Goal: Task Accomplishment & Management: Manage account settings

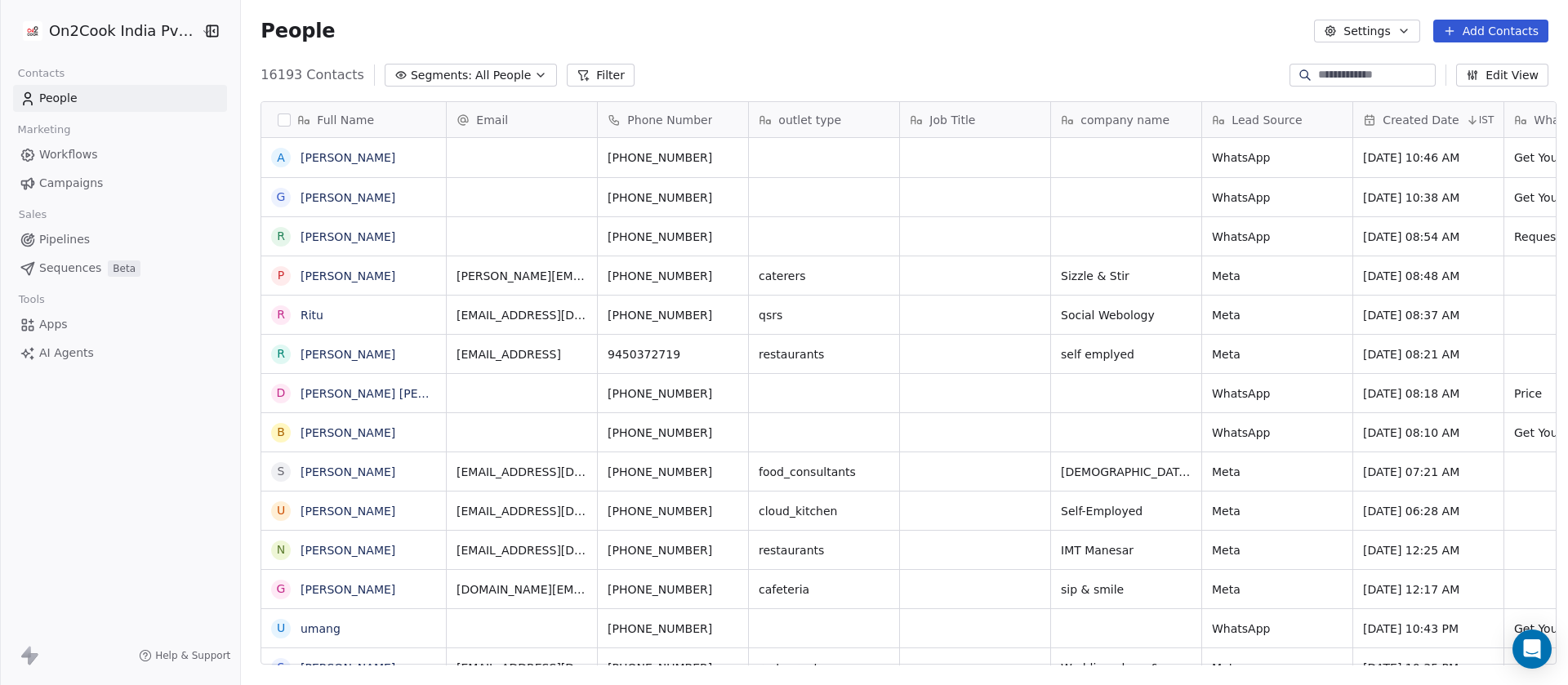
click at [534, 75] on icon "button" at bounding box center [540, 75] width 13 height 13
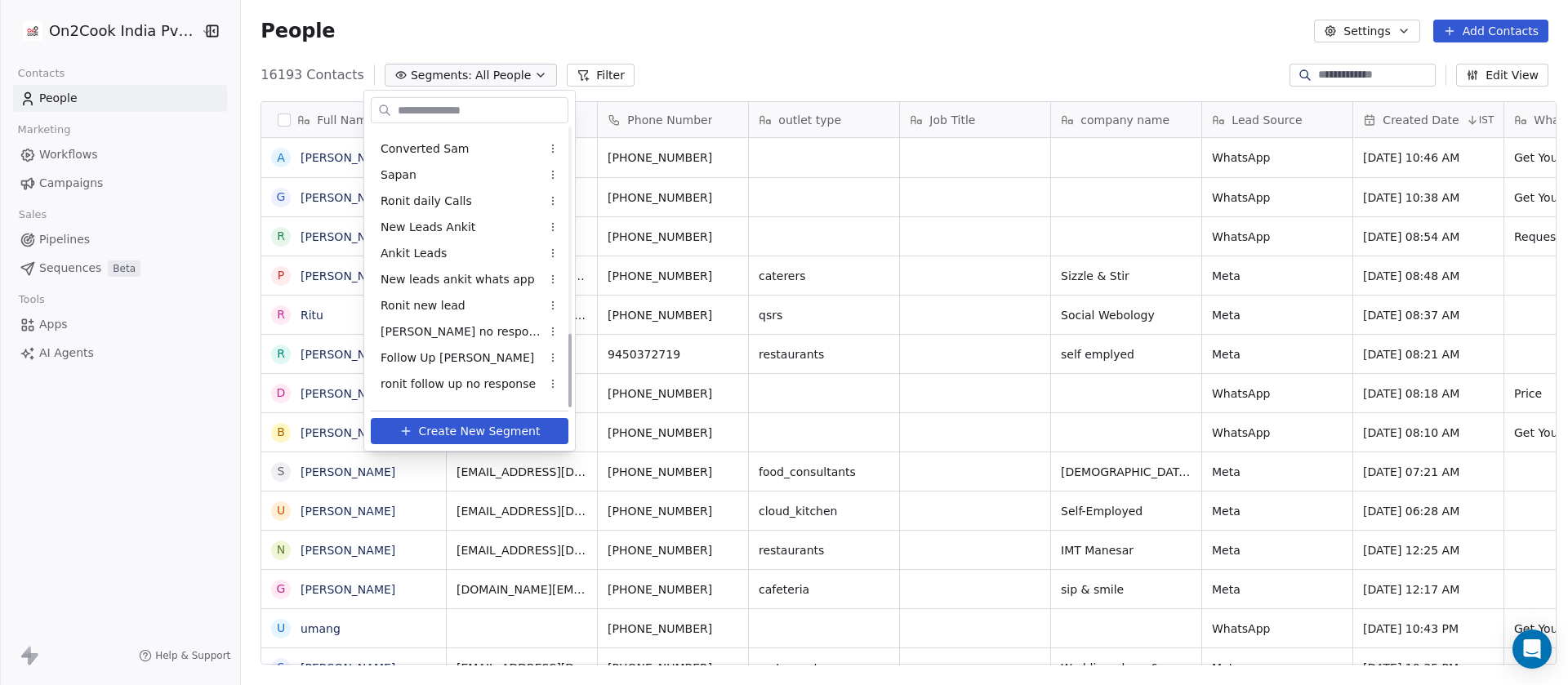
scroll to position [771, 0]
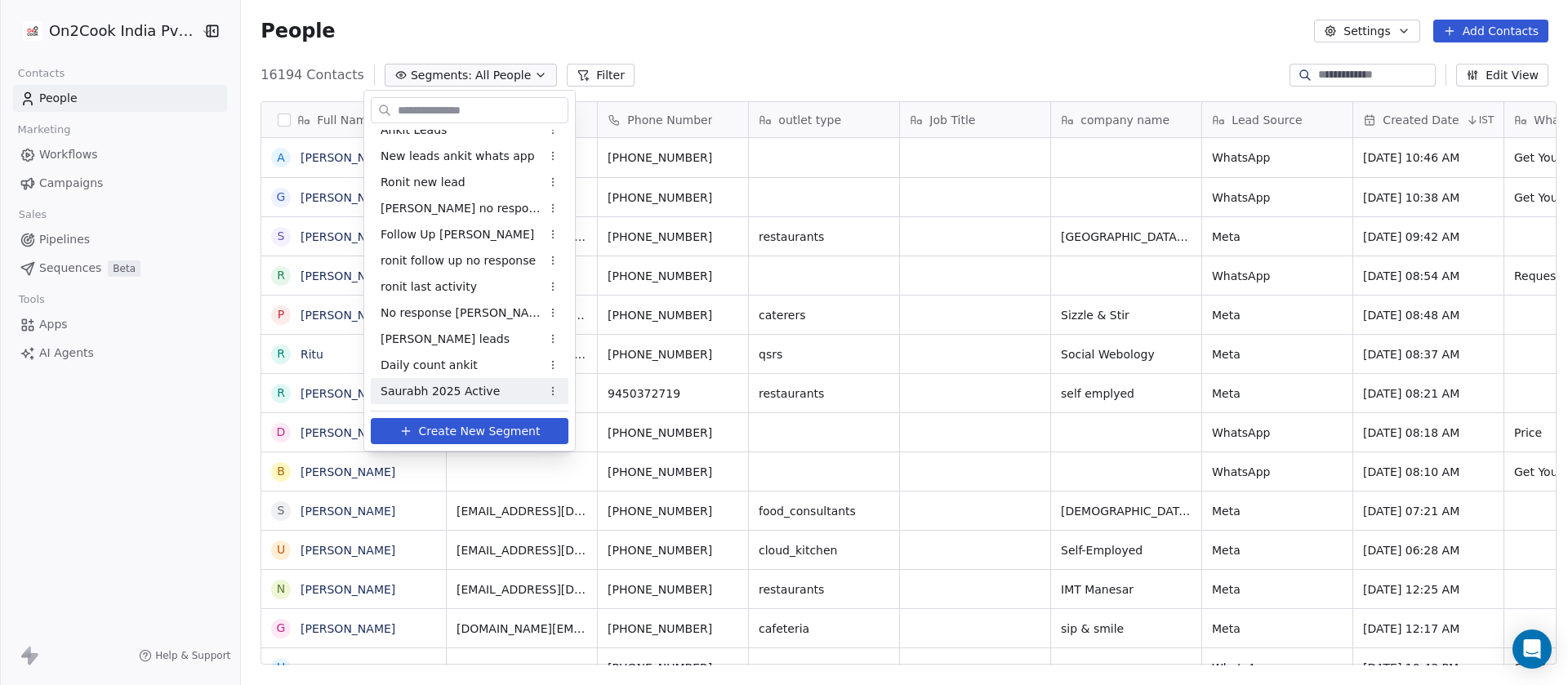
click at [453, 383] on span "Saurabh 2025 Active" at bounding box center [441, 391] width 120 height 17
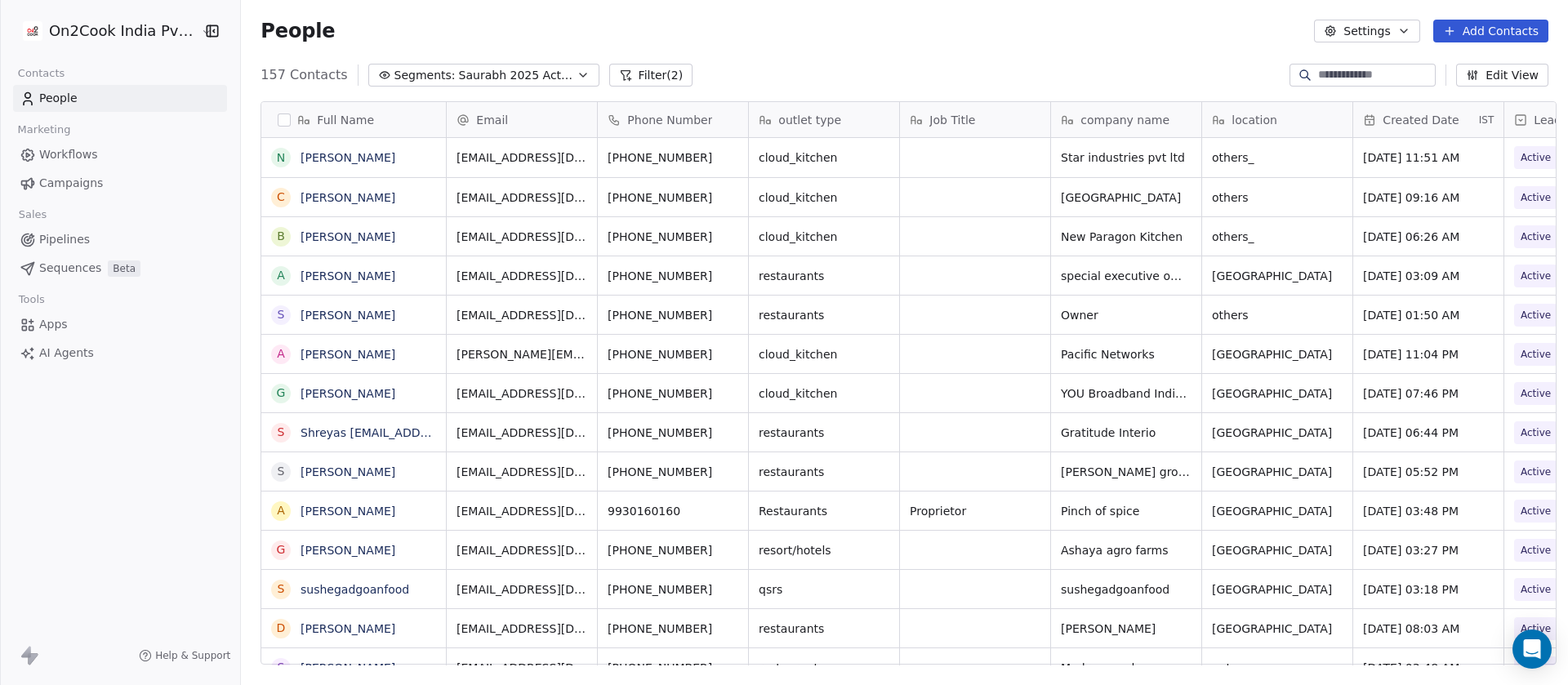
scroll to position [585, 1315]
click at [635, 67] on button "Filter (2)" at bounding box center [651, 75] width 85 height 23
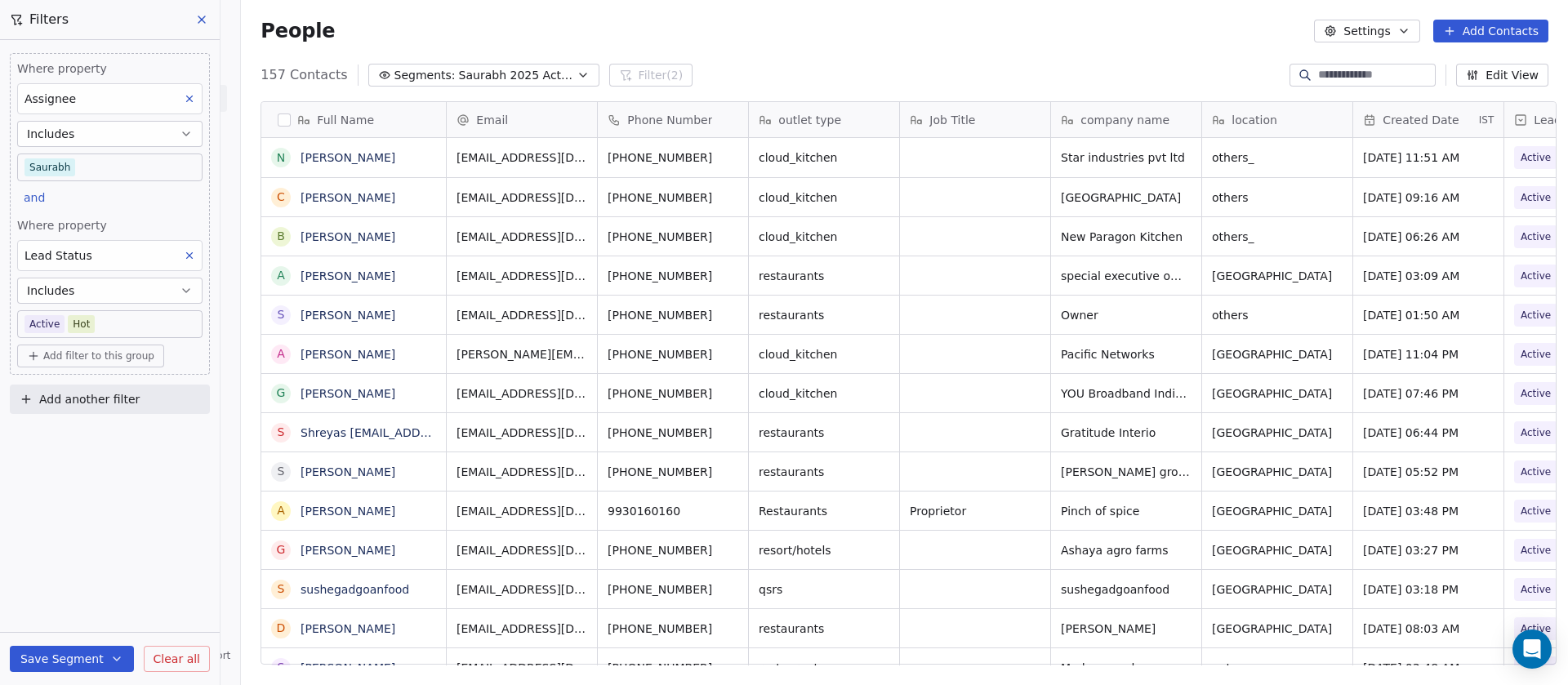
click at [917, 32] on div "People Settings Add Contacts" at bounding box center [904, 31] width 1288 height 23
click at [195, 25] on icon at bounding box center [201, 20] width 13 height 13
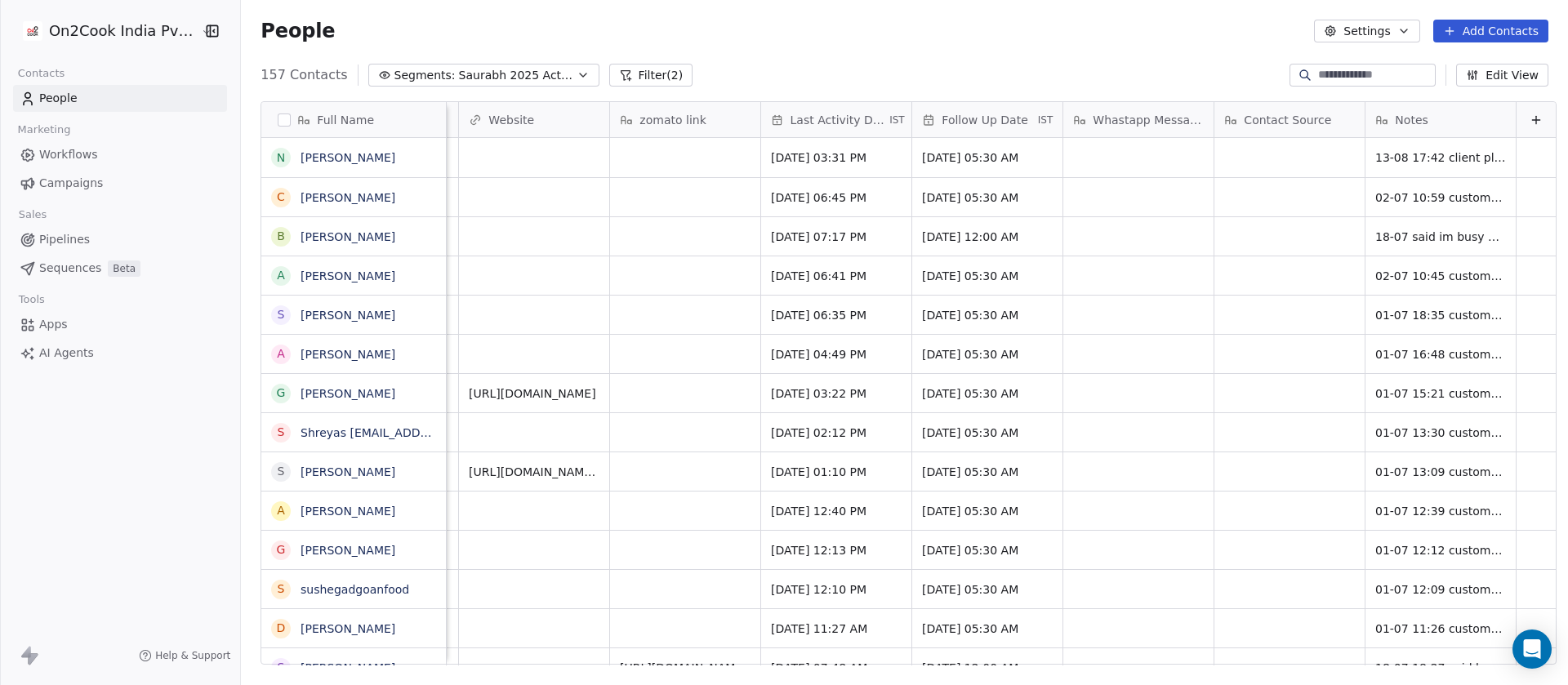
scroll to position [0, 1056]
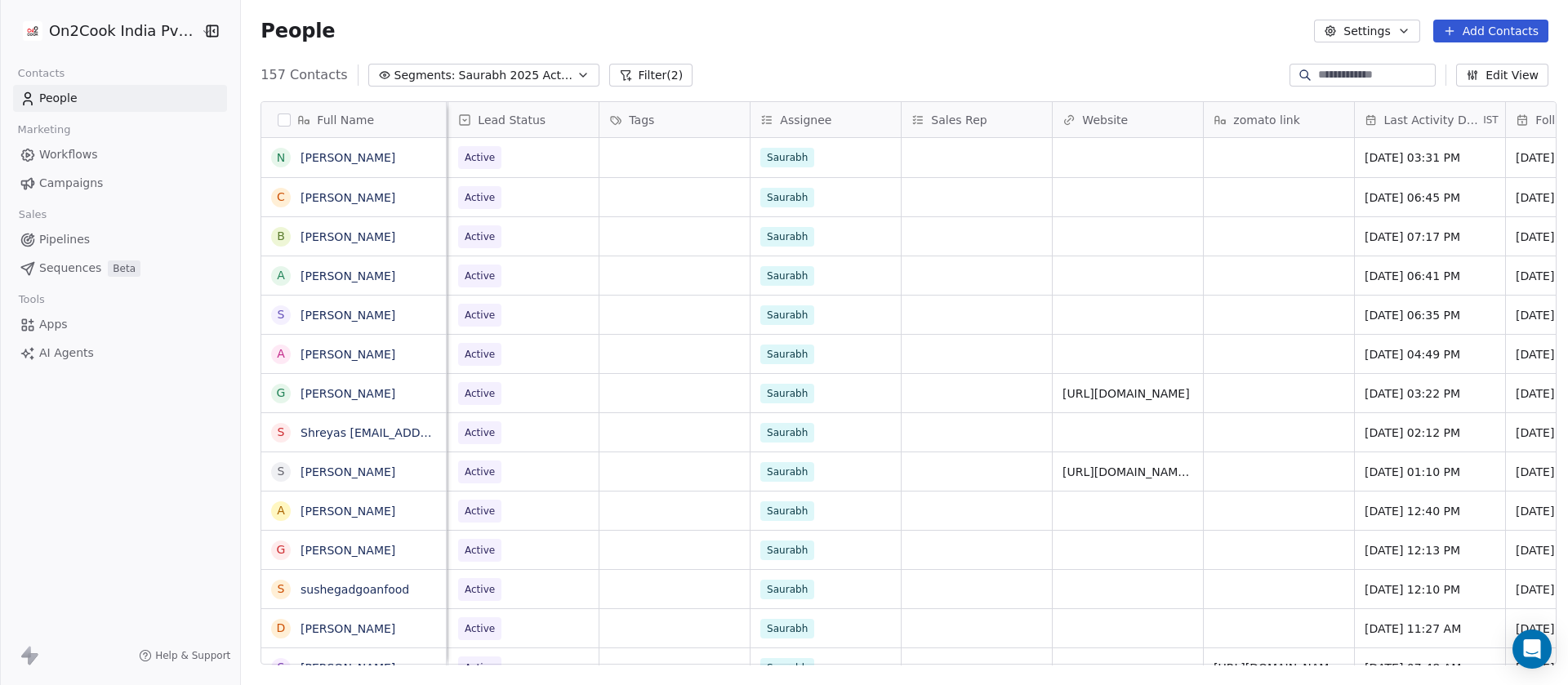
click at [1426, 126] on span "Last Activity Date" at bounding box center [1431, 120] width 96 height 16
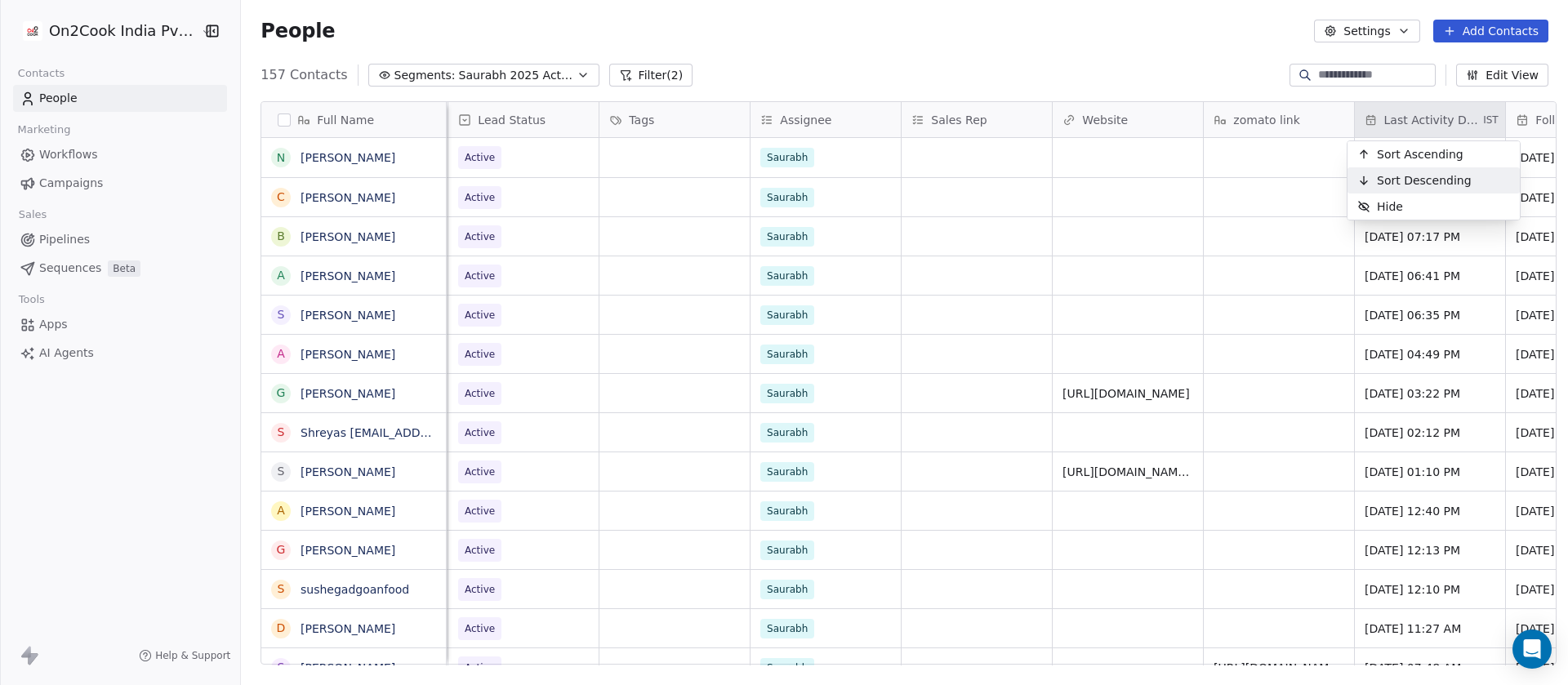
click at [1423, 178] on span "Sort Descending" at bounding box center [1424, 180] width 95 height 16
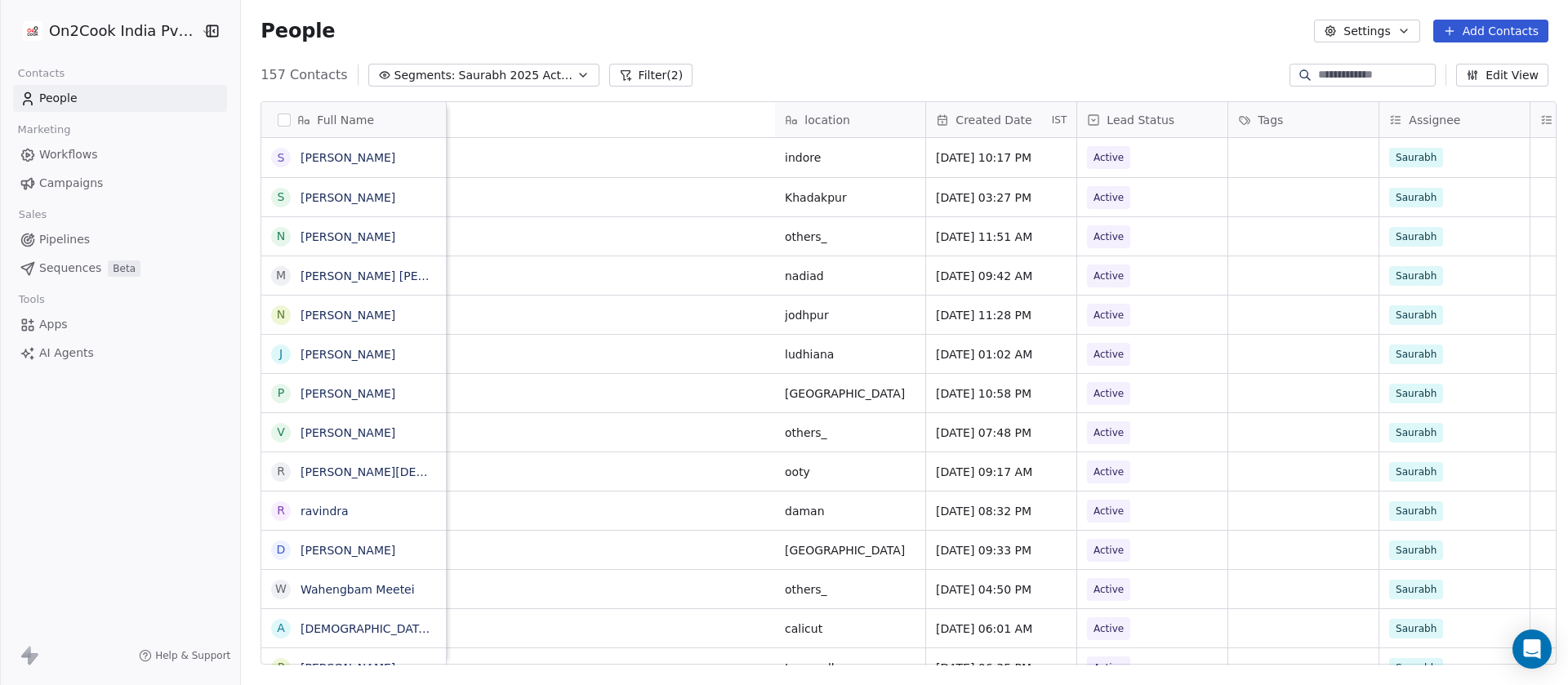
scroll to position [0, 1668]
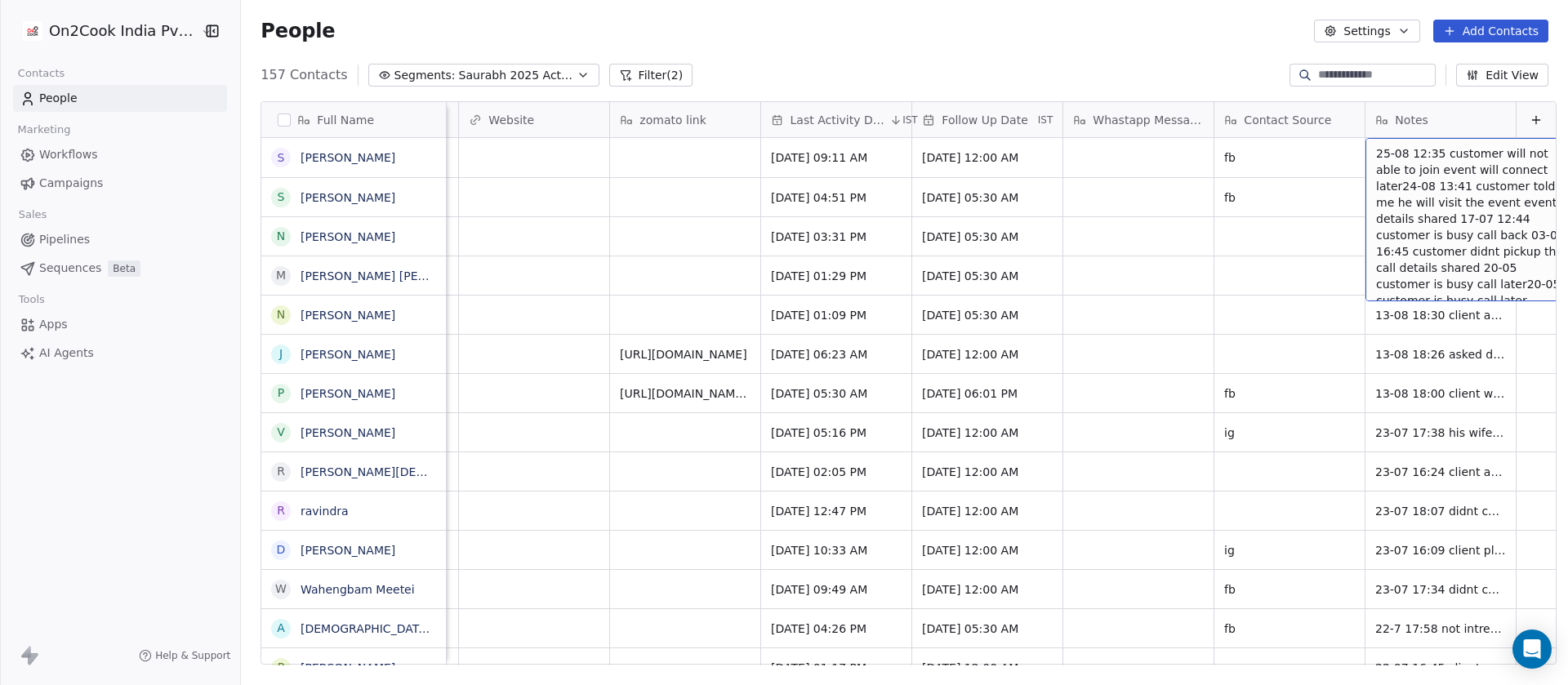
click at [1161, 33] on div "People Settings Add Contacts" at bounding box center [904, 31] width 1288 height 23
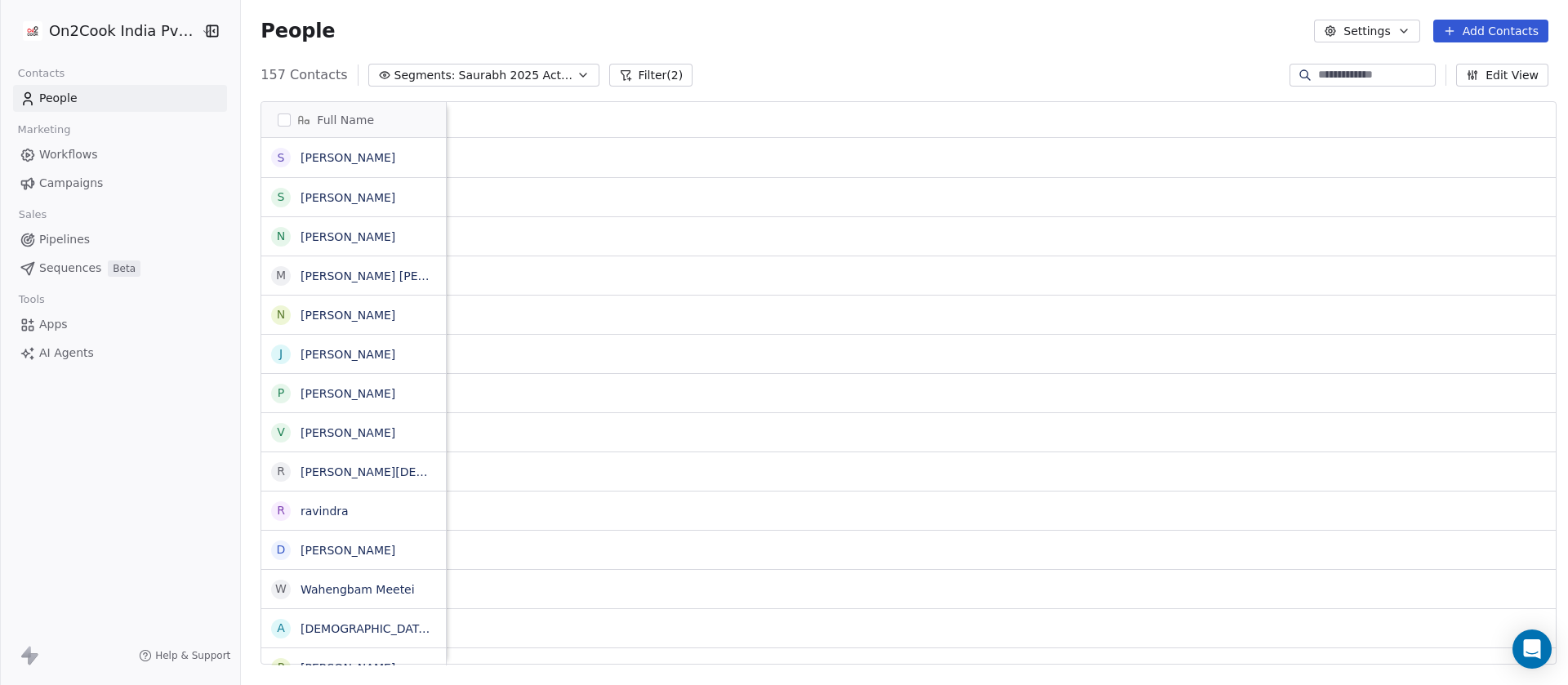
scroll to position [0, 0]
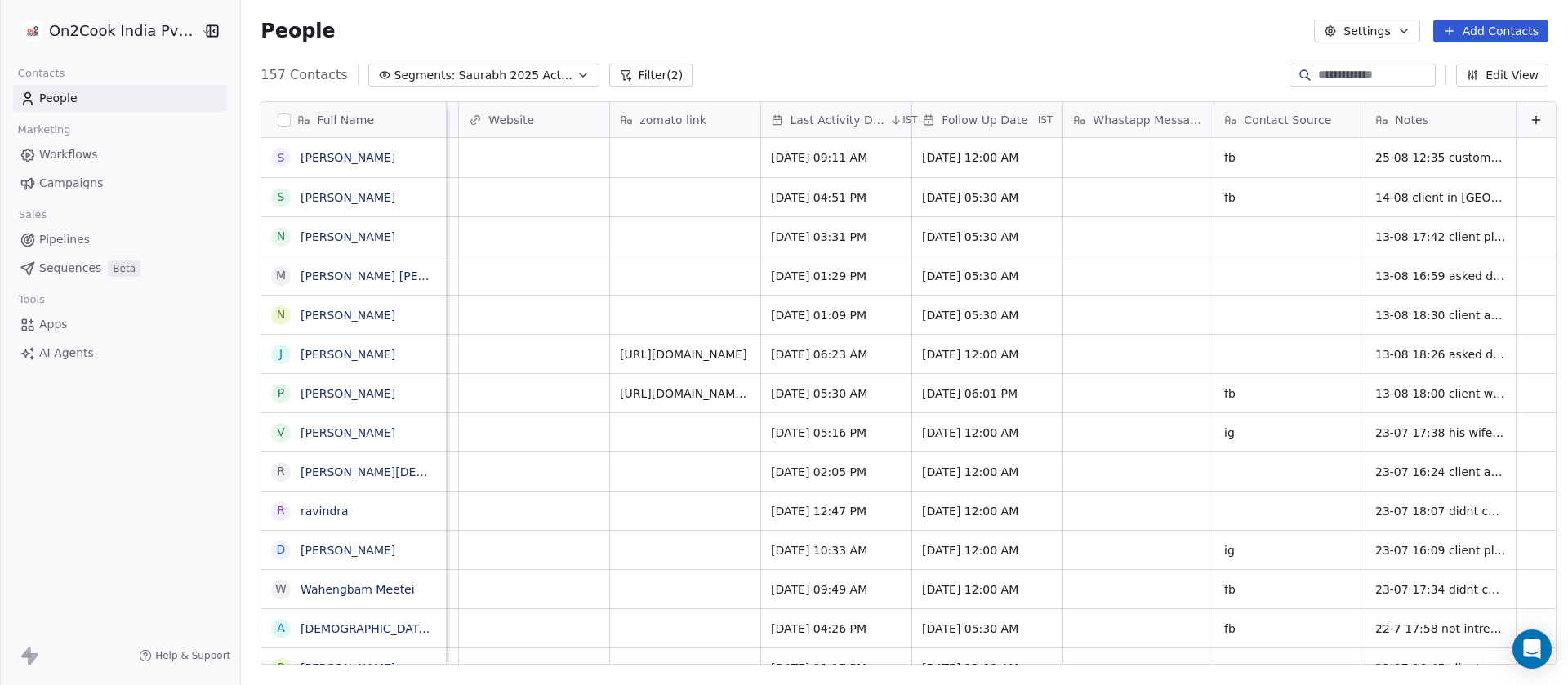
click at [941, 125] on span "Follow Up Date" at bounding box center [984, 120] width 85 height 16
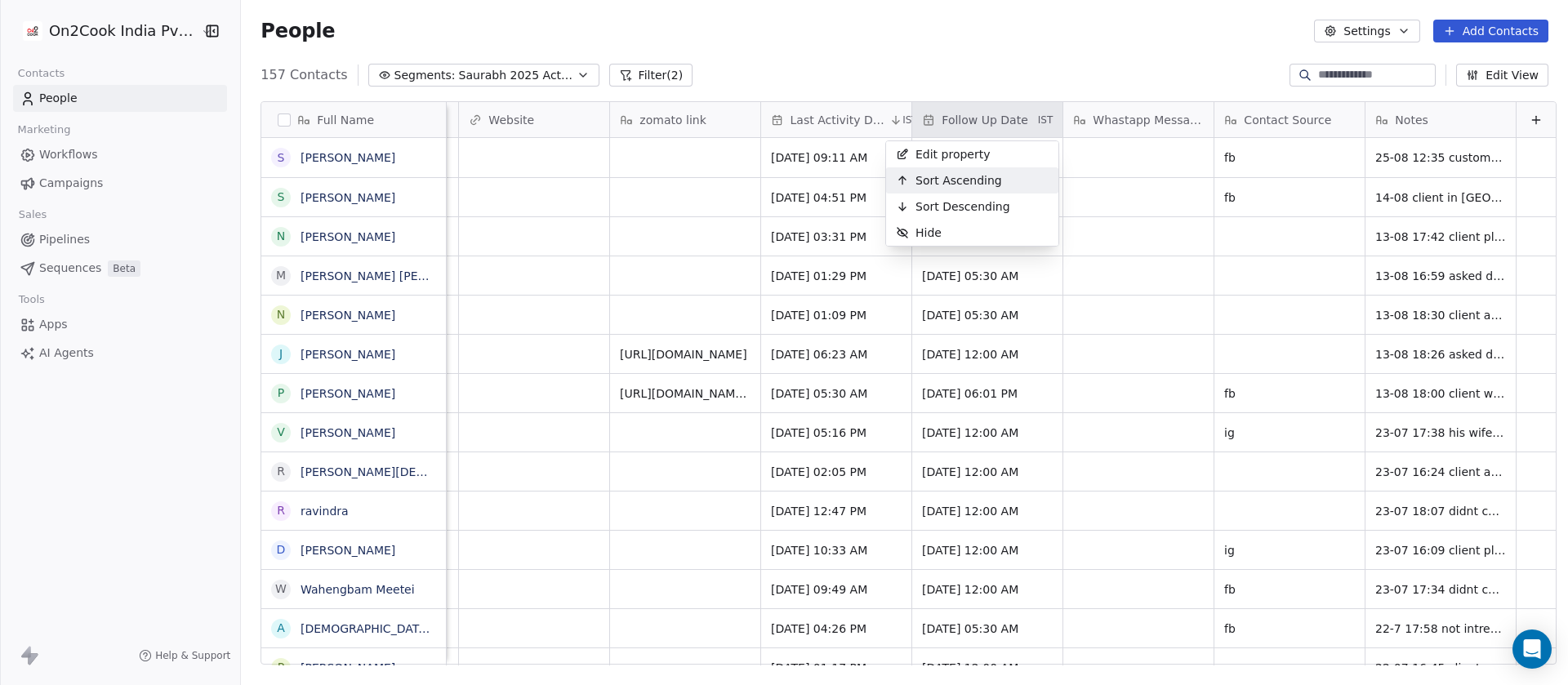
click at [946, 183] on span "Sort Ascending" at bounding box center [958, 180] width 86 height 16
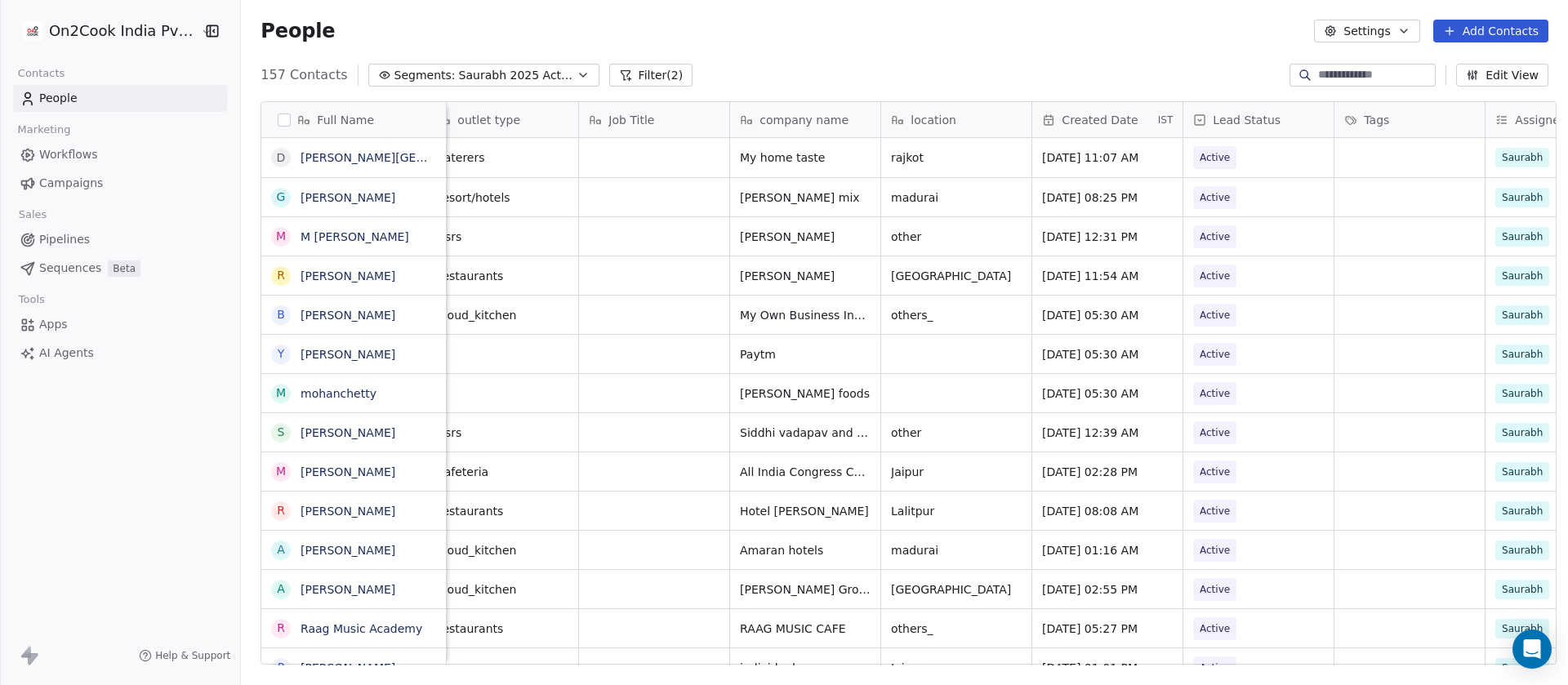
click at [1083, 116] on span "Created Date" at bounding box center [1100, 120] width 76 height 16
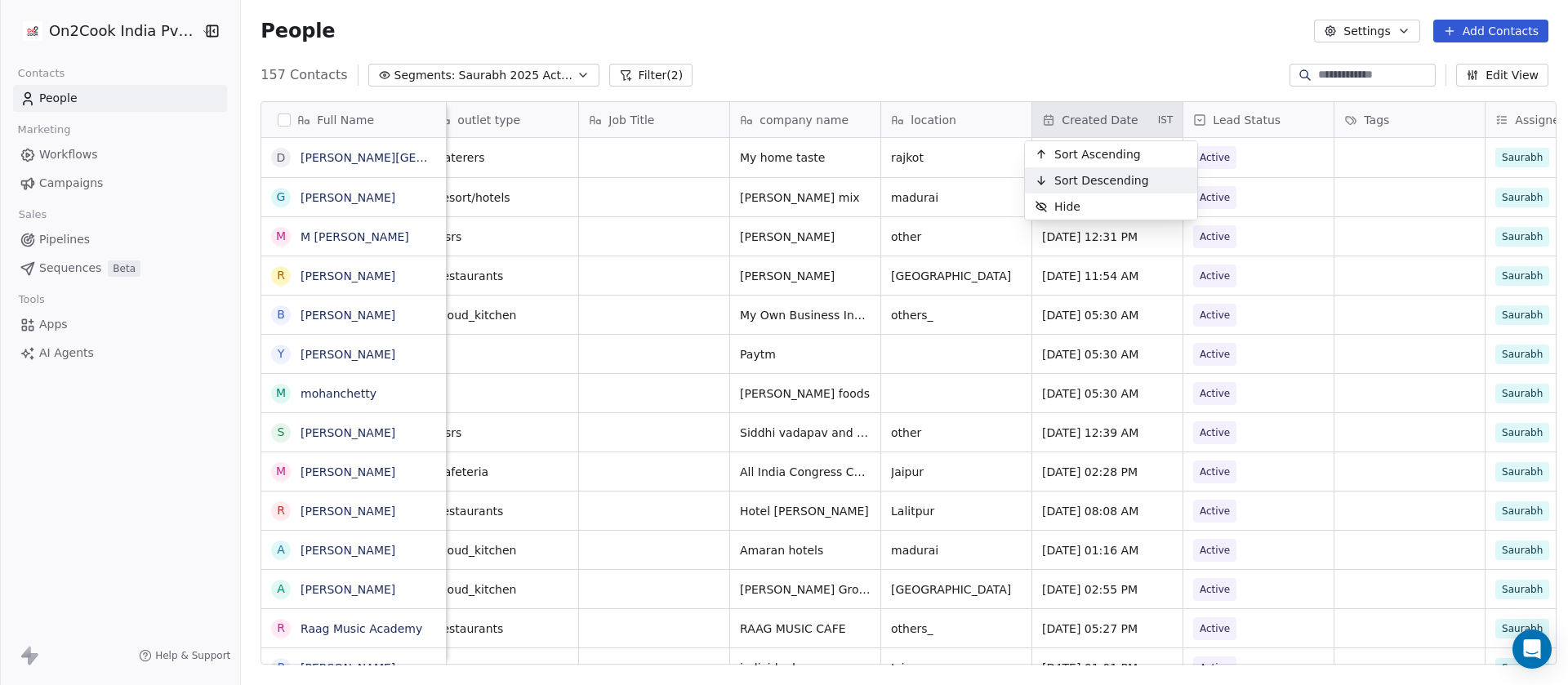
click at [1089, 183] on span "Sort Descending" at bounding box center [1102, 180] width 95 height 16
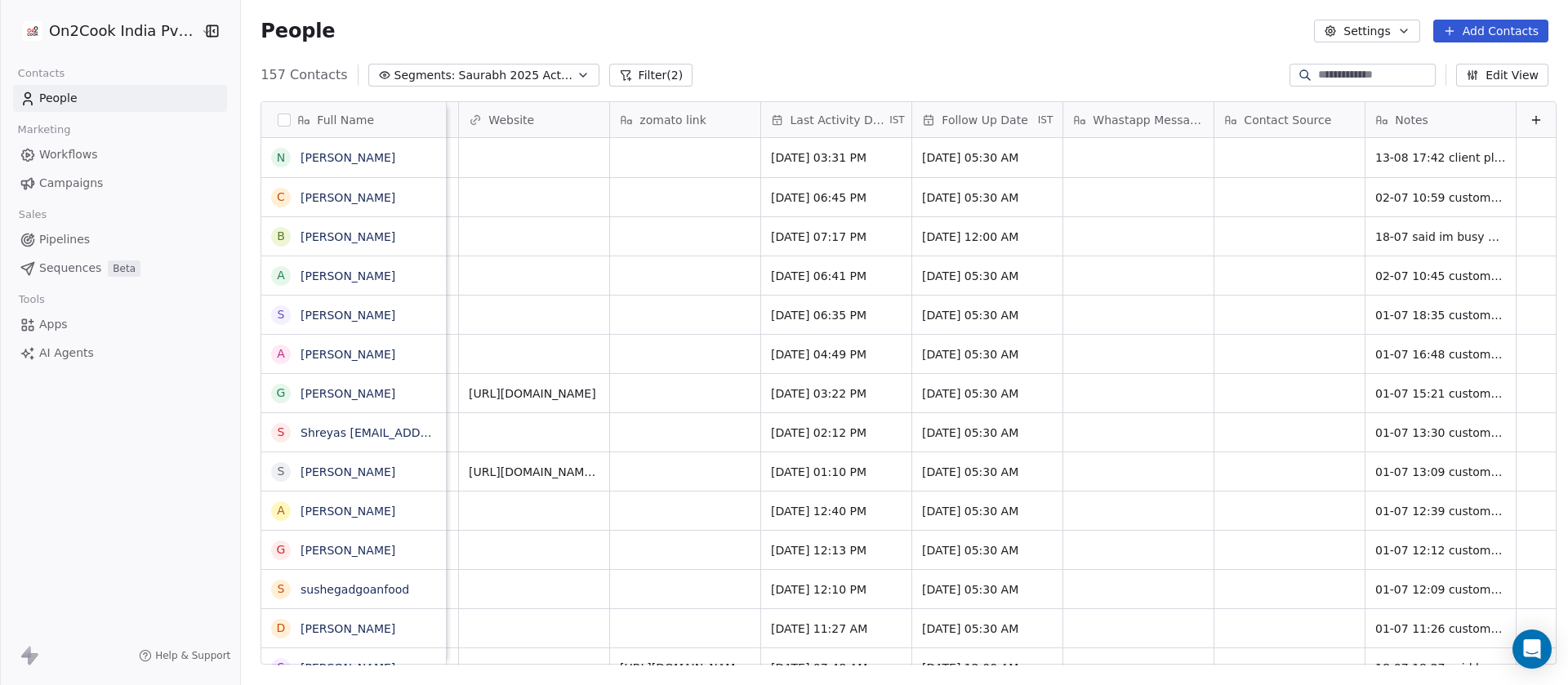
click at [826, 134] on div "Last Activity Date IST" at bounding box center [836, 119] width 150 height 35
click at [801, 44] on html "On2Cook India Pvt. Ltd. Contacts People Marketing Workflows Campaigns Sales Pip…" at bounding box center [784, 342] width 1568 height 685
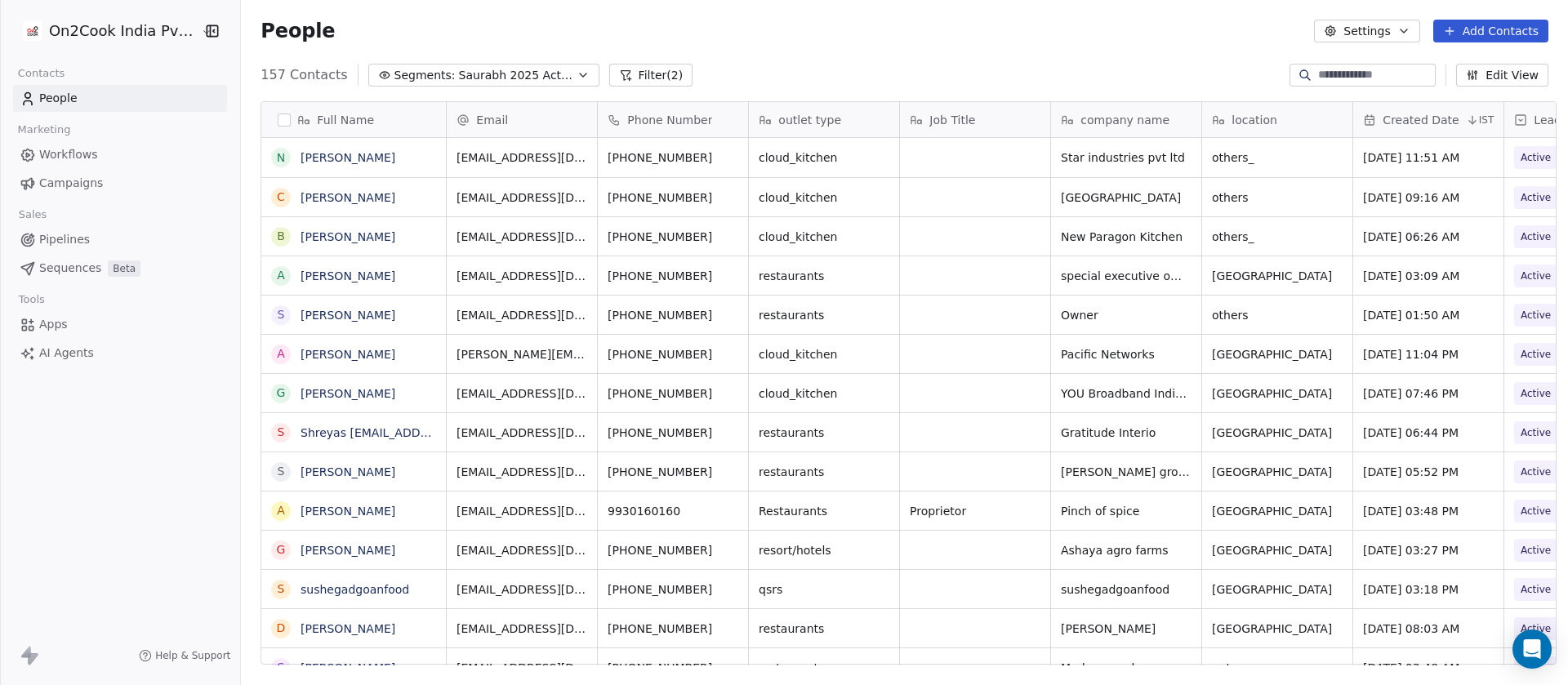
click at [1480, 120] on span "IST" at bounding box center [1486, 120] width 15 height 13
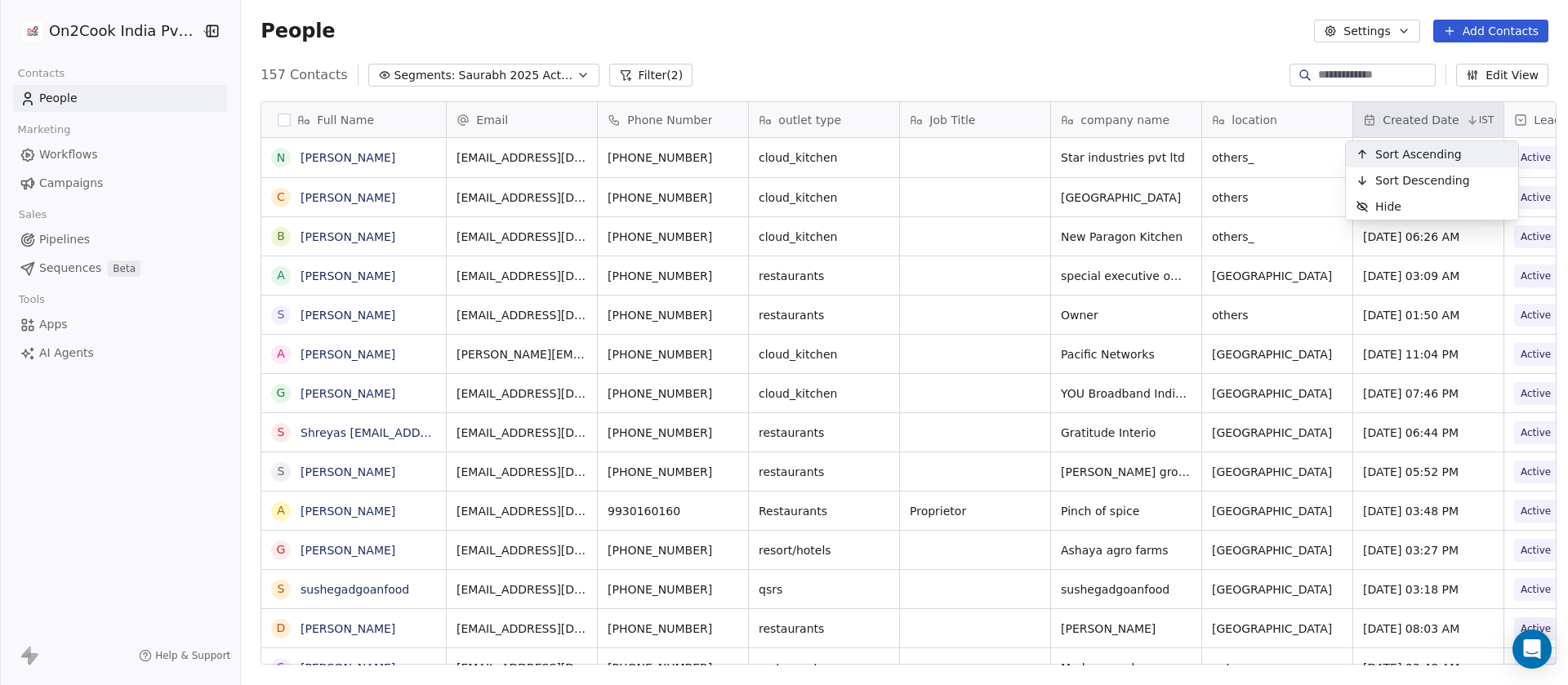
click at [1436, 152] on span "Sort Ascending" at bounding box center [1418, 154] width 86 height 16
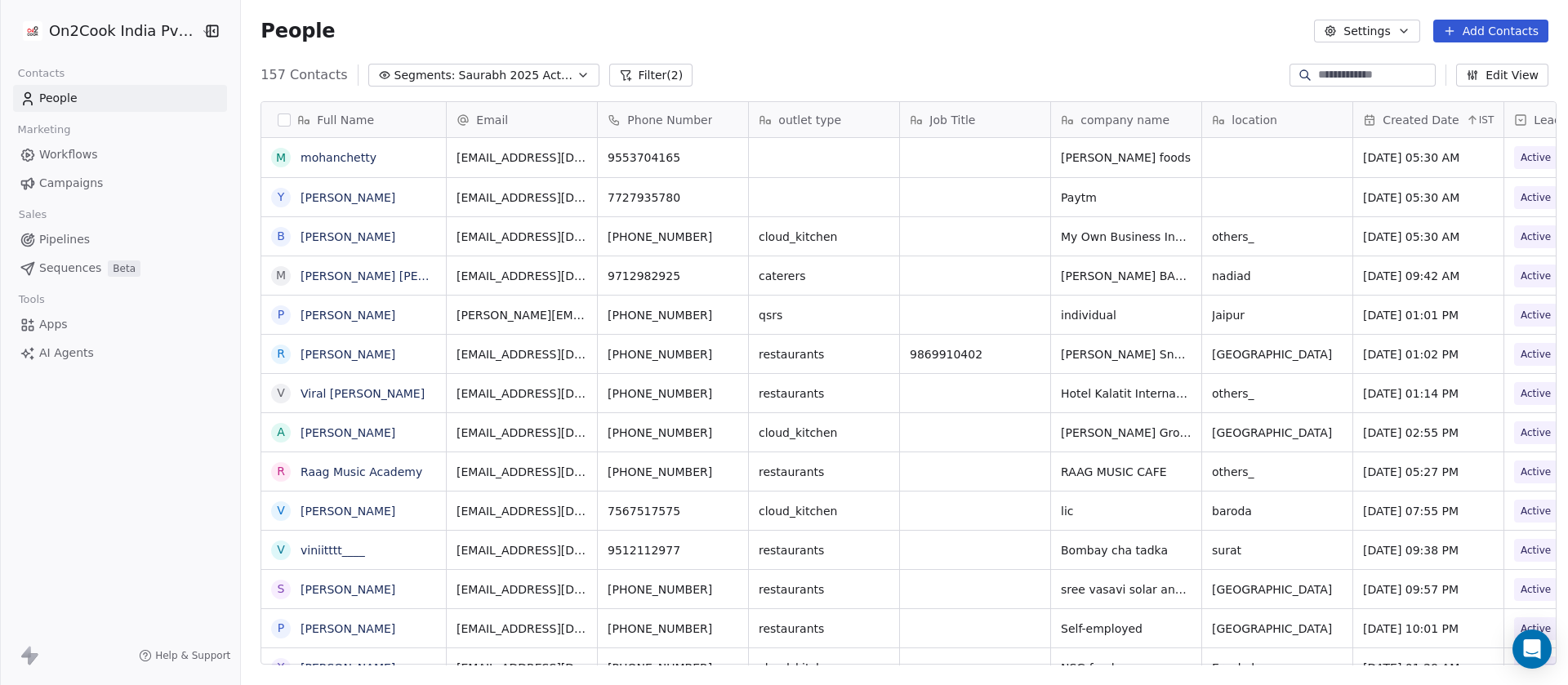
click at [1426, 110] on div "Created Date IST" at bounding box center [1428, 119] width 150 height 35
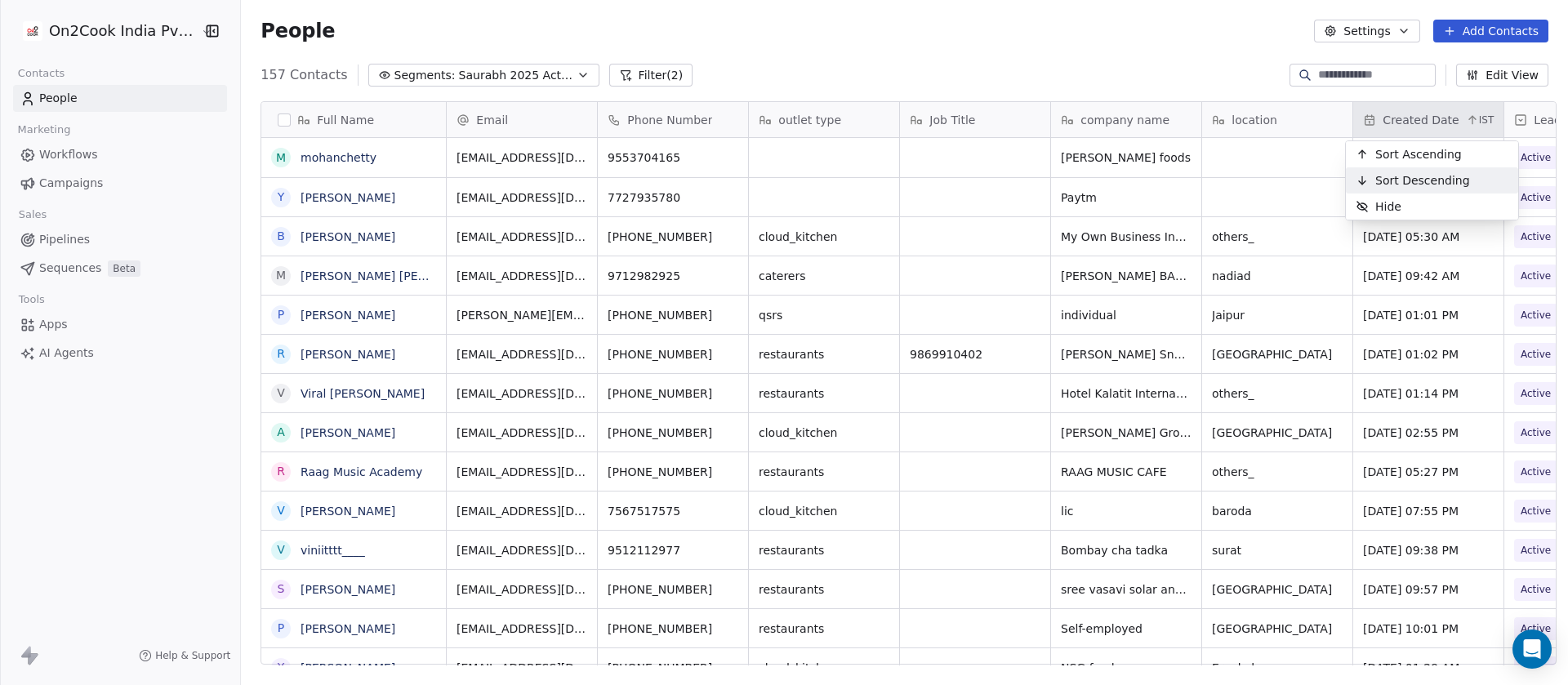
click at [1393, 177] on span "Sort Descending" at bounding box center [1423, 180] width 95 height 16
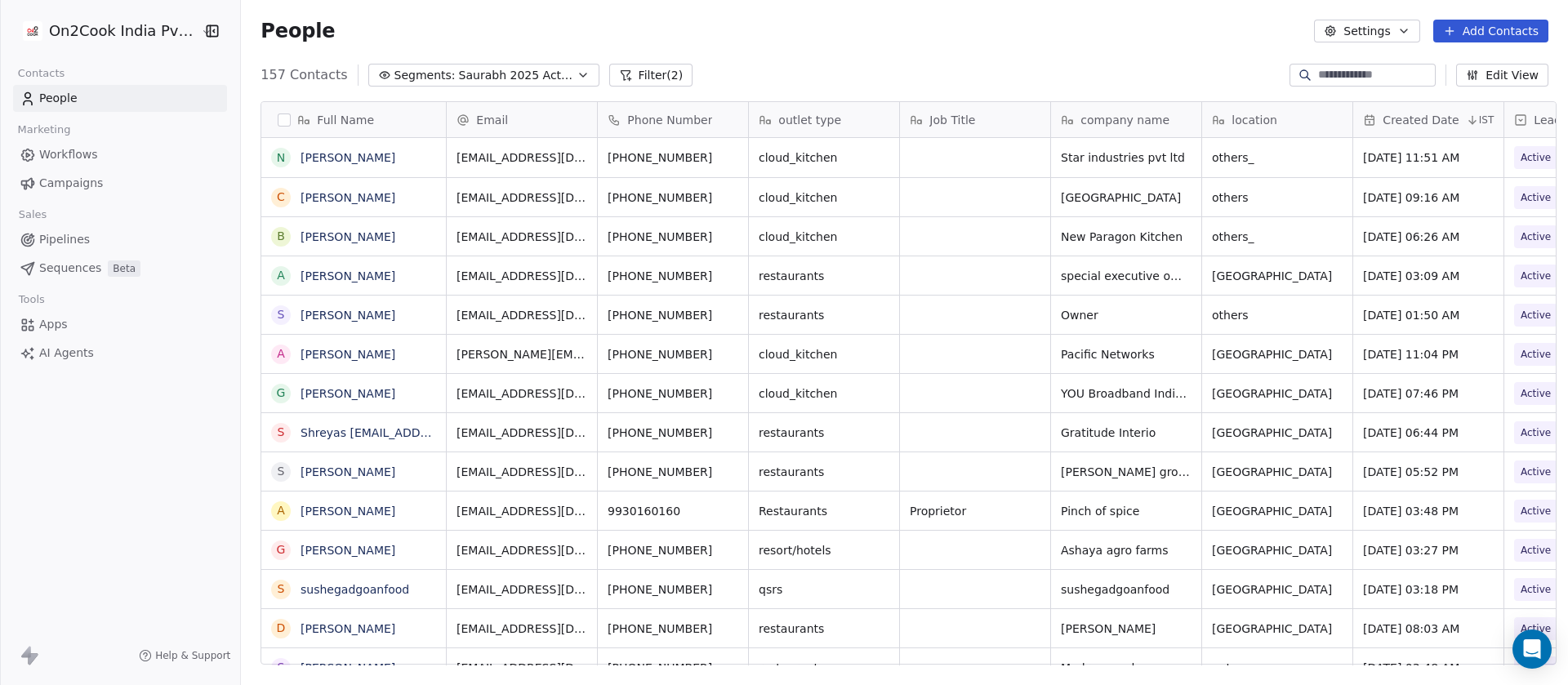
click at [351, 123] on span "Full Name" at bounding box center [346, 120] width 57 height 16
click at [362, 119] on html "On2Cook India Pvt. Ltd. Contacts People Marketing Workflows Campaigns Sales Pip…" at bounding box center [784, 342] width 1568 height 685
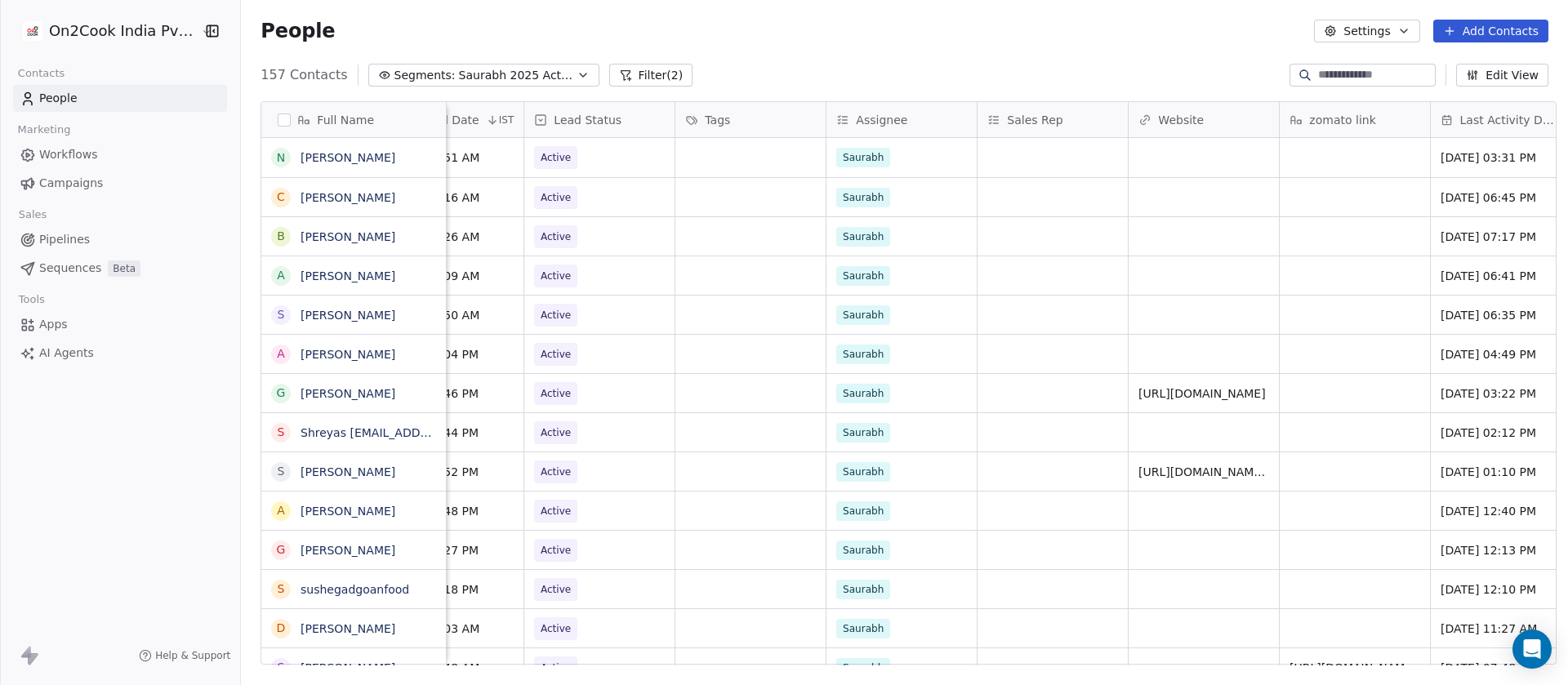
click at [1485, 124] on span "Last Activity Date" at bounding box center [1507, 120] width 96 height 16
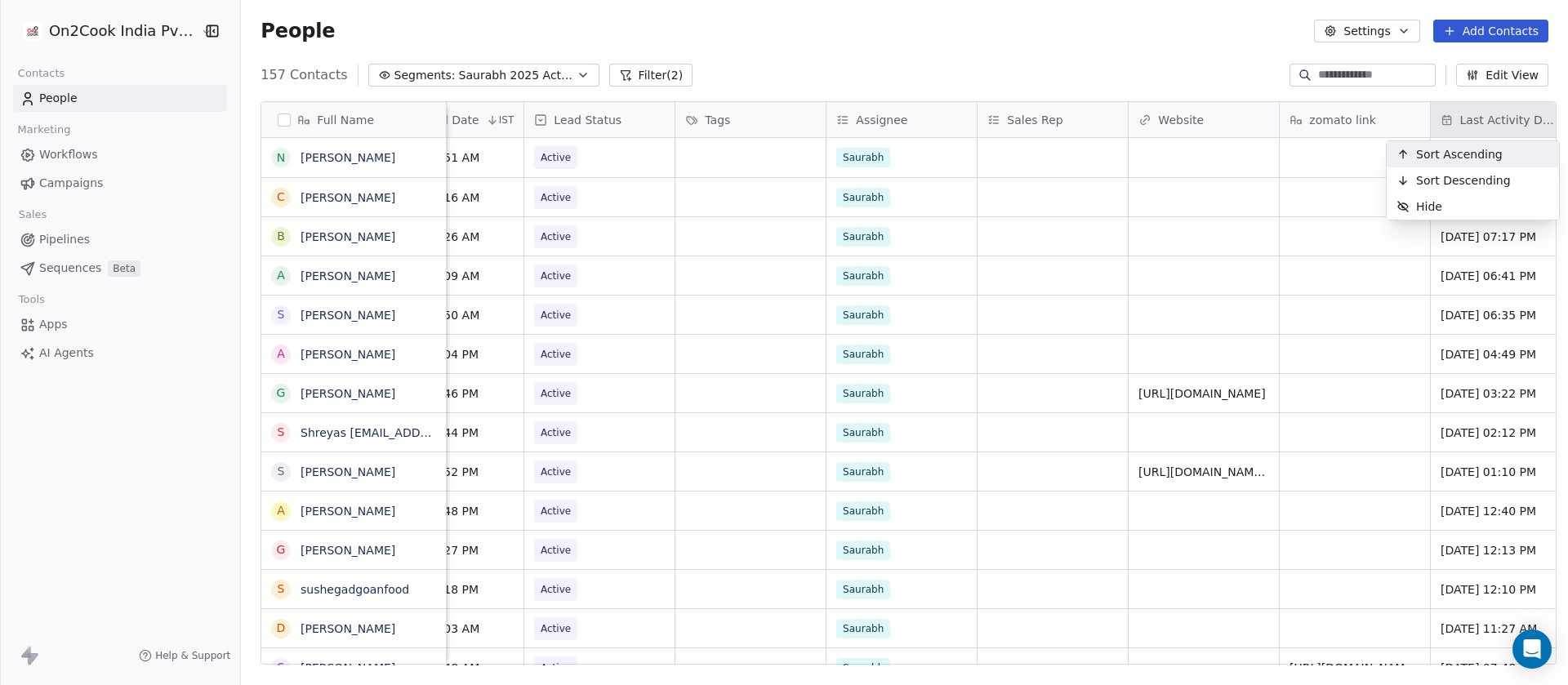
click at [1441, 162] on div "Sort Ascending" at bounding box center [1449, 155] width 125 height 27
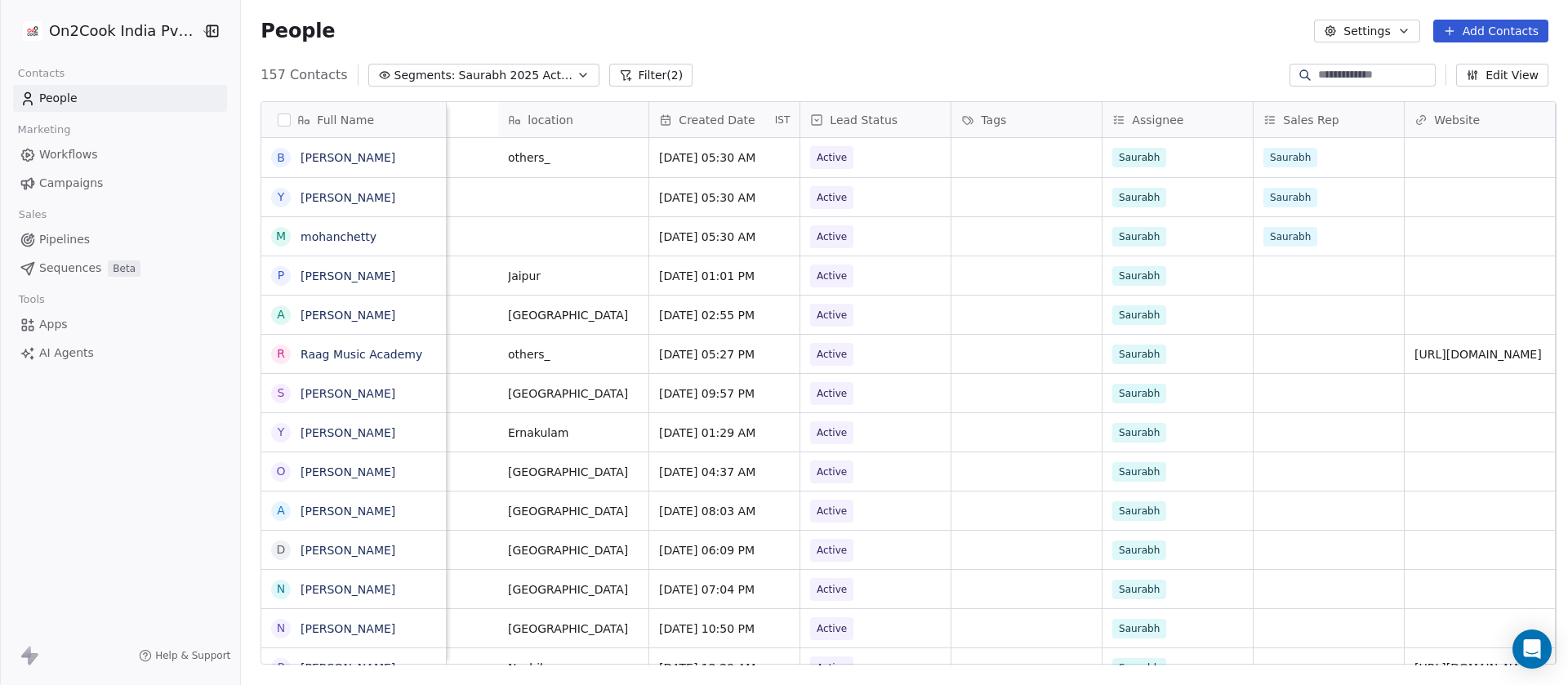
scroll to position [0, 1225]
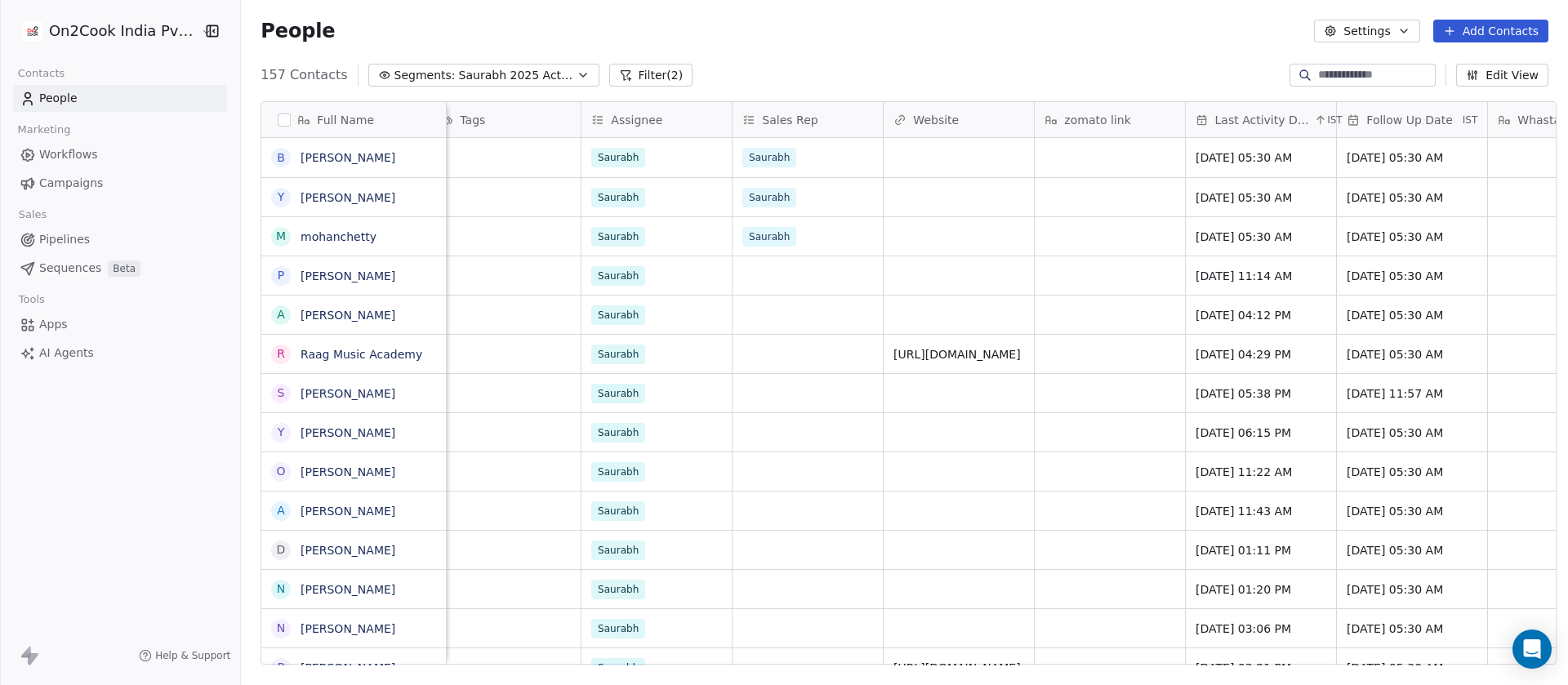
click at [1274, 125] on span "Last Activity Date" at bounding box center [1262, 120] width 96 height 16
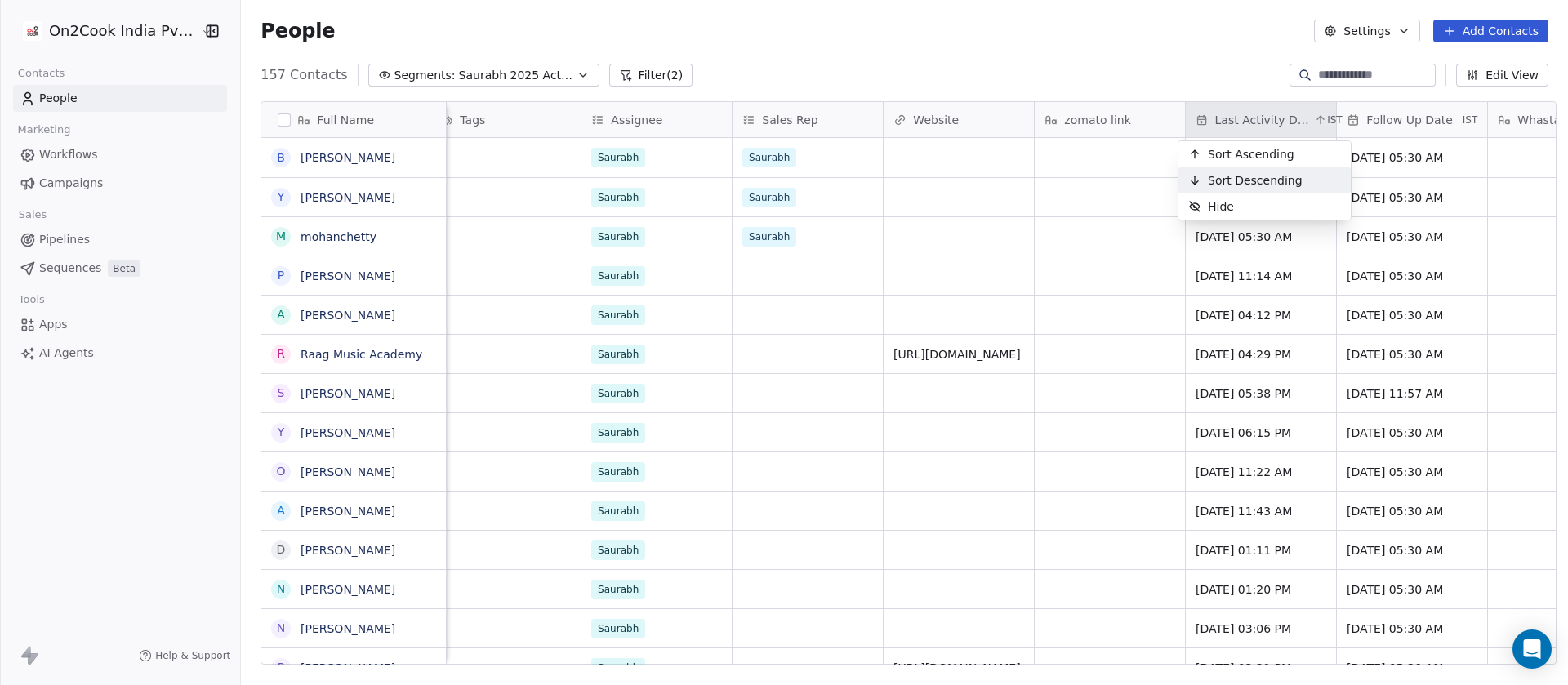
click at [1260, 172] on span "Sort Descending" at bounding box center [1256, 180] width 95 height 16
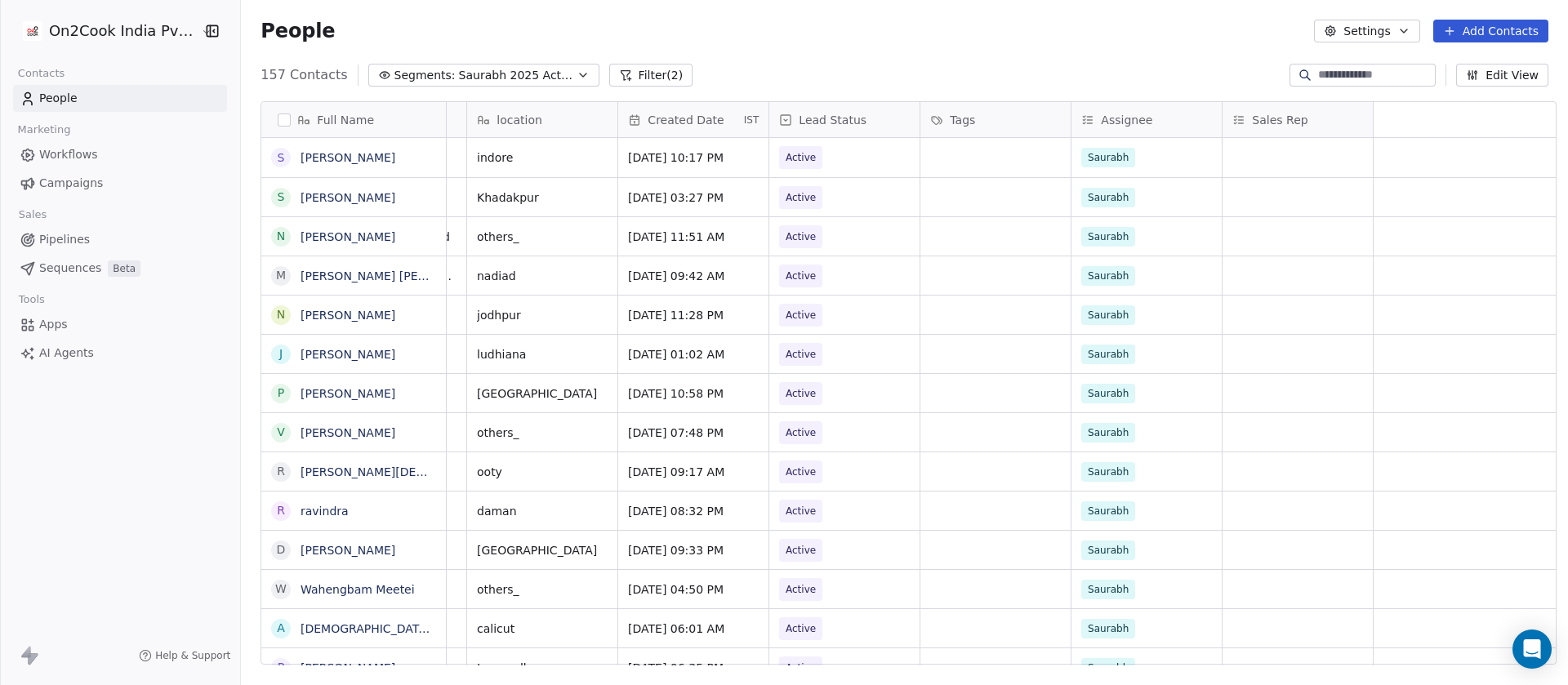
scroll to position [0, 0]
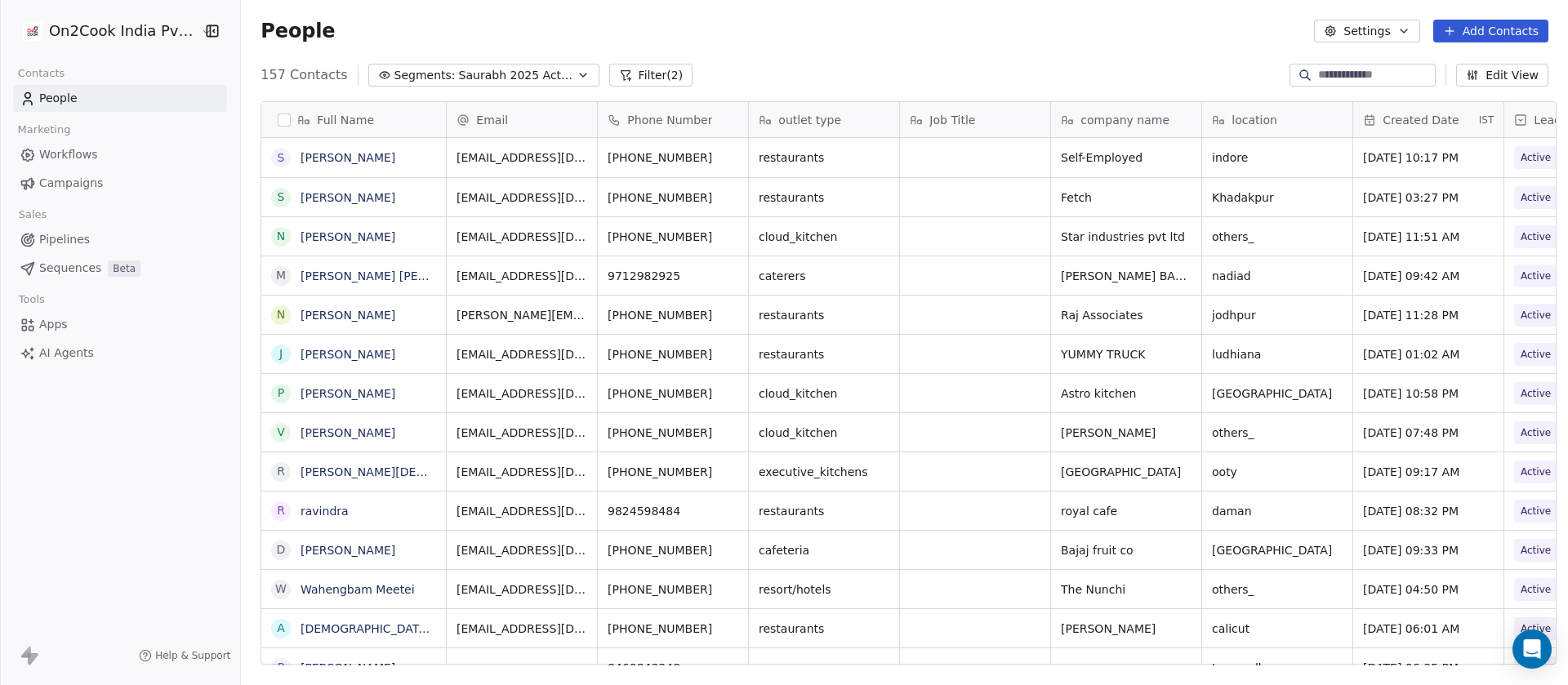
click at [1405, 124] on span "Created Date" at bounding box center [1420, 120] width 76 height 16
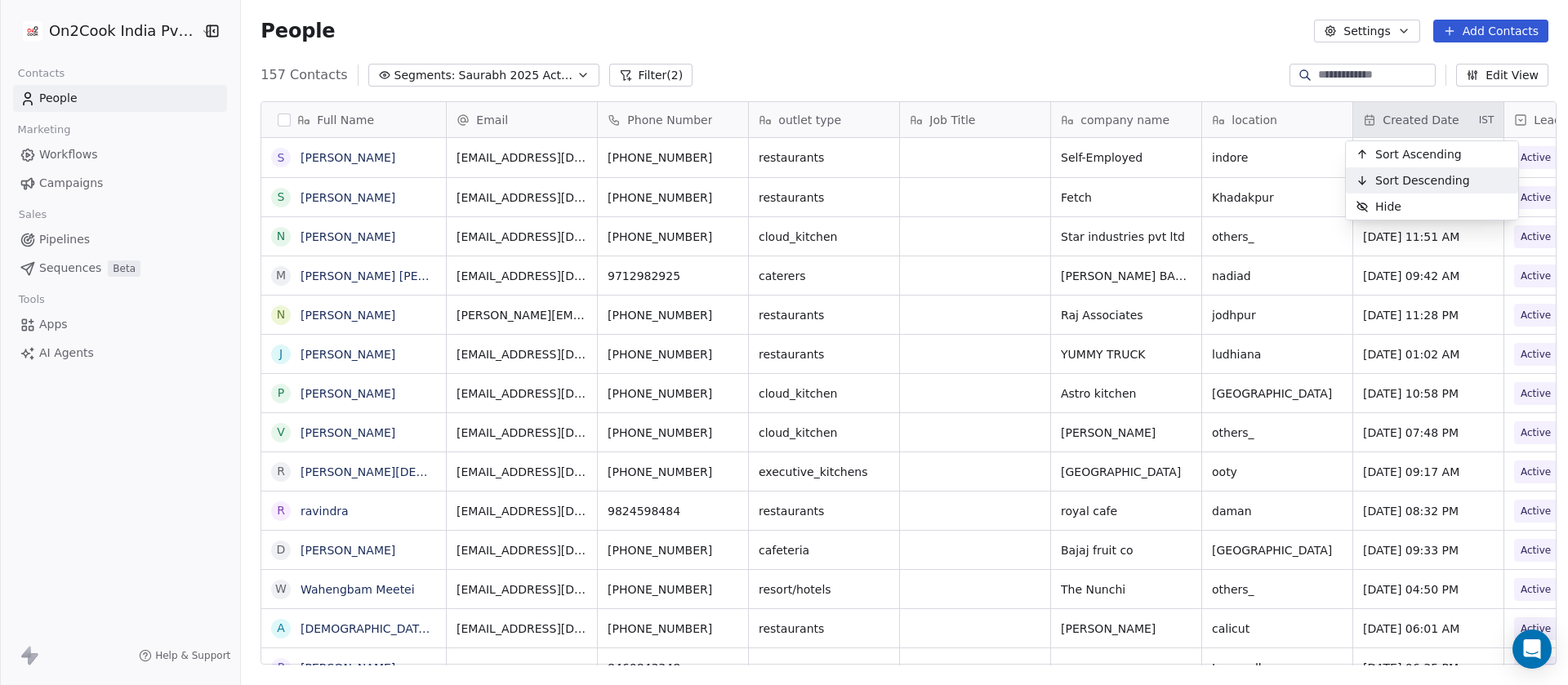
click at [1380, 180] on span "Sort Descending" at bounding box center [1423, 180] width 95 height 16
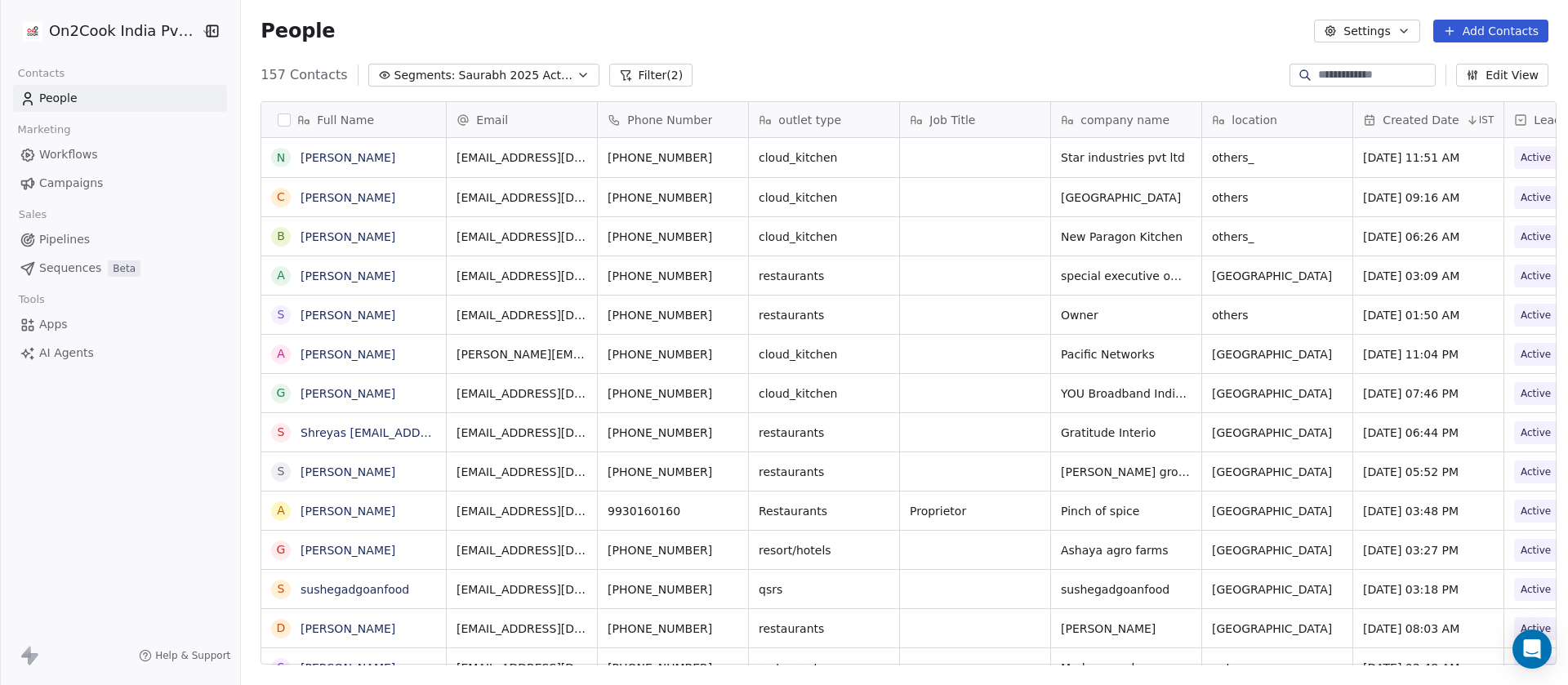
drag, startPoint x: 1427, startPoint y: 115, endPoint x: 1084, endPoint y: 48, distance: 349.5
click at [1084, 48] on div "People Settings Add Contacts" at bounding box center [904, 30] width 1327 height 62
click at [1456, 123] on div "Created Date IST" at bounding box center [1428, 119] width 150 height 35
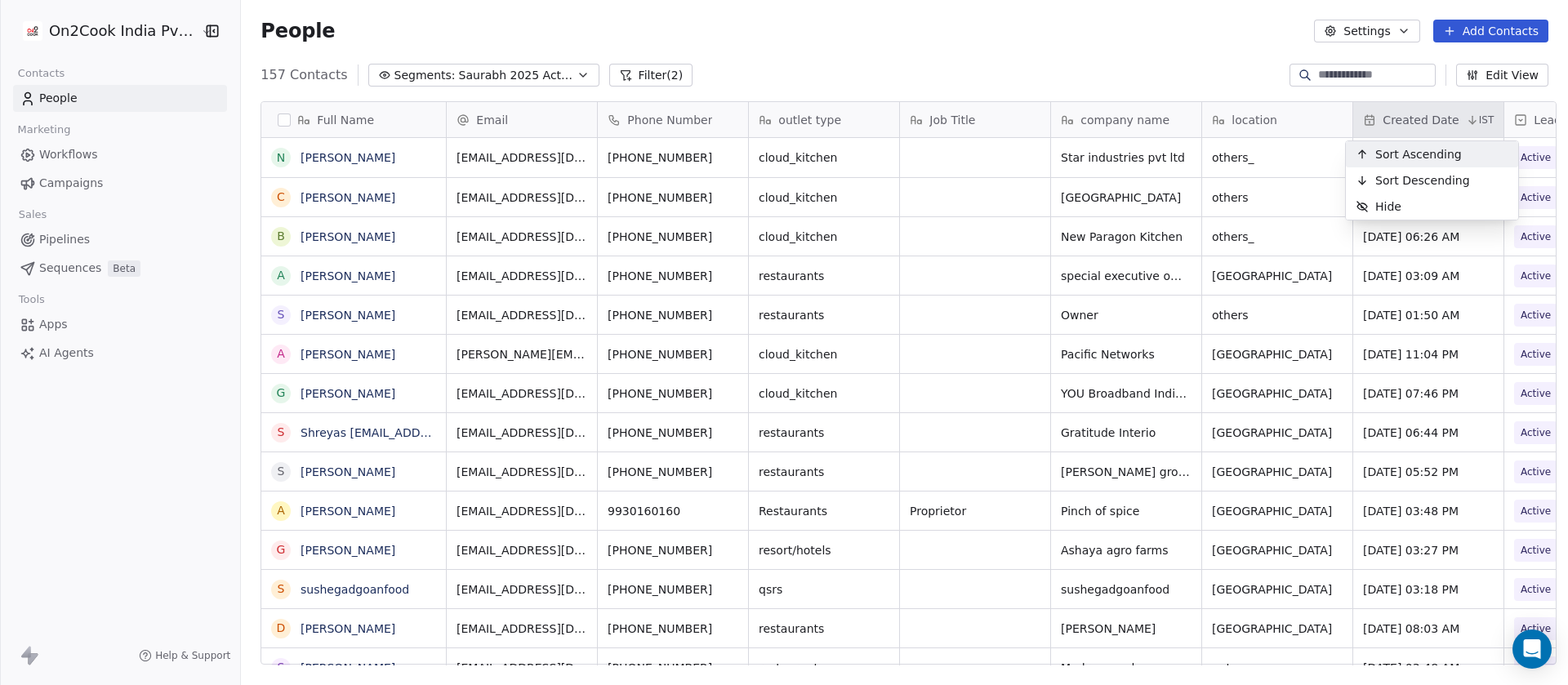
click at [1397, 152] on span "Sort Ascending" at bounding box center [1418, 154] width 86 height 16
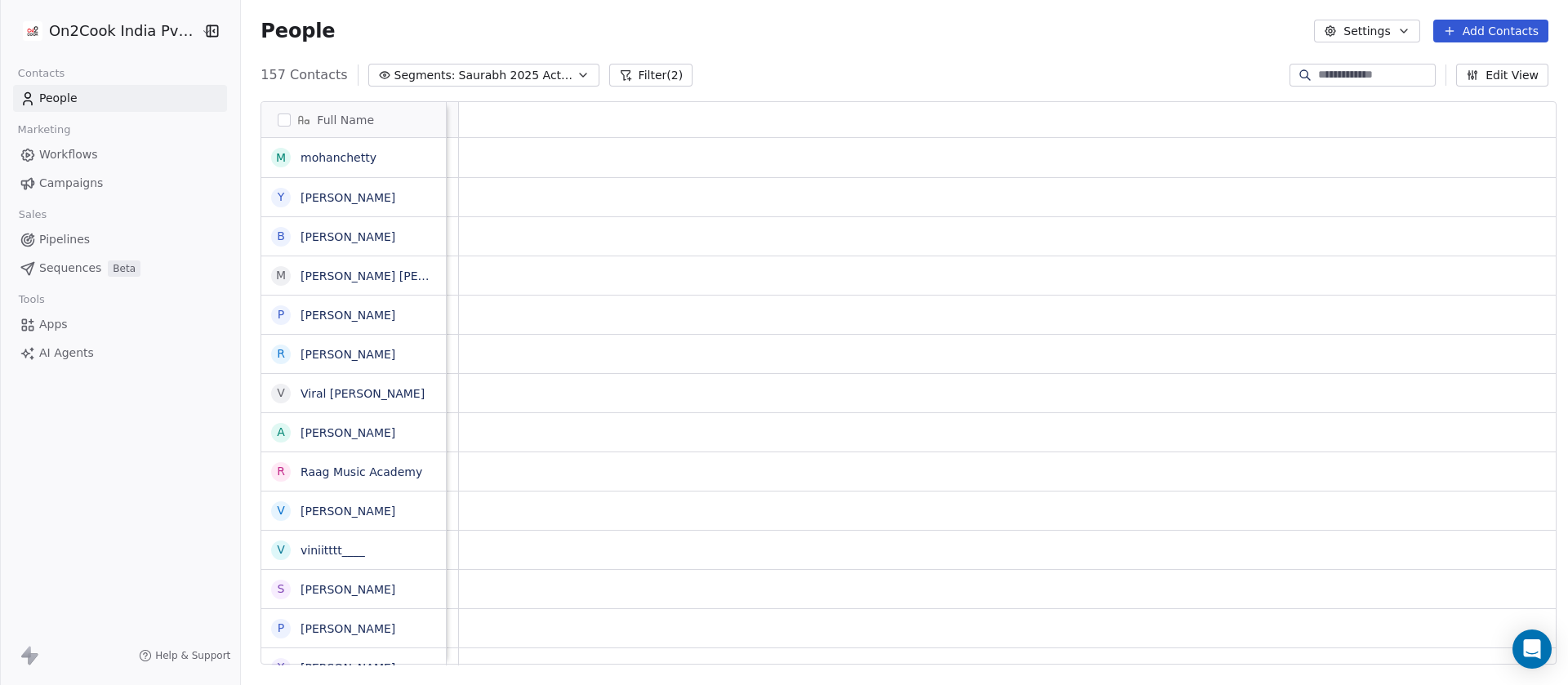
scroll to position [0, 0]
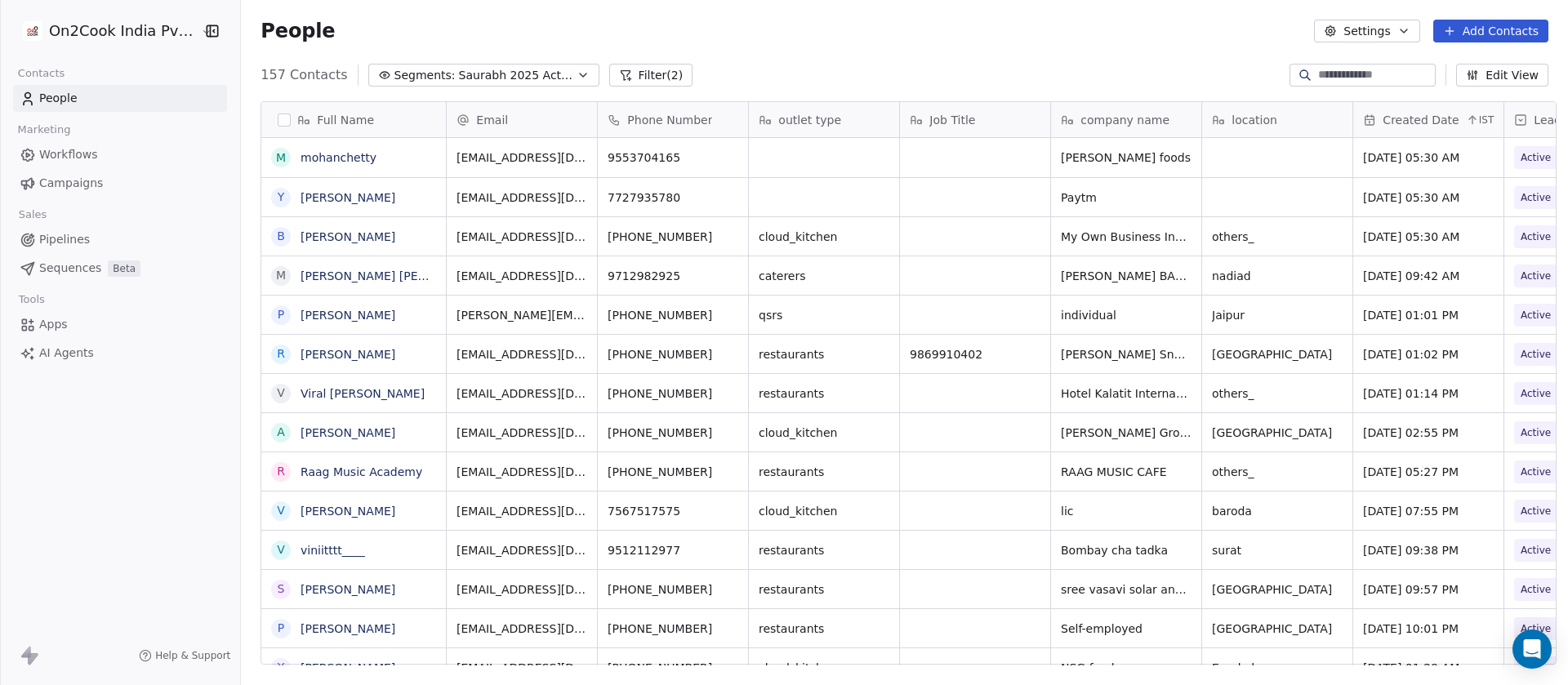
click at [328, 116] on span "Full Name" at bounding box center [346, 120] width 57 height 16
click at [894, 58] on html "On2Cook India Pvt. Ltd. Contacts People Marketing Workflows Campaigns Sales Pip…" at bounding box center [784, 342] width 1568 height 685
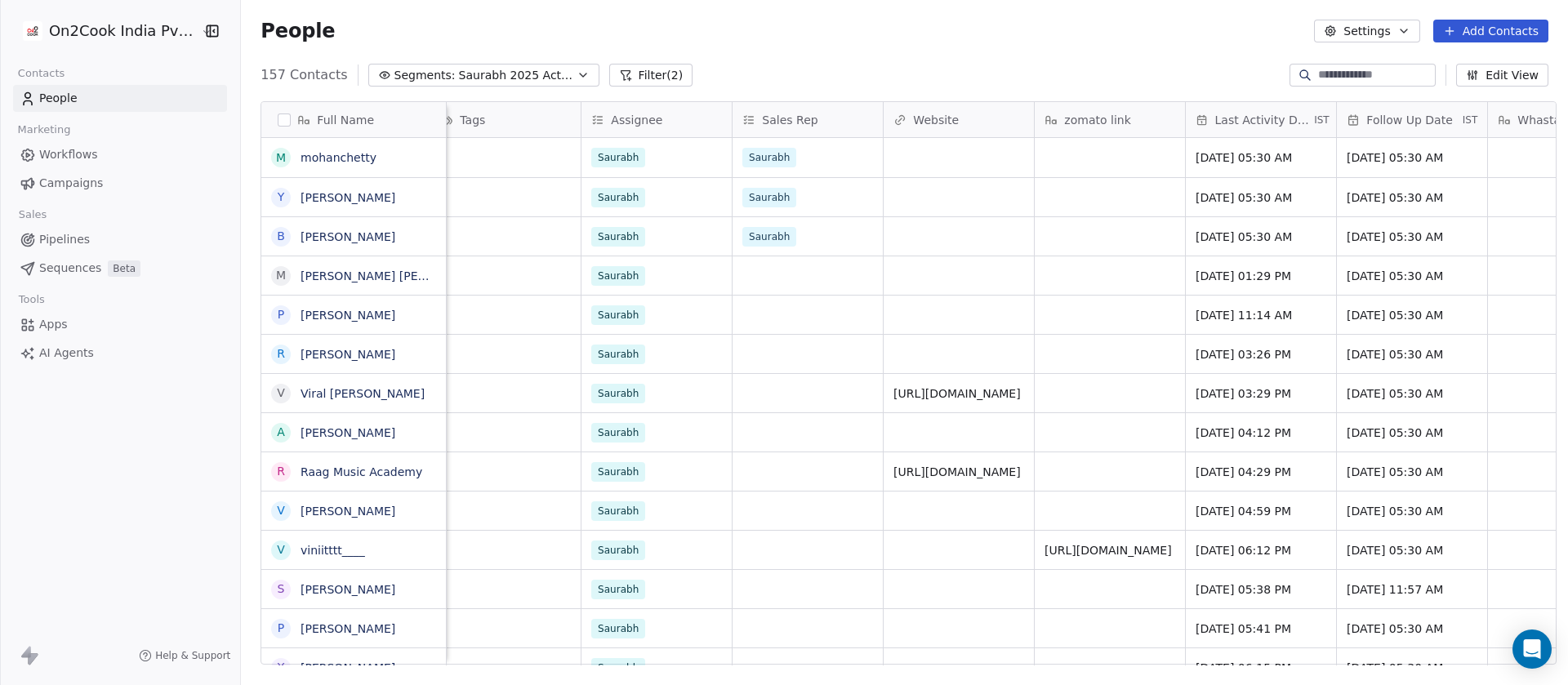
scroll to position [0, 1469]
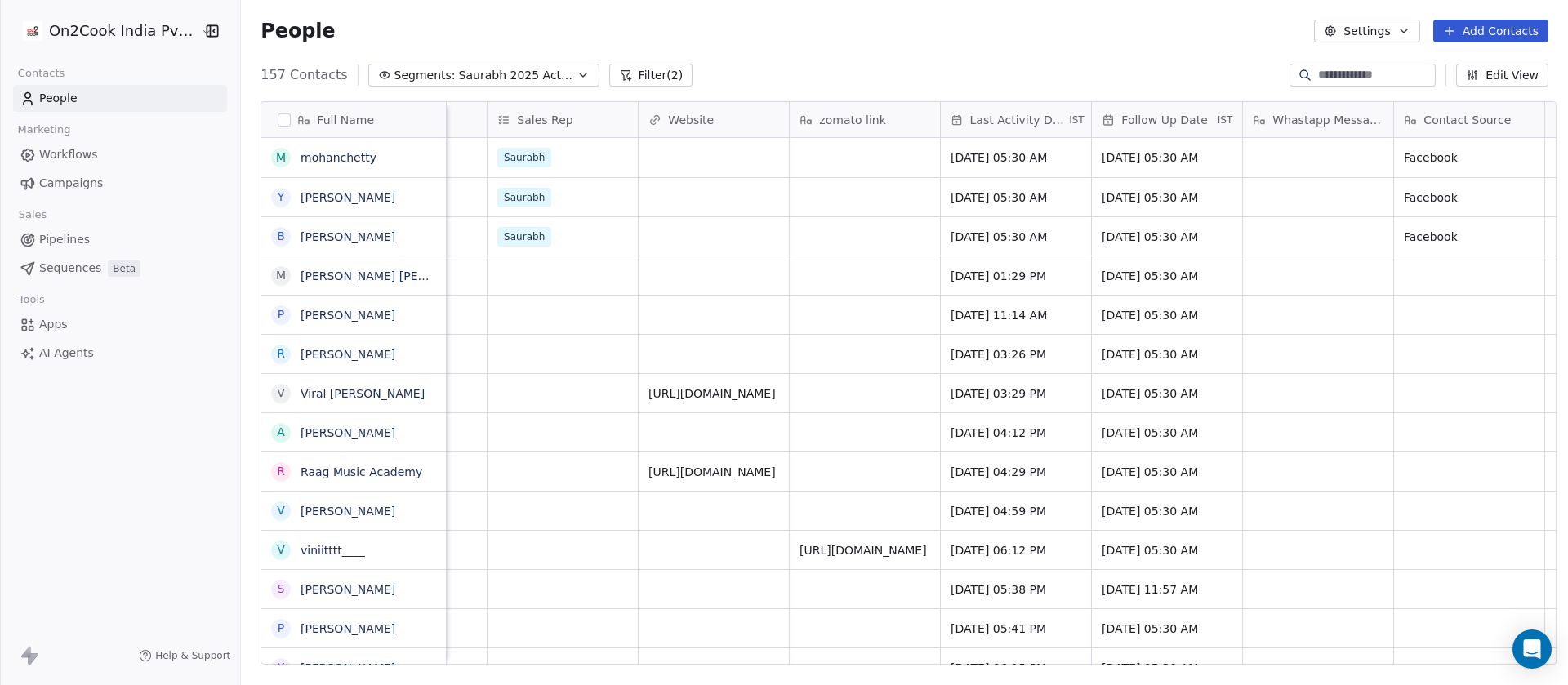
click at [1189, 118] on span "Follow Up Date" at bounding box center [1163, 120] width 85 height 16
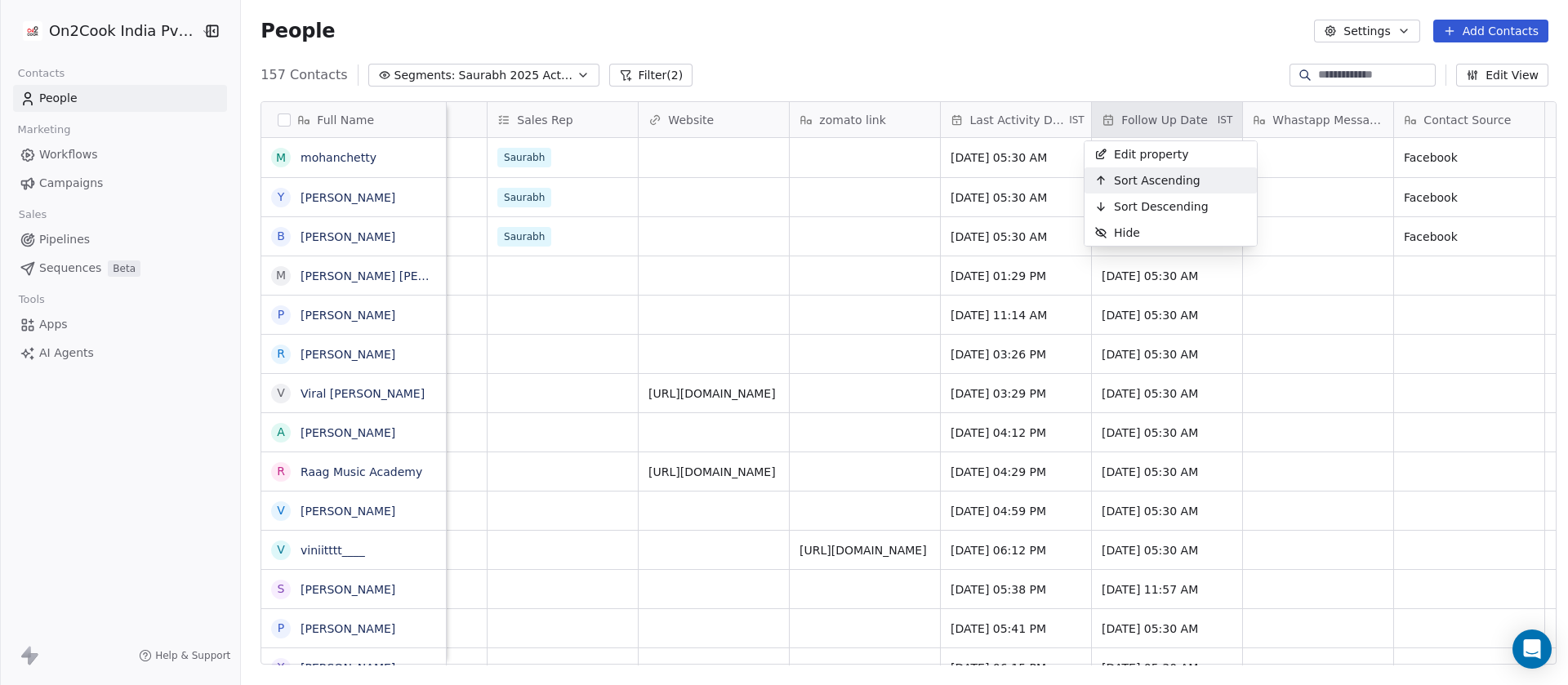
click at [1161, 181] on span "Sort Ascending" at bounding box center [1157, 180] width 86 height 16
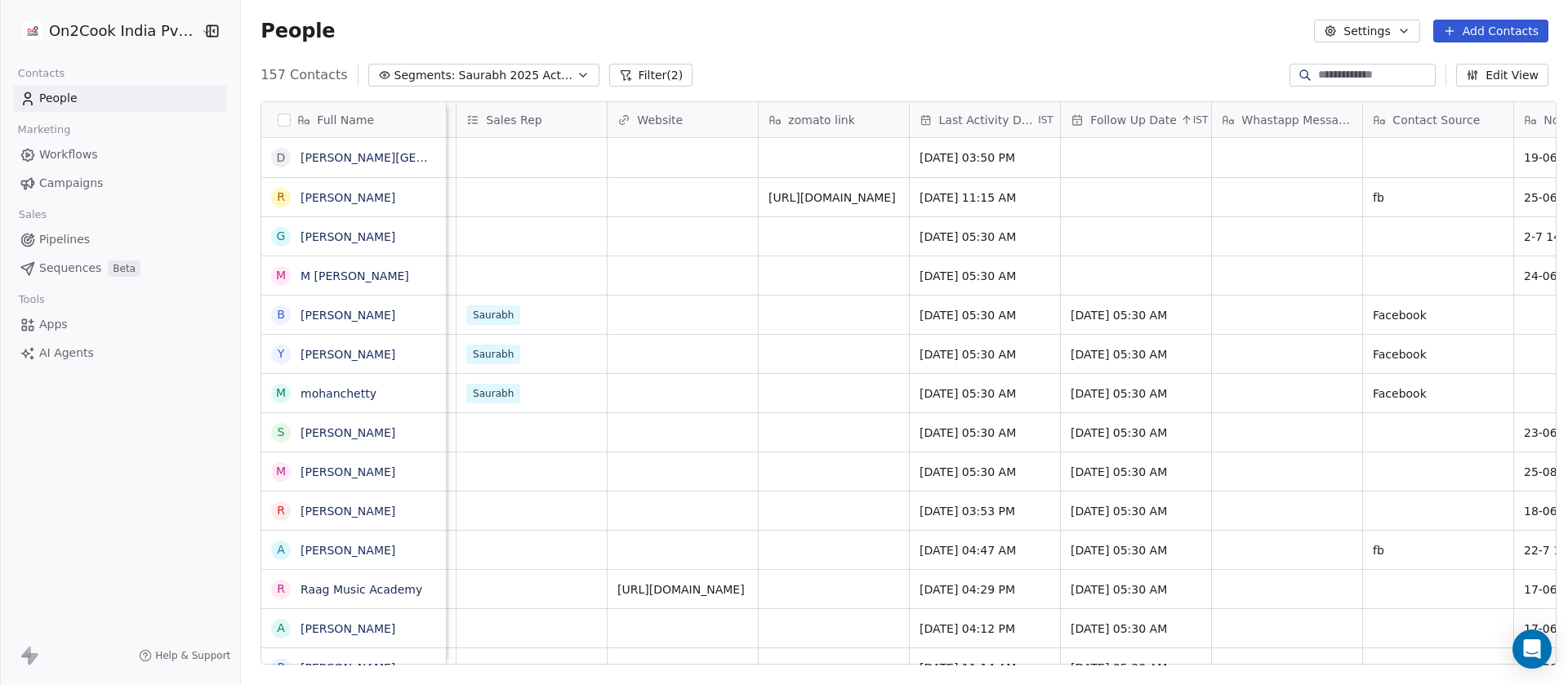
scroll to position [0, 1592]
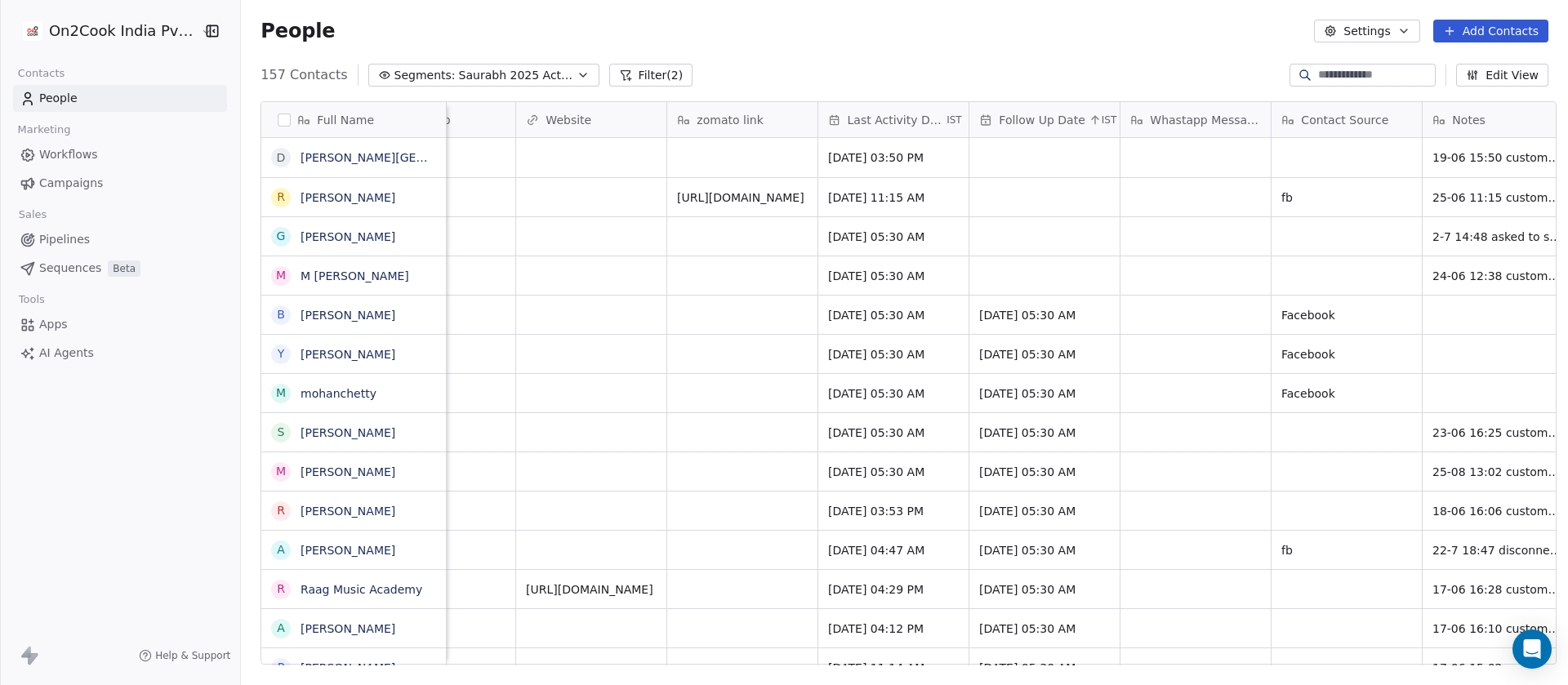
click at [1073, 117] on div "Follow Up Date IST" at bounding box center [1044, 119] width 150 height 35
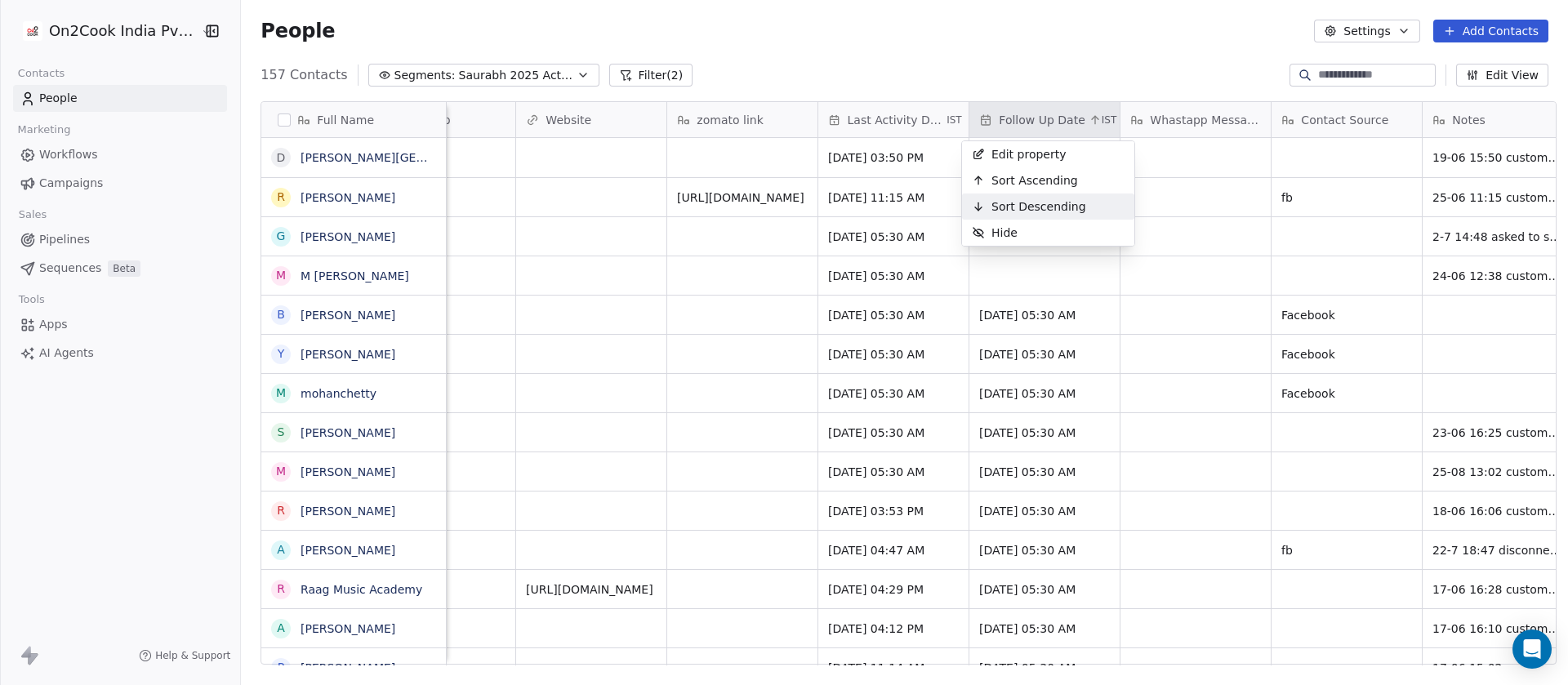
click at [1075, 212] on span "Sort Descending" at bounding box center [1039, 206] width 95 height 16
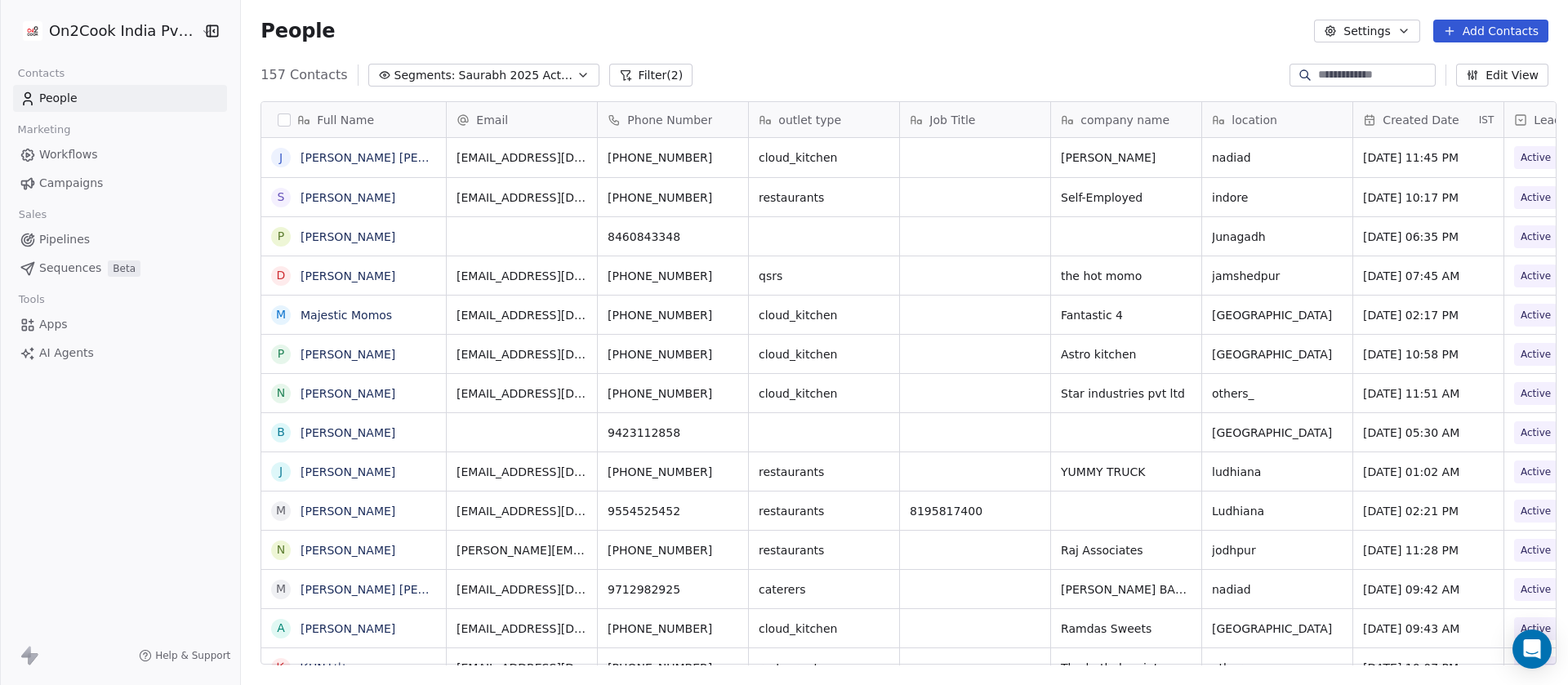
scroll to position [0, 0]
click at [684, 119] on span "Phone Number" at bounding box center [669, 120] width 85 height 16
click at [825, 53] on html "On2Cook India Pvt. Ltd. Contacts People Marketing Workflows Campaigns Sales Pip…" at bounding box center [784, 342] width 1568 height 685
click at [823, 116] on span "outlet type" at bounding box center [809, 120] width 63 height 16
click at [572, 113] on html "On2Cook India Pvt. Ltd. Contacts People Marketing Workflows Campaigns Sales Pip…" at bounding box center [784, 342] width 1568 height 685
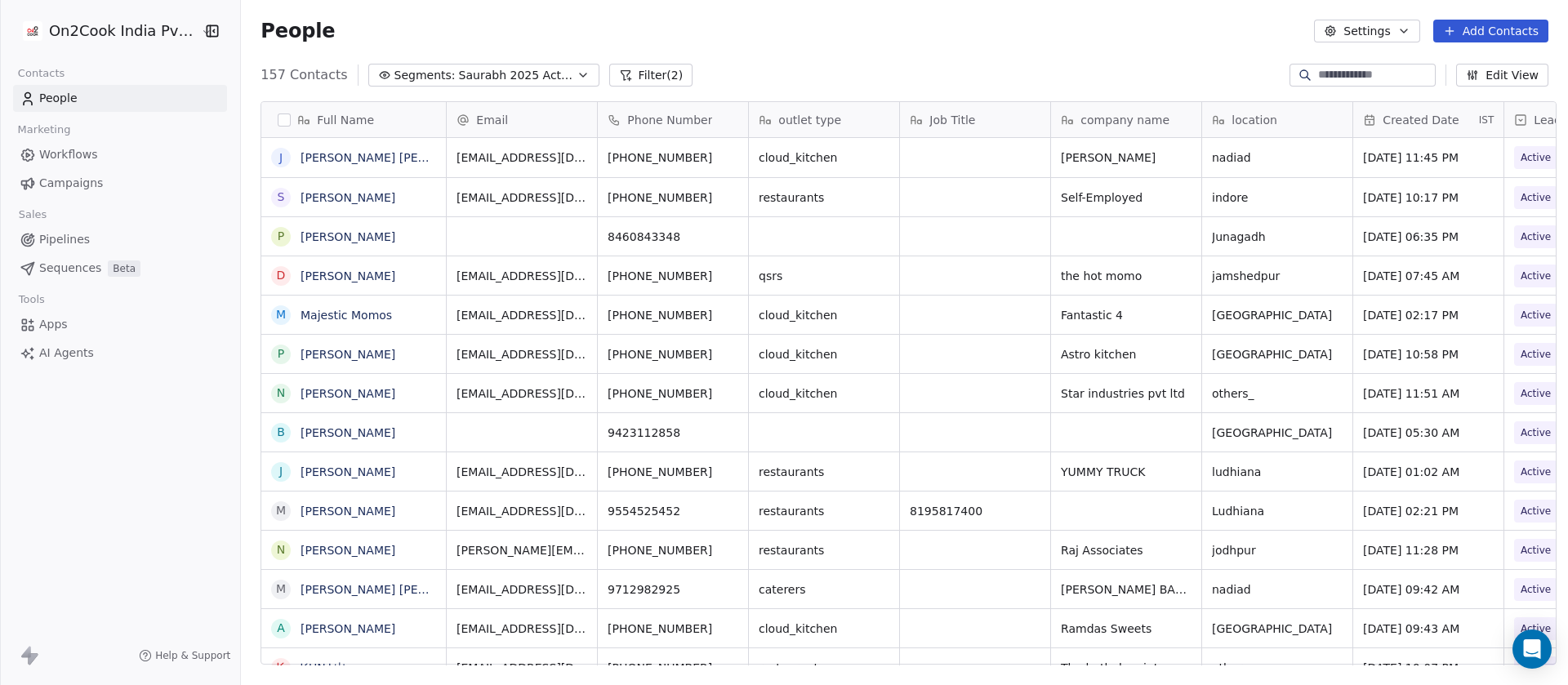
click at [1122, 107] on div "company name" at bounding box center [1125, 119] width 150 height 35
click at [1256, 120] on html "On2Cook India Pvt. Ltd. Contacts People Marketing Workflows Campaigns Sales Pip…" at bounding box center [784, 342] width 1568 height 685
click at [1255, 119] on span "location" at bounding box center [1254, 120] width 46 height 16
drag, startPoint x: 1377, startPoint y: 124, endPoint x: 1400, endPoint y: 120, distance: 23.3
click at [1400, 120] on span "Created Date" at bounding box center [1420, 120] width 76 height 16
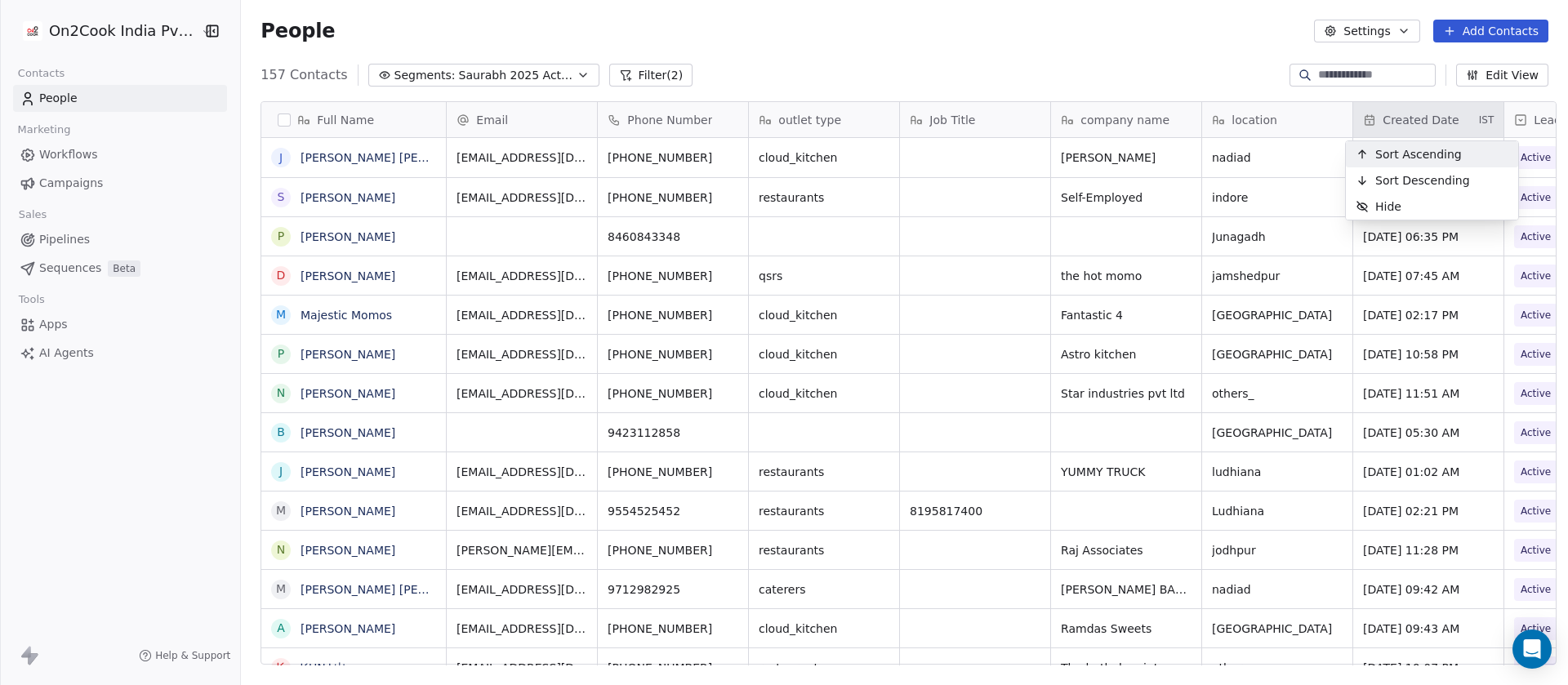
click at [1137, 64] on html "On2Cook India Pvt. Ltd. Contacts People Marketing Workflows Campaigns Sales Pip…" at bounding box center [784, 342] width 1568 height 685
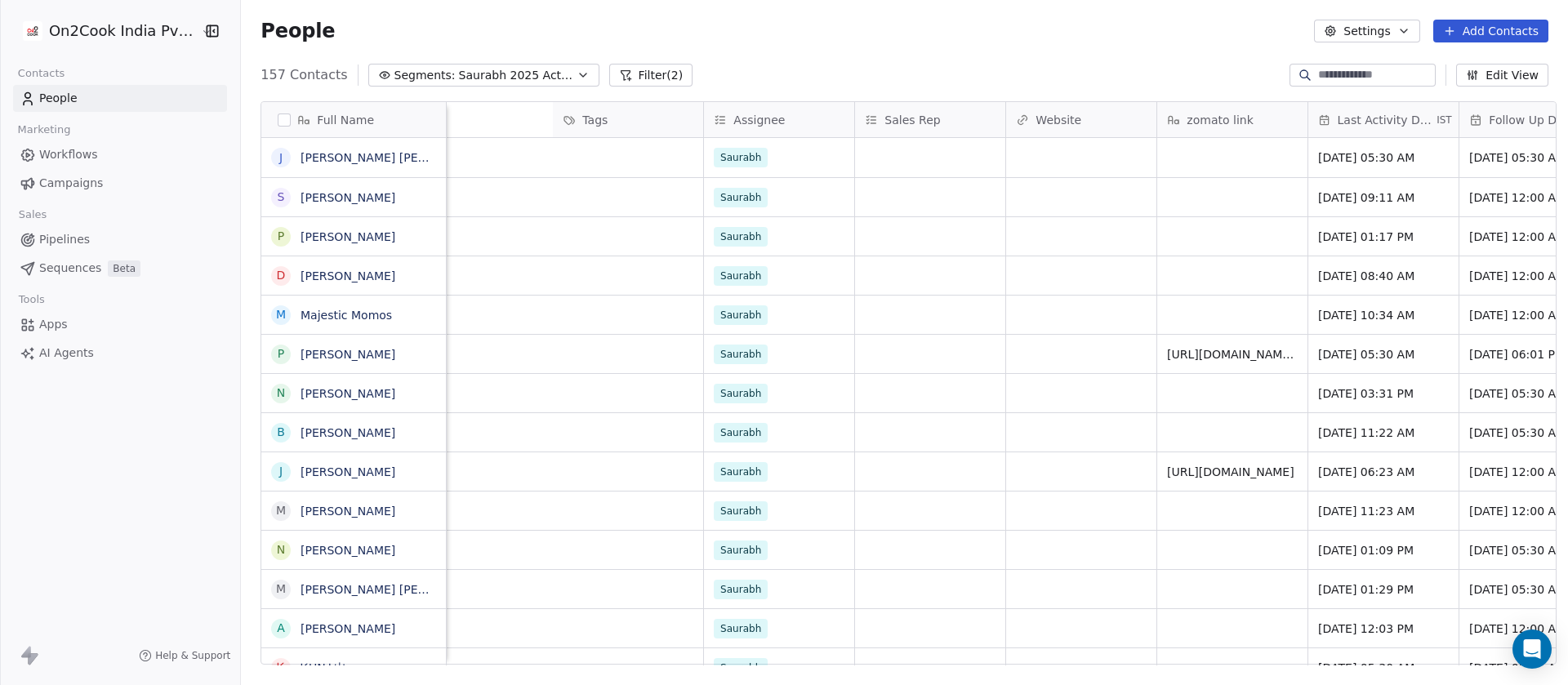
scroll to position [0, 1668]
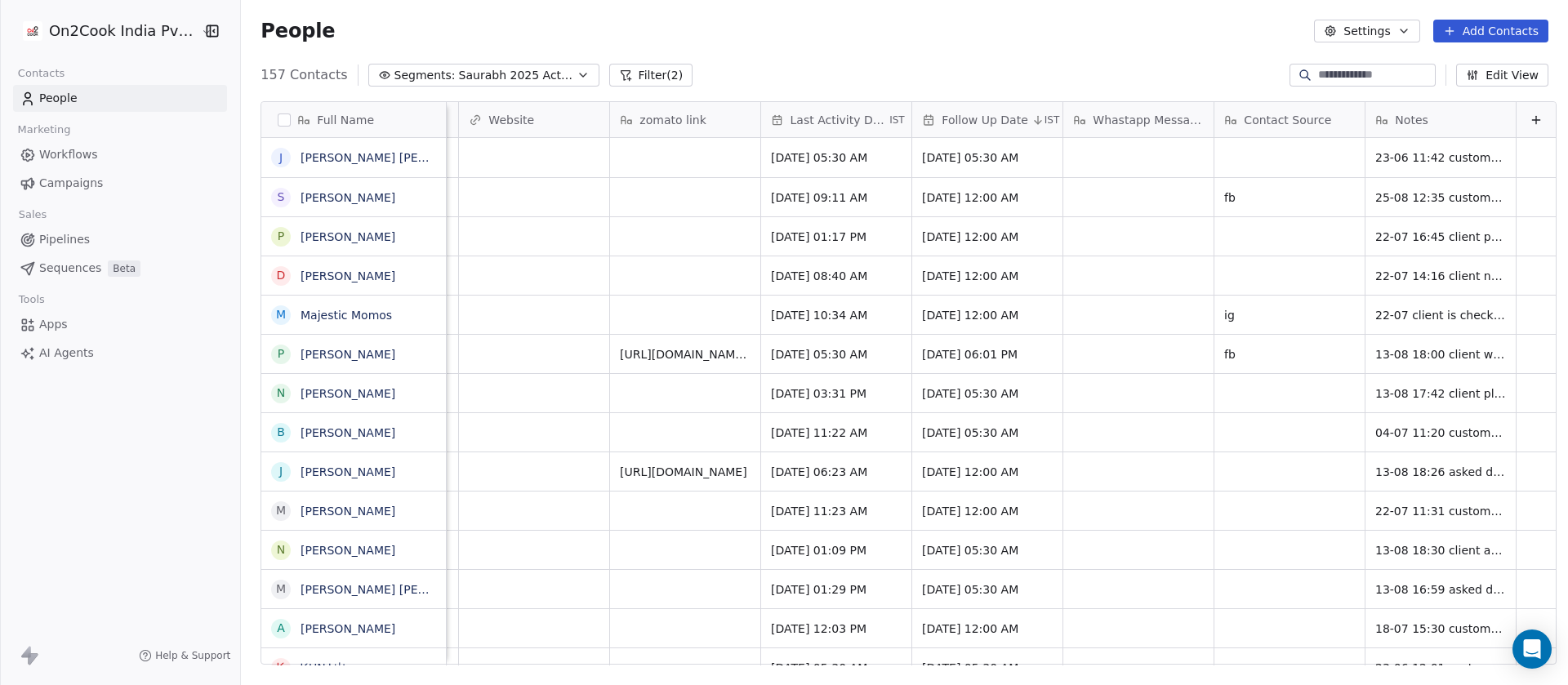
click at [845, 124] on span "Last Activity Date" at bounding box center [838, 120] width 96 height 16
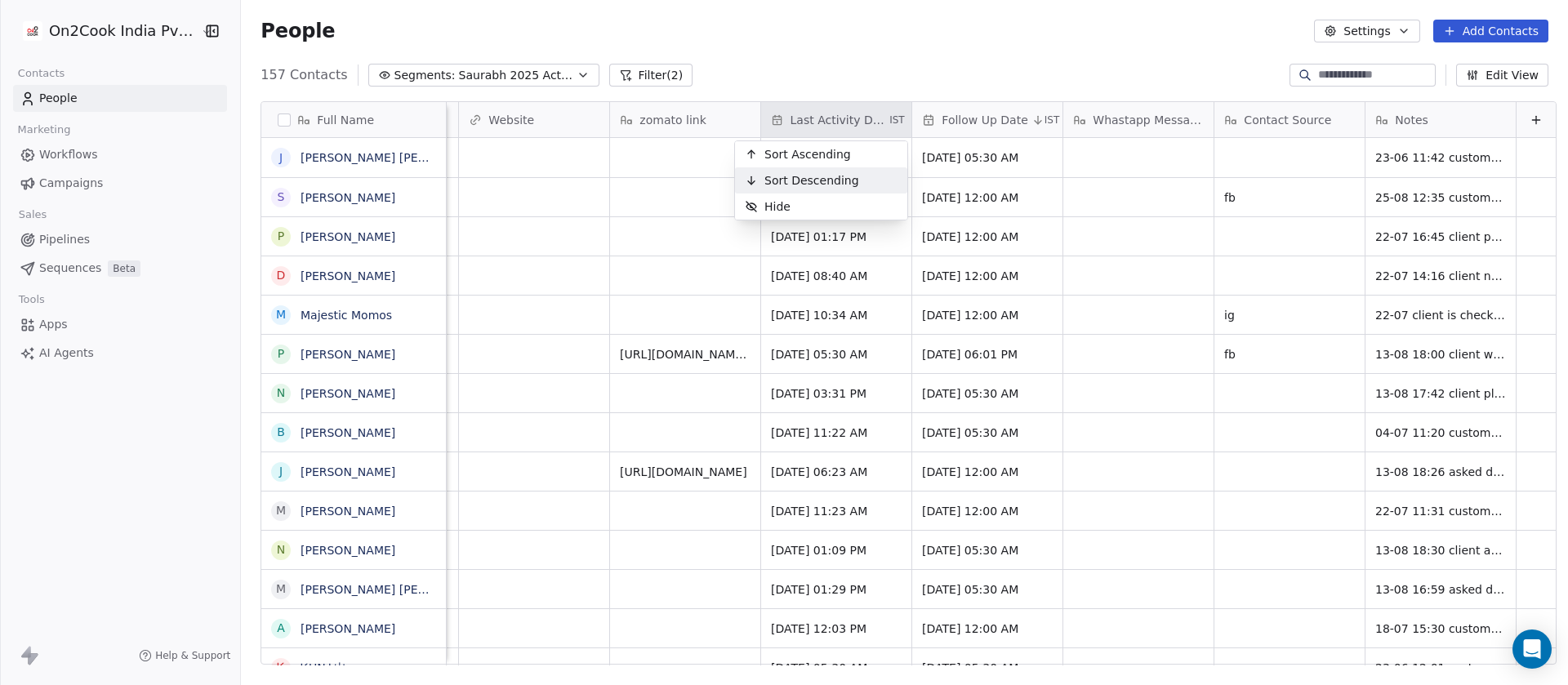
click at [818, 186] on span "Sort Descending" at bounding box center [812, 180] width 95 height 16
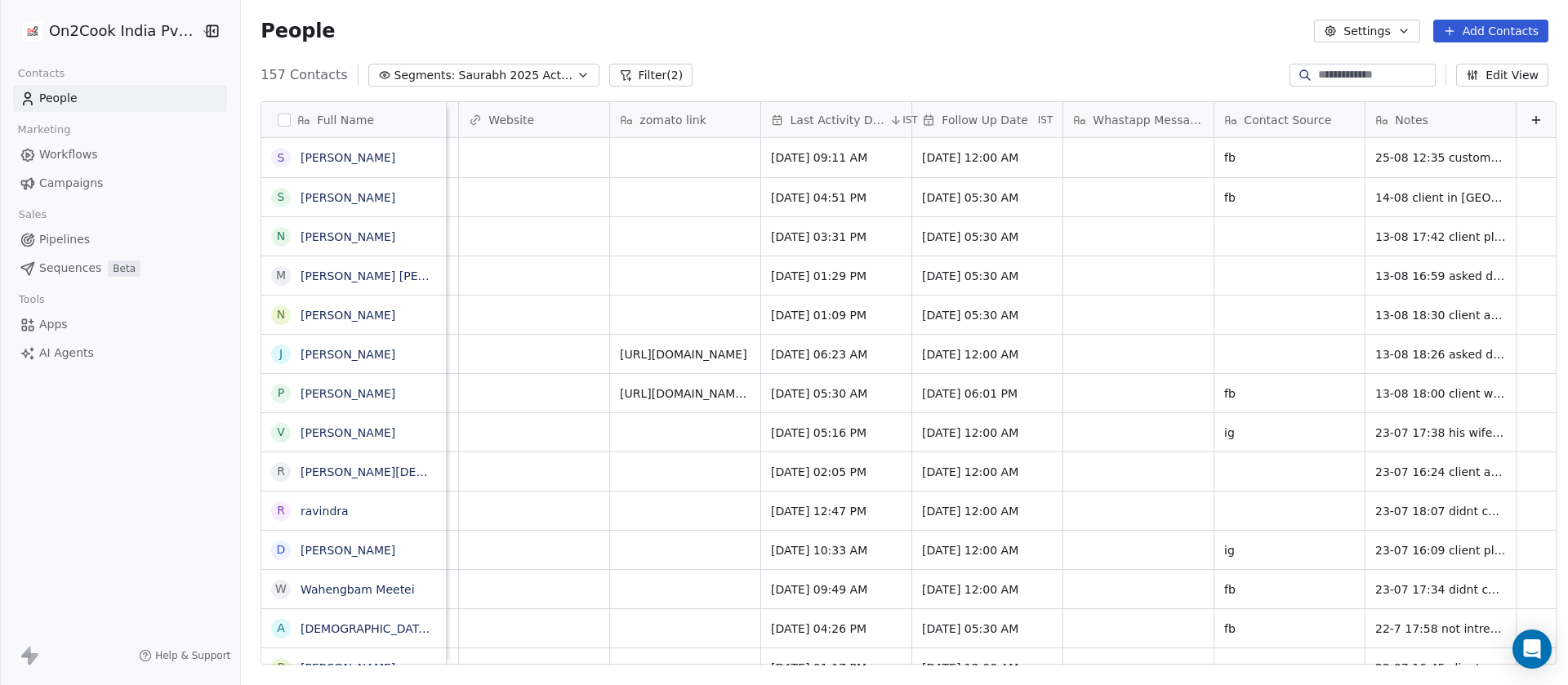
click at [1392, 109] on div "Notes" at bounding box center [1440, 119] width 150 height 35
click at [1047, 38] on html "On2Cook India Pvt. Ltd. Contacts People Marketing Workflows Campaigns Sales Pip…" at bounding box center [784, 342] width 1568 height 685
click at [1273, 108] on div "Contact Source" at bounding box center [1289, 119] width 150 height 35
click at [1067, 43] on html "On2Cook India Pvt. Ltd. Contacts People Marketing Workflows Campaigns Sales Pip…" at bounding box center [784, 342] width 1568 height 685
click at [963, 125] on span "Follow Up Date" at bounding box center [984, 120] width 85 height 16
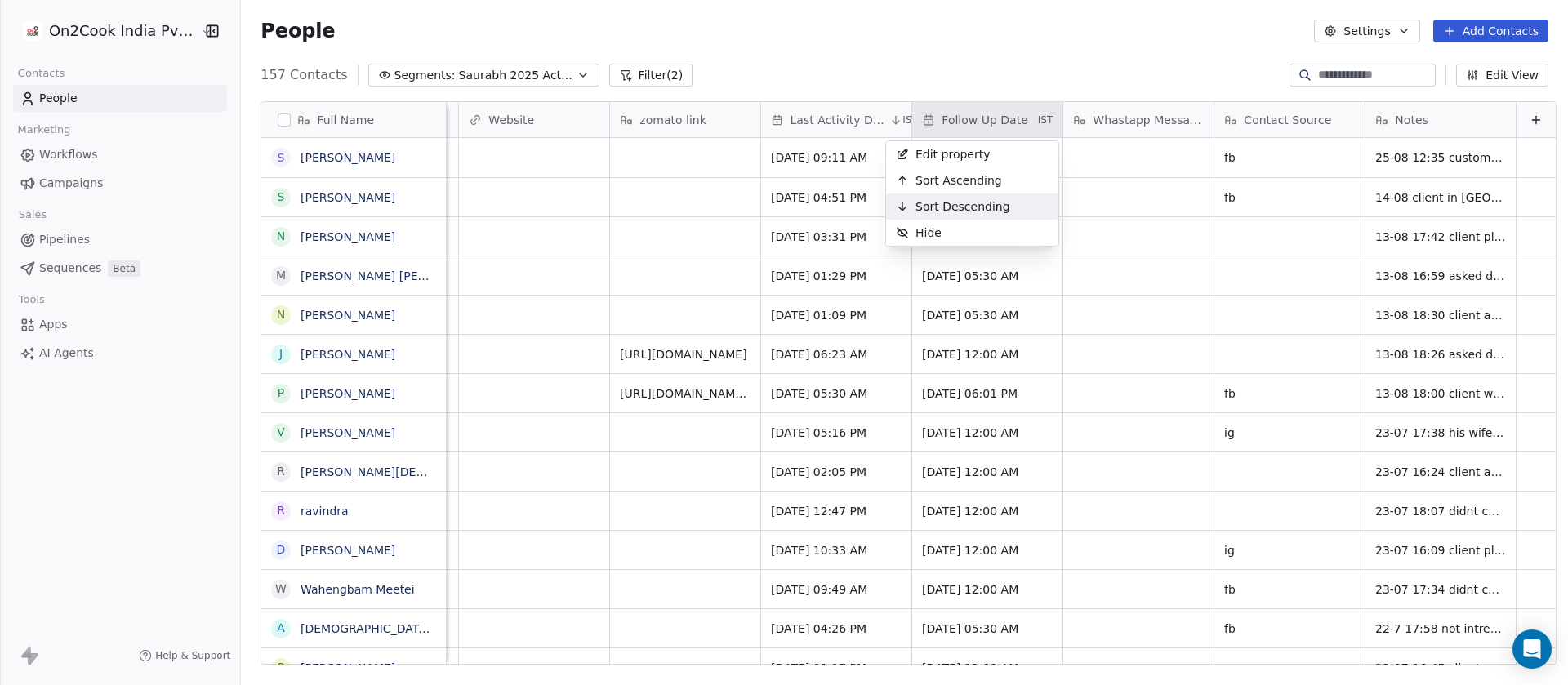
click at [957, 199] on span "Sort Descending" at bounding box center [963, 206] width 95 height 16
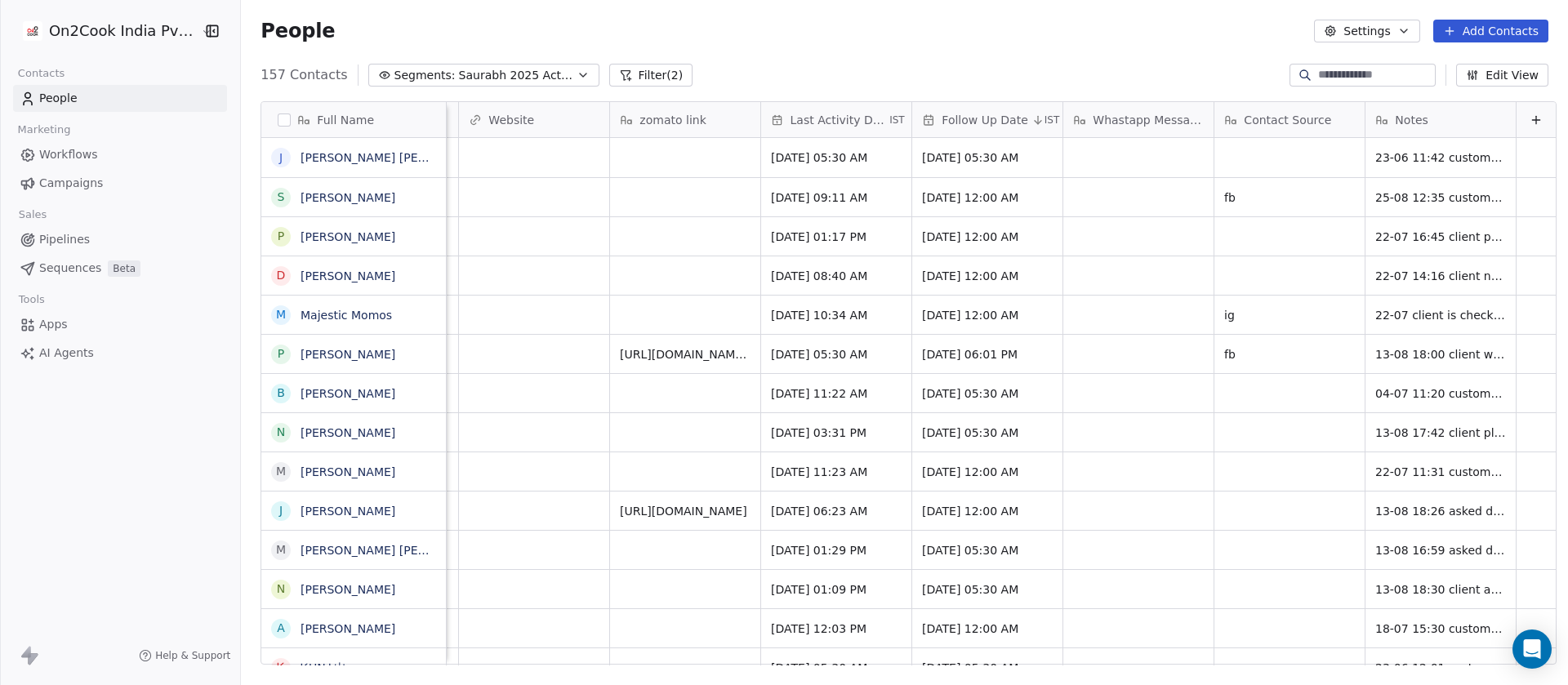
click at [616, 75] on button "Filter (2)" at bounding box center [651, 75] width 85 height 23
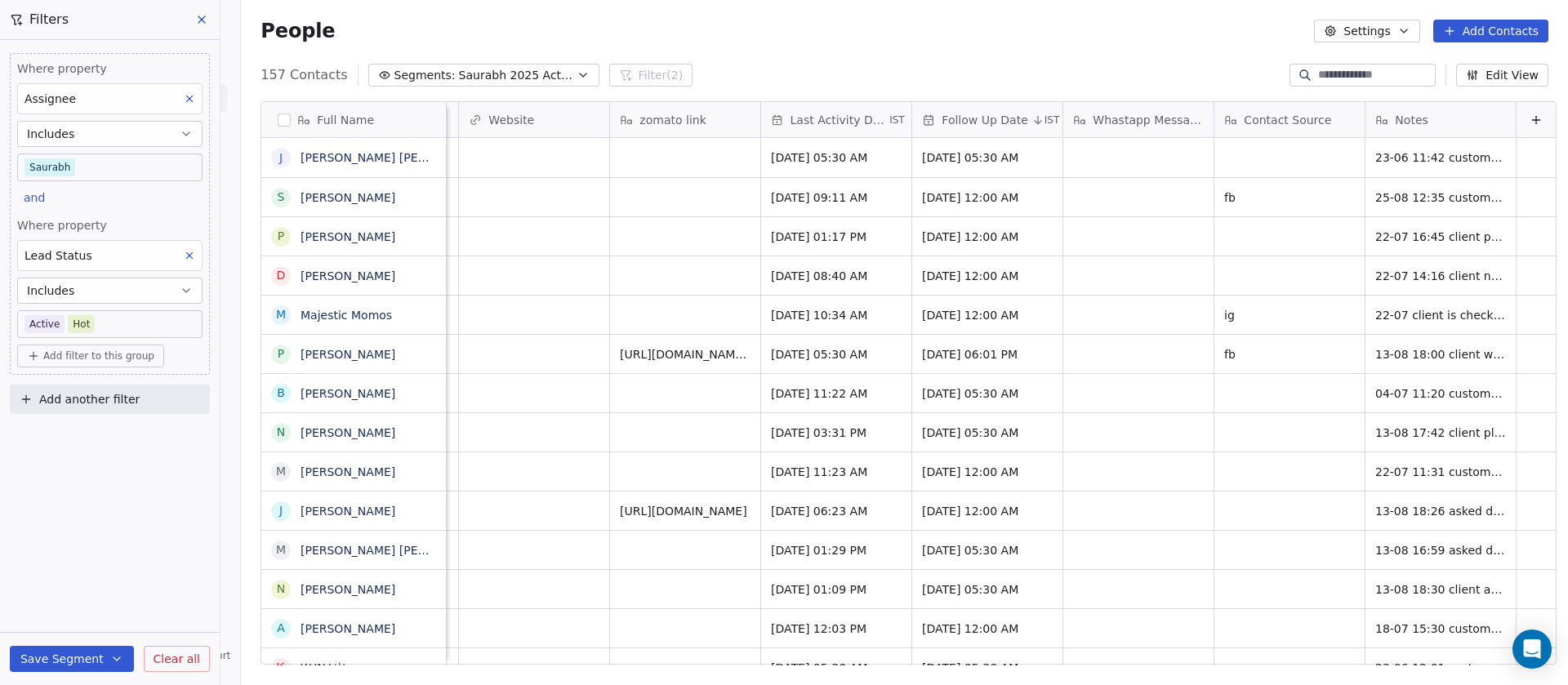
click at [188, 255] on icon at bounding box center [189, 256] width 11 height 11
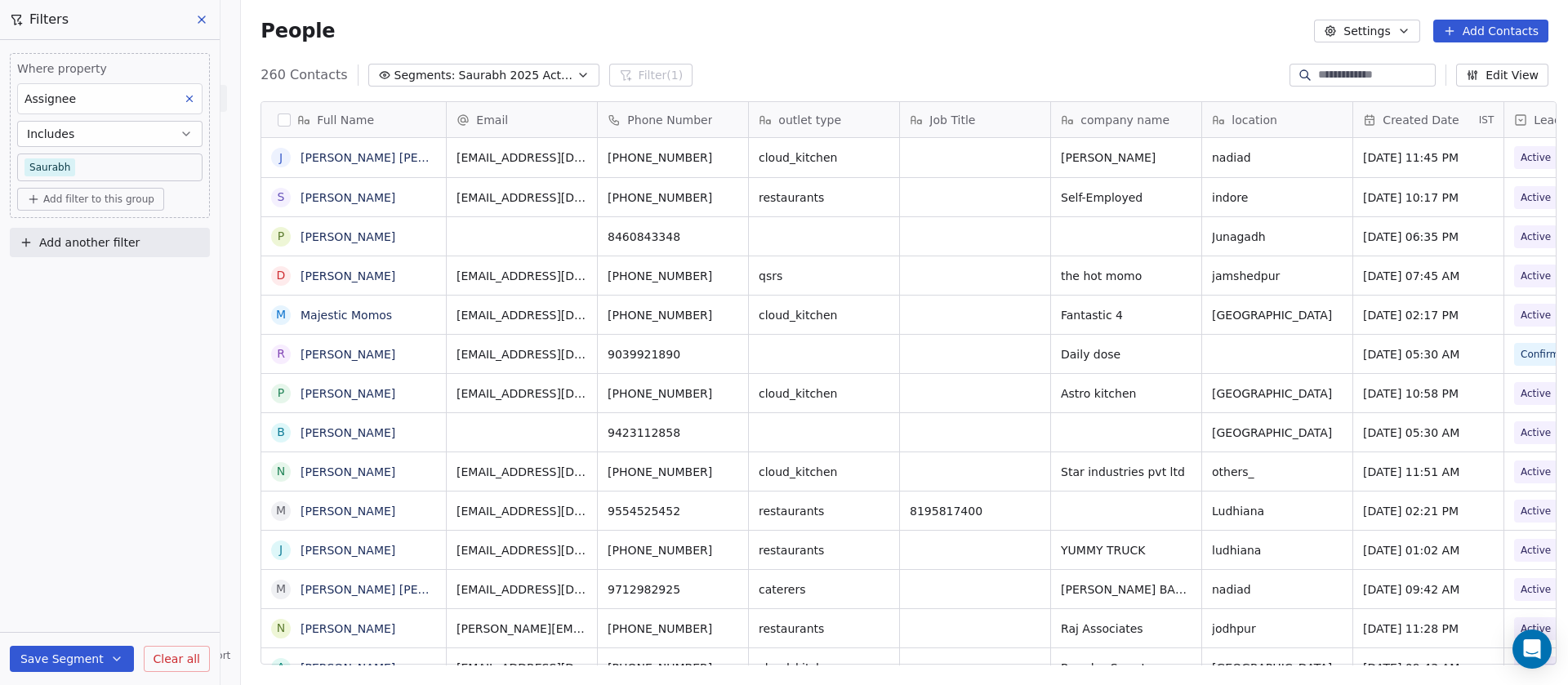
scroll to position [585, 1315]
click at [98, 204] on span "Add filter to this group" at bounding box center [99, 200] width 111 height 13
click at [96, 241] on span "Contact properties" at bounding box center [87, 235] width 106 height 17
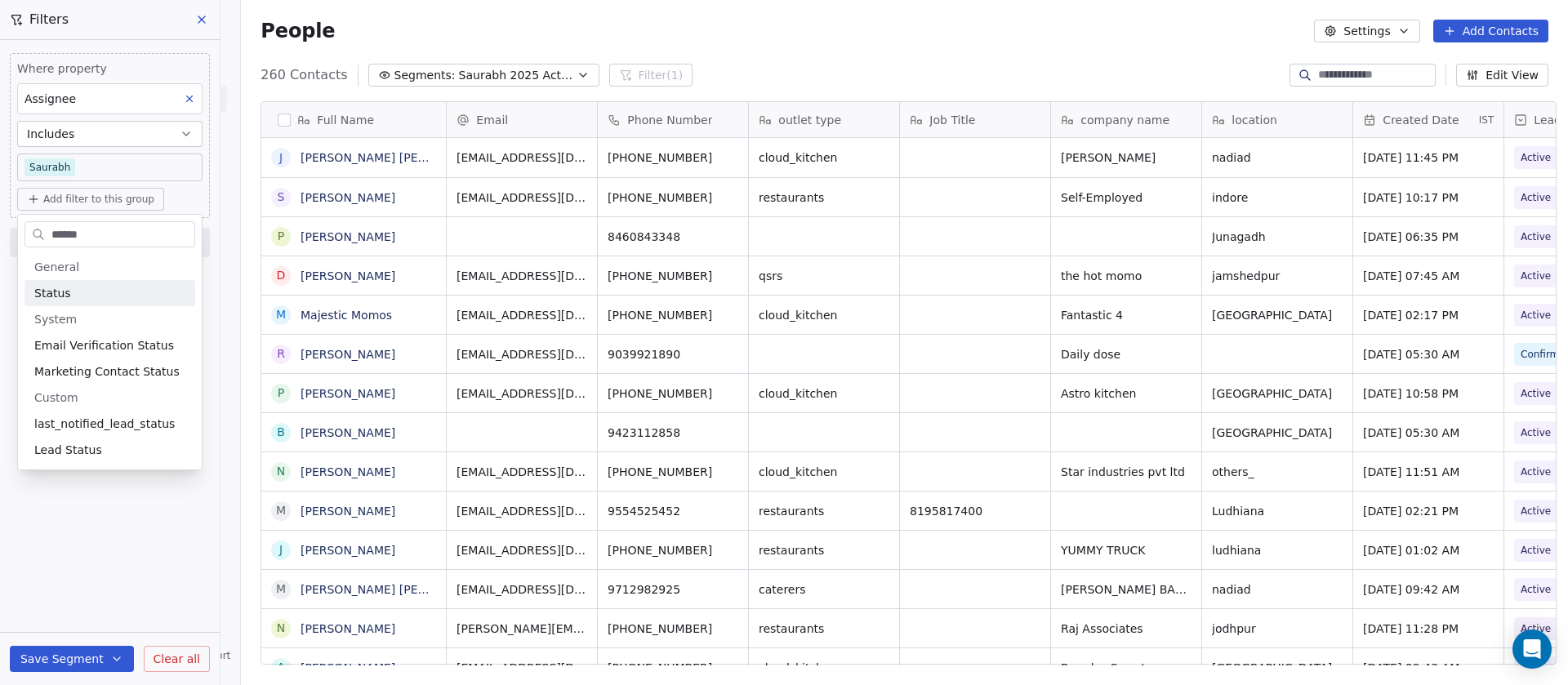
type input "******"
click at [76, 290] on div "Status" at bounding box center [109, 293] width 151 height 16
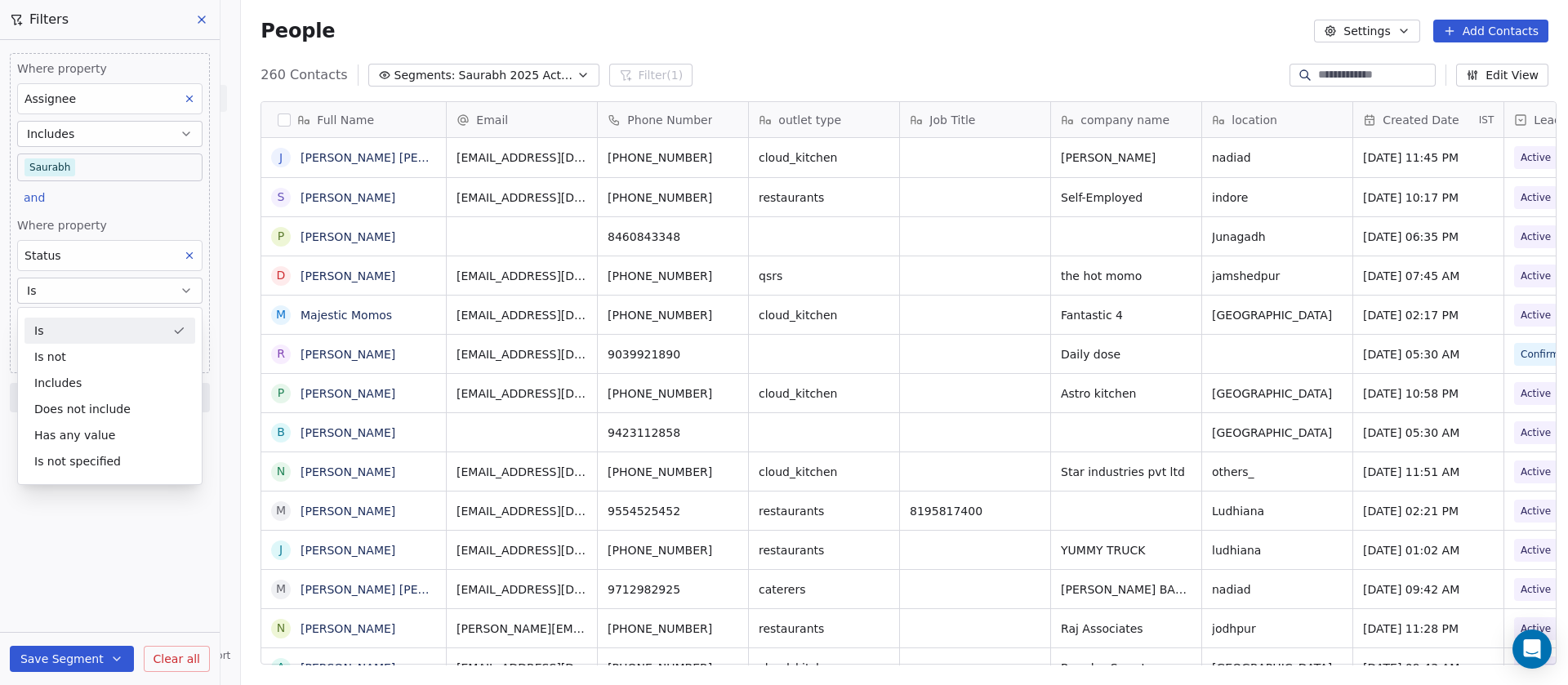
click at [75, 293] on button "Is" at bounding box center [109, 291] width 185 height 27
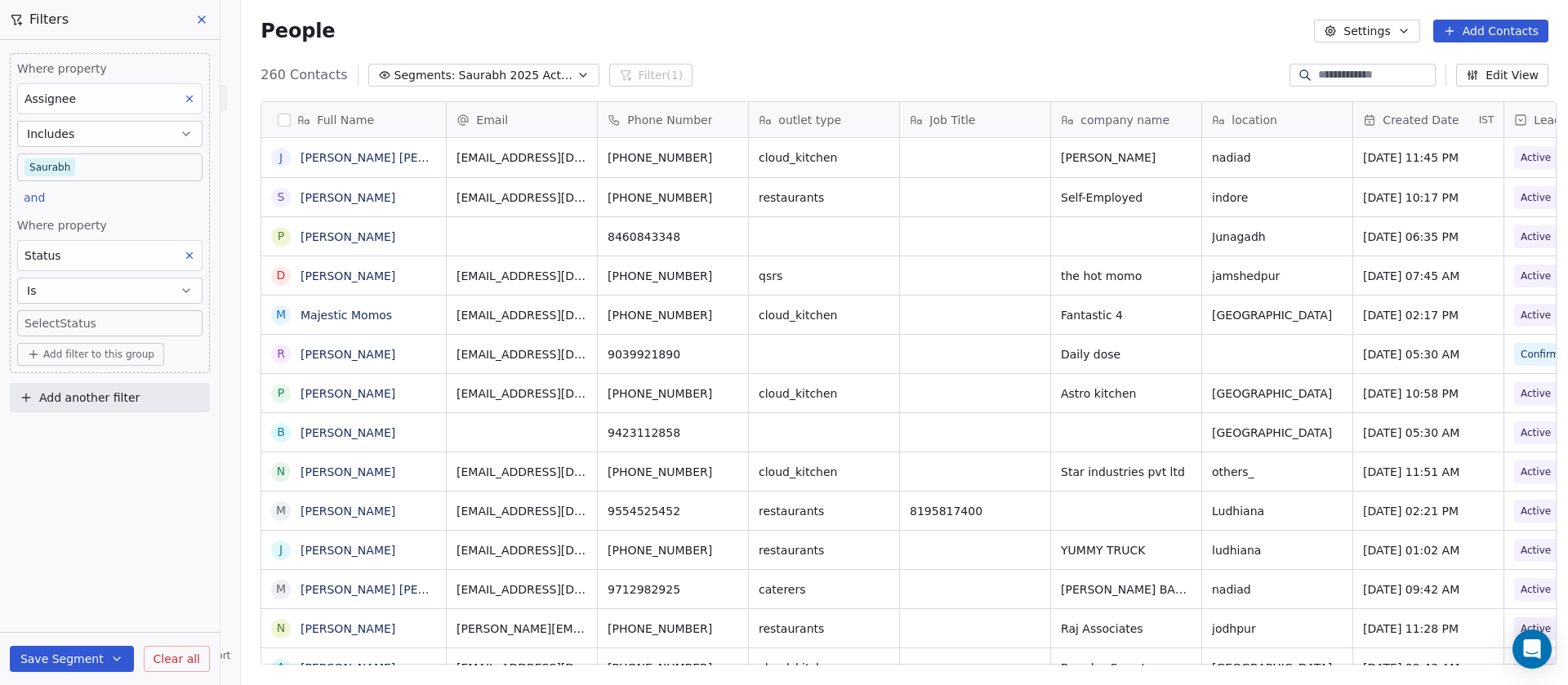
click at [75, 321] on body "On2Cook India Pvt. Ltd. Contacts People Marketing Workflows Campaigns Sales Pip…" at bounding box center [784, 342] width 1568 height 685
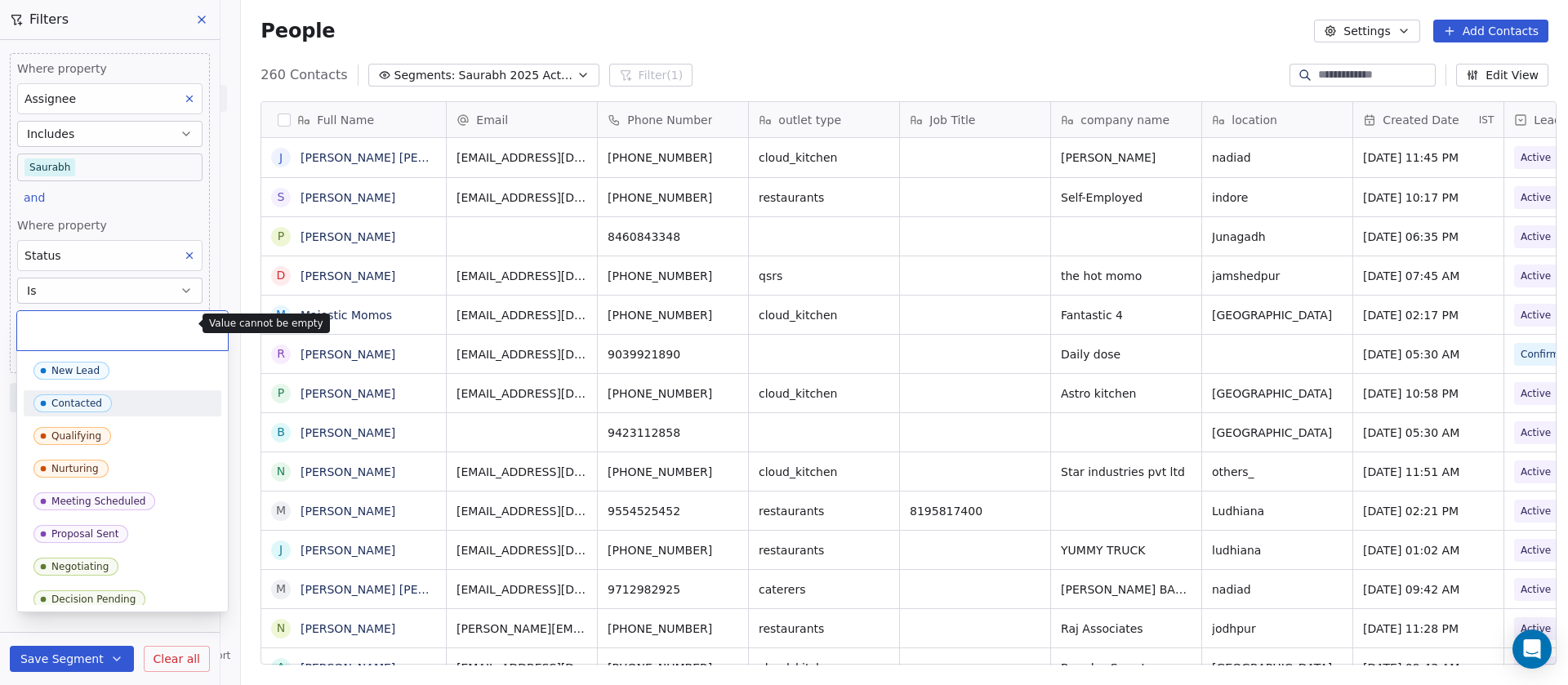
click at [59, 289] on html "On2Cook India Pvt. Ltd. Contacts People Marketing Workflows Campaigns Sales Pip…" at bounding box center [784, 342] width 1568 height 685
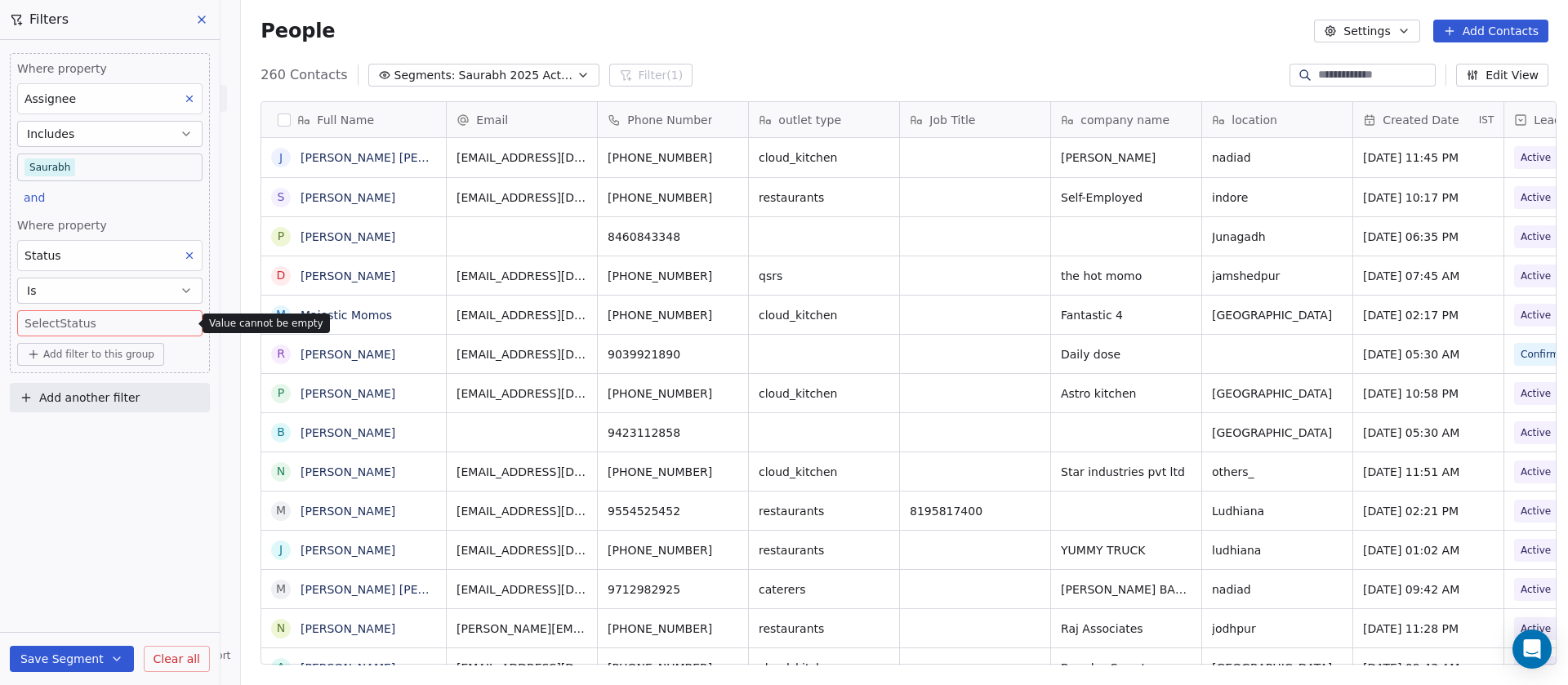
click at [56, 257] on span "Status" at bounding box center [43, 256] width 37 height 13
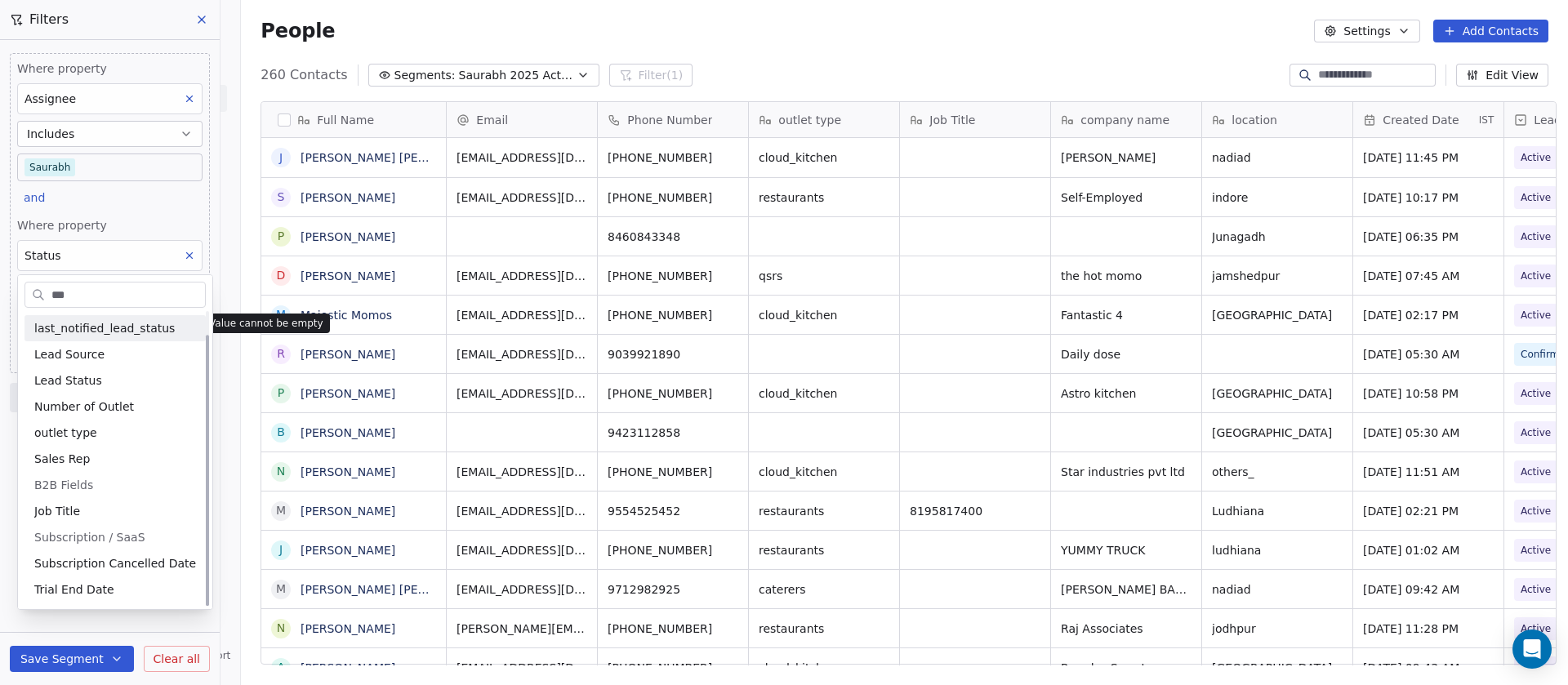
scroll to position [0, 0]
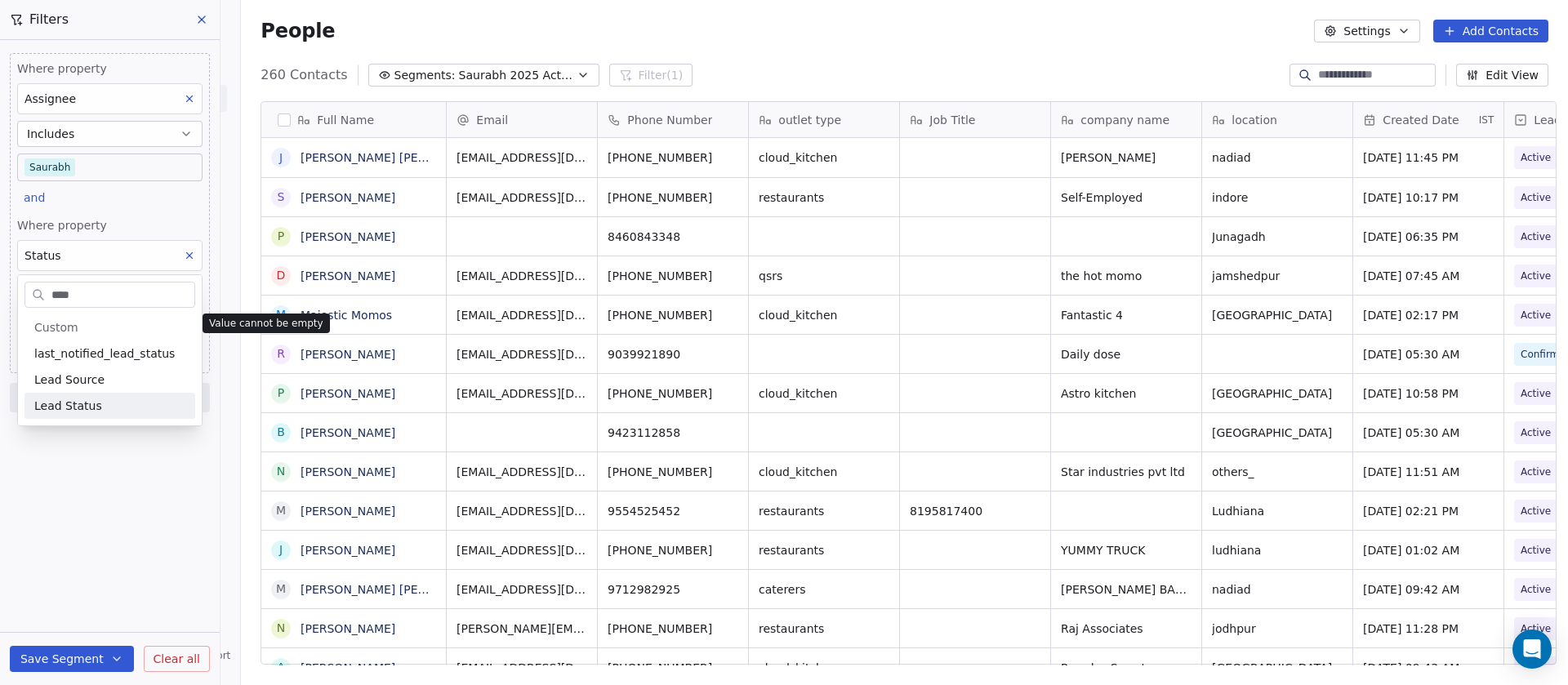
type input "****"
click at [96, 408] on div "Lead Status" at bounding box center [109, 406] width 151 height 16
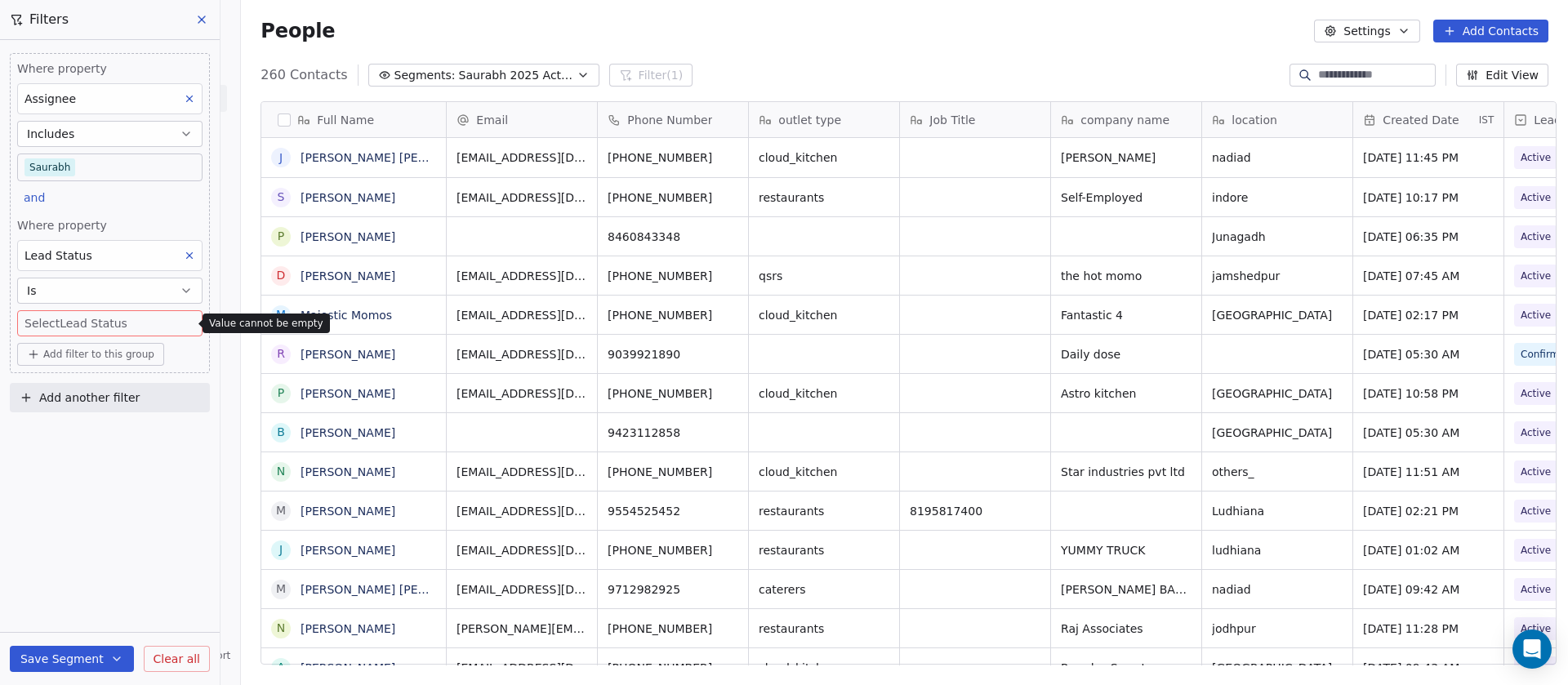
click at [69, 323] on body "On2Cook India Pvt. Ltd. Contacts People Marketing Workflows Campaigns Sales Pip…" at bounding box center [784, 342] width 1568 height 685
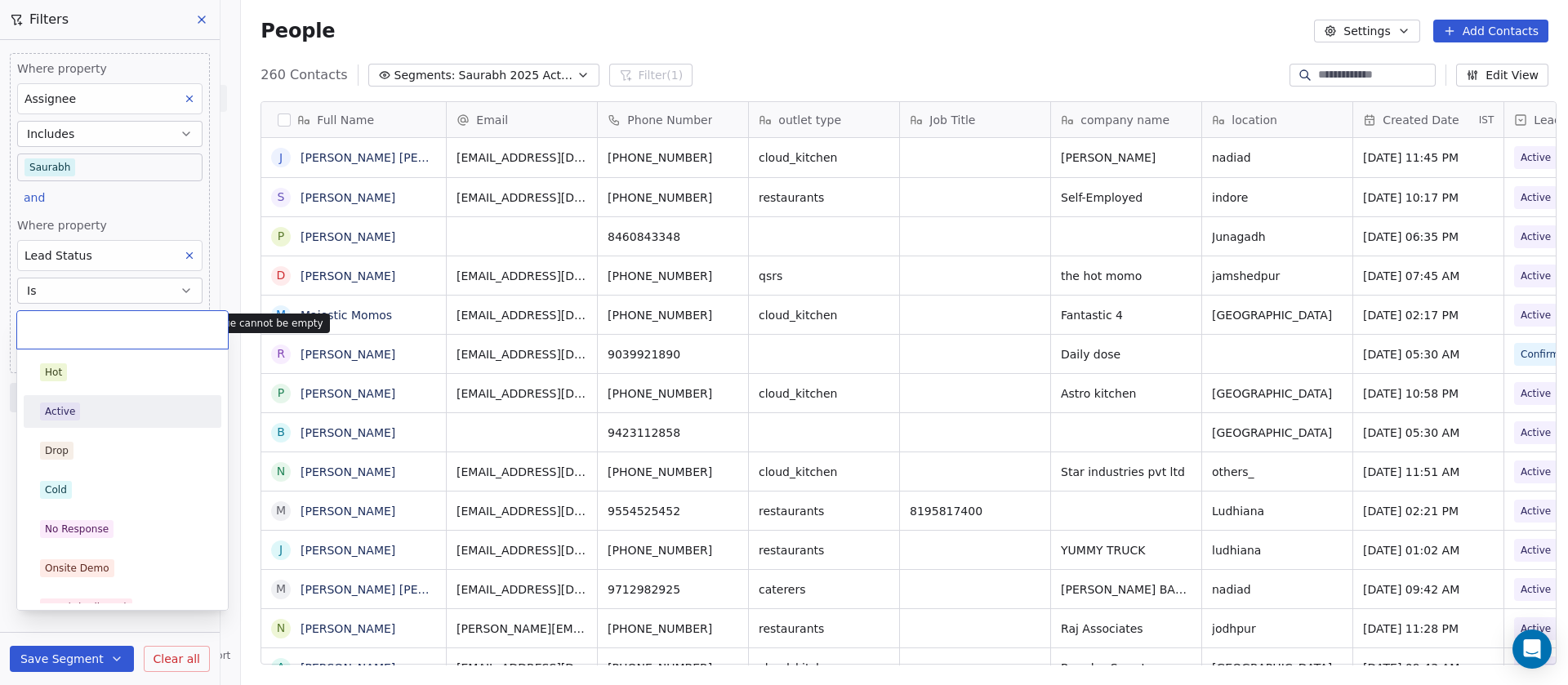
click at [77, 410] on span "Active" at bounding box center [60, 411] width 40 height 18
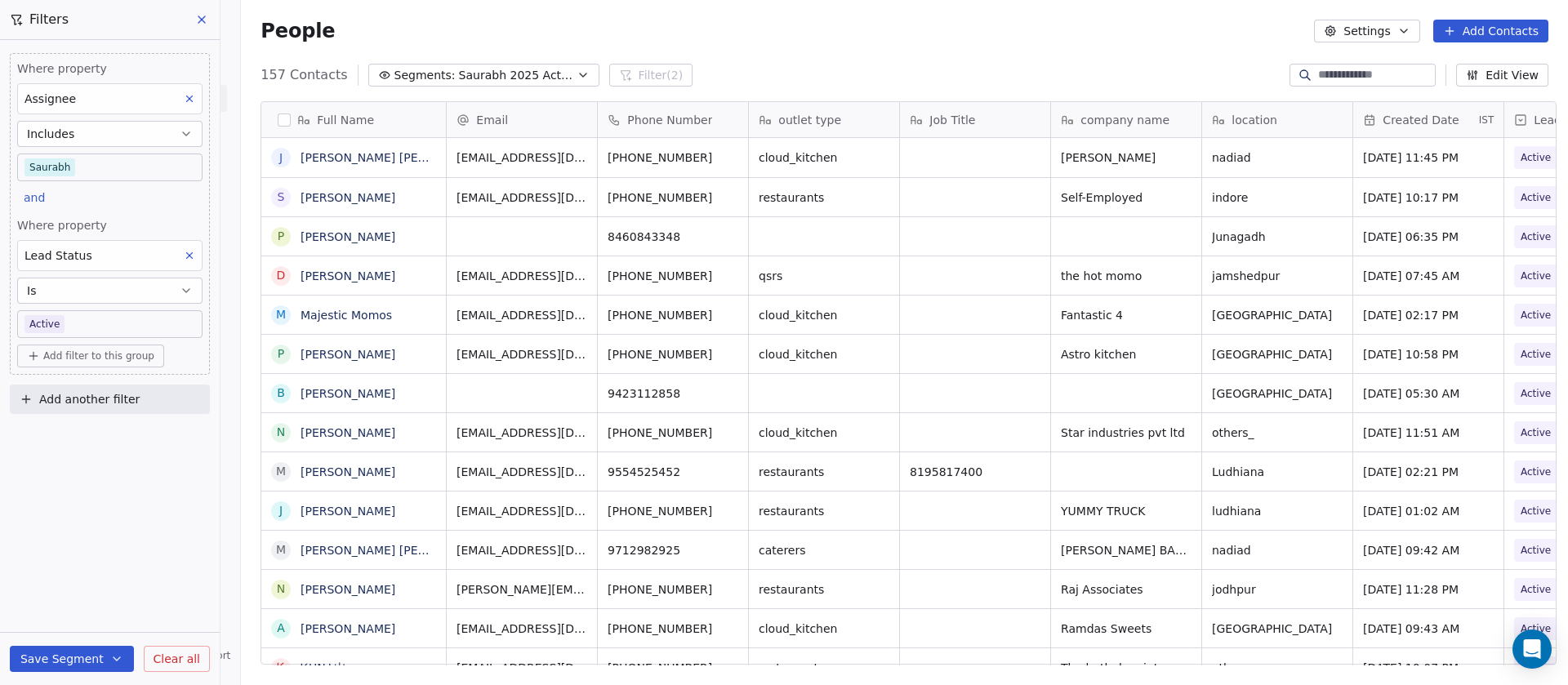
scroll to position [585, 1315]
click at [795, 30] on div "People Settings Add Contacts" at bounding box center [904, 31] width 1288 height 23
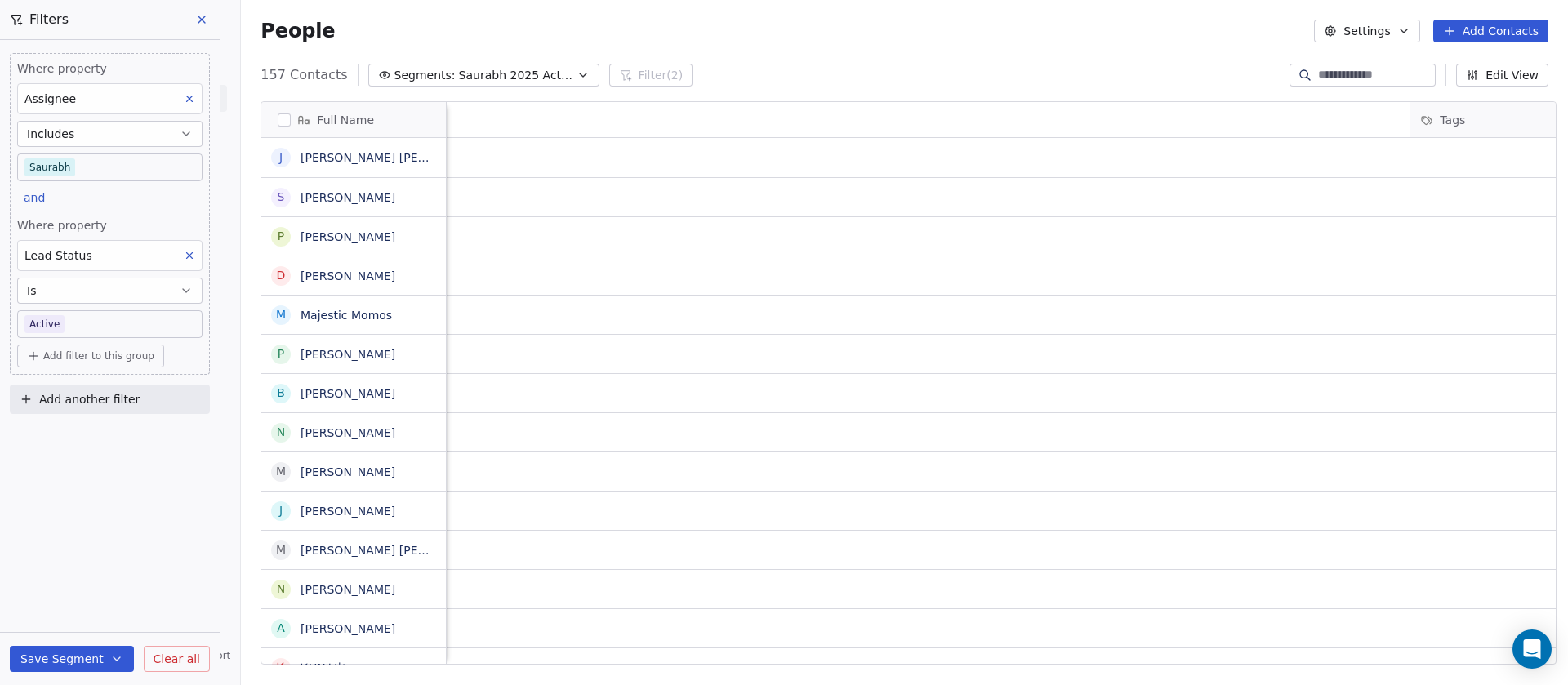
scroll to position [0, 1668]
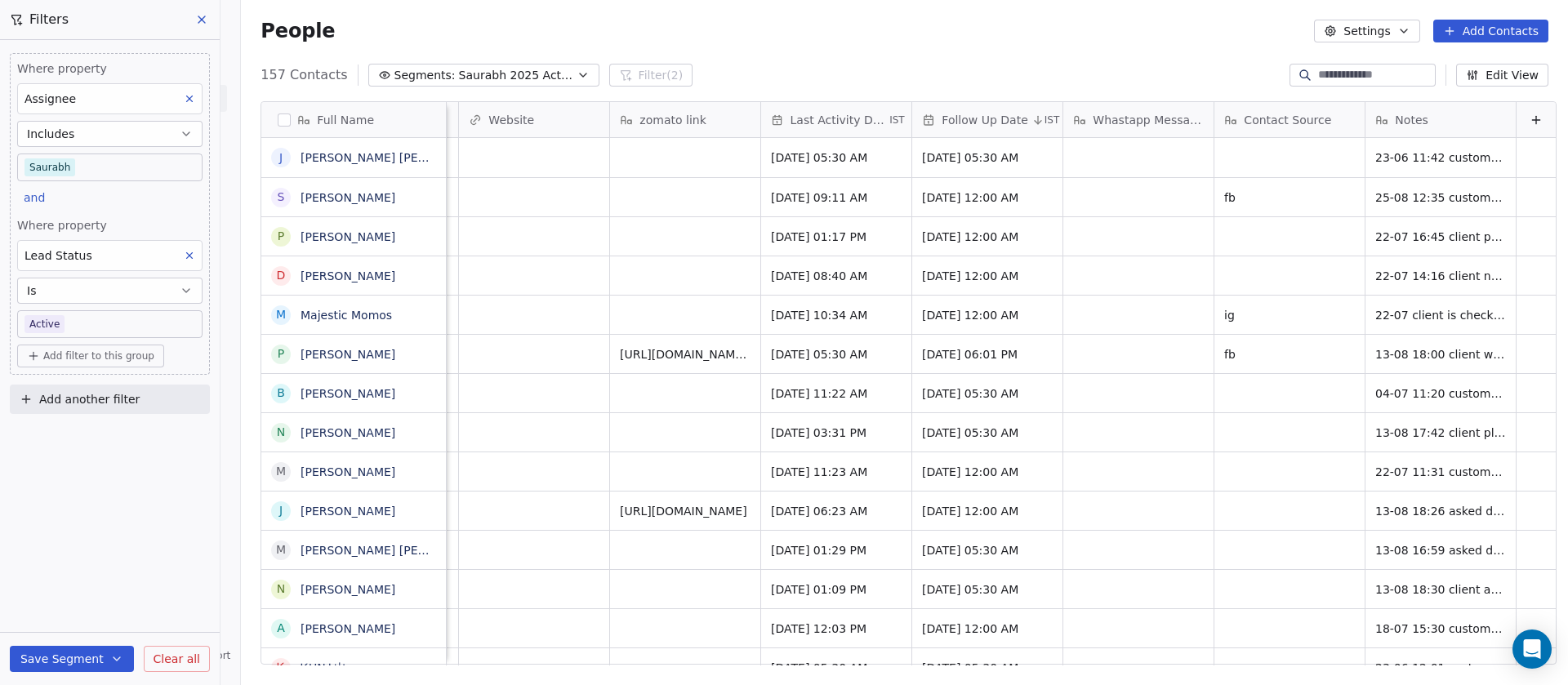
click at [806, 129] on div "Last Activity Date IST" at bounding box center [836, 119] width 150 height 35
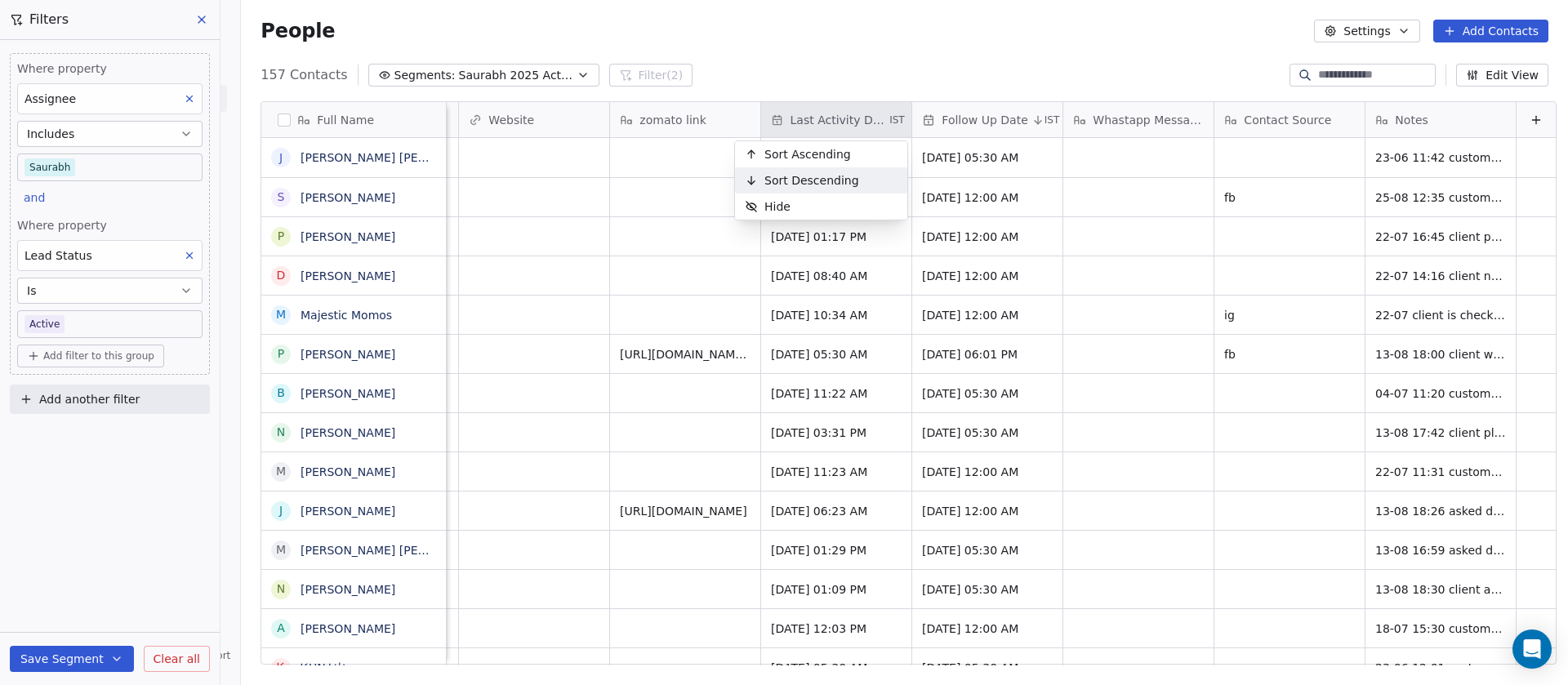
click at [805, 171] on div "Sort Descending" at bounding box center [802, 181] width 134 height 27
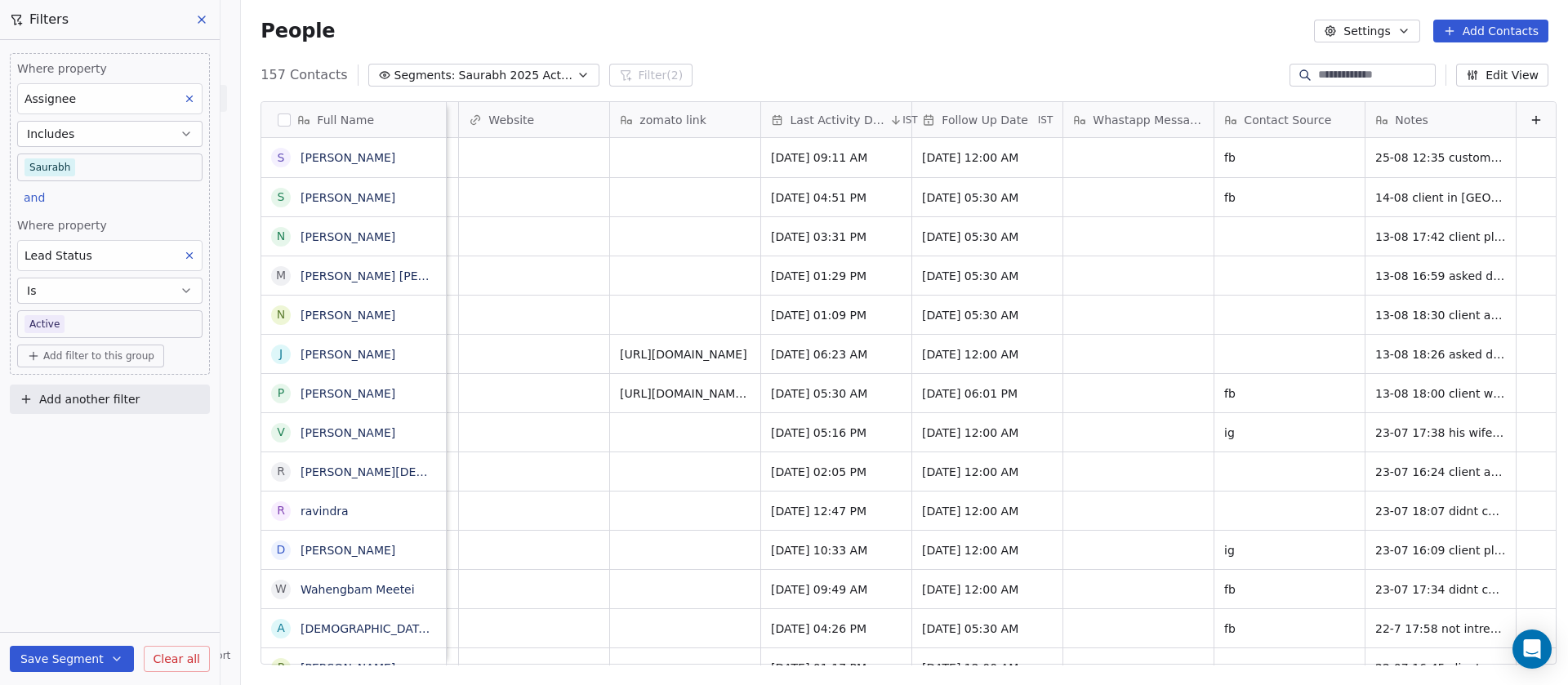
click at [1409, 120] on div "Notes" at bounding box center [1439, 120] width 127 height 16
click at [1219, 123] on html "On2Cook India Pvt. Ltd. Contacts People Marketing Workflows Campaigns Sales Pip…" at bounding box center [784, 342] width 1568 height 685
click at [1243, 123] on span "Contact Source" at bounding box center [1287, 120] width 87 height 16
click at [1088, 124] on html "On2Cook India Pvt. Ltd. Contacts People Marketing Workflows Campaigns Sales Pip…" at bounding box center [784, 342] width 1568 height 685
click at [1092, 124] on span "Whastapp Message" at bounding box center [1147, 120] width 111 height 16
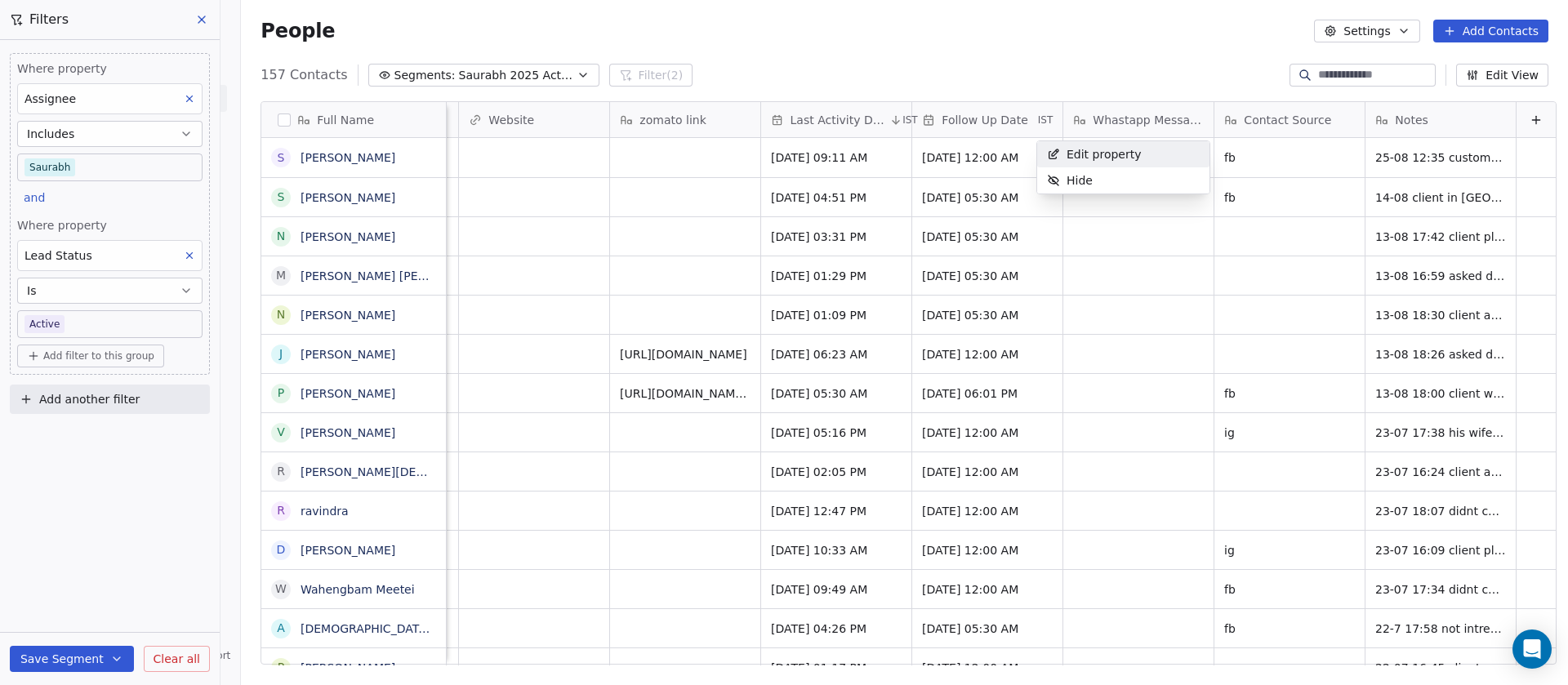
click at [969, 124] on html "On2Cook India Pvt. Ltd. Contacts People Marketing Workflows Campaigns Sales Pip…" at bounding box center [784, 342] width 1568 height 685
click at [969, 124] on span "Follow Up Date" at bounding box center [984, 120] width 85 height 16
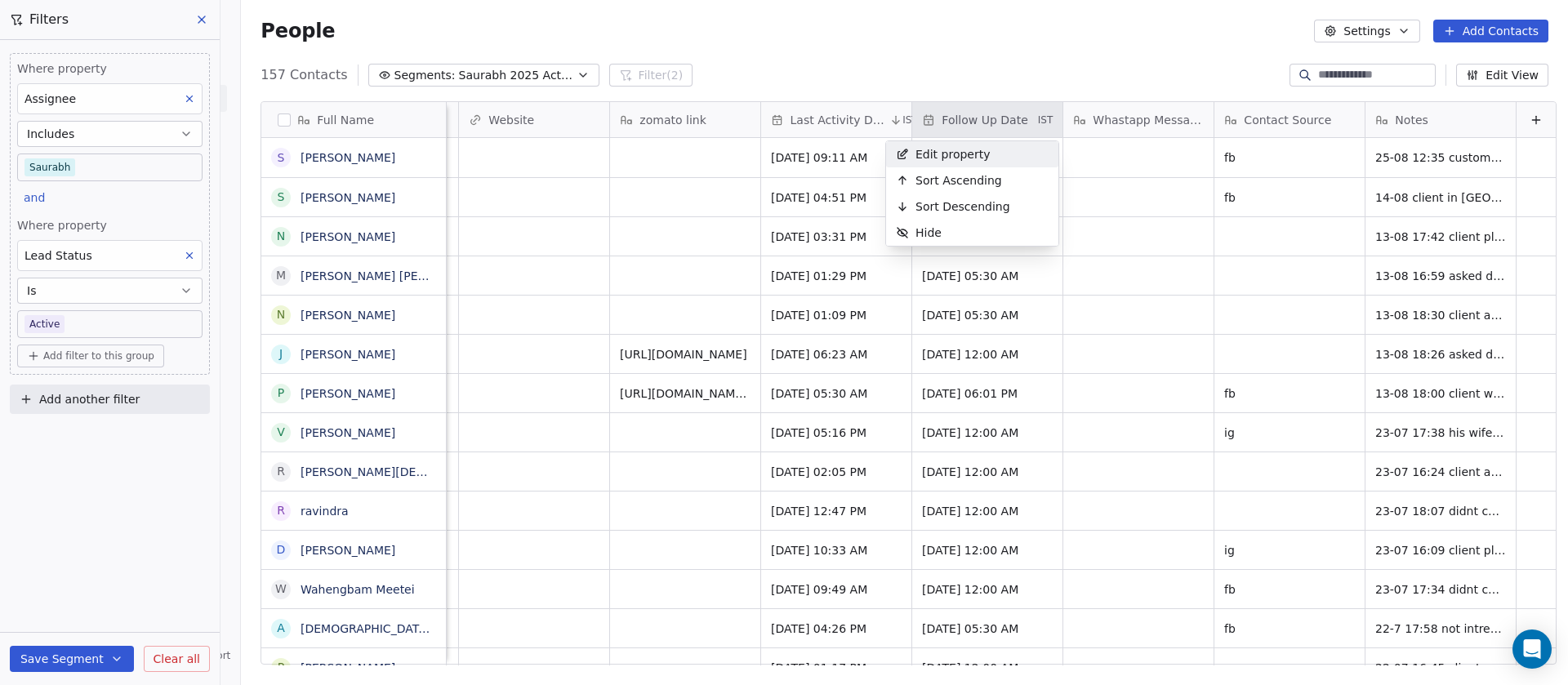
click at [816, 126] on html "On2Cook India Pvt. Ltd. Contacts People Marketing Workflows Campaigns Sales Pip…" at bounding box center [784, 342] width 1568 height 685
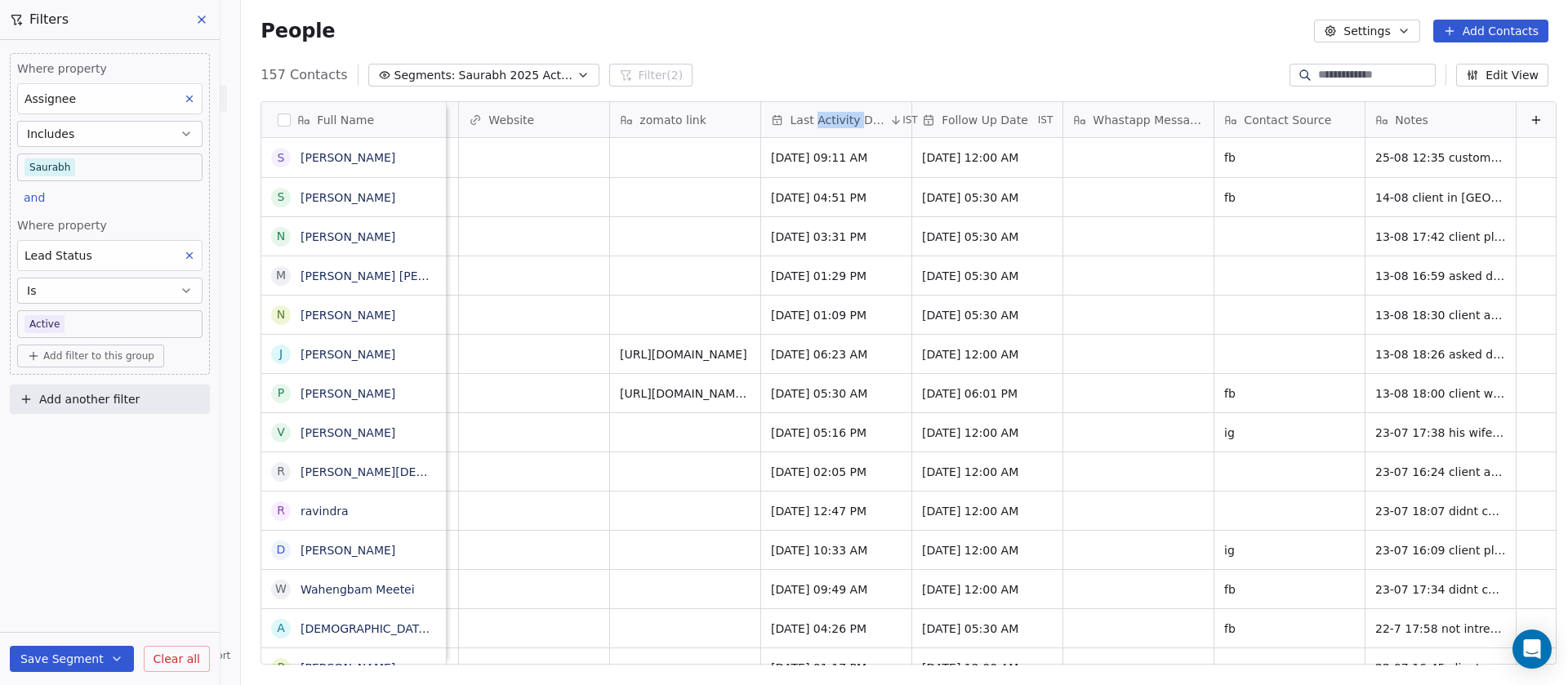
click at [816, 126] on span "Last Activity Date" at bounding box center [838, 120] width 96 height 16
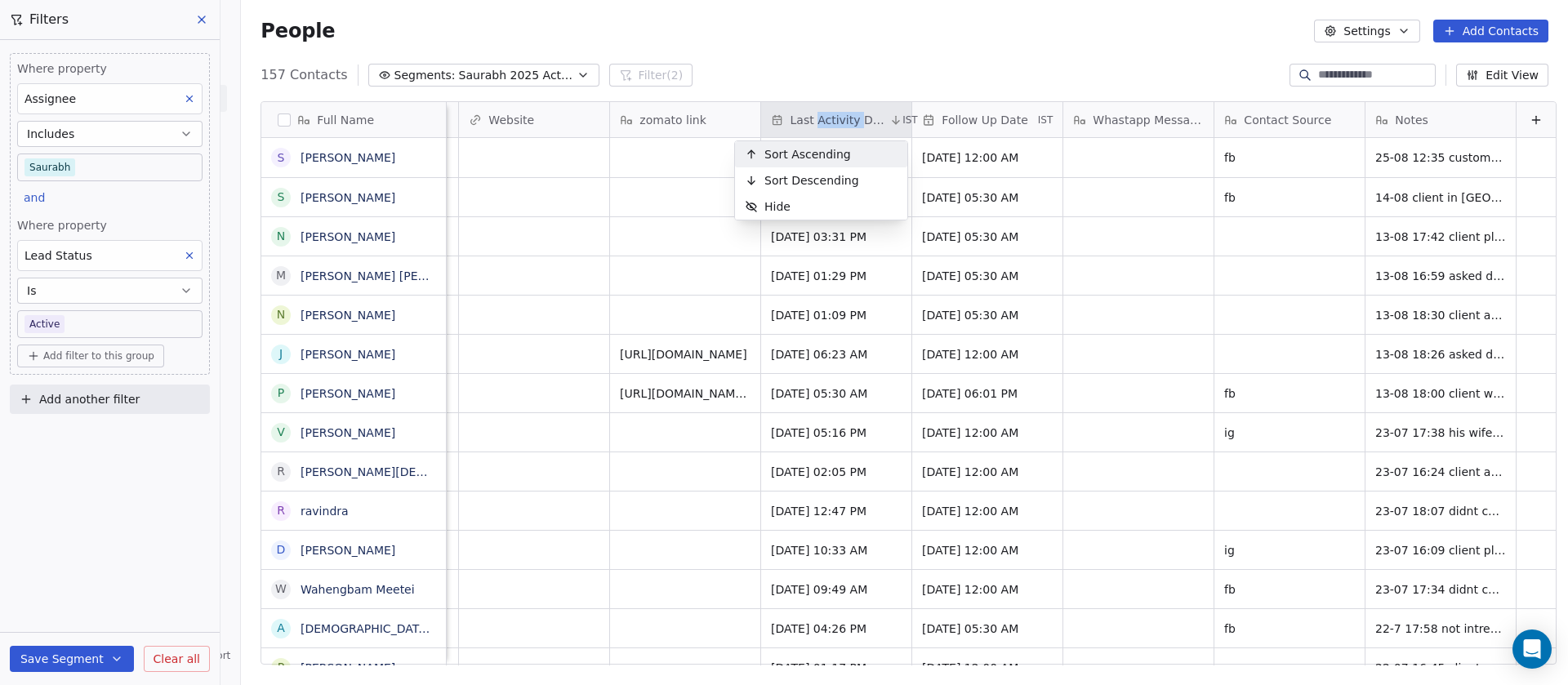
click at [816, 126] on html "On2Cook India Pvt. Ltd. Contacts People Marketing Workflows Campaigns Sales Pip…" at bounding box center [784, 342] width 1568 height 685
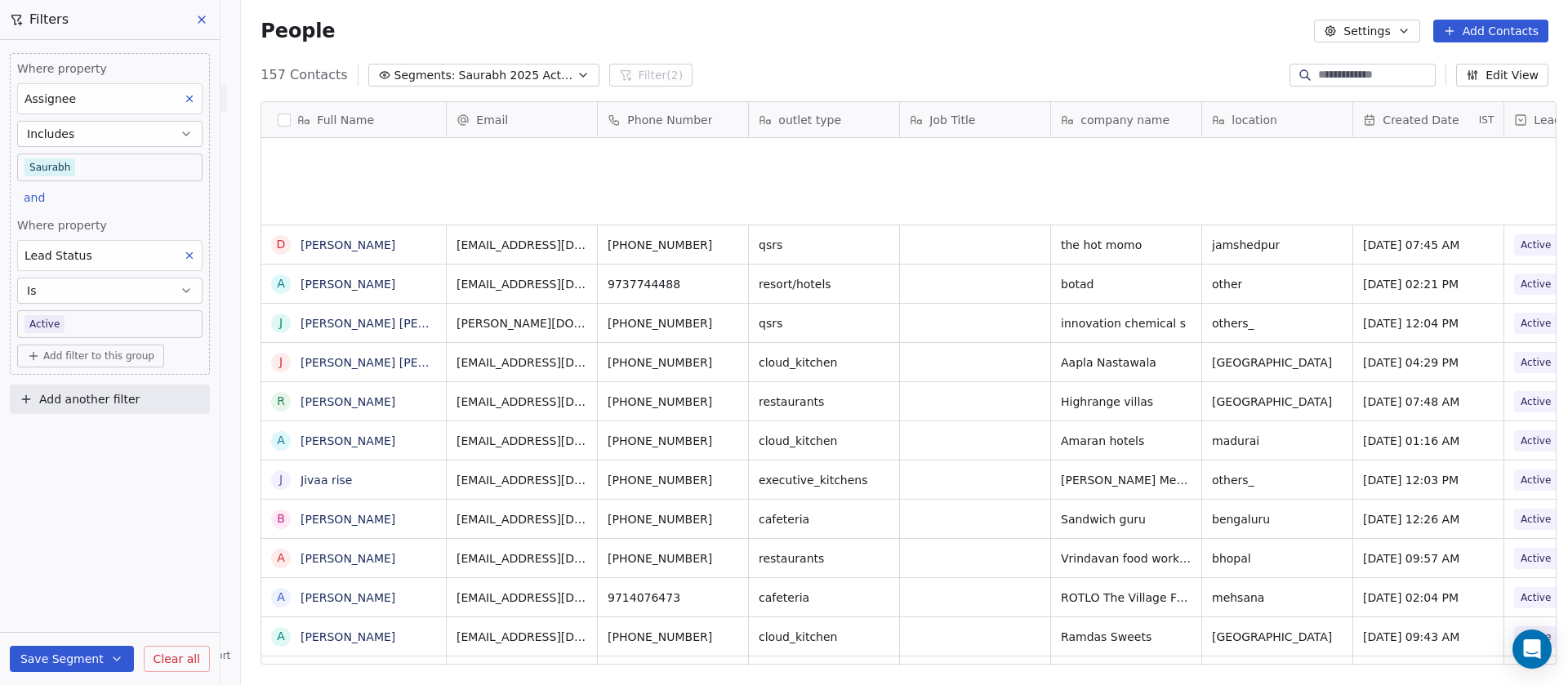
scroll to position [1639, 0]
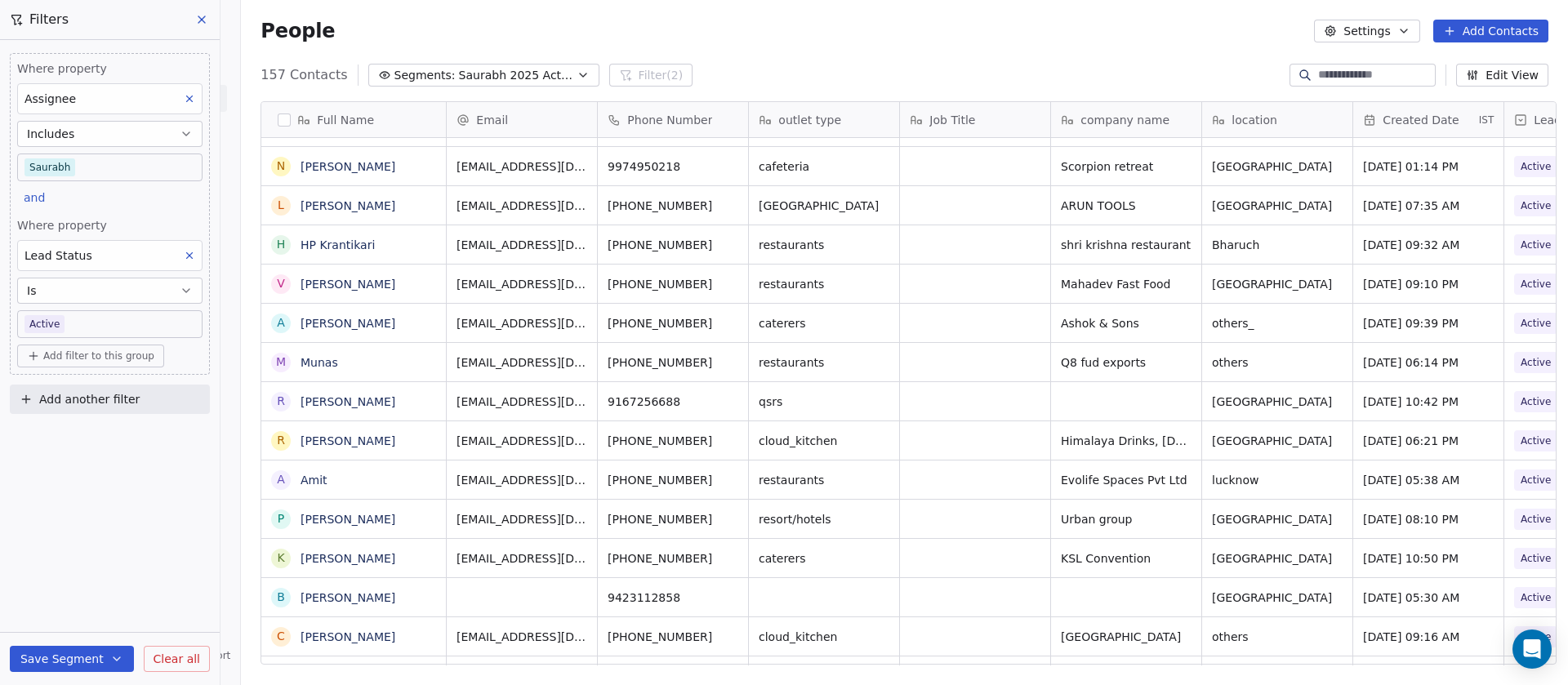
click at [1445, 100] on div "Full Name D Dipesh Singhania a ashok yadav J Jitendra Pal Gujral J Jacob Kiran …" at bounding box center [904, 390] width 1327 height 602
click at [1432, 125] on span "Created Date" at bounding box center [1420, 120] width 76 height 16
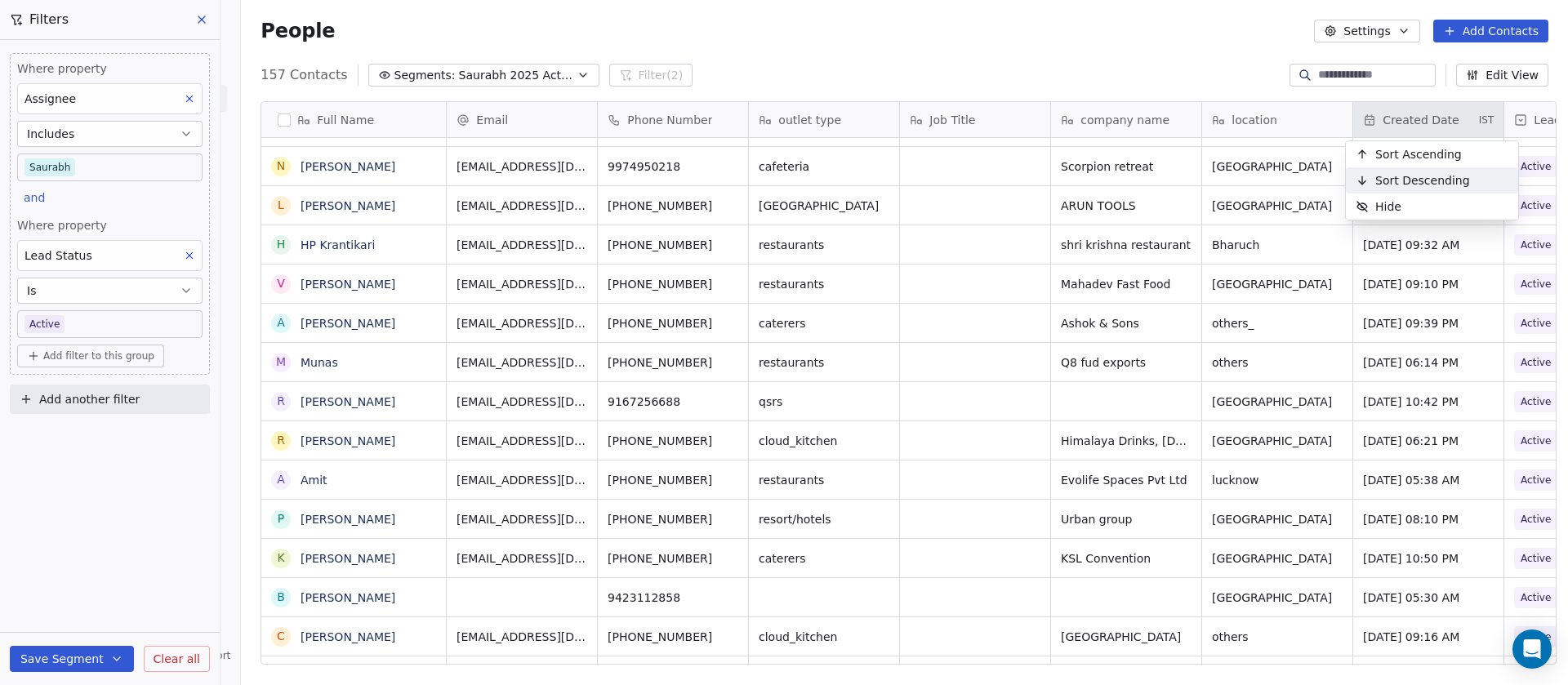
click at [1411, 167] on div "Sort Descending" at bounding box center [1412, 181] width 134 height 27
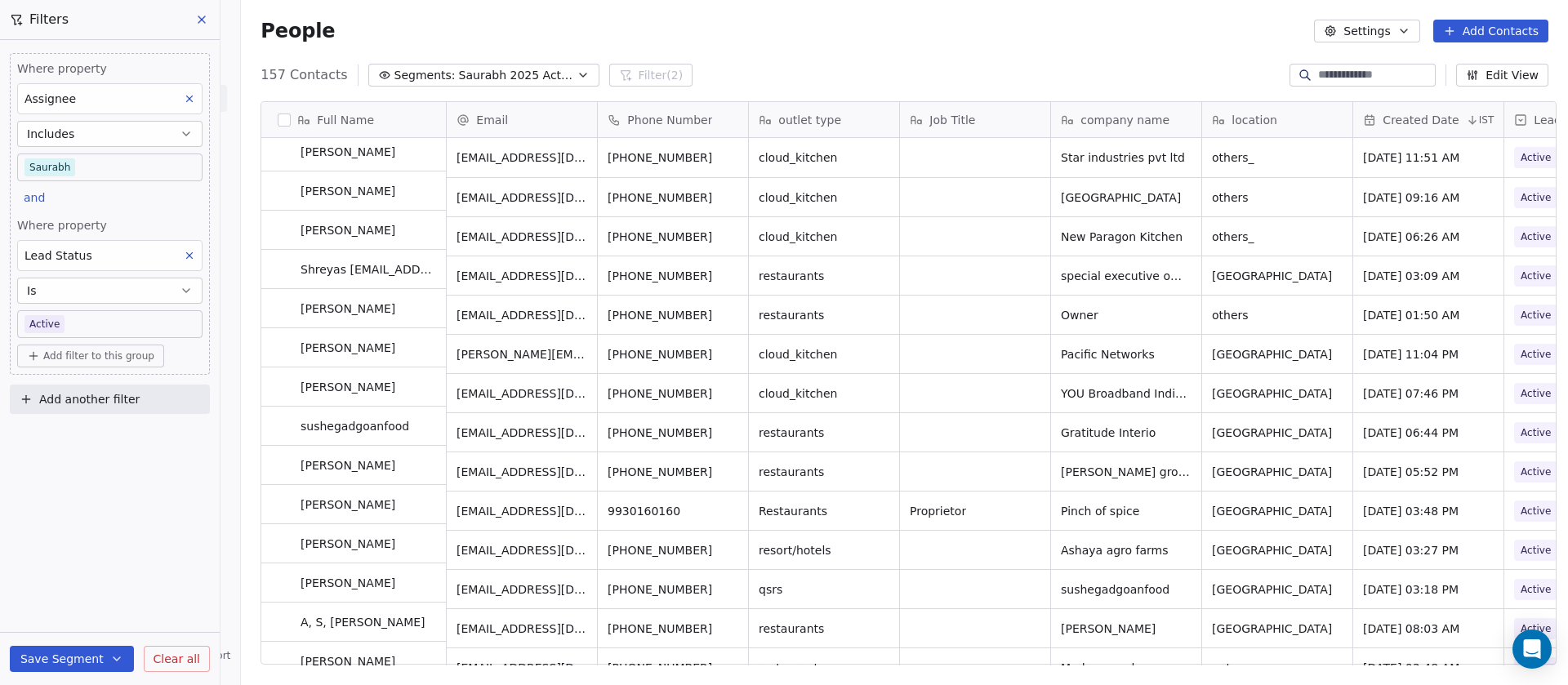
scroll to position [0, 0]
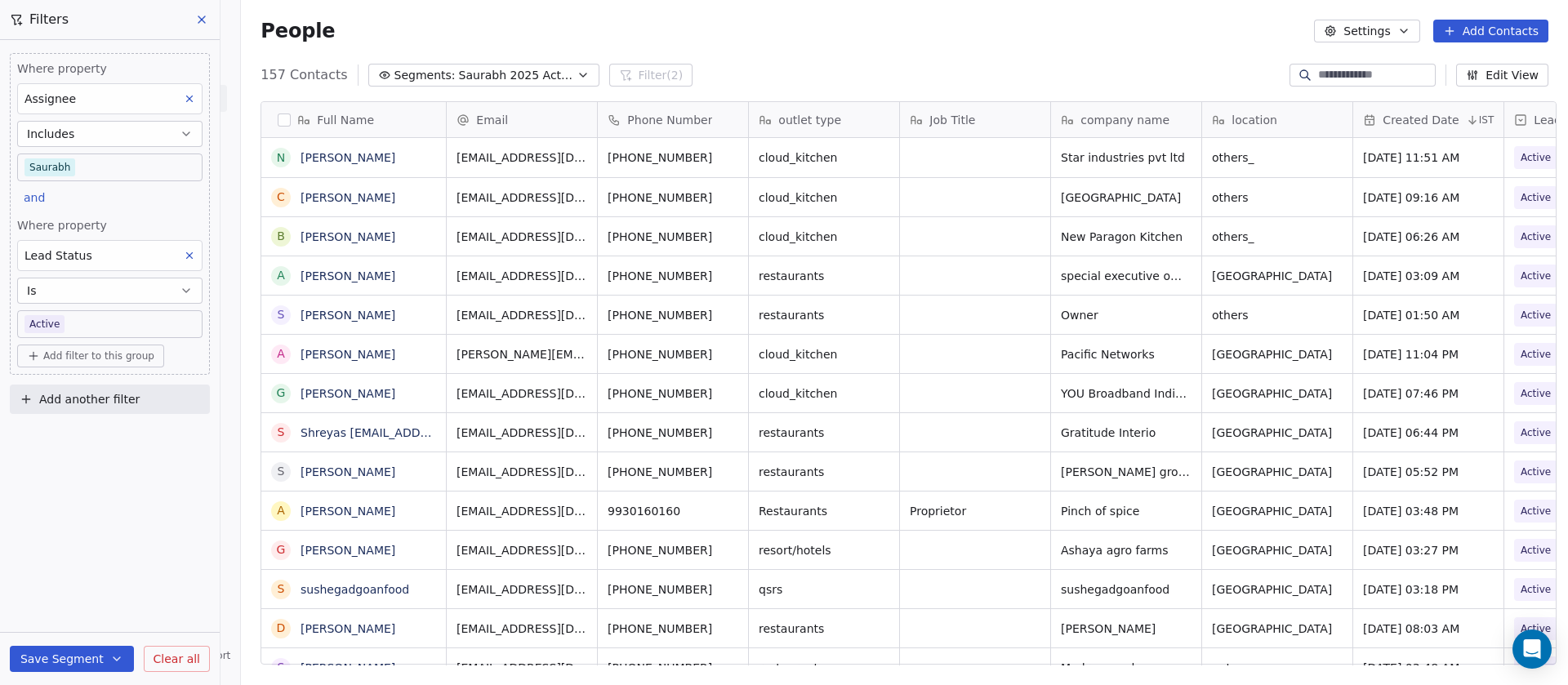
click at [1402, 121] on span "Created Date" at bounding box center [1420, 120] width 76 height 16
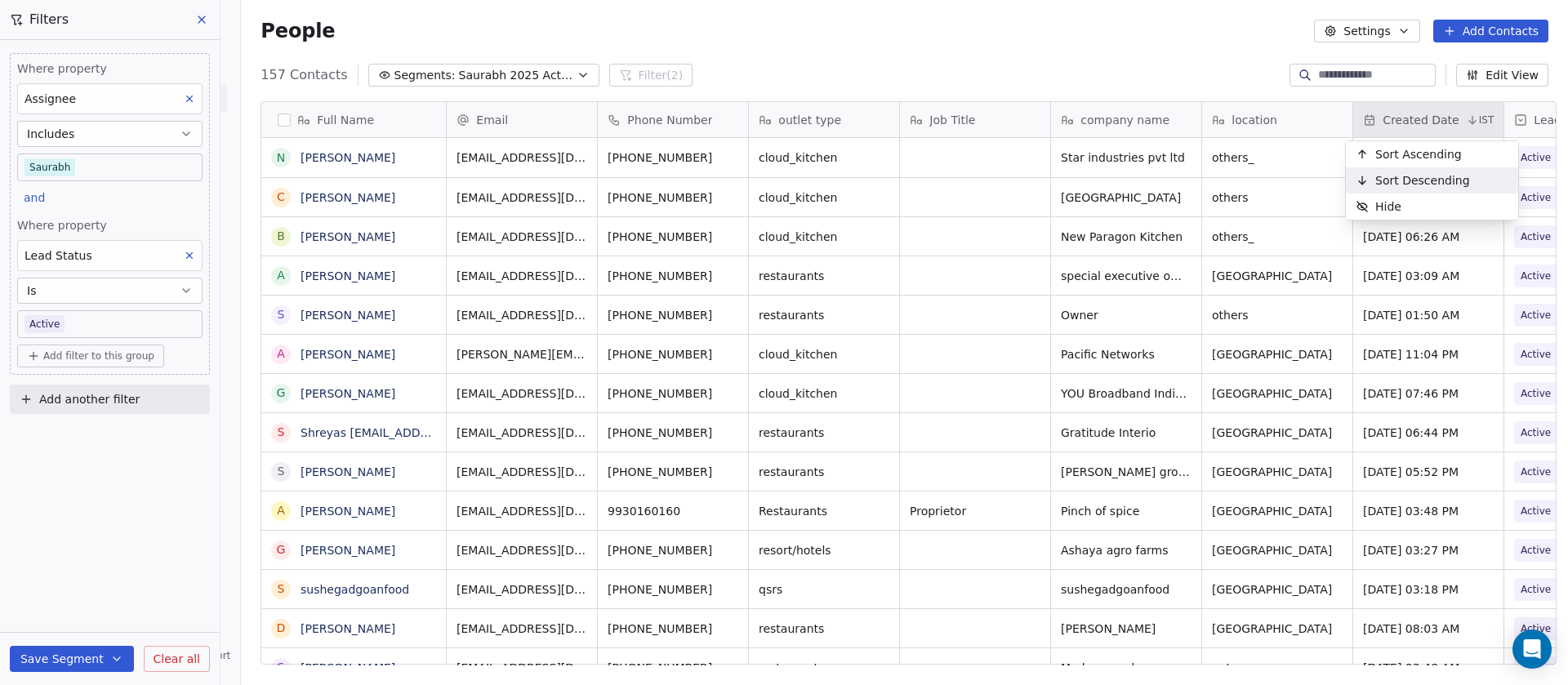
click at [1392, 189] on div "Sort Descending" at bounding box center [1412, 181] width 134 height 27
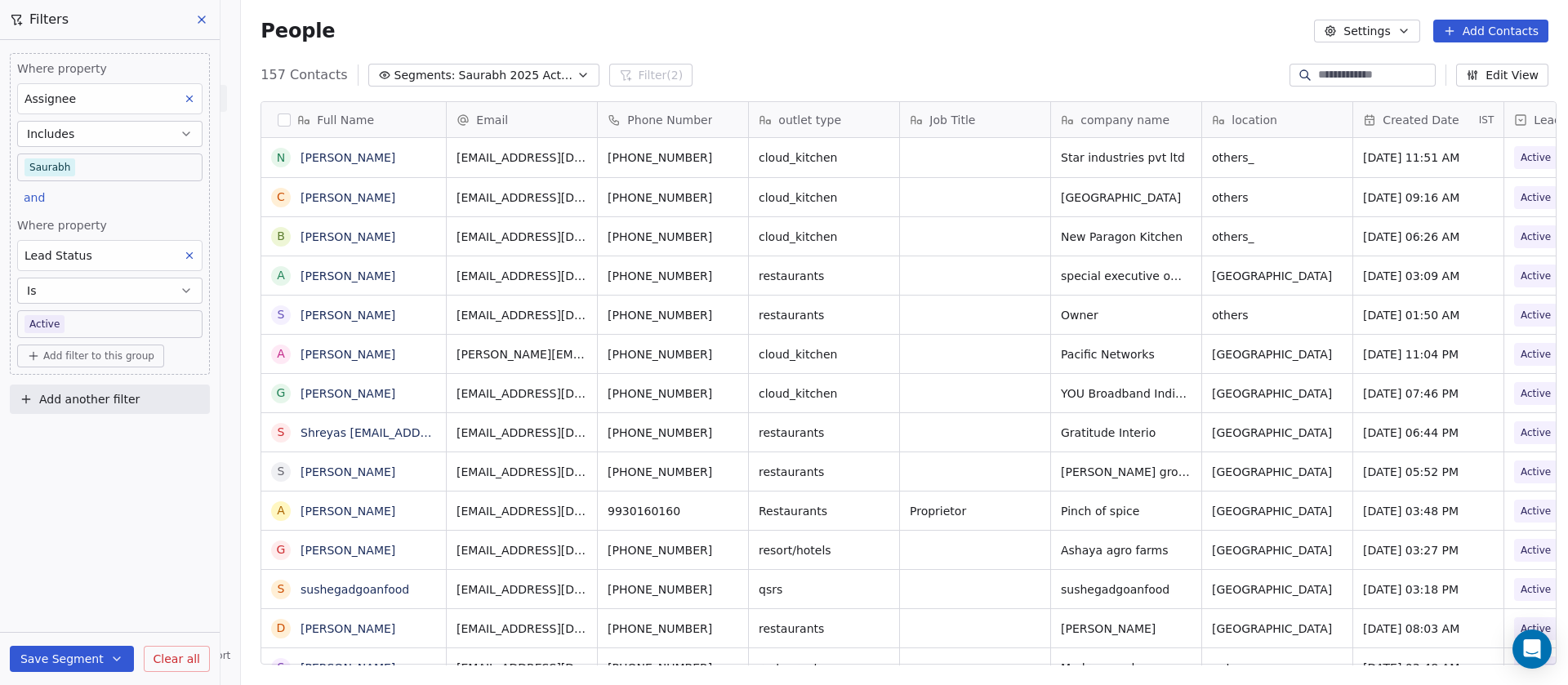
scroll to position [585, 1315]
click at [695, 120] on span "Phone Number" at bounding box center [669, 120] width 85 height 16
click at [539, 123] on html "On2Cook India Pvt. Ltd. Contacts People Marketing Workflows Campaigns Sales Pip…" at bounding box center [784, 342] width 1568 height 685
click at [1062, 120] on icon at bounding box center [1064, 120] width 4 height 0
click at [1151, 55] on html "On2Cook India Pvt. Ltd. Contacts People Marketing Workflows Campaigns Sales Pip…" at bounding box center [784, 342] width 1568 height 685
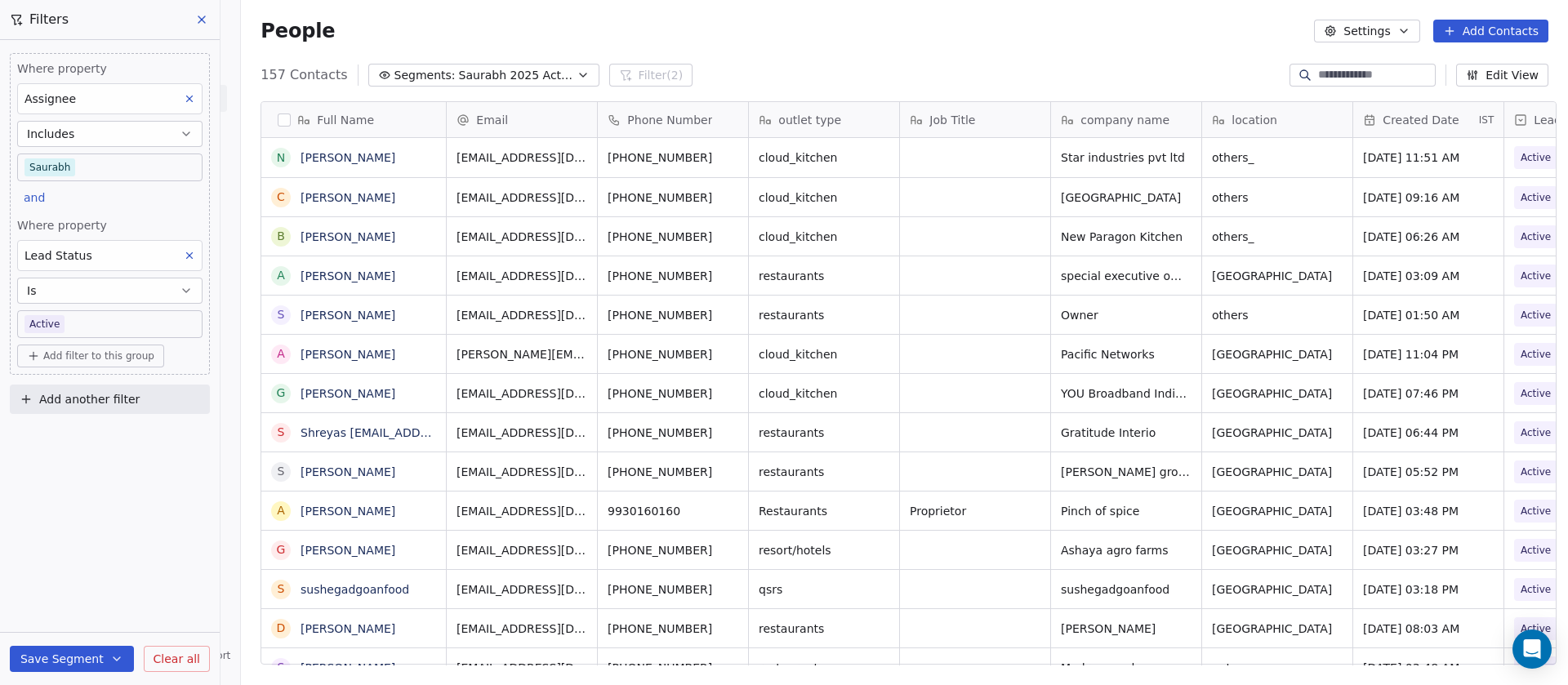
drag, startPoint x: 1151, startPoint y: 55, endPoint x: 1003, endPoint y: 57, distance: 148.0
click at [1000, 57] on div "People Settings Add Contacts" at bounding box center [904, 30] width 1327 height 62
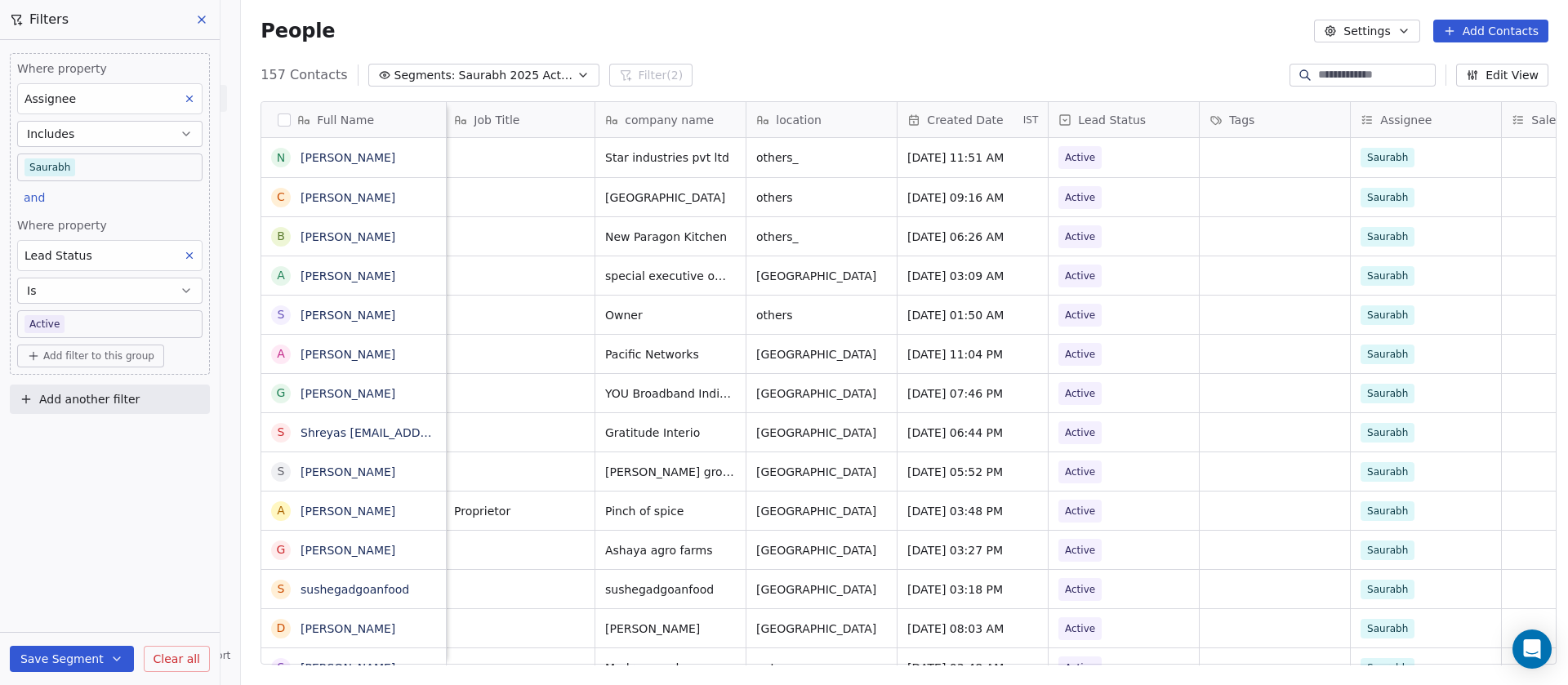
scroll to position [0, 613]
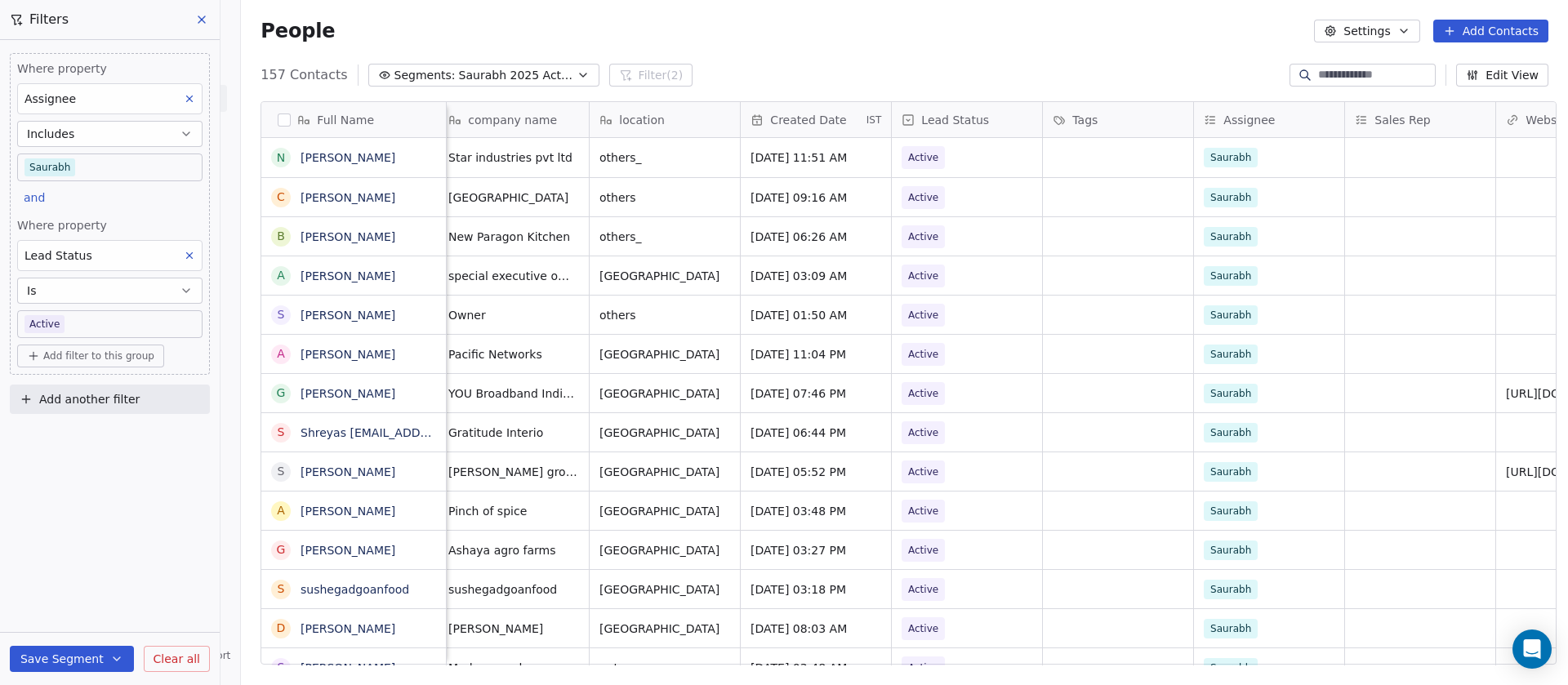
click at [901, 118] on icon at bounding box center [908, 120] width 13 height 13
click at [1104, 118] on html "On2Cook India Pvt. Ltd. Contacts People Marketing Workflows Campaigns Sales Pip…" at bounding box center [784, 342] width 1568 height 685
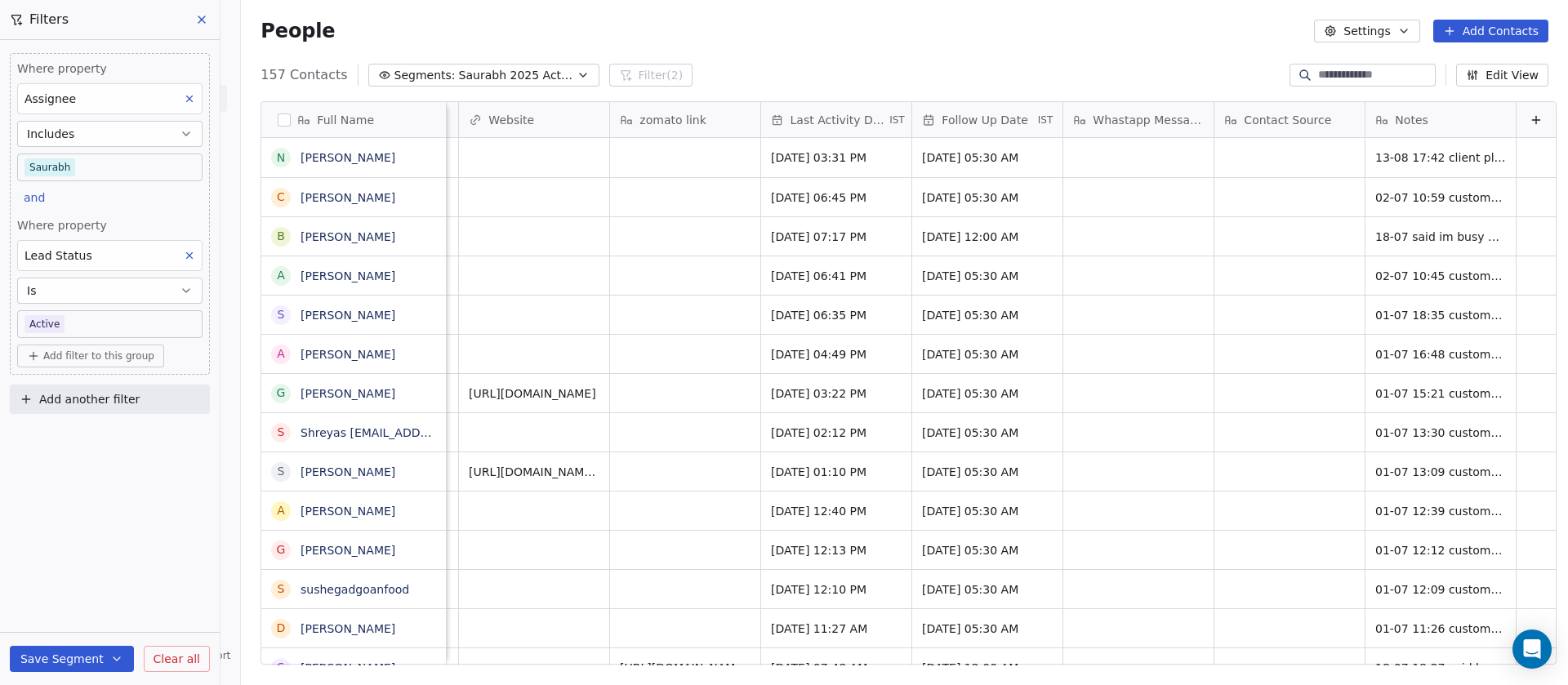
scroll to position [0, 1545]
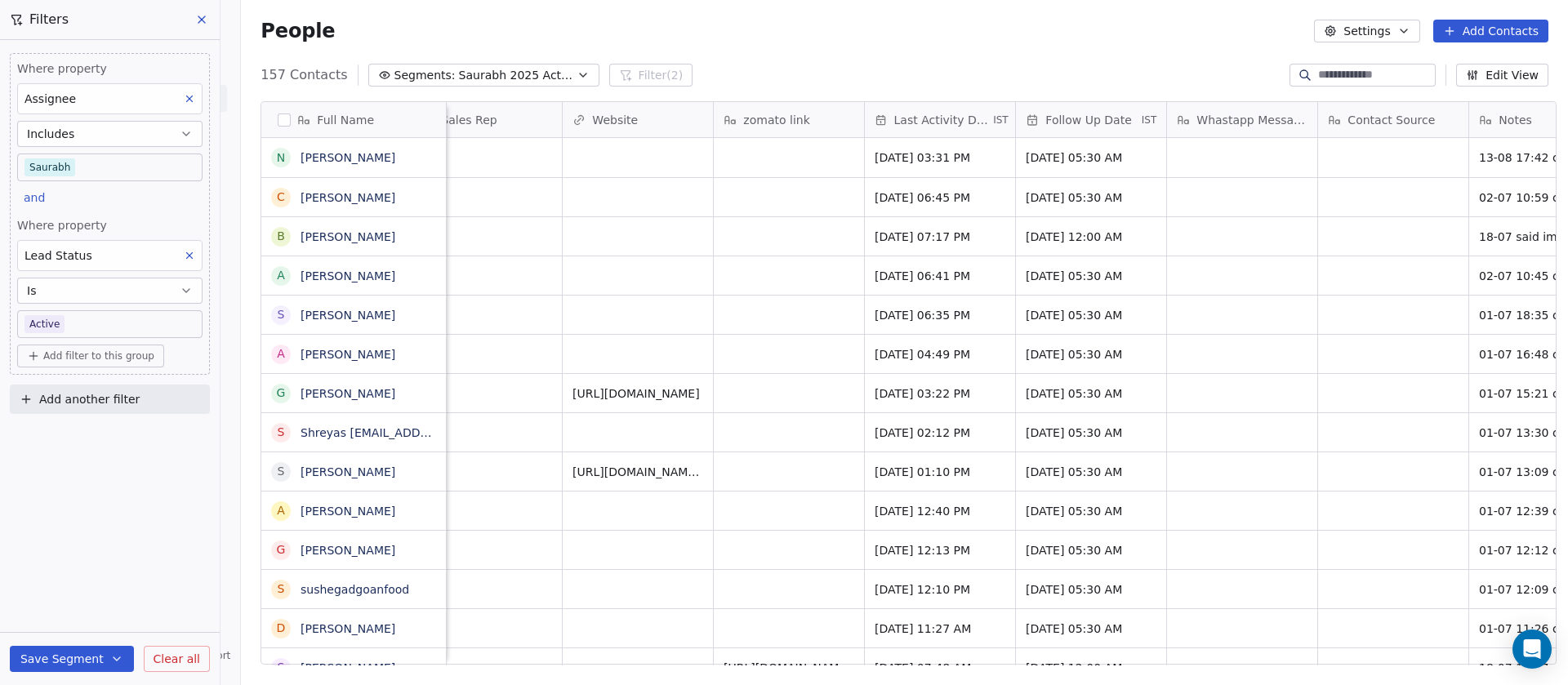
click at [902, 112] on span "Last Activity Date" at bounding box center [941, 120] width 96 height 16
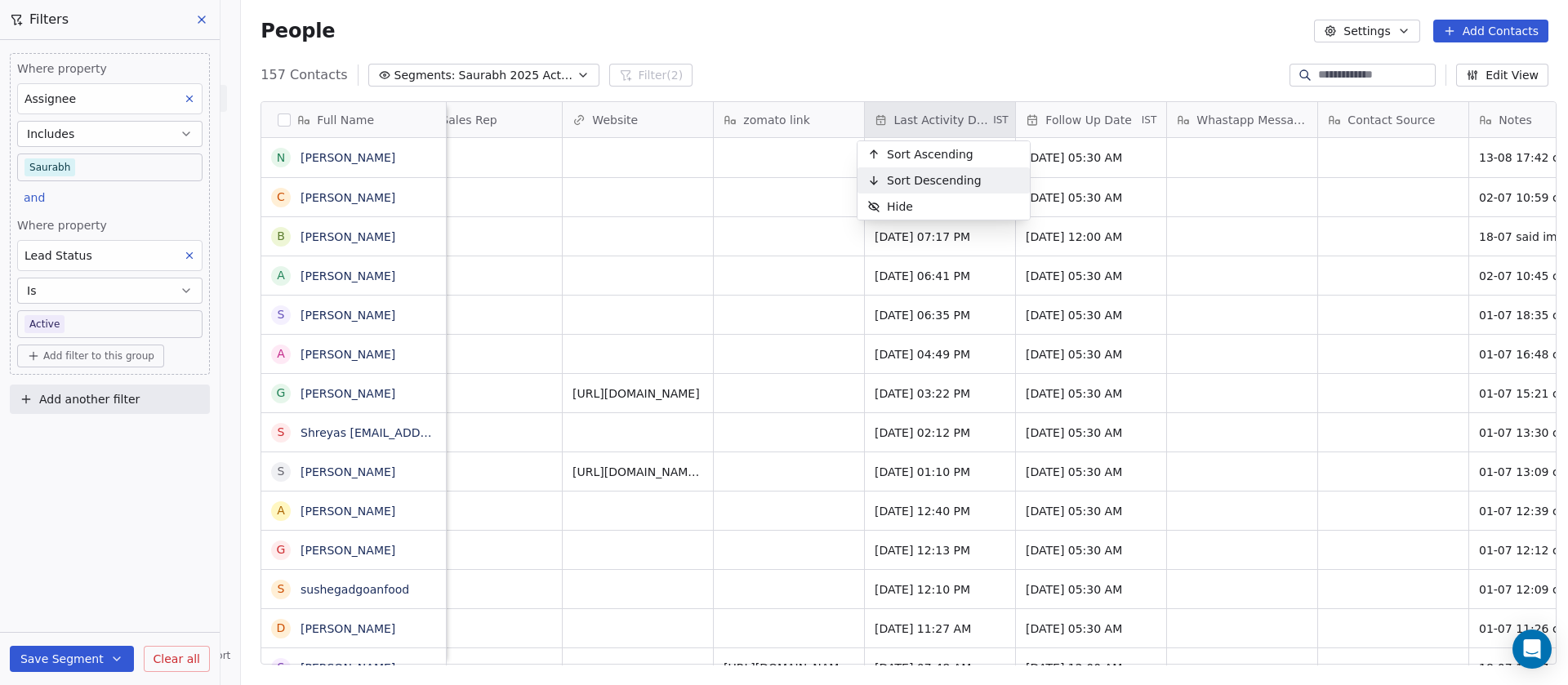
click at [940, 177] on span "Sort Descending" at bounding box center [935, 180] width 95 height 16
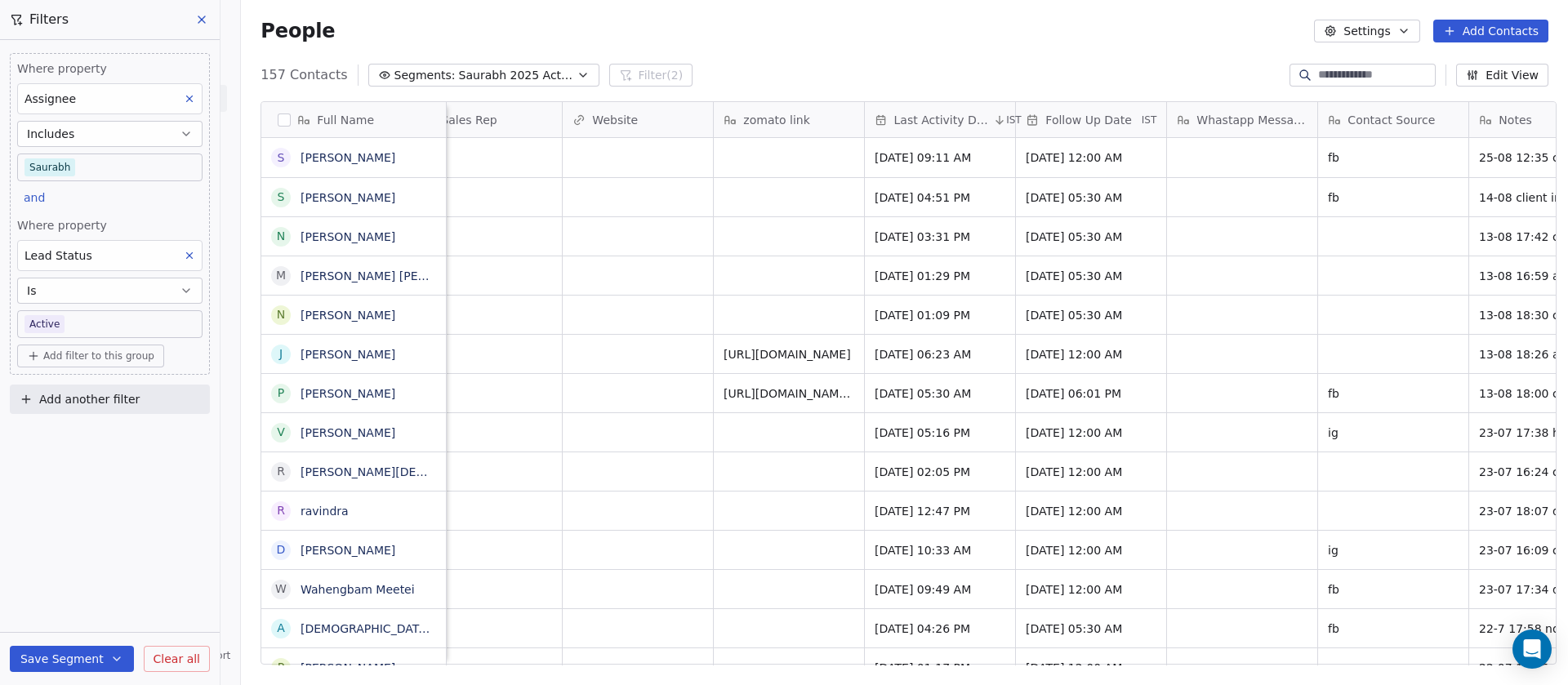
click at [951, 120] on span "Last Activity Date" at bounding box center [941, 120] width 96 height 16
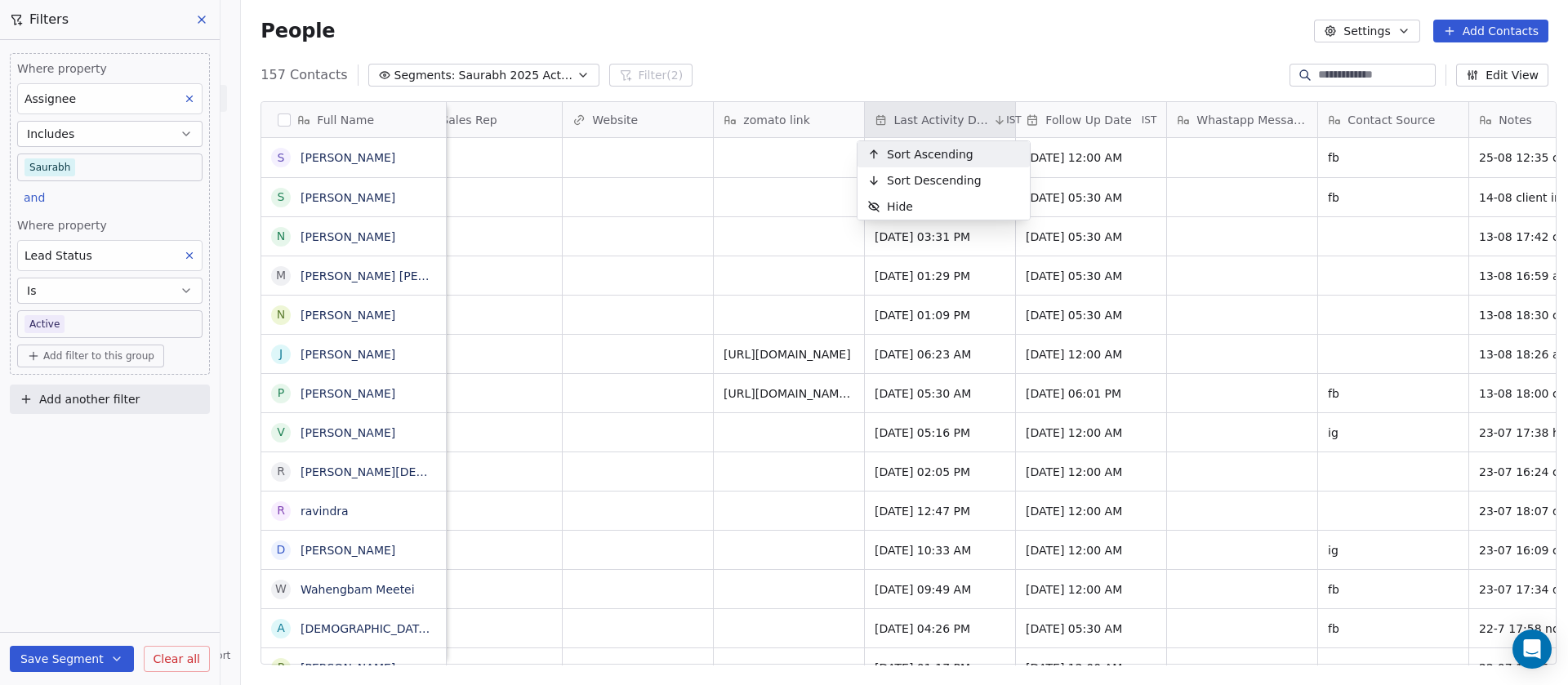
click at [947, 154] on span "Sort Ascending" at bounding box center [930, 154] width 86 height 16
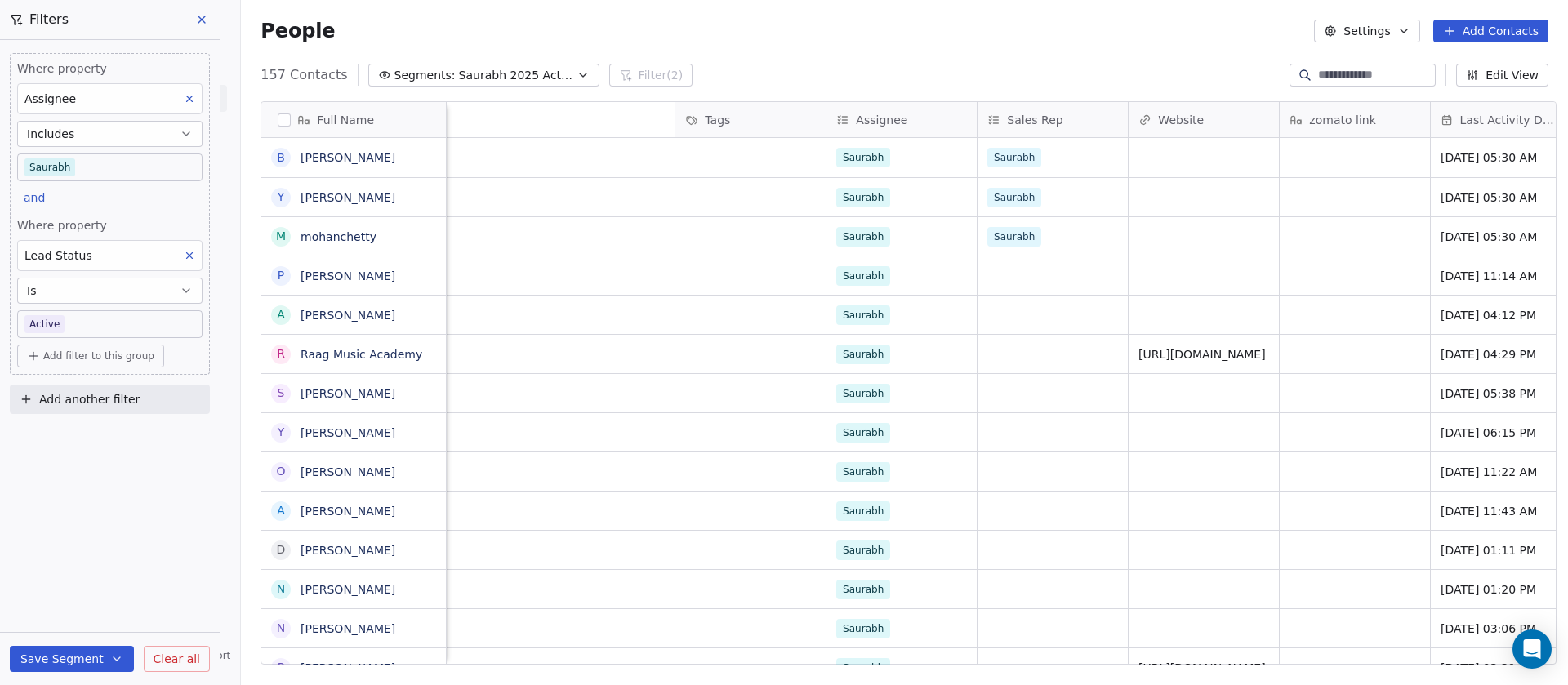
scroll to position [0, 1668]
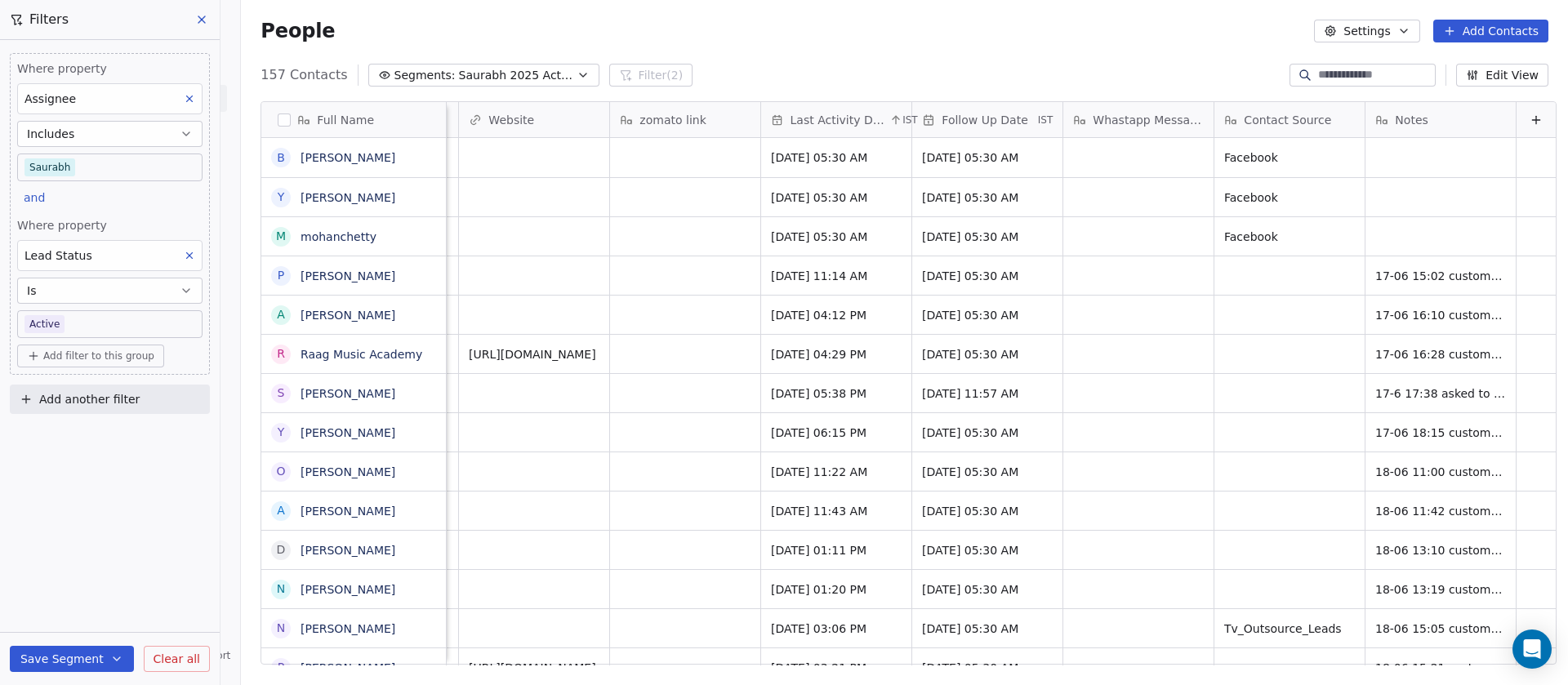
click at [953, 118] on span "Follow Up Date" at bounding box center [984, 120] width 85 height 16
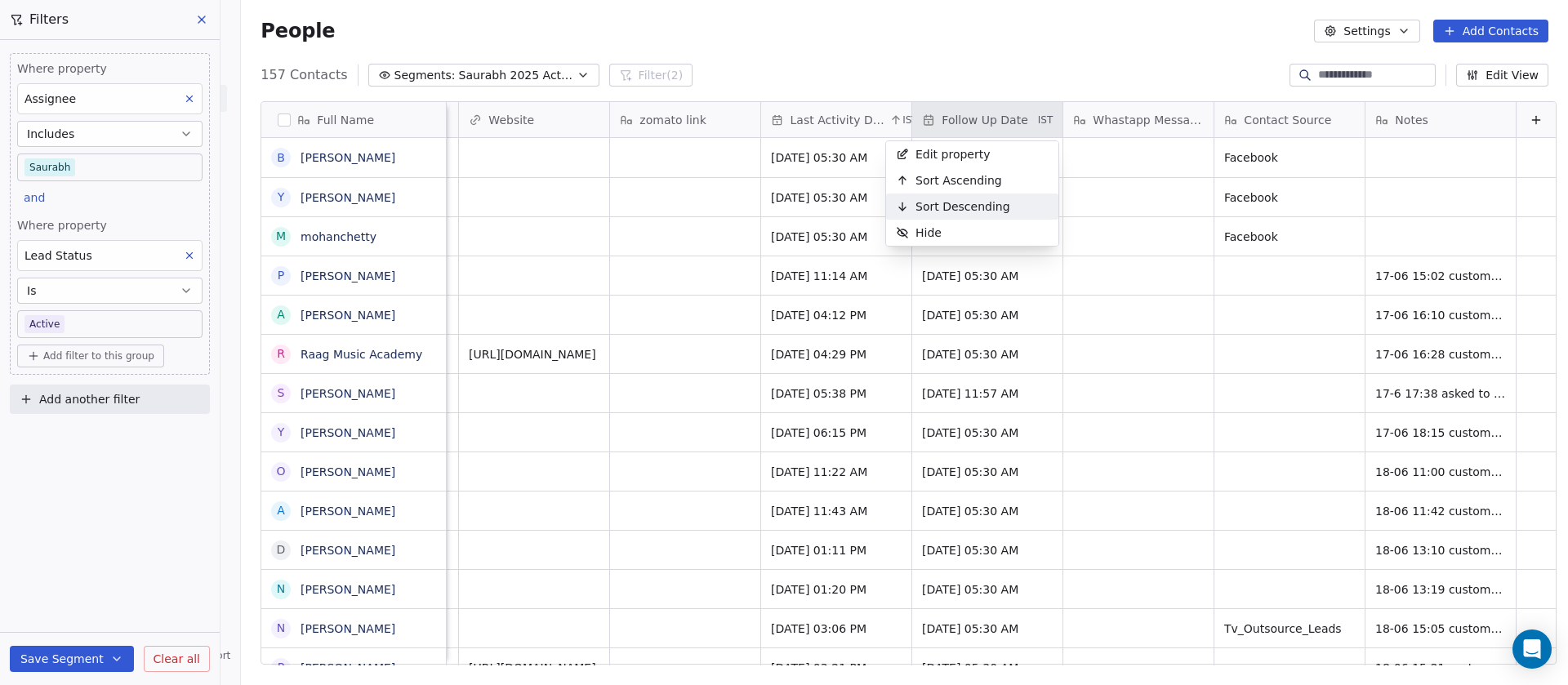
click at [942, 195] on div "Sort Descending" at bounding box center [953, 207] width 134 height 27
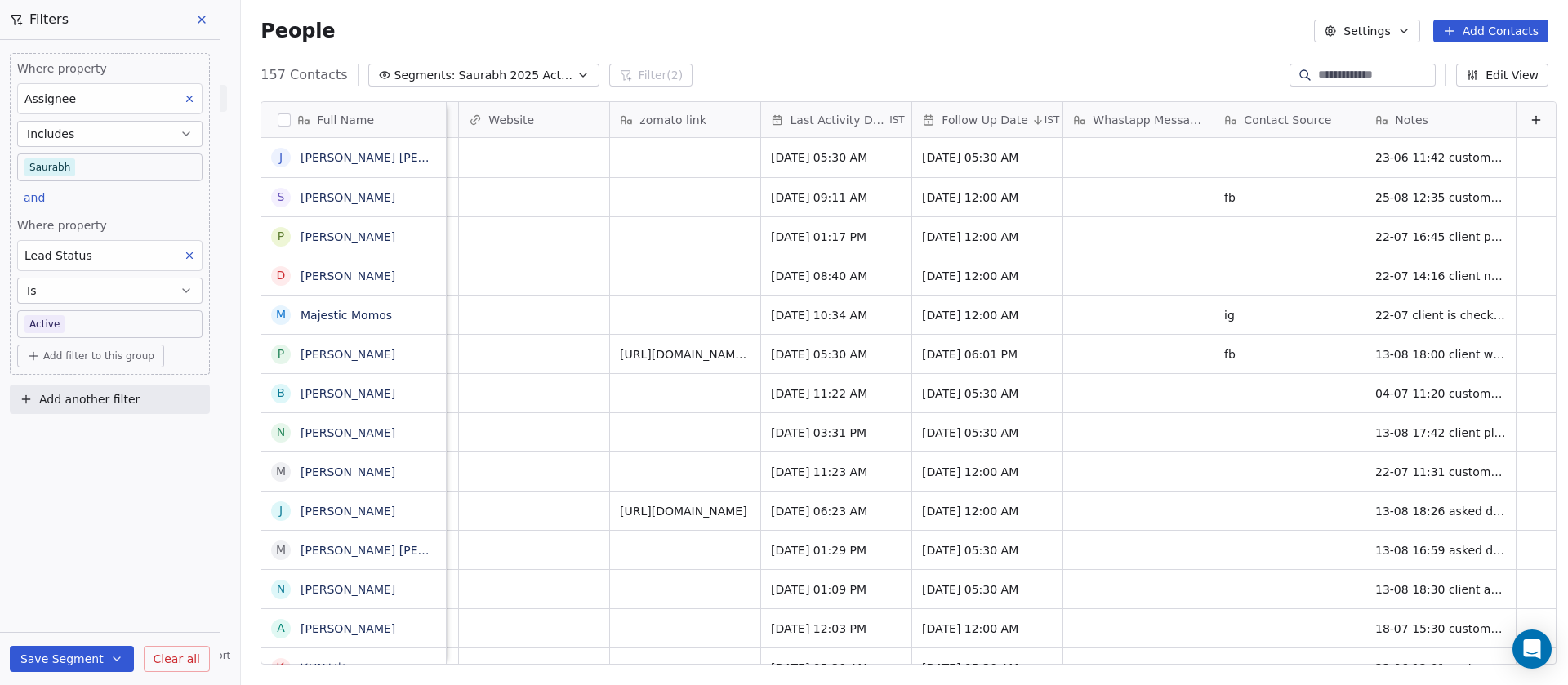
click at [991, 115] on span "Follow Up Date" at bounding box center [984, 120] width 85 height 16
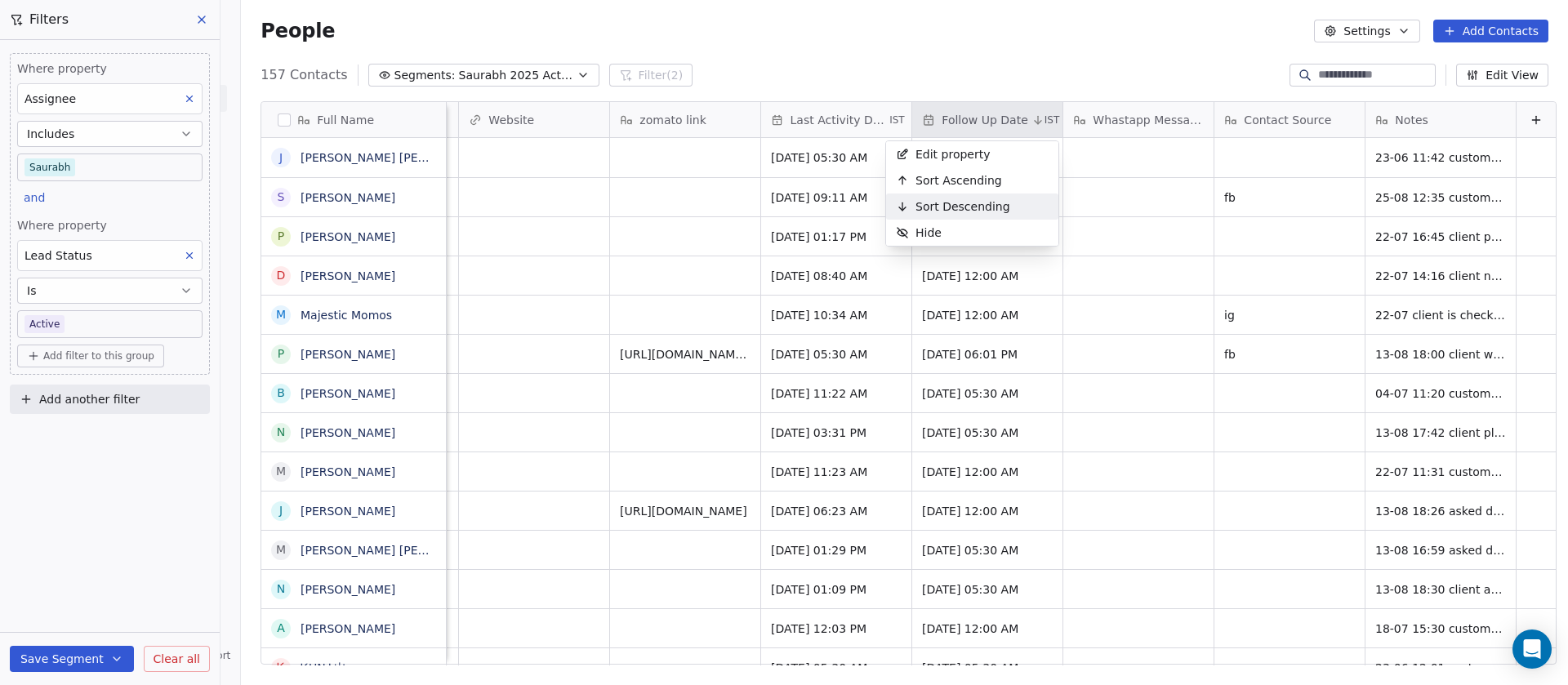
click at [946, 206] on span "Sort Descending" at bounding box center [963, 206] width 95 height 16
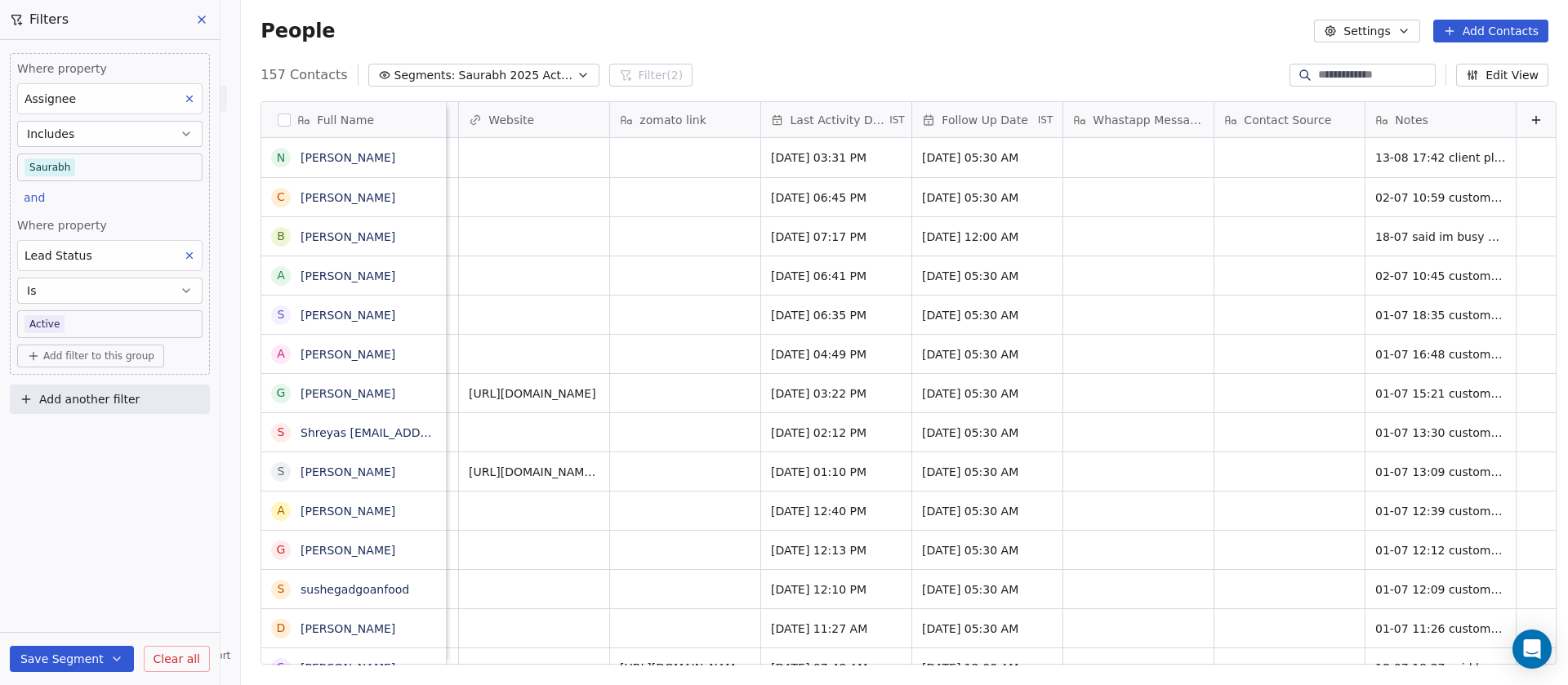
click at [946, 121] on span "Follow Up Date" at bounding box center [984, 120] width 85 height 16
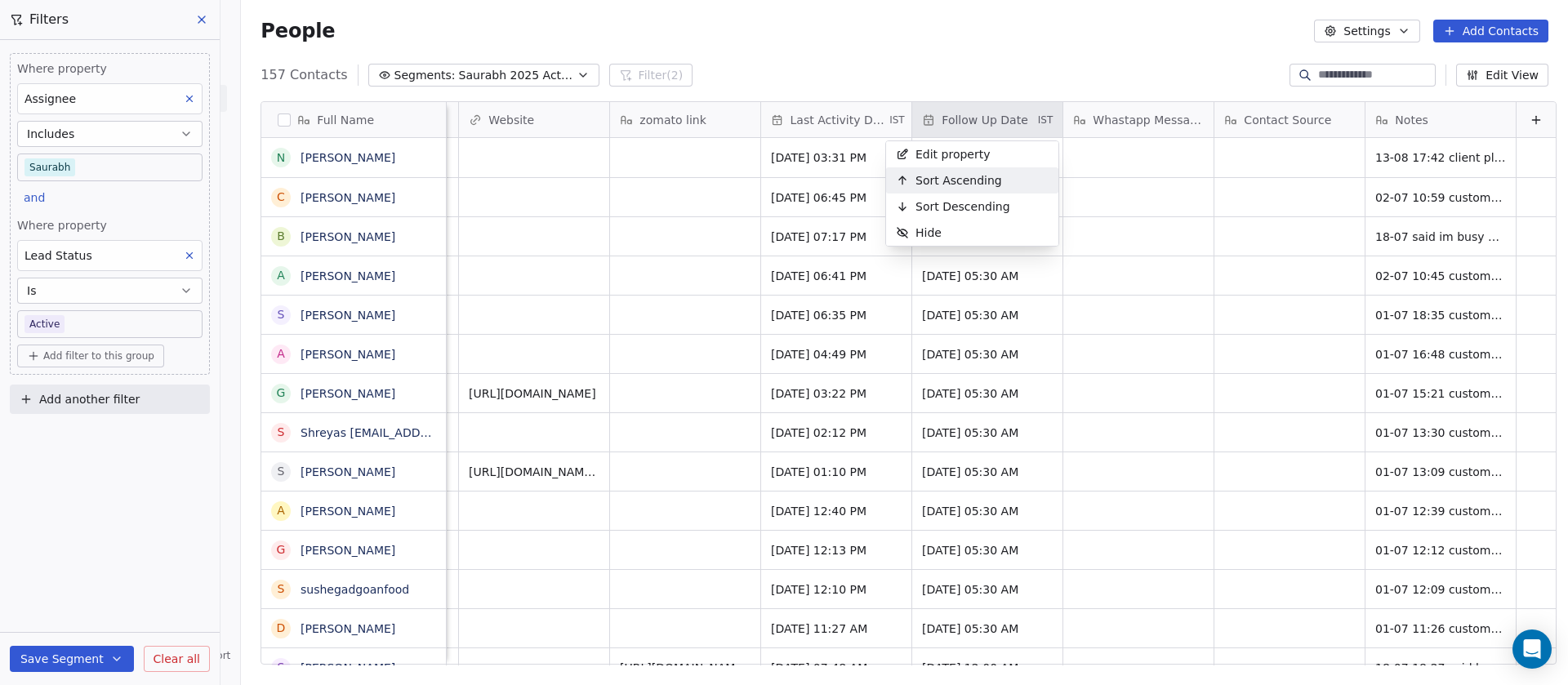
click at [949, 177] on span "Sort Ascending" at bounding box center [958, 180] width 86 height 16
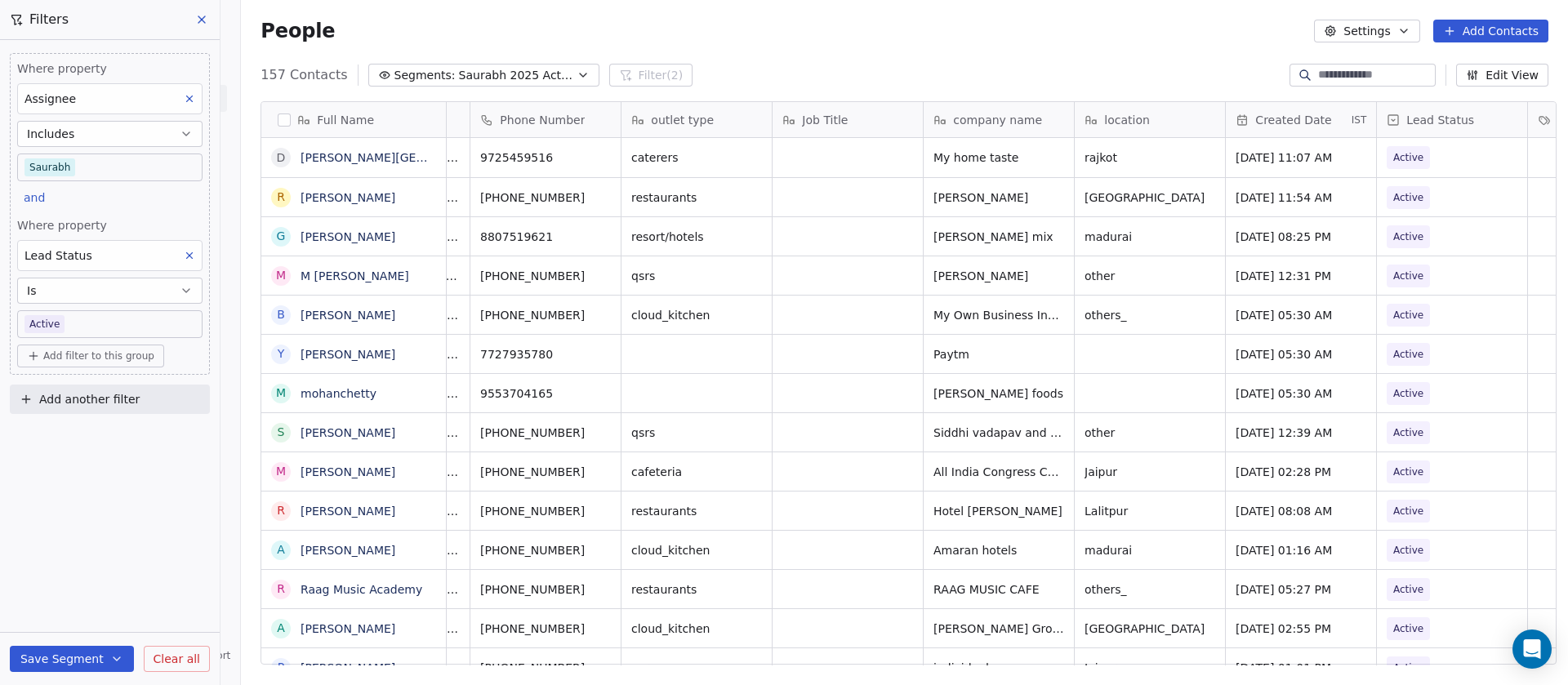
scroll to position [0, 0]
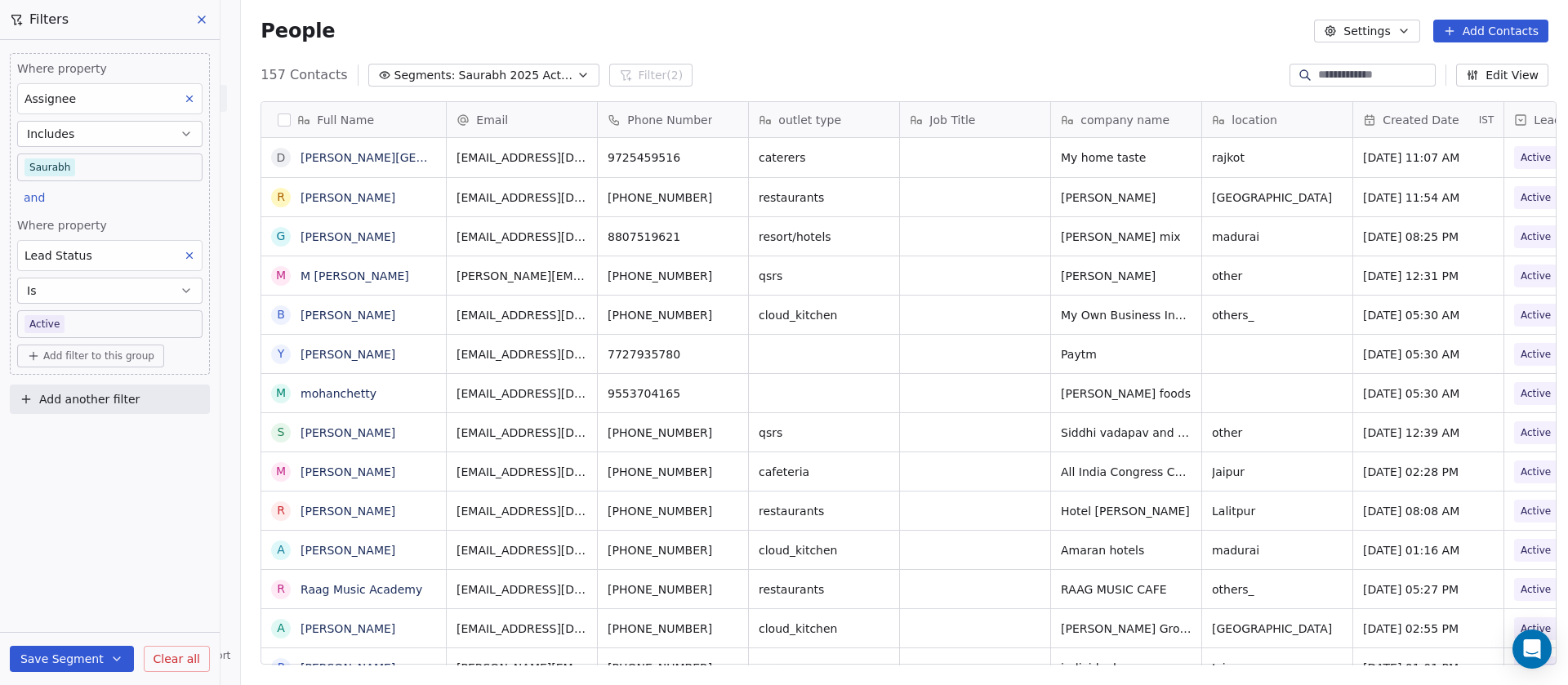
click at [1326, 75] on input at bounding box center [1375, 74] width 114 height 16
click at [1324, 67] on input at bounding box center [1375, 74] width 114 height 16
paste input "**********"
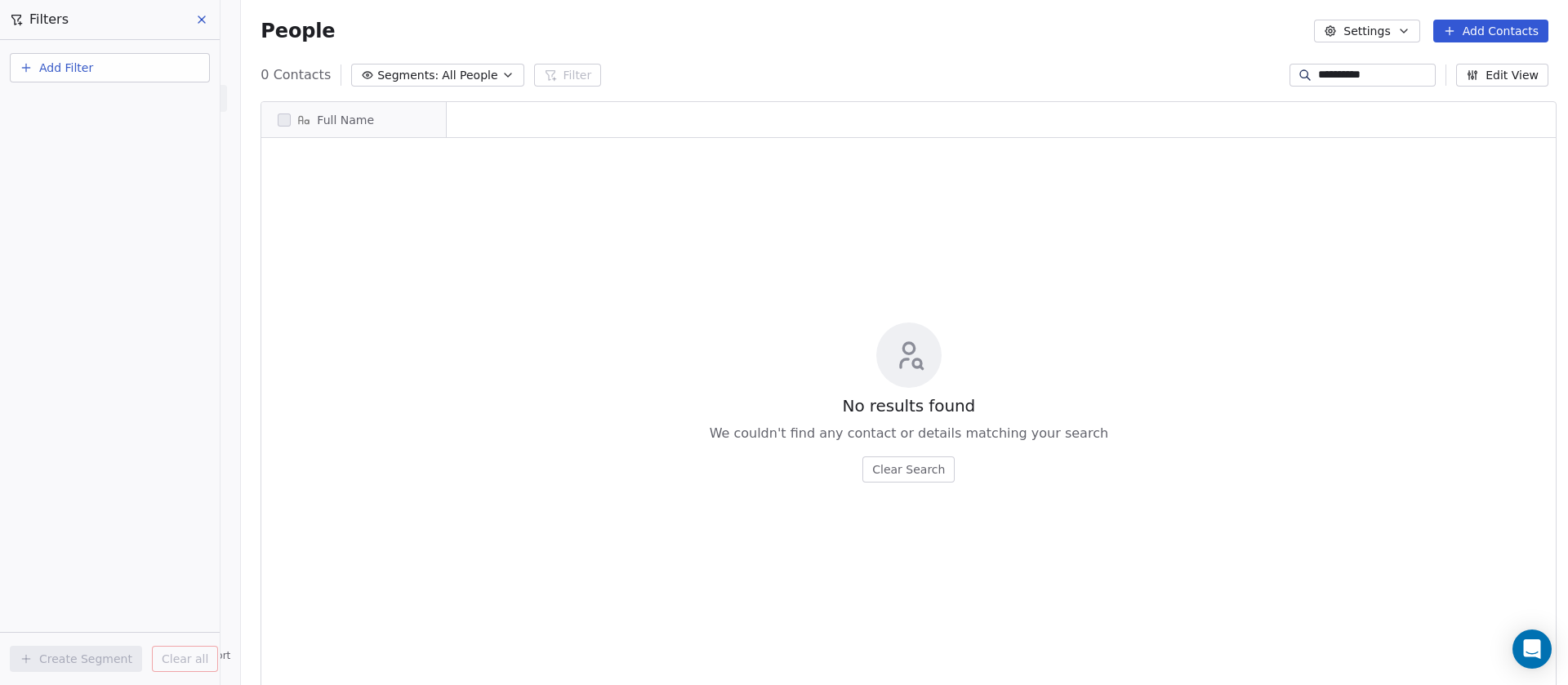
scroll to position [585, 1315]
type input "**********"
click at [1108, 79] on div "**********" at bounding box center [904, 75] width 1327 height 27
click at [1487, 73] on button "Edit View" at bounding box center [1502, 75] width 92 height 23
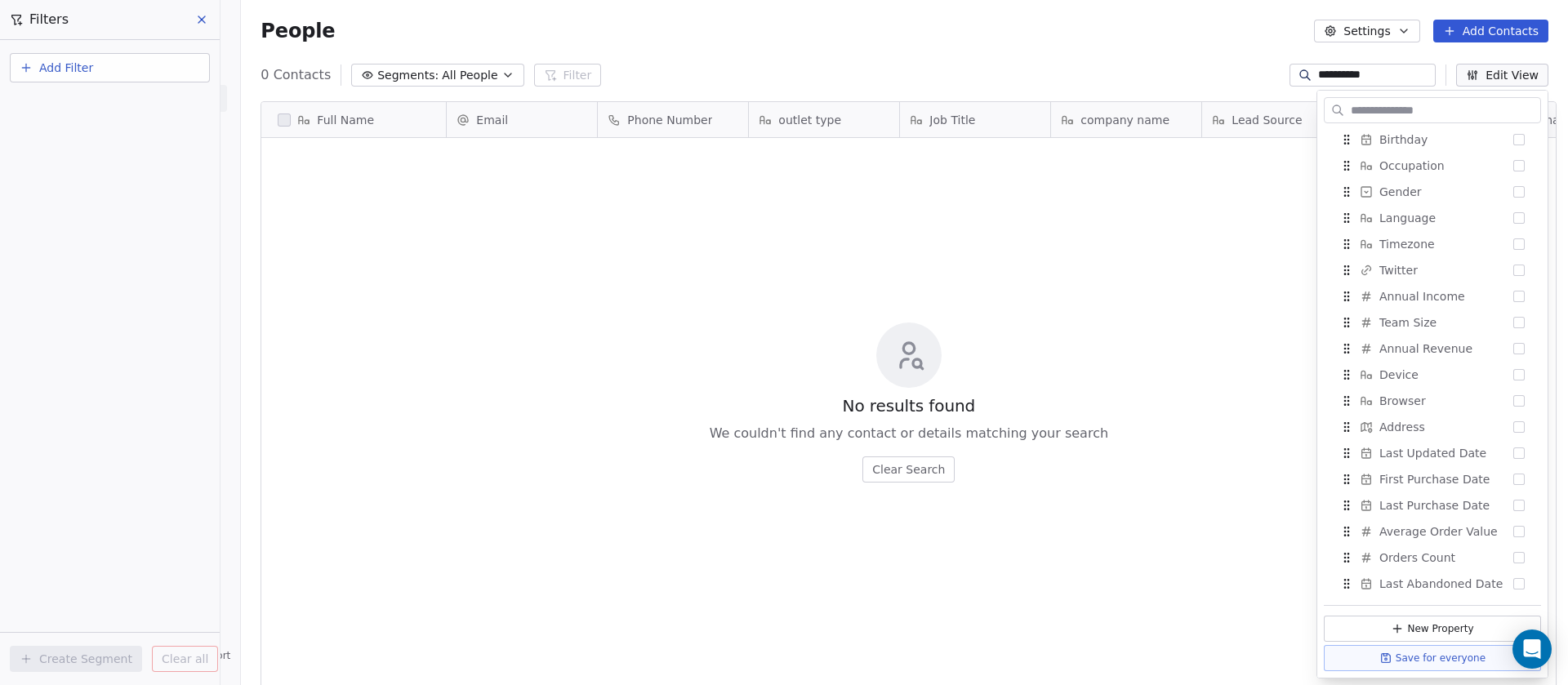
scroll to position [1417, 0]
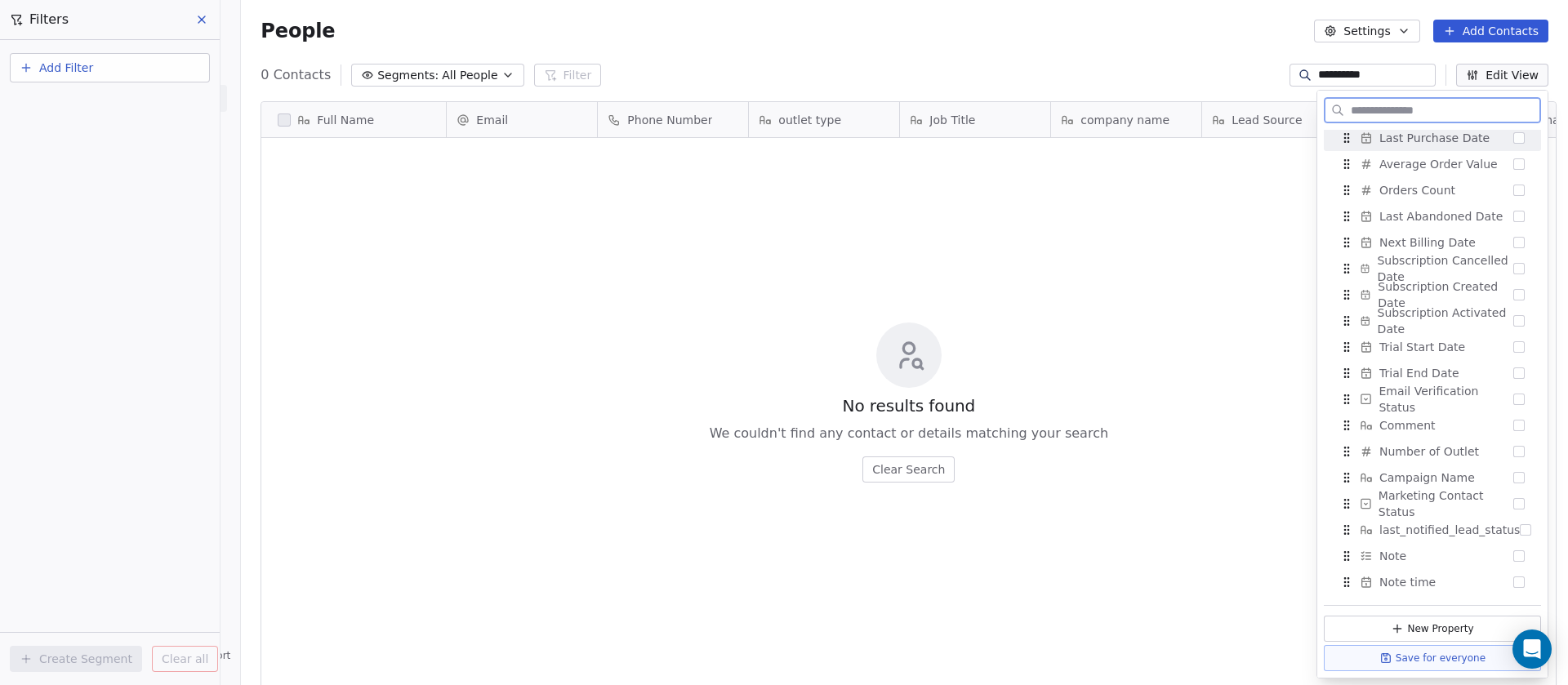
click at [1373, 72] on input "**********" at bounding box center [1375, 74] width 114 height 16
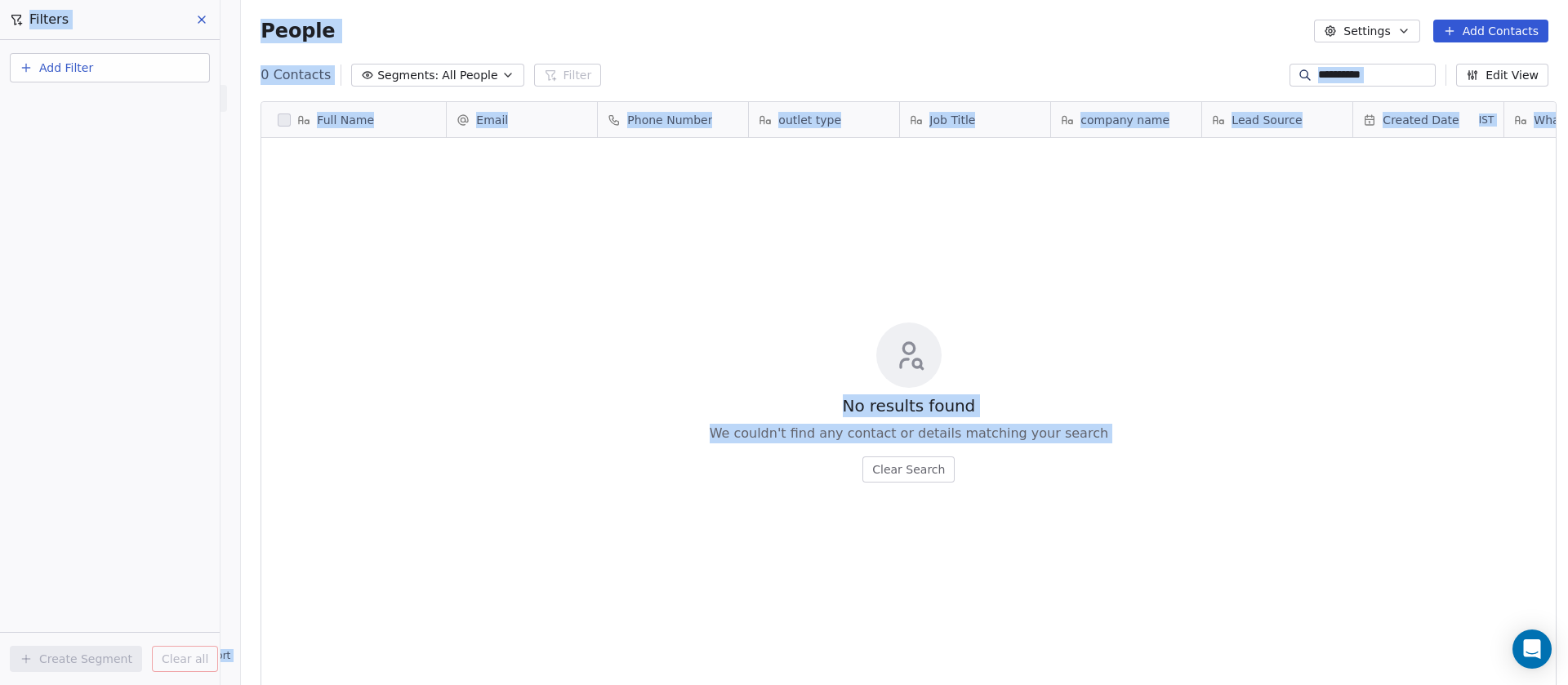
drag, startPoint x: 1149, startPoint y: 49, endPoint x: 998, endPoint y: 32, distance: 152.0
click at [1149, 49] on div "People Settings Add Contacts" at bounding box center [904, 30] width 1327 height 62
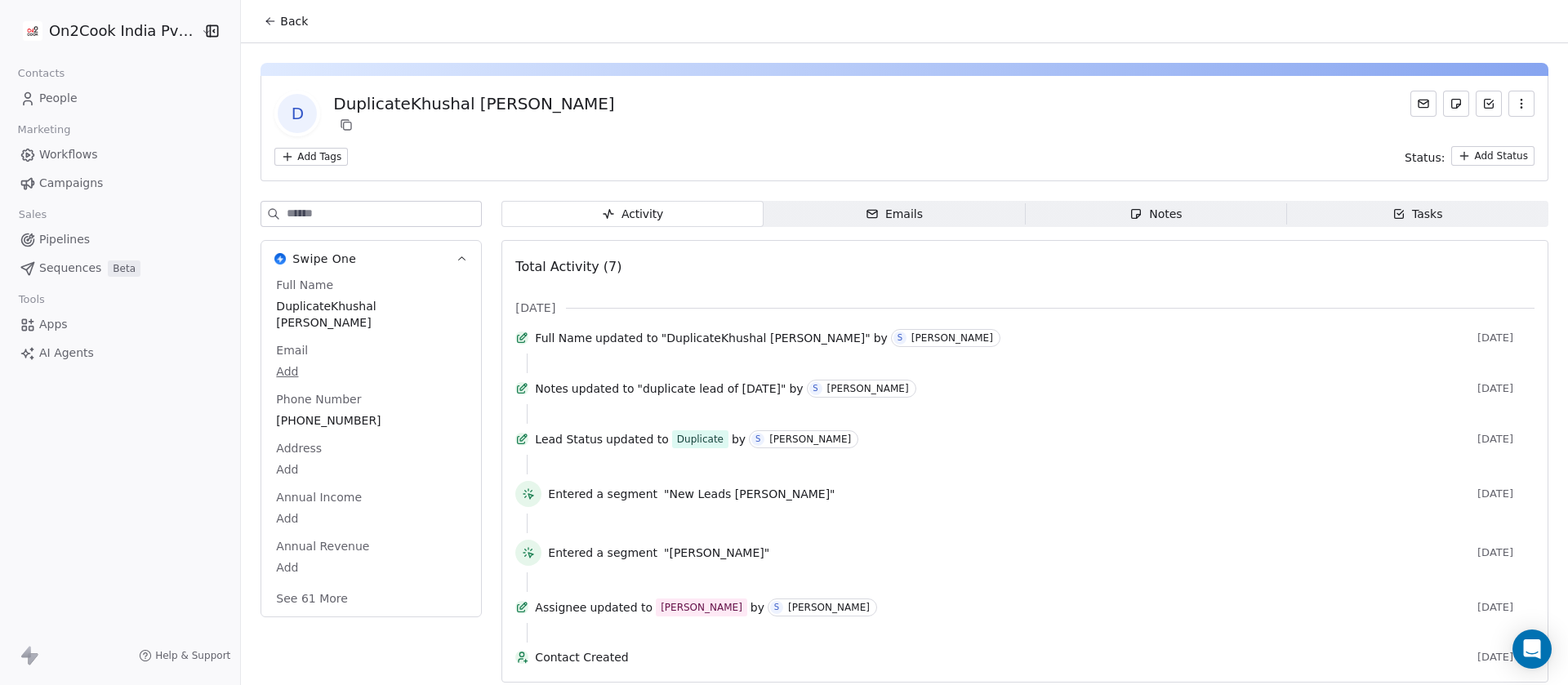
click at [255, 7] on button "Back" at bounding box center [285, 21] width 64 height 29
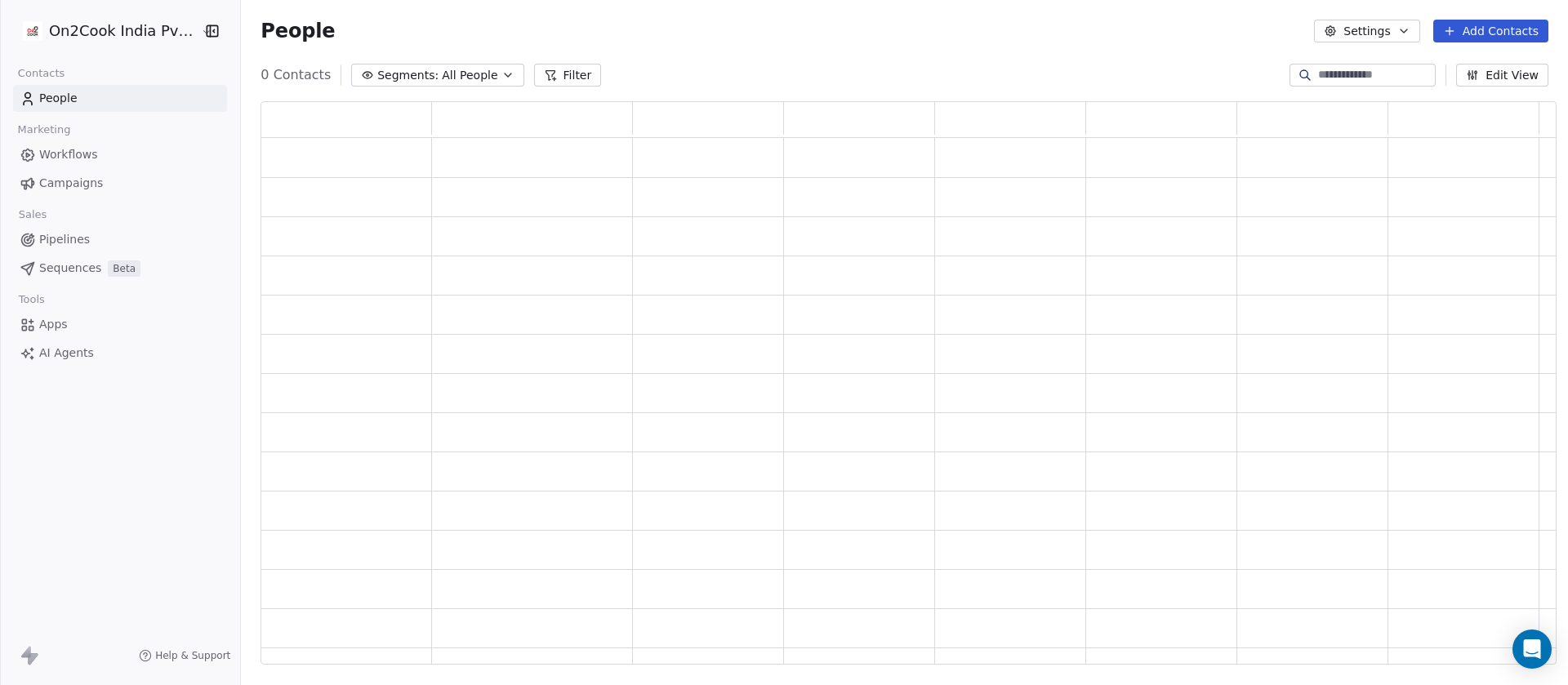
scroll to position [545, 1276]
click at [468, 73] on span "All People" at bounding box center [481, 75] width 55 height 17
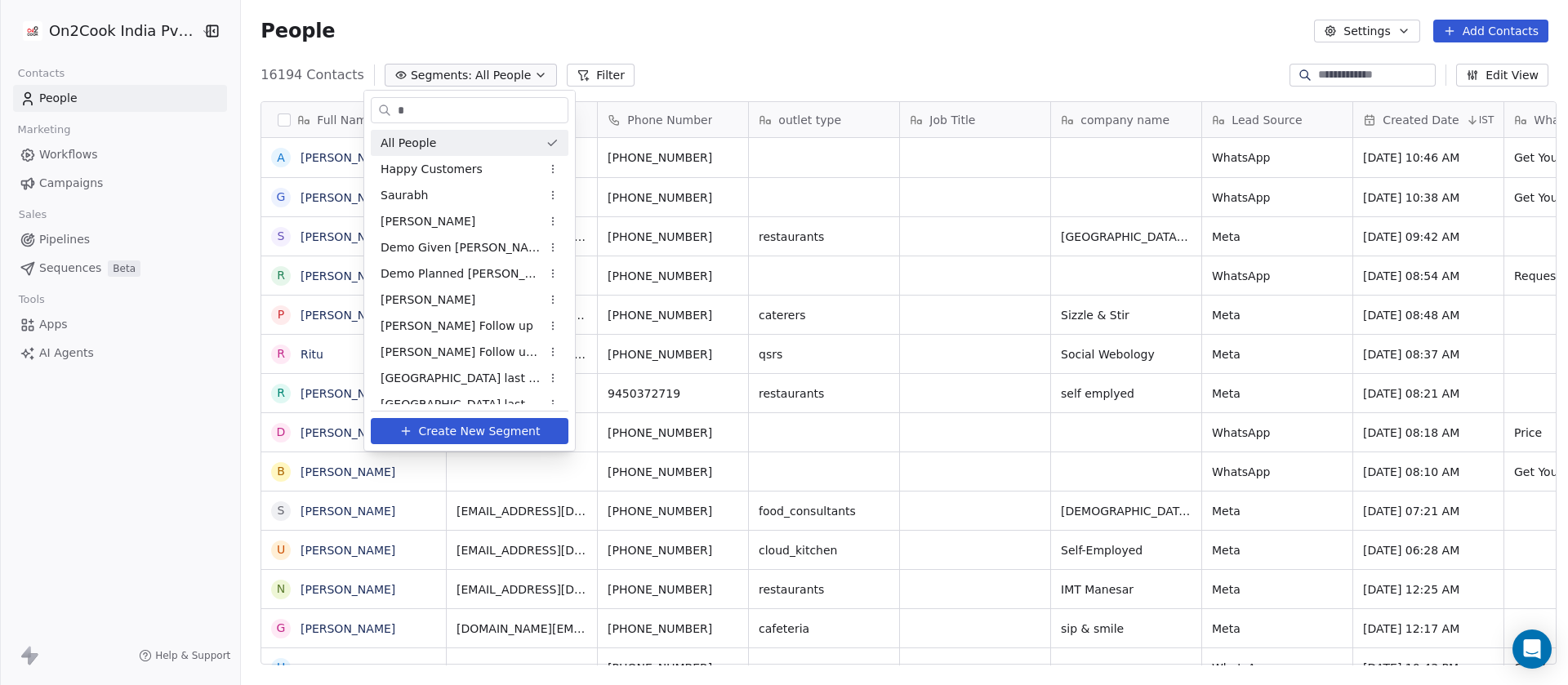
scroll to position [585, 1315]
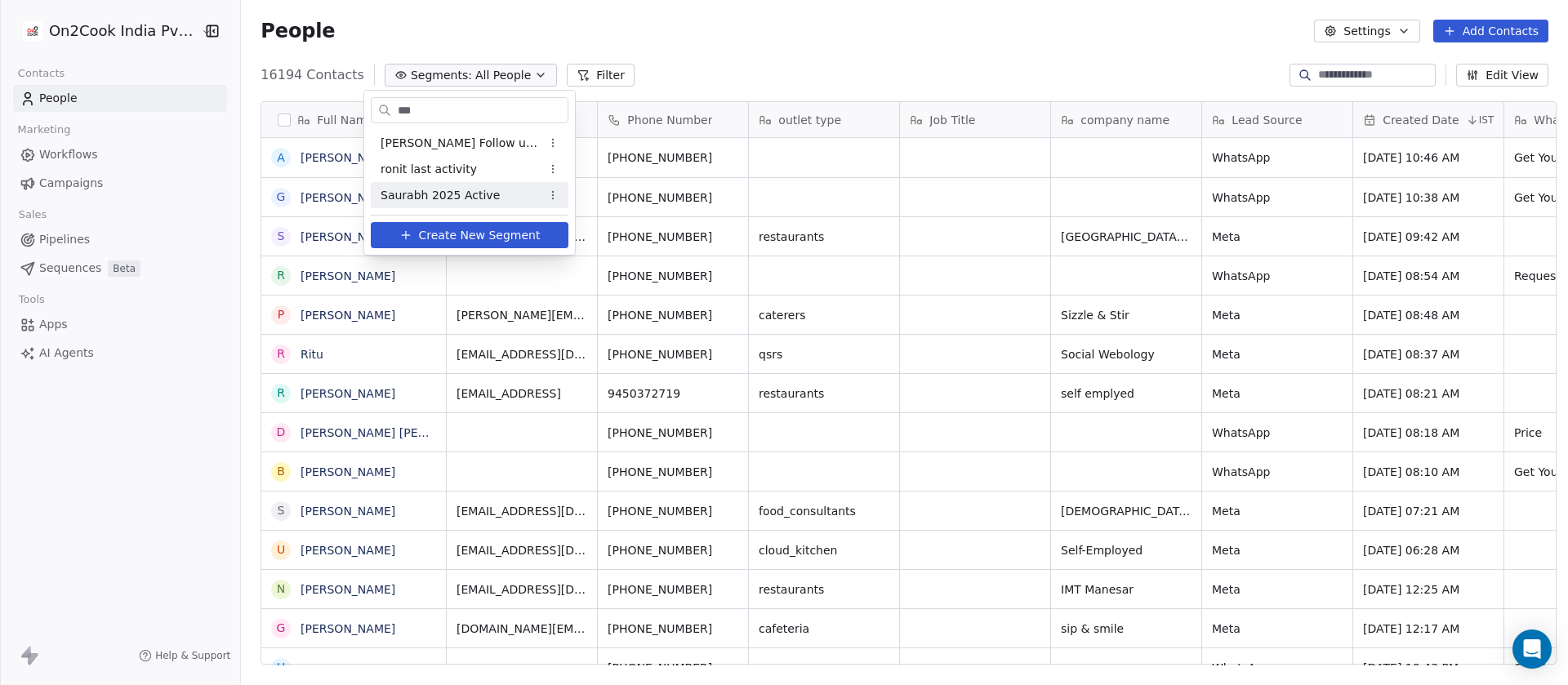
type input "***"
click at [451, 191] on span "Saurabh 2025 Active" at bounding box center [441, 196] width 120 height 17
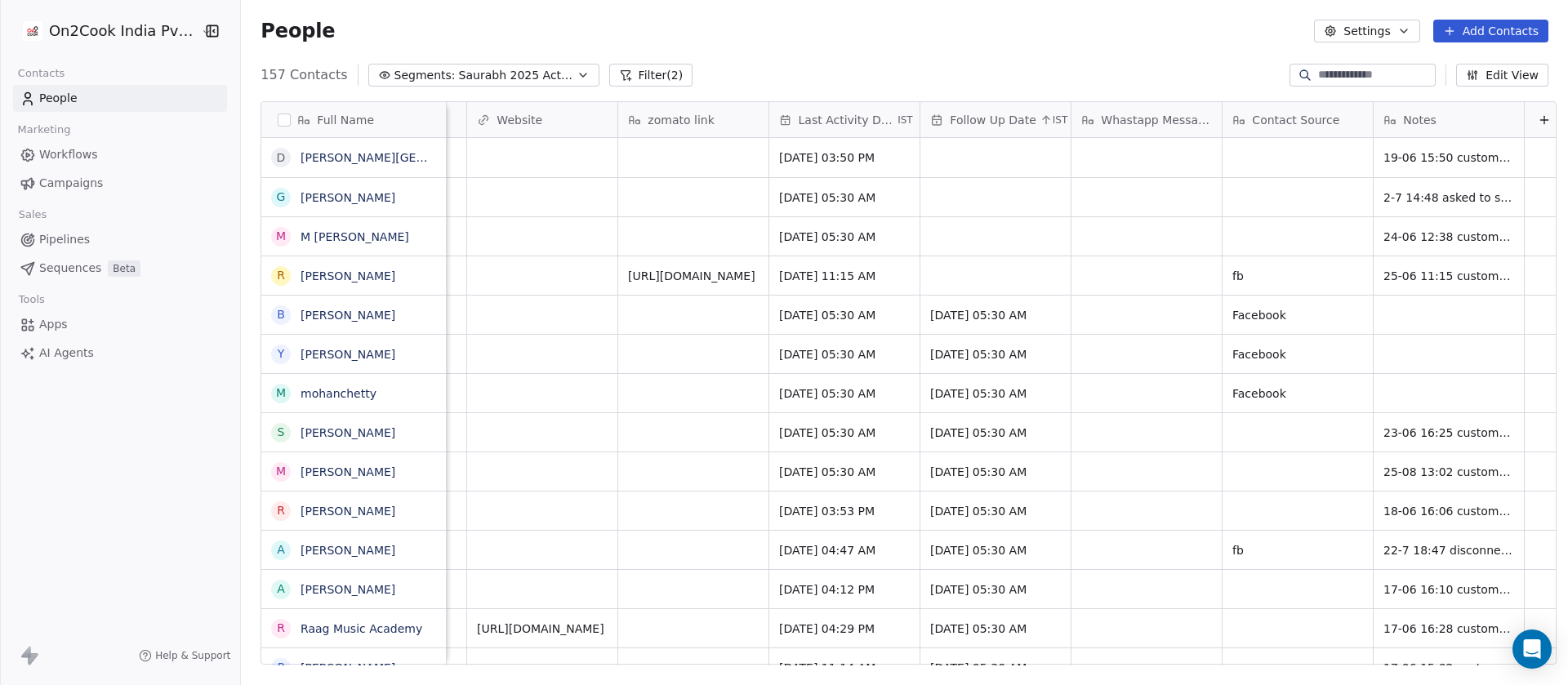
scroll to position [0, 1668]
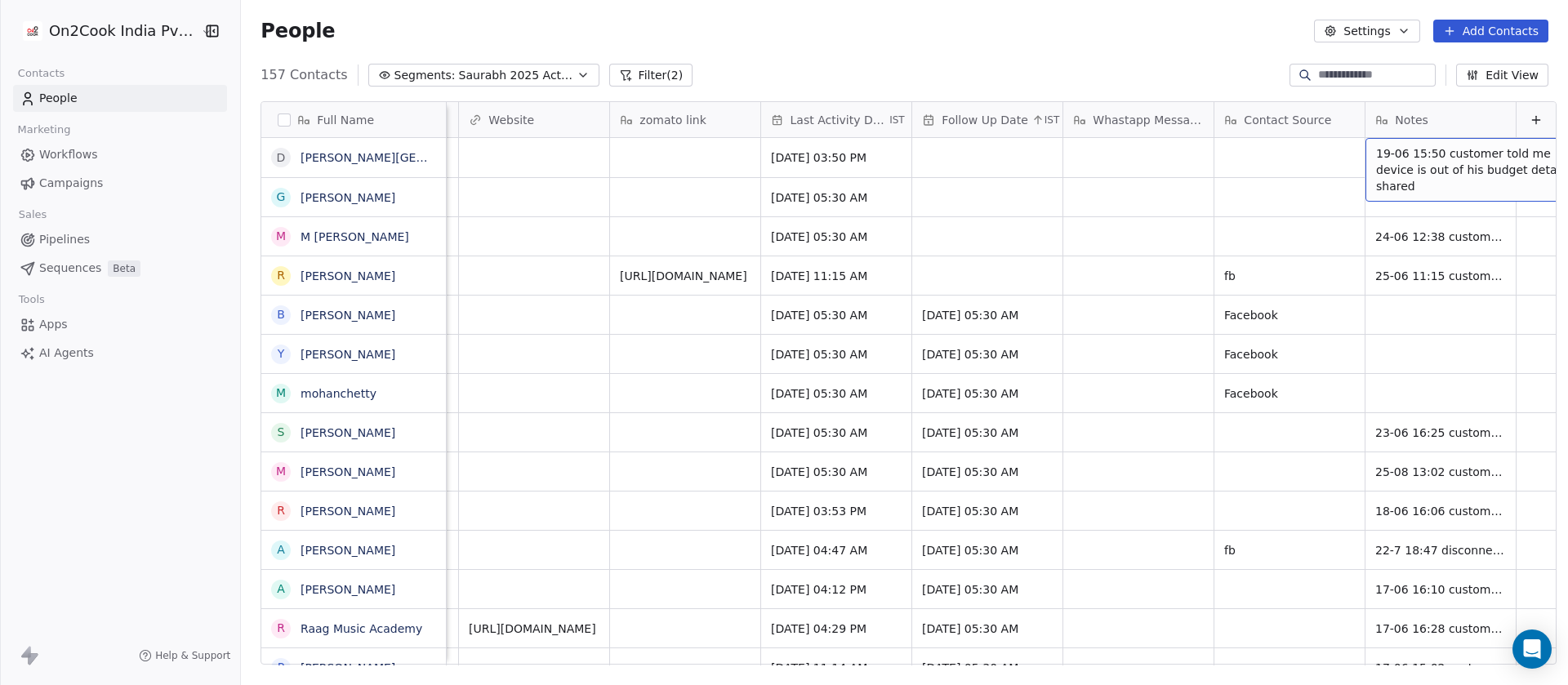
click at [1376, 153] on span "19-06 15:50 customer told me device is out of his budget details shared" at bounding box center [1473, 170] width 195 height 49
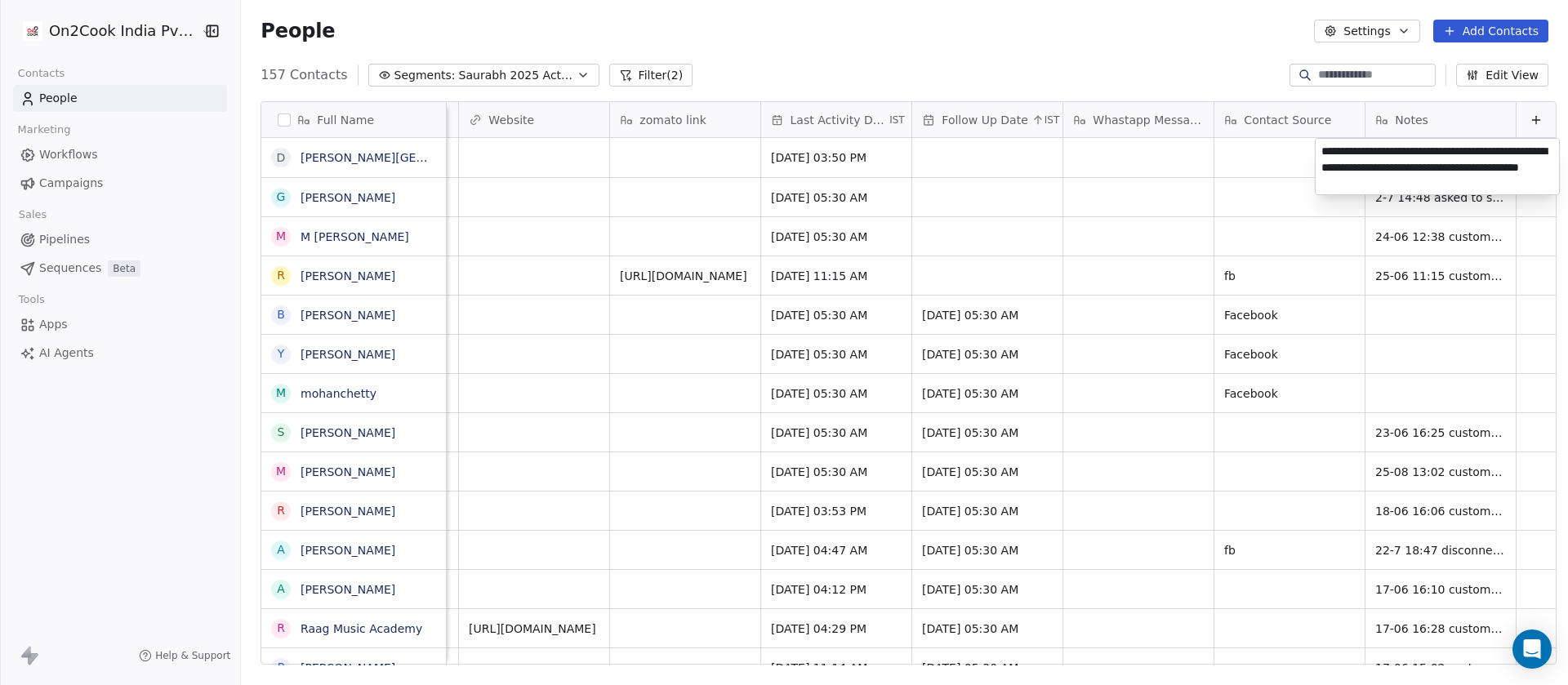
type textarea "**********"
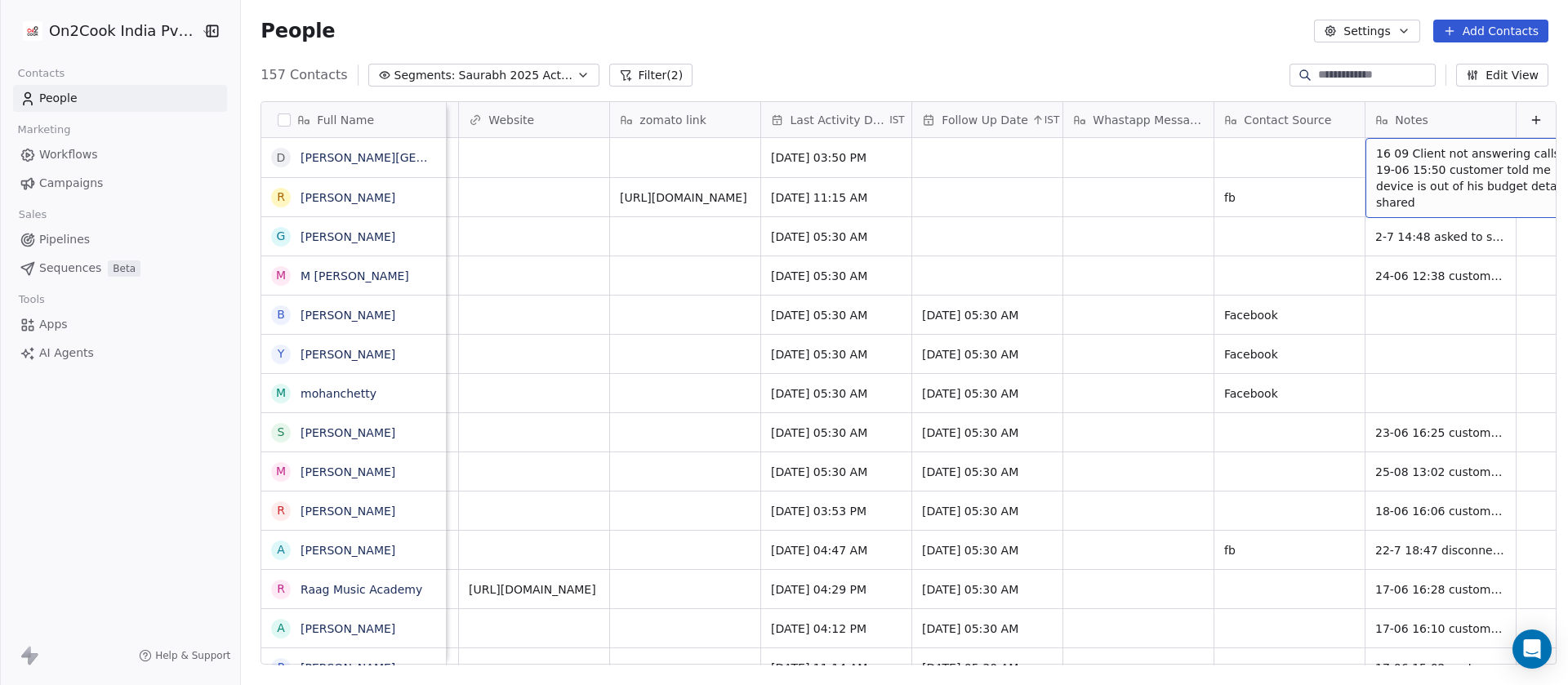
click at [1389, 158] on span "16 09 Client not answering calls 19-06 15:50 customer told me device is out of …" at bounding box center [1473, 178] width 195 height 66
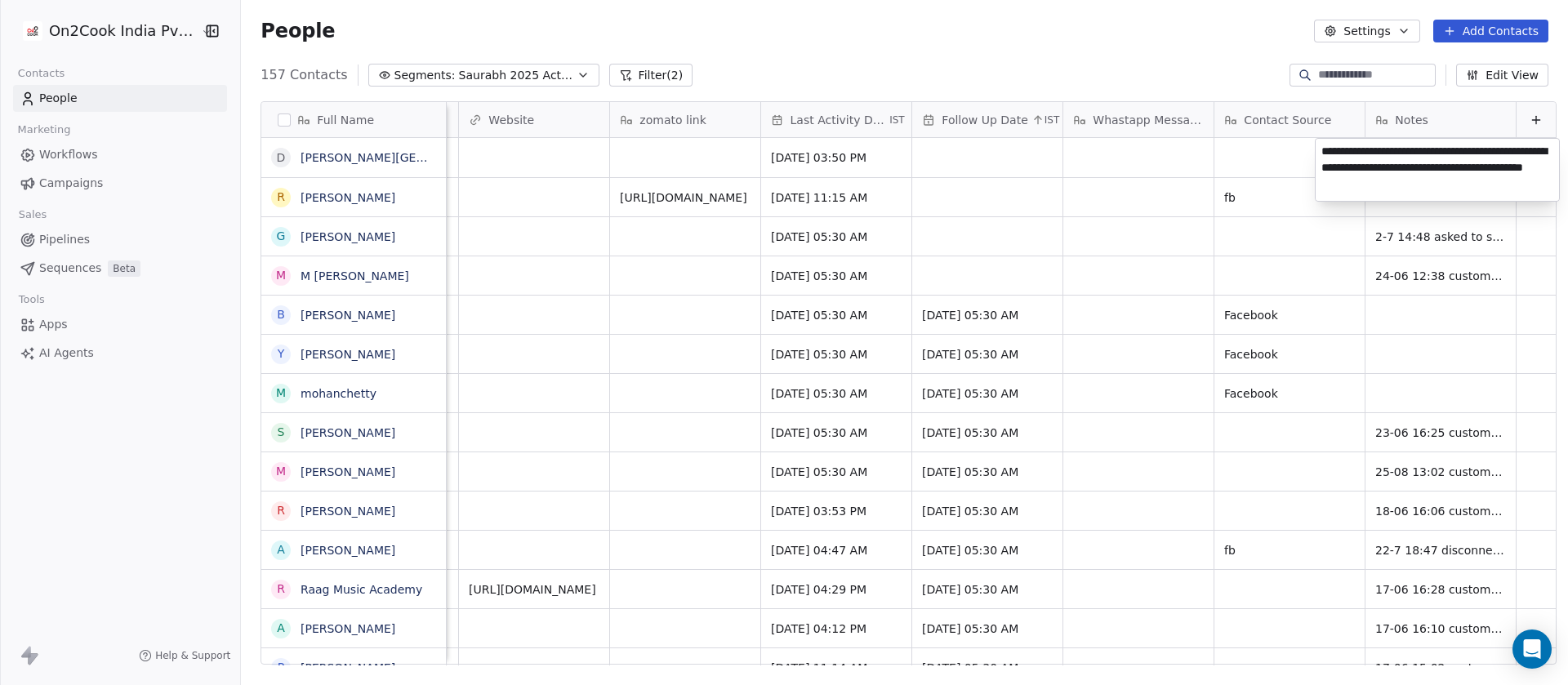
click at [1285, 161] on html "On2Cook India Pvt. Ltd. Contacts People Marketing Workflows Campaigns Sales Pip…" at bounding box center [784, 342] width 1568 height 685
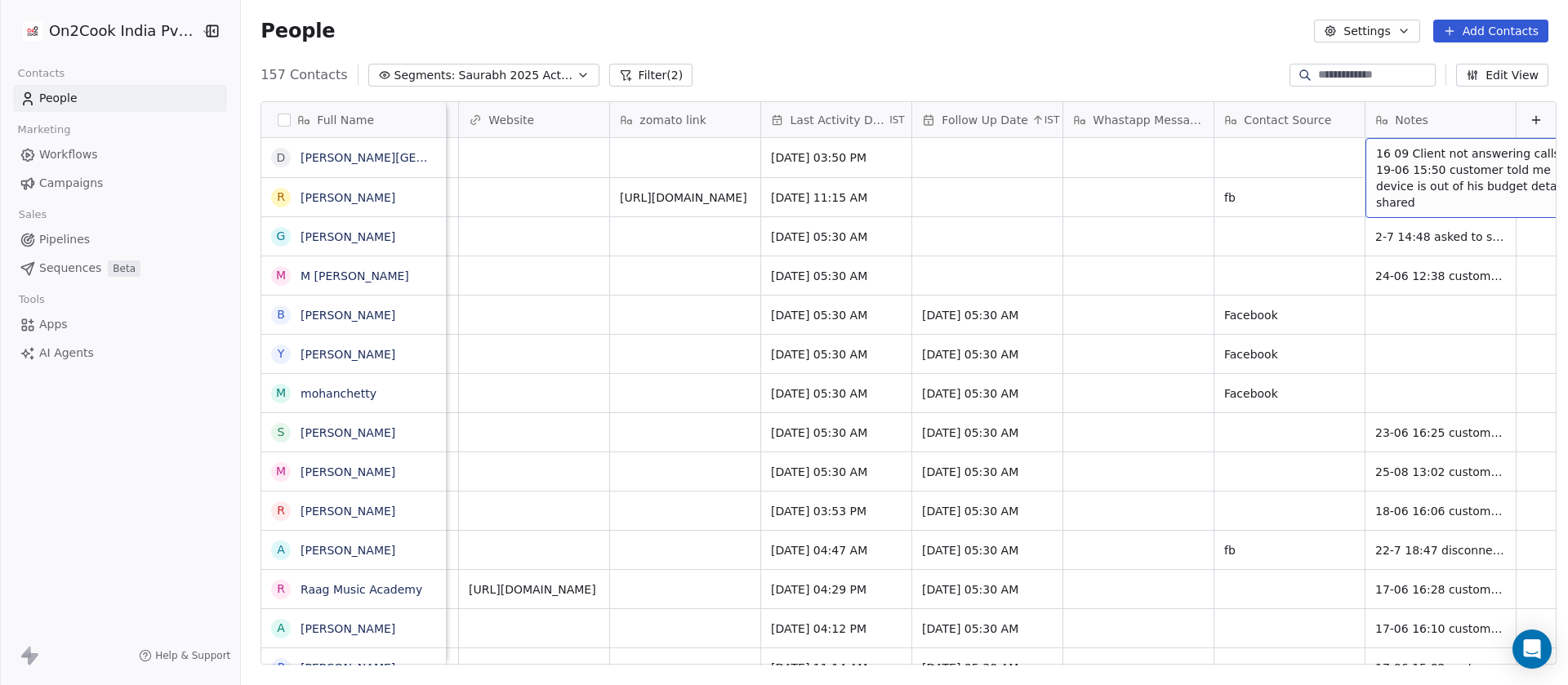
click at [1380, 155] on span "16 09 Client not answering calls 19-06 15:50 customer told me device is out of …" at bounding box center [1473, 178] width 195 height 66
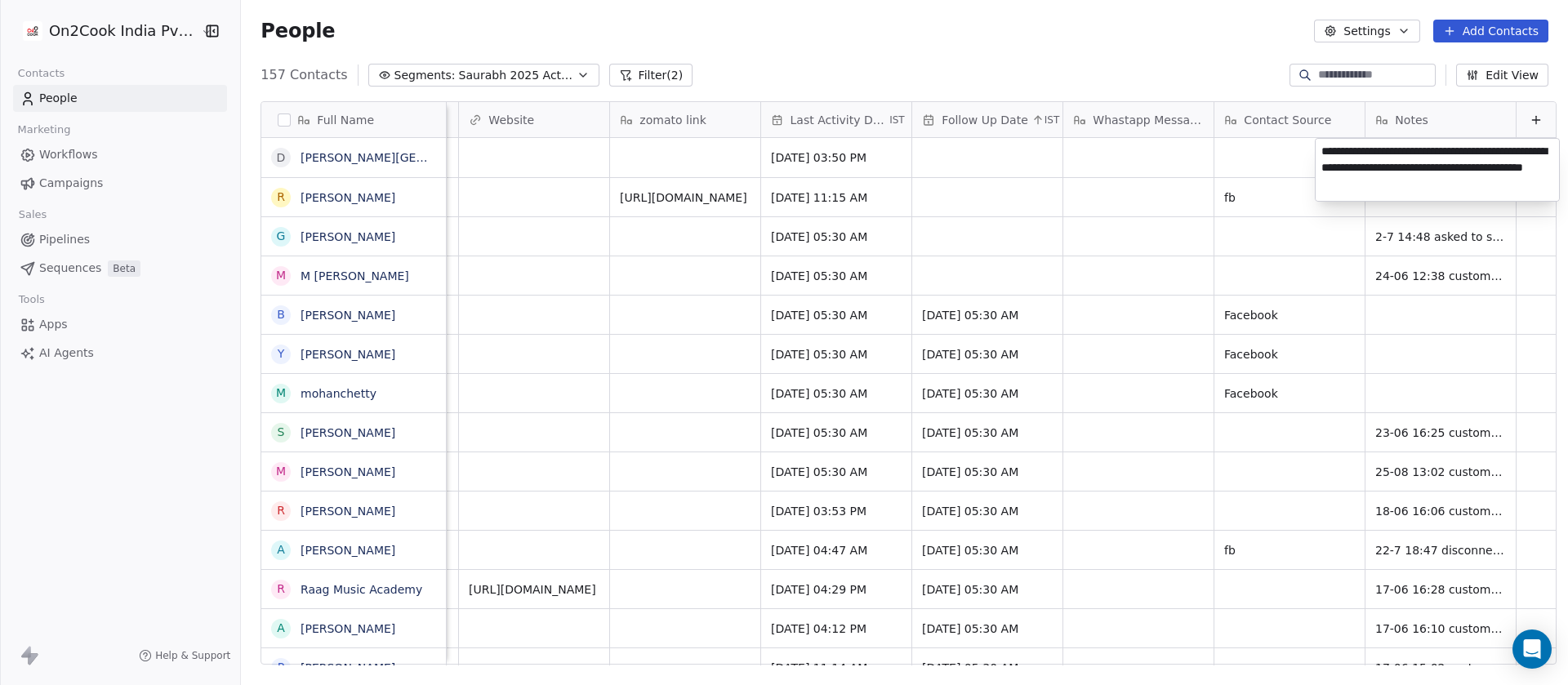
click at [1267, 161] on html "On2Cook India Pvt. Ltd. Contacts People Marketing Workflows Campaigns Sales Pip…" at bounding box center [784, 342] width 1568 height 685
drag, startPoint x: 1432, startPoint y: 116, endPoint x: 1439, endPoint y: 122, distance: 9.2
click at [1439, 122] on div "Full Name d dr.c. p. Mehta R Rajesh dutt g gurumoorthi M M koushik b bharat jai…" at bounding box center [908, 383] width 1294 height 563
click at [1490, 75] on button "Edit View" at bounding box center [1502, 75] width 92 height 23
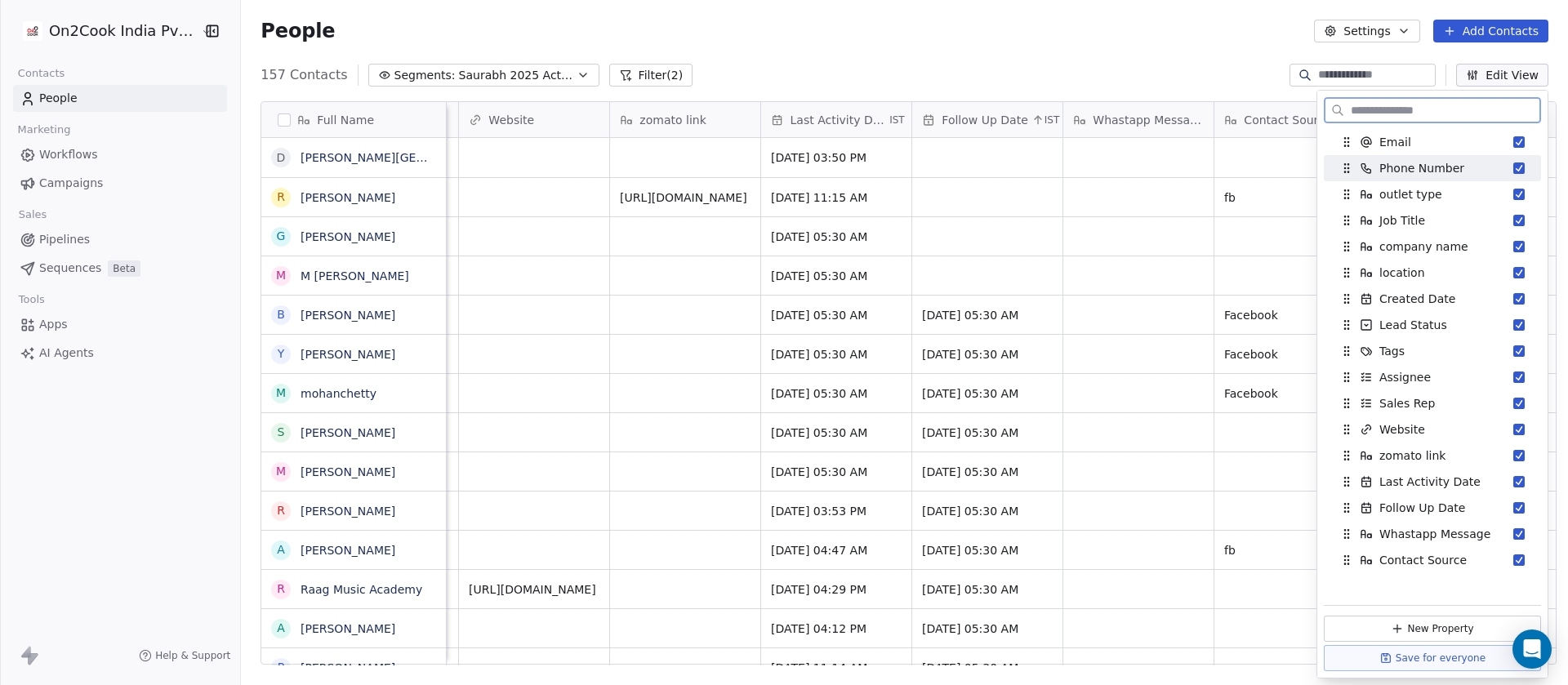
scroll to position [0, 0]
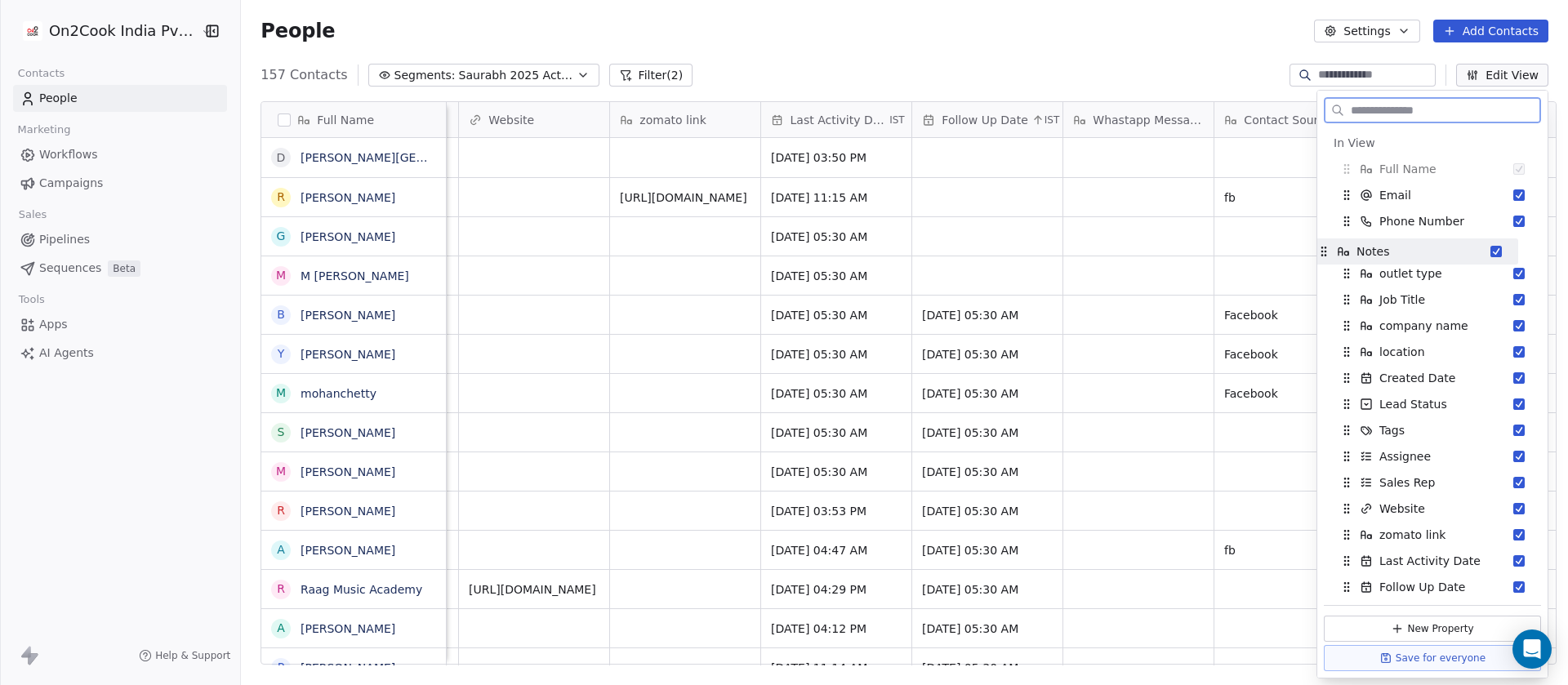
drag, startPoint x: 1347, startPoint y: 474, endPoint x: 1324, endPoint y: 250, distance: 225.2
click at [1324, 250] on icon "Suggestions" at bounding box center [1324, 252] width 13 height 13
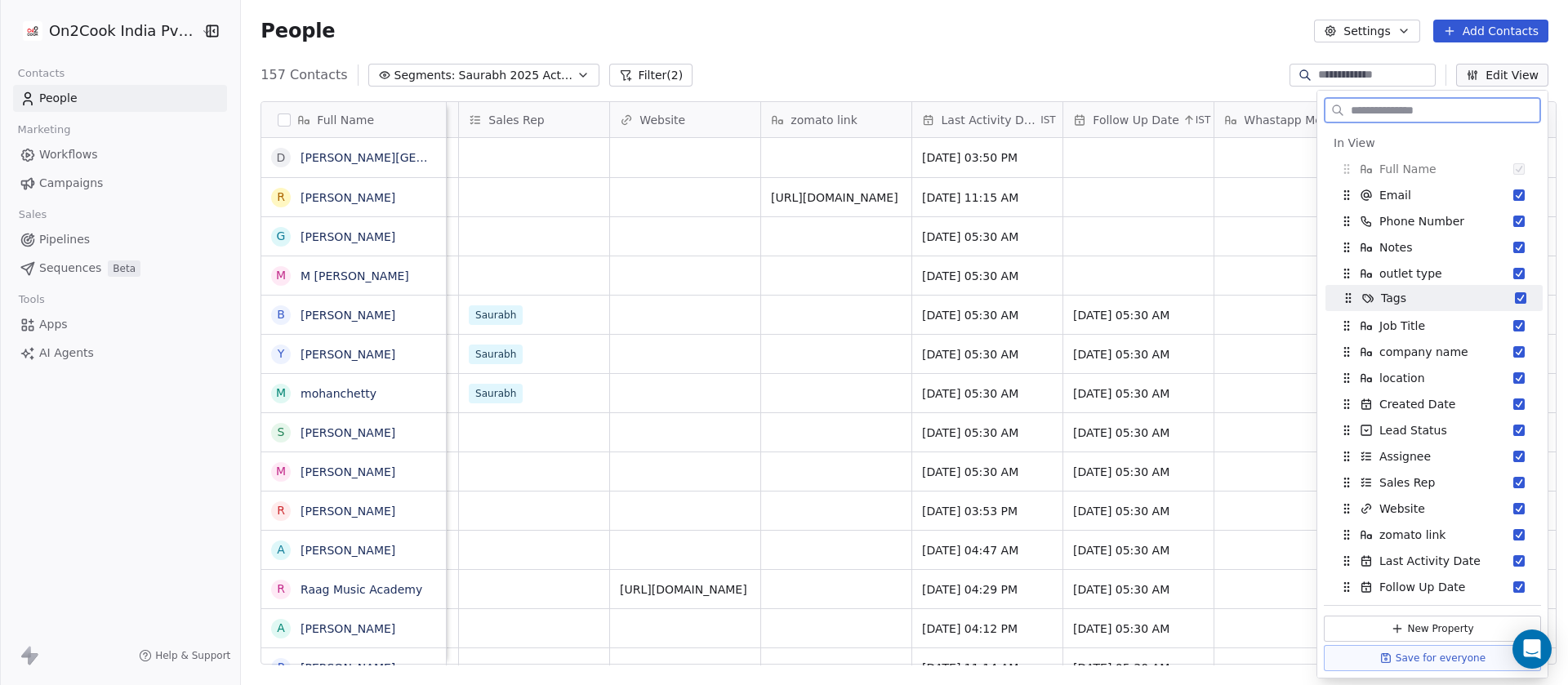
drag, startPoint x: 1348, startPoint y: 432, endPoint x: 1349, endPoint y: 300, distance: 132.0
click at [1349, 300] on icon "Suggestions" at bounding box center [1348, 298] width 13 height 13
drag, startPoint x: 1348, startPoint y: 431, endPoint x: 1348, endPoint y: 318, distance: 113.0
click at [1348, 318] on icon "Suggestions" at bounding box center [1347, 318] width 13 height 13
drag, startPoint x: 1351, startPoint y: 461, endPoint x: 1348, endPoint y: 363, distance: 98.0
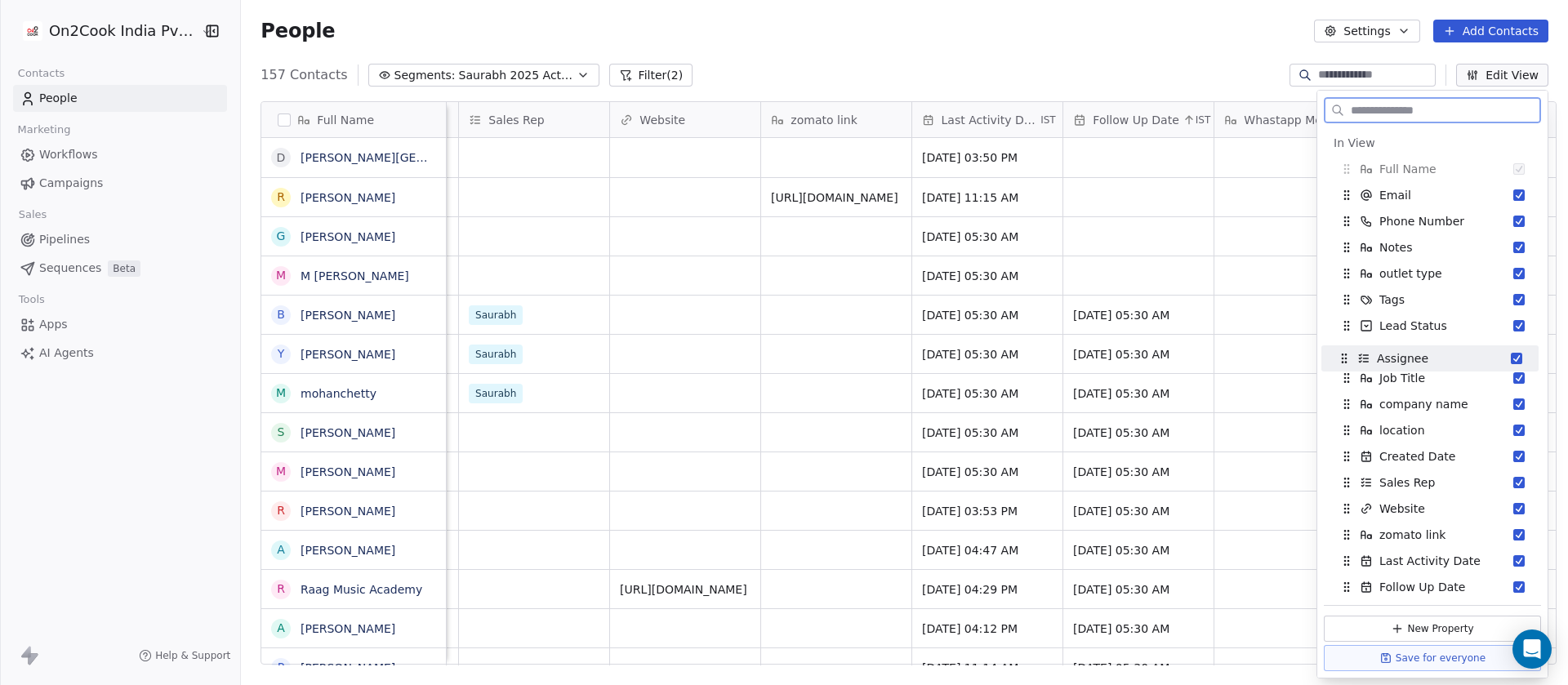
click at [1348, 363] on icon "Suggestions" at bounding box center [1344, 359] width 13 height 13
drag, startPoint x: 1348, startPoint y: 474, endPoint x: 1352, endPoint y: 367, distance: 107.1
click at [1352, 367] on div "Sales Rep" at bounding box center [1391, 374] width 95 height 16
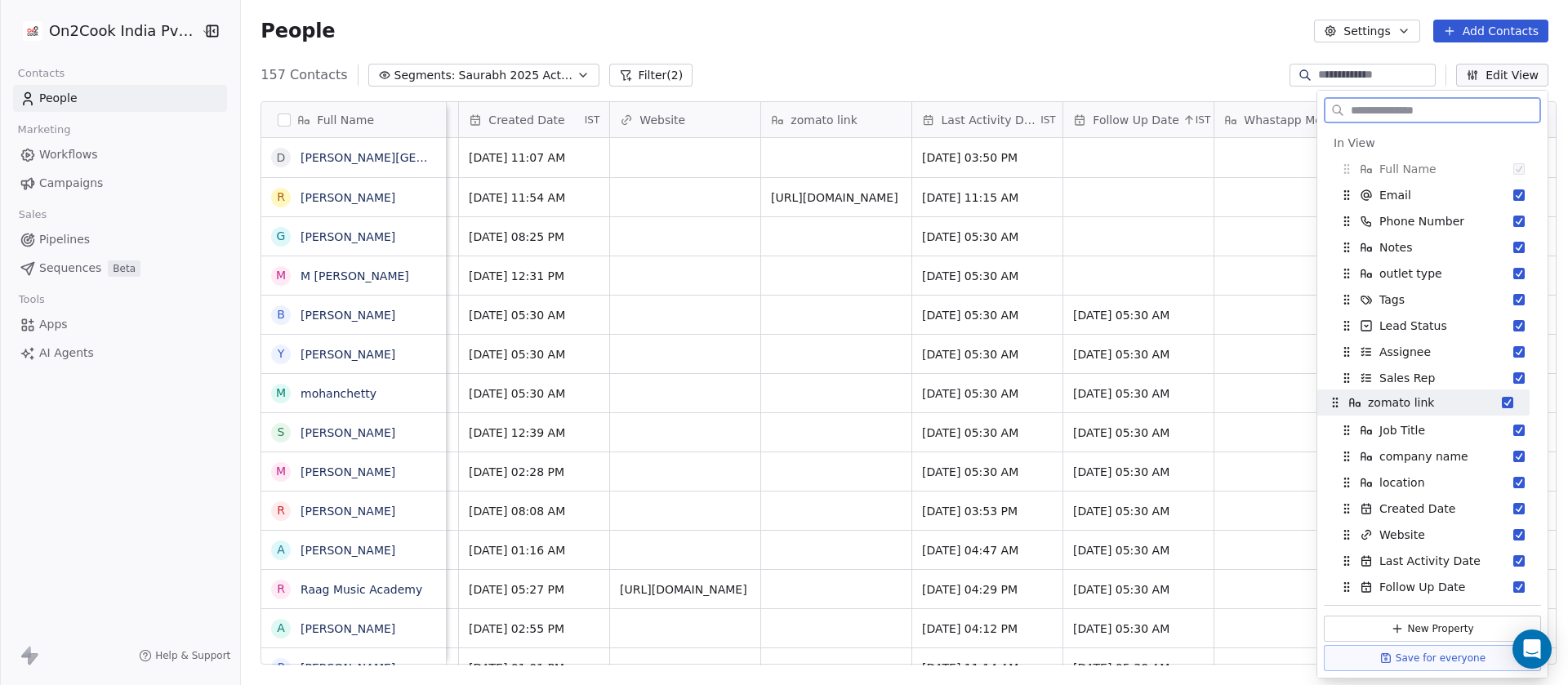
drag, startPoint x: 1348, startPoint y: 535, endPoint x: 1336, endPoint y: 403, distance: 132.5
click at [1336, 403] on icon "Suggestions" at bounding box center [1335, 402] width 1 height 1
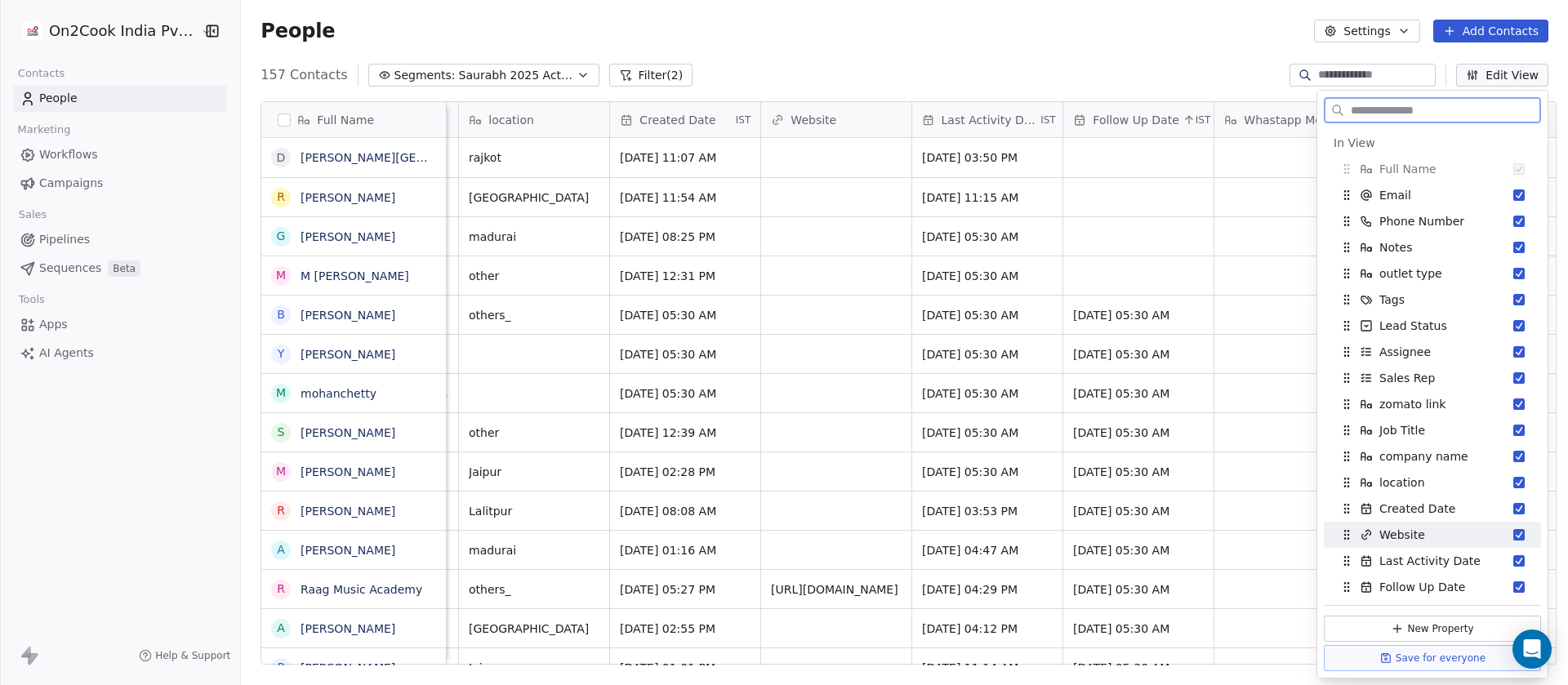
scroll to position [163, 0]
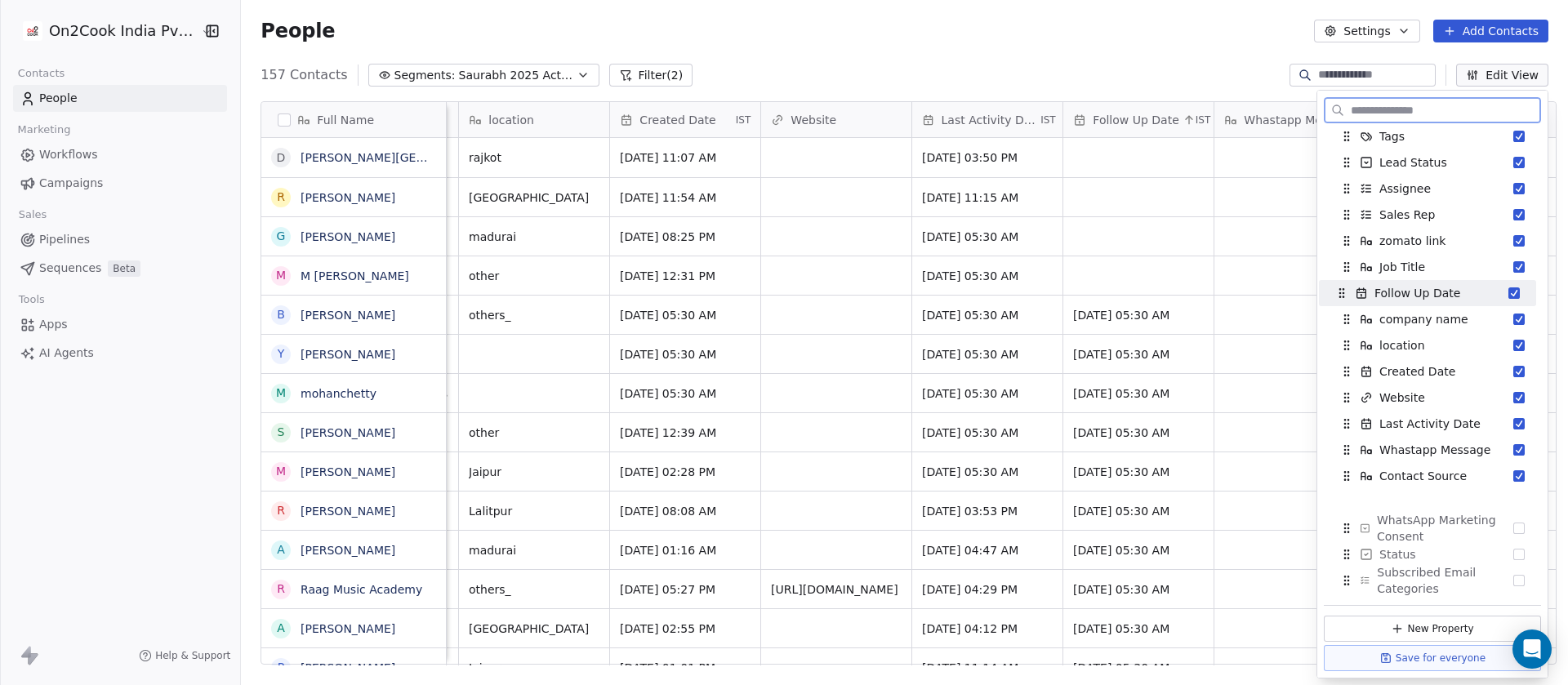
drag, startPoint x: 1351, startPoint y: 427, endPoint x: 1347, endPoint y: 295, distance: 132.1
click at [1347, 295] on icon "Suggestions" at bounding box center [1342, 294] width 13 height 13
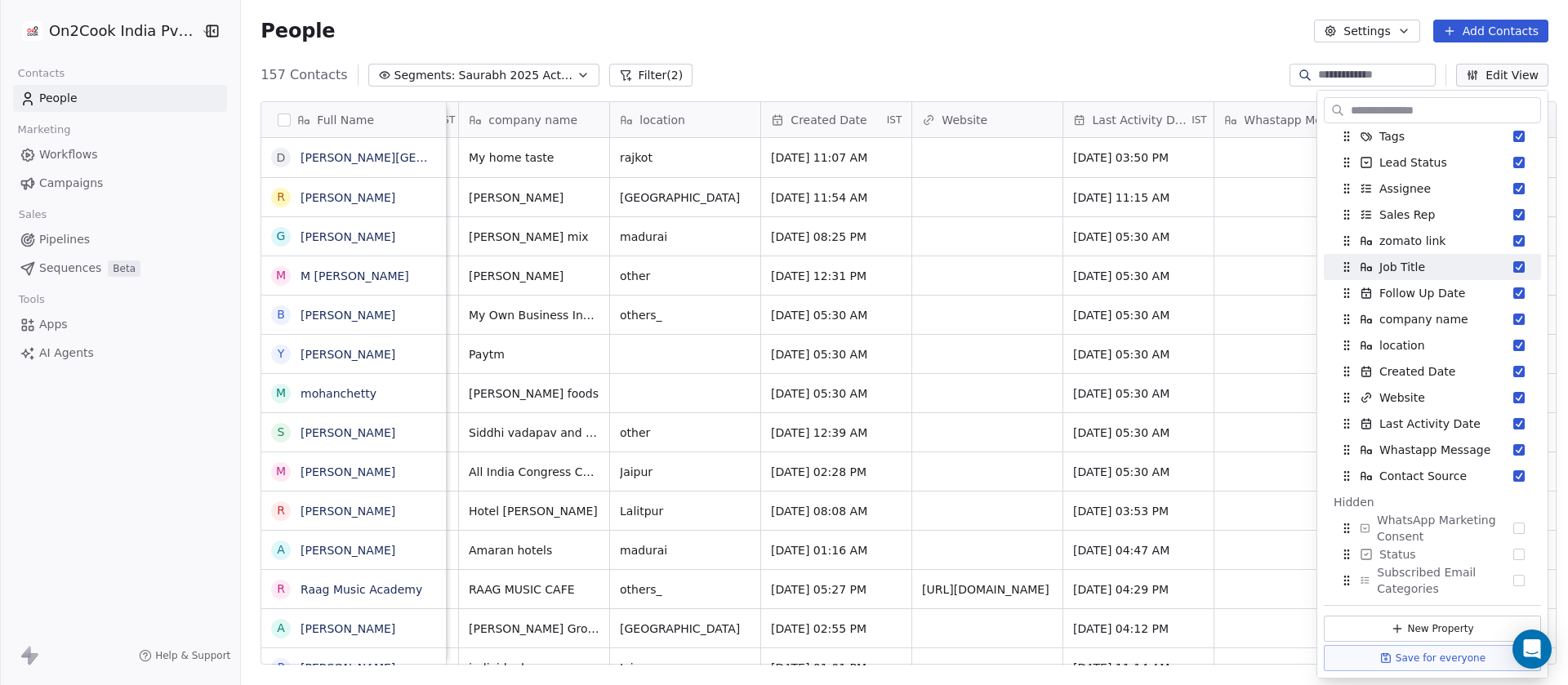
click at [1155, 46] on div "People Settings Add Contacts" at bounding box center [904, 30] width 1327 height 62
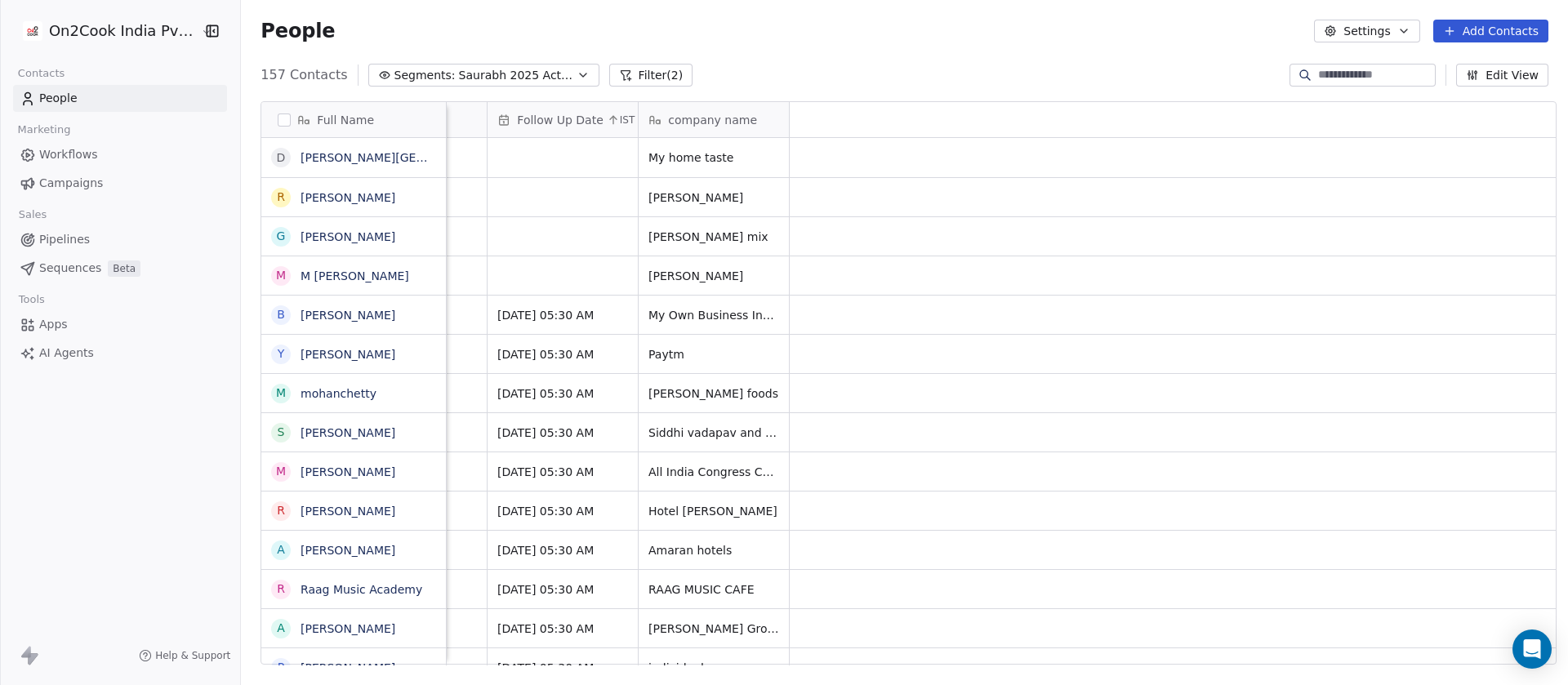
scroll to position [0, 0]
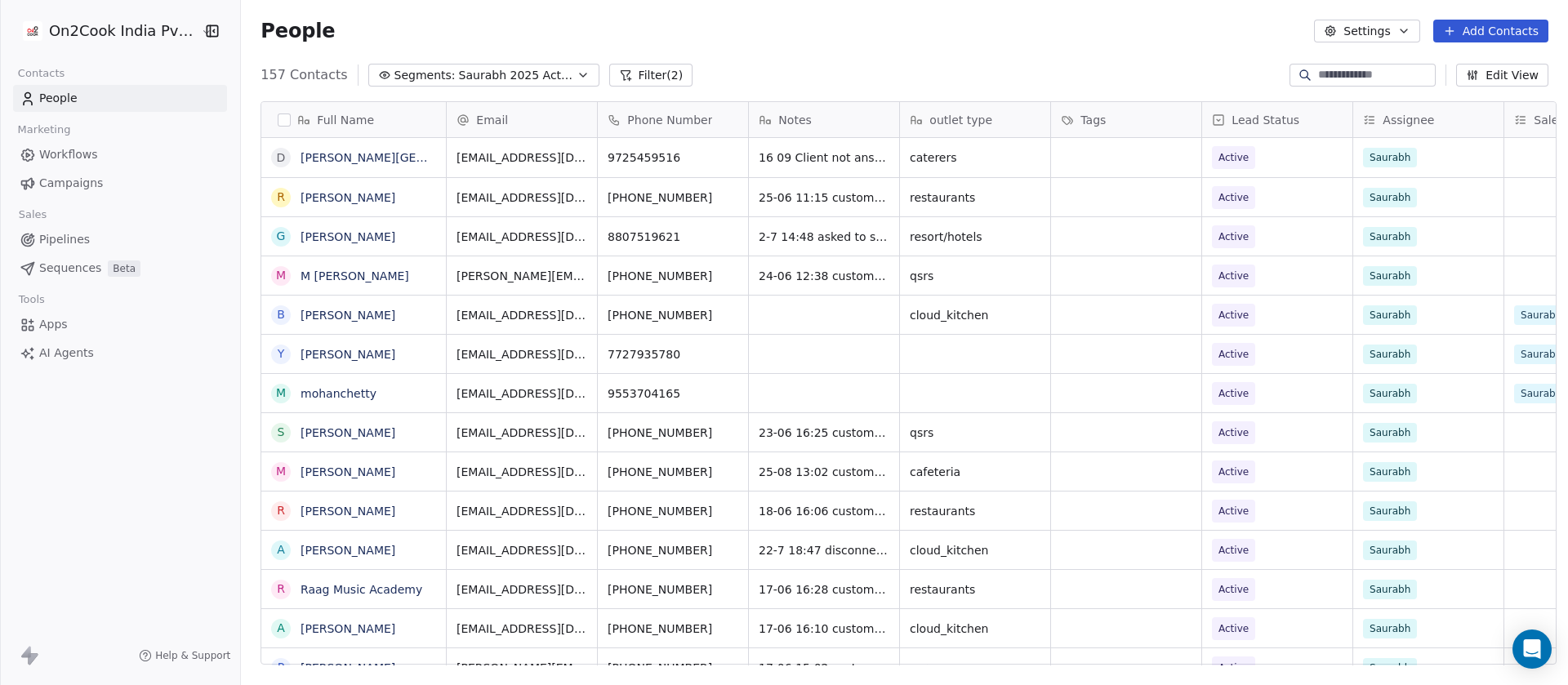
click at [1487, 71] on button "Edit View" at bounding box center [1502, 75] width 92 height 23
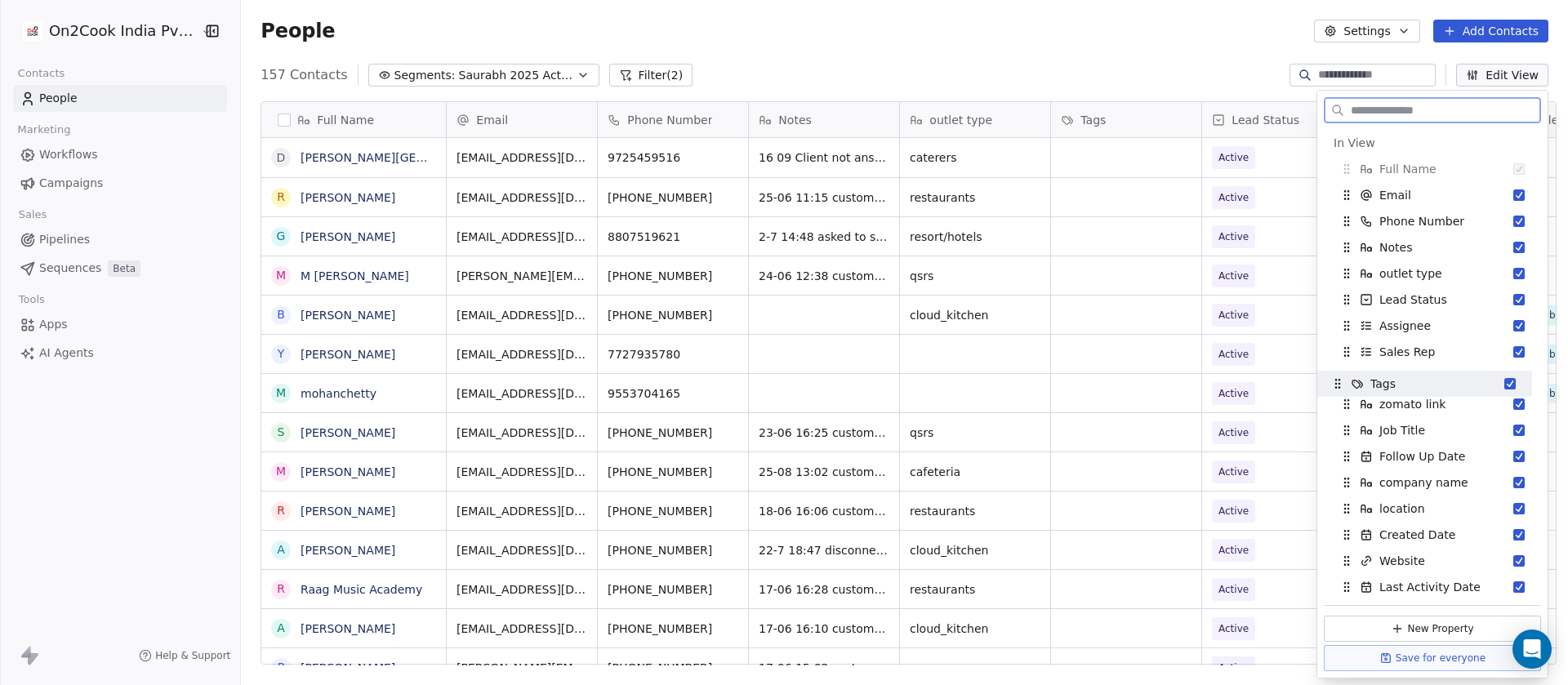
drag, startPoint x: 1350, startPoint y: 296, endPoint x: 1341, endPoint y: 381, distance: 85.5
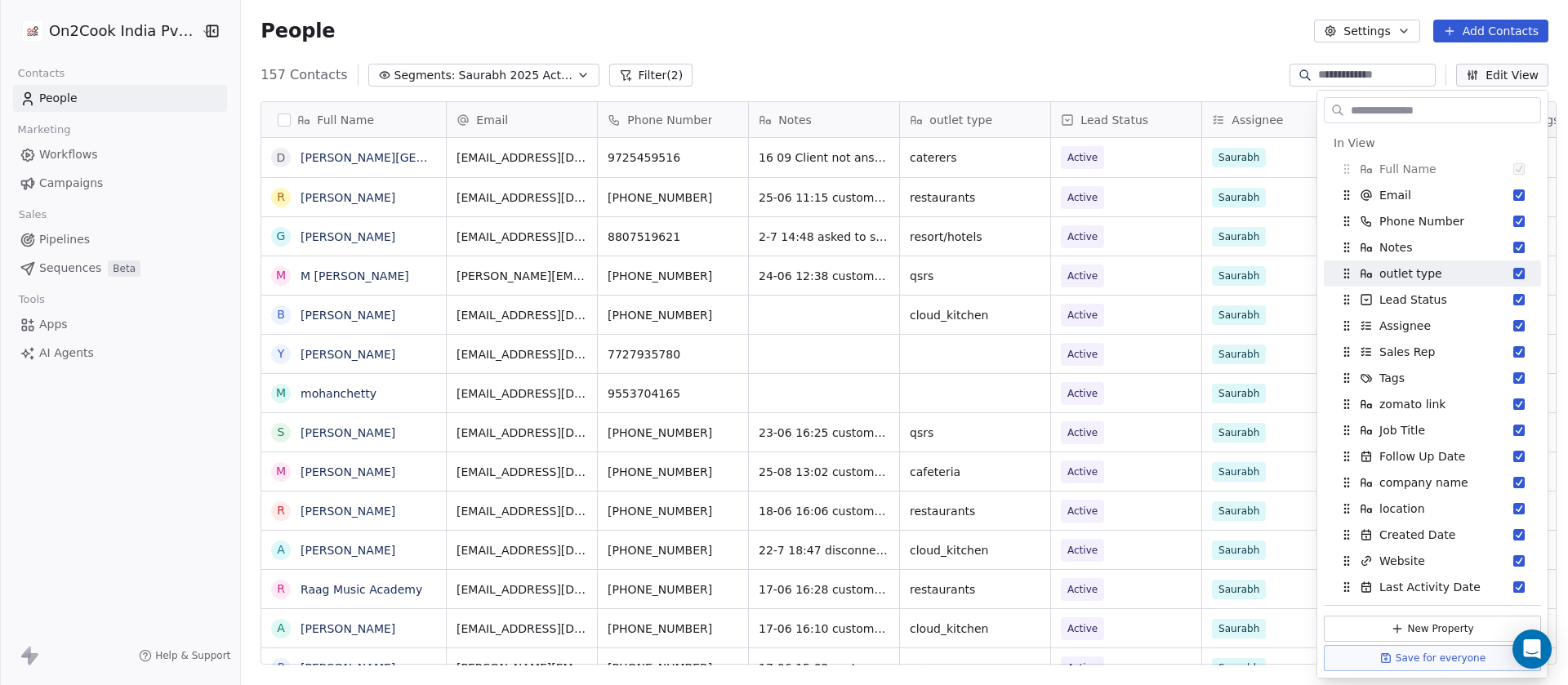
click at [1119, 29] on div "People Settings Add Contacts" at bounding box center [904, 31] width 1288 height 23
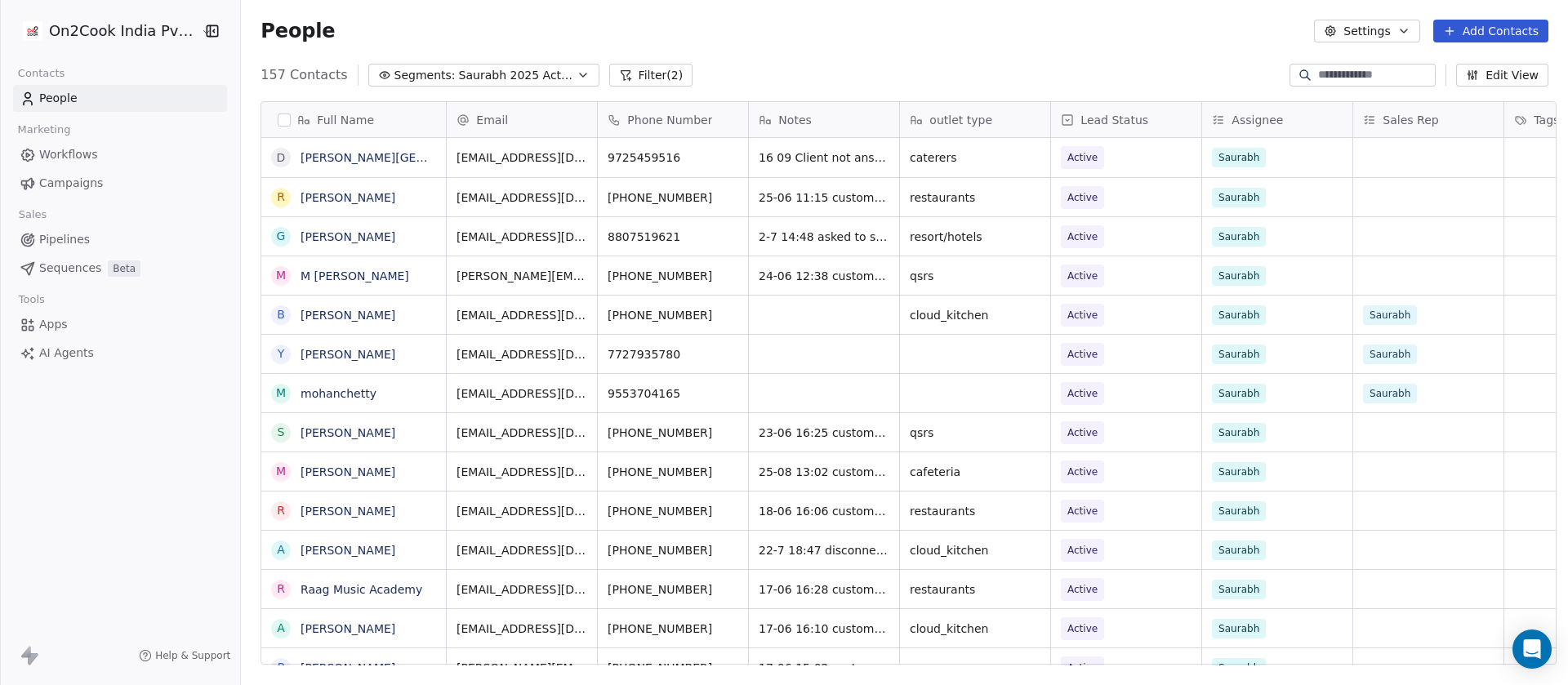
click at [1485, 71] on button "Edit View" at bounding box center [1502, 75] width 92 height 23
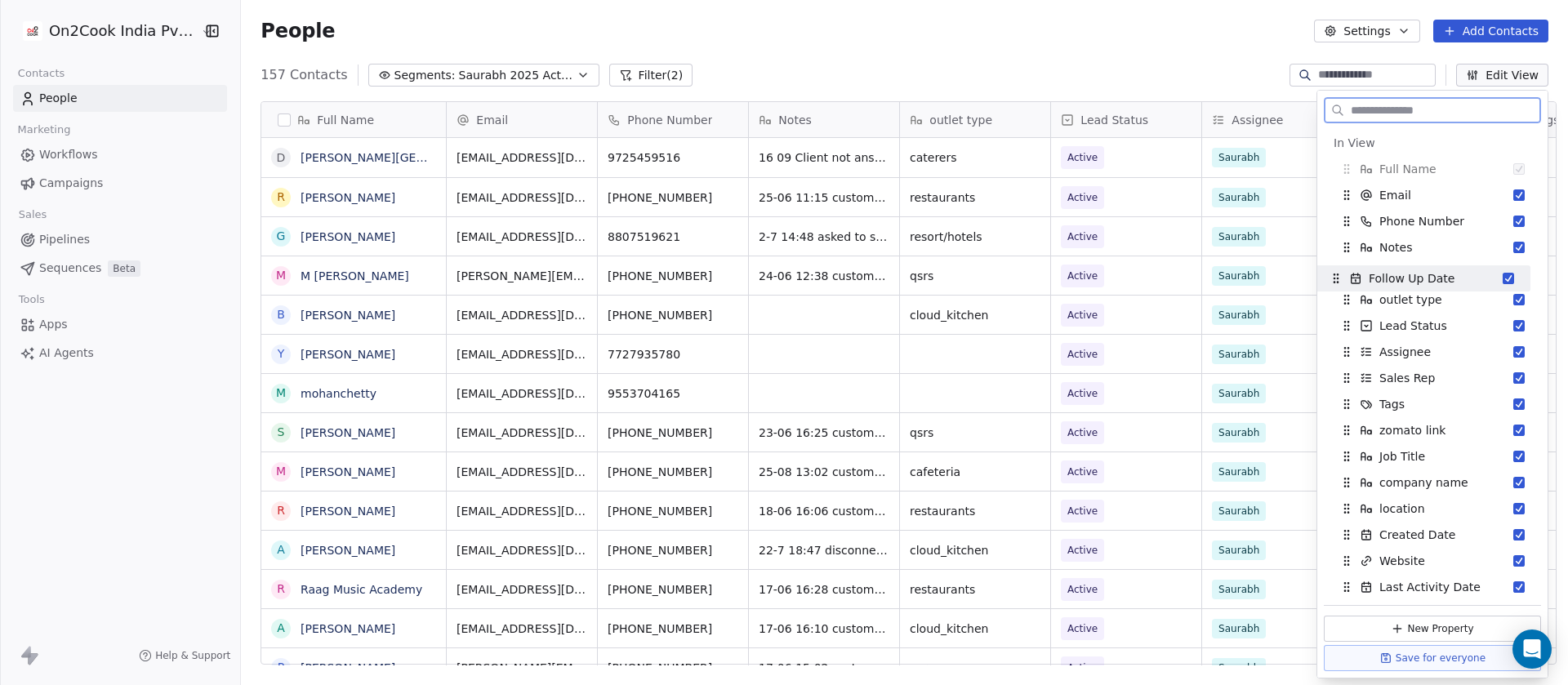
drag, startPoint x: 1348, startPoint y: 446, endPoint x: 1337, endPoint y: 268, distance: 178.3
click at [1337, 268] on div "Follow Up Date" at bounding box center [1421, 278] width 204 height 27
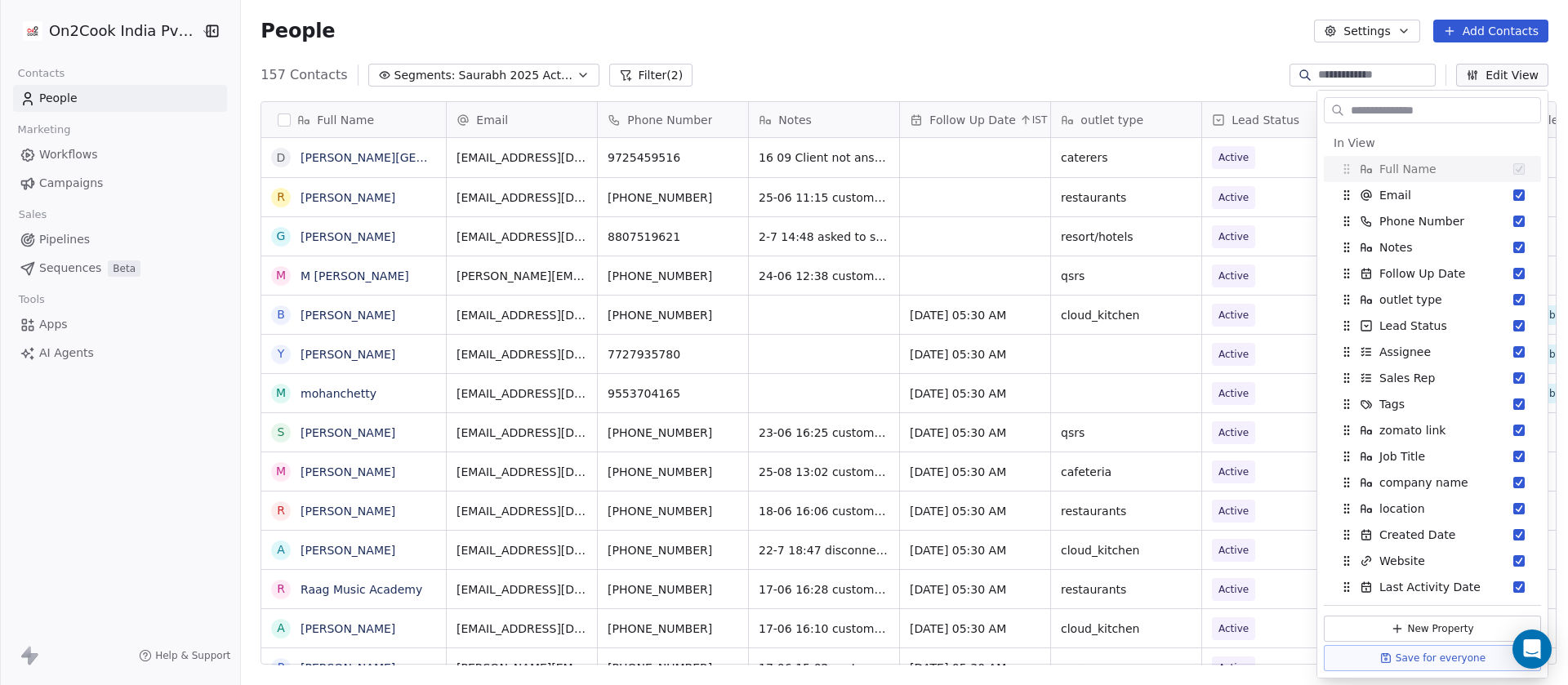
click at [1127, 33] on div "People Settings Add Contacts" at bounding box center [904, 31] width 1288 height 23
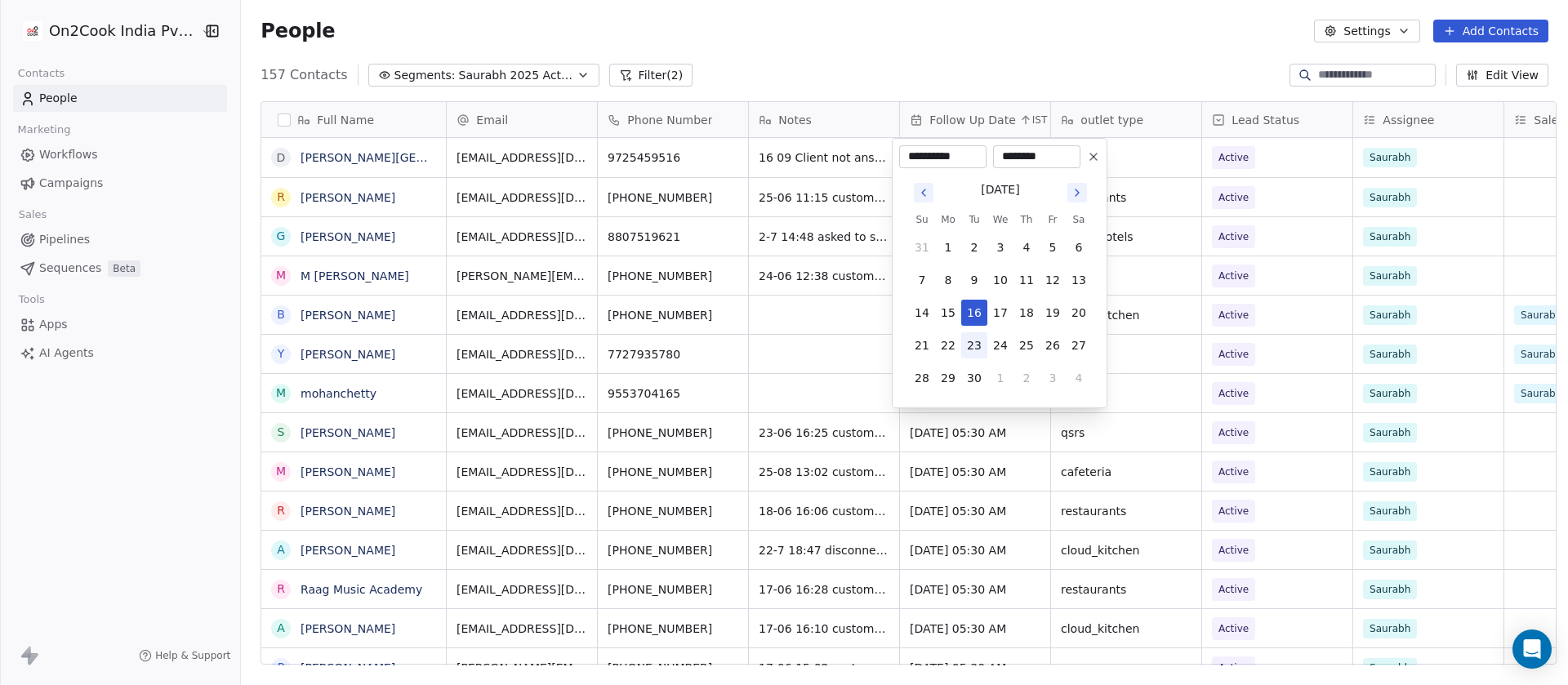
click at [970, 349] on button "23" at bounding box center [974, 346] width 27 height 27
type input "**********"
click at [983, 65] on html "On2Cook India Pvt. Ltd. Contacts People Marketing Workflows Campaigns Sales Pip…" at bounding box center [784, 342] width 1568 height 685
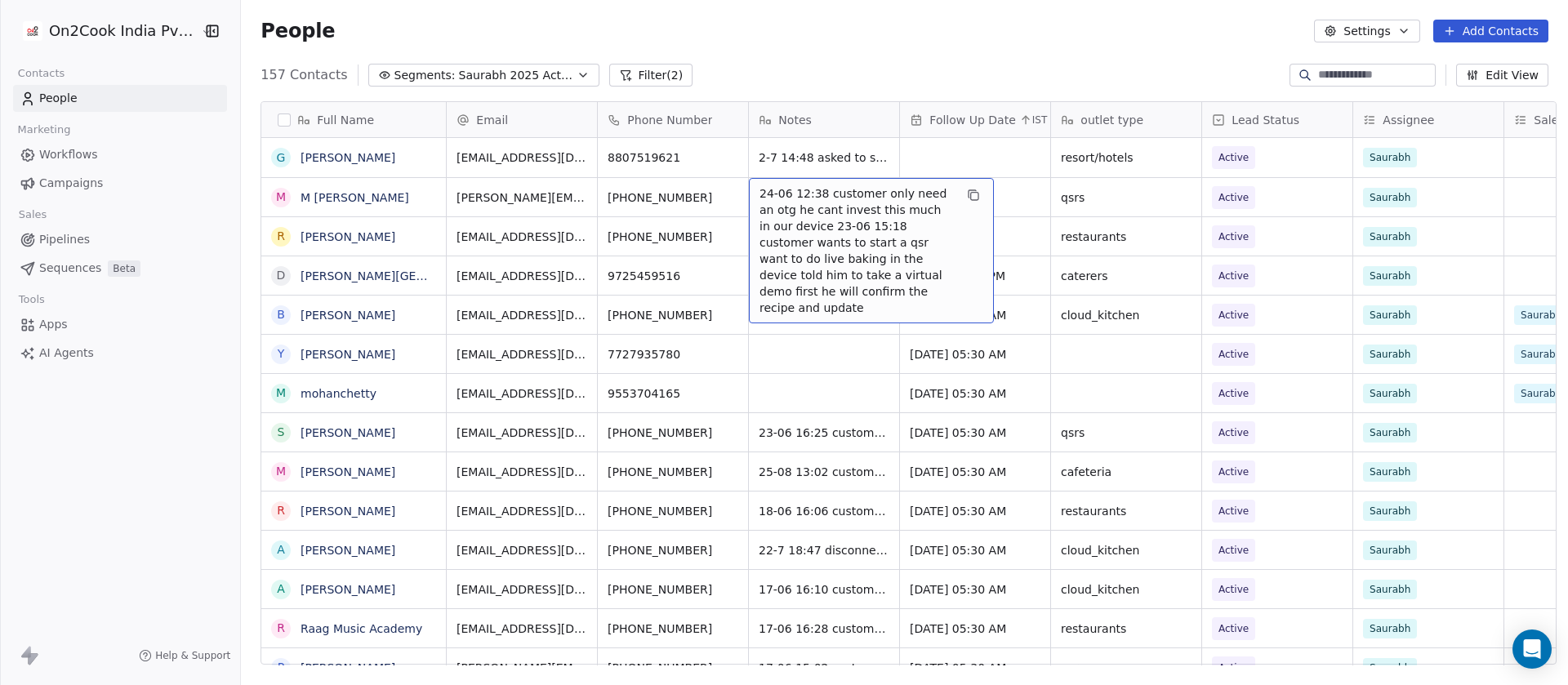
click at [781, 196] on span "24-06 12:38 customer only need an otg he cant invest this much in our device 23…" at bounding box center [857, 251] width 195 height 131
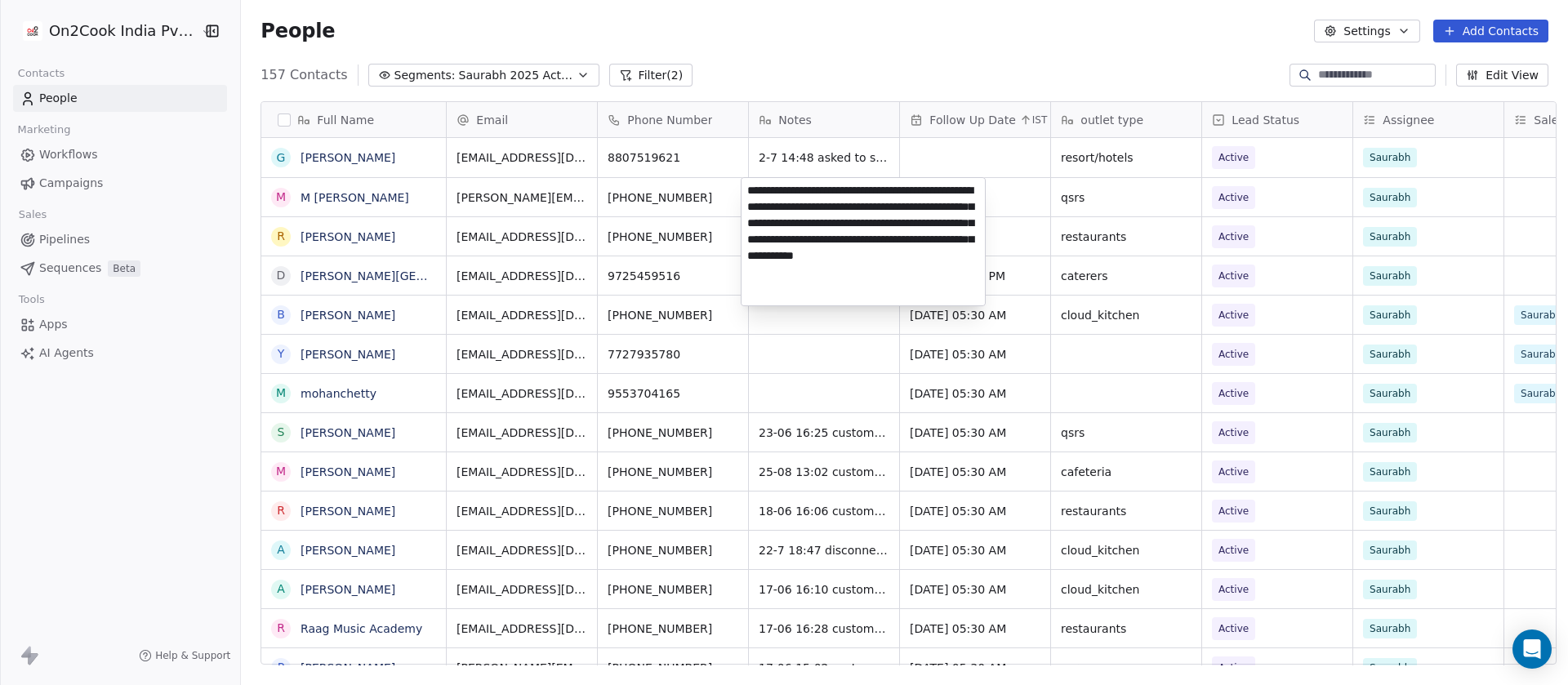
click at [804, 188] on textarea "**********" at bounding box center [863, 241] width 243 height 127
drag, startPoint x: 812, startPoint y: 191, endPoint x: 741, endPoint y: 198, distance: 71.3
click at [741, 198] on div "**********" at bounding box center [863, 242] width 245 height 129
click at [1149, 199] on html "On2Cook India Pvt. Ltd. Contacts People Marketing Workflows Campaigns Sales Pip…" at bounding box center [784, 342] width 1568 height 685
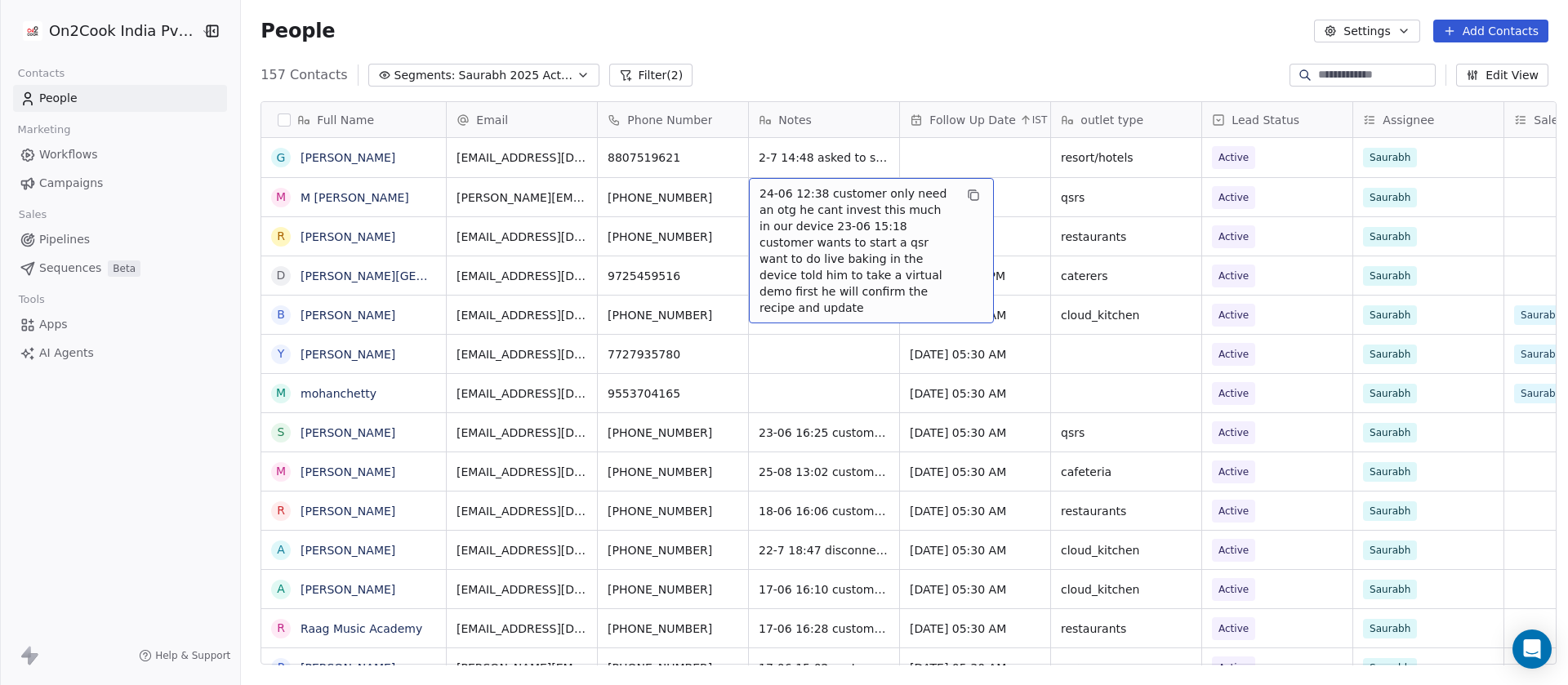
click at [760, 196] on span "24-06 12:38 customer only need an otg he cant invest this much in our device 23…" at bounding box center [857, 251] width 195 height 131
click at [811, 193] on span "24-06 12:38 customer only need an otg he cant invest this much in our device 23…" at bounding box center [857, 251] width 195 height 131
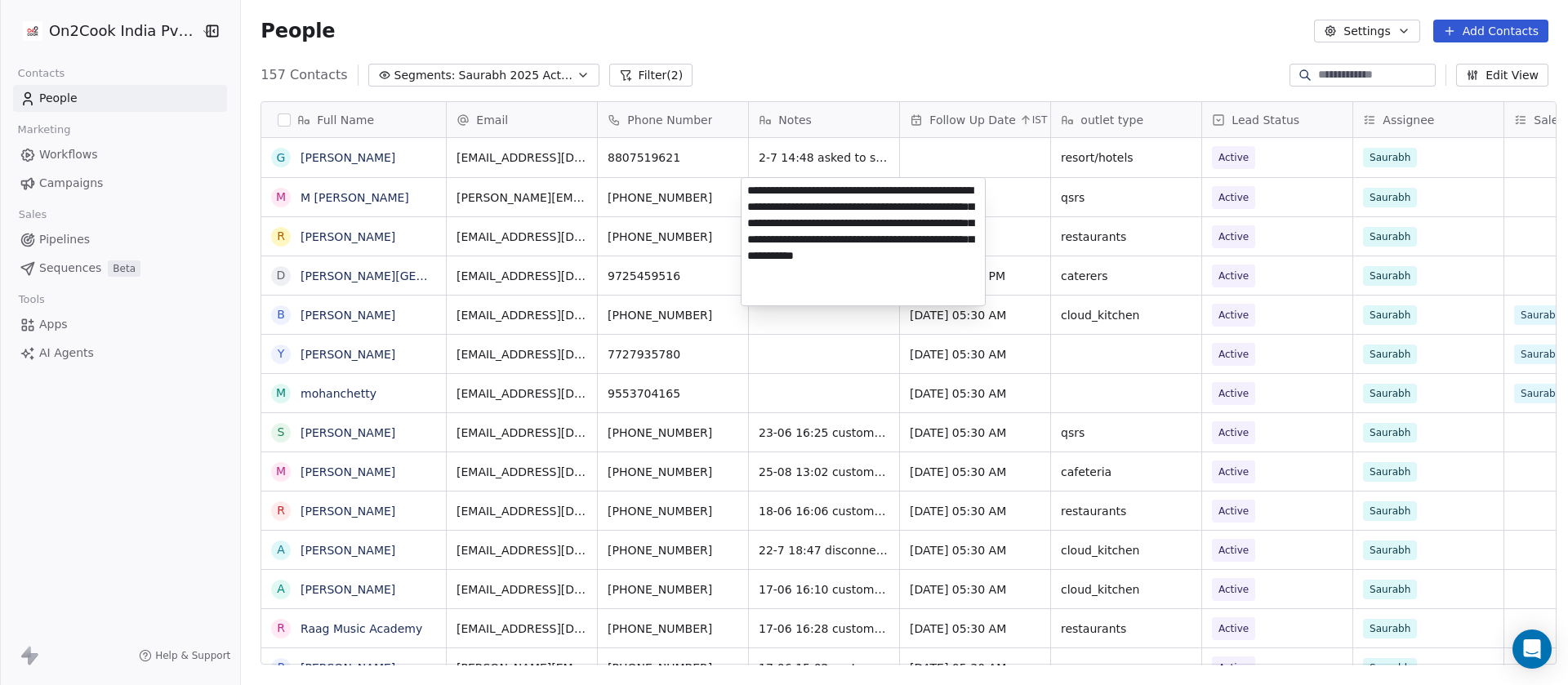
drag, startPoint x: 809, startPoint y: 193, endPoint x: 746, endPoint y: 193, distance: 63.0
click at [746, 193] on textarea "**********" at bounding box center [863, 241] width 243 height 127
type textarea "**********"
click at [652, 196] on html "On2Cook India Pvt. Ltd. Contacts People Marketing Workflows Campaigns Sales Pip…" at bounding box center [784, 342] width 1568 height 685
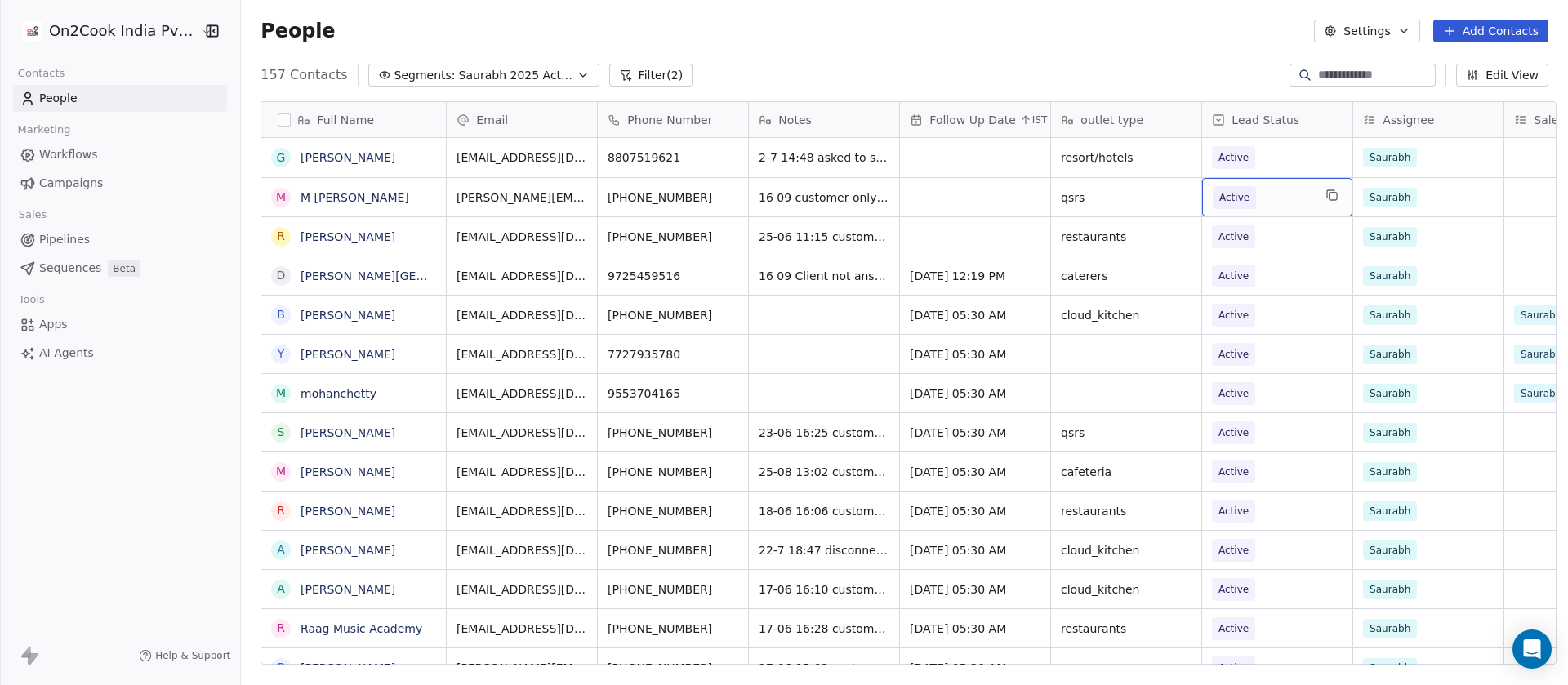
click at [1263, 193] on span "Active" at bounding box center [1262, 198] width 100 height 23
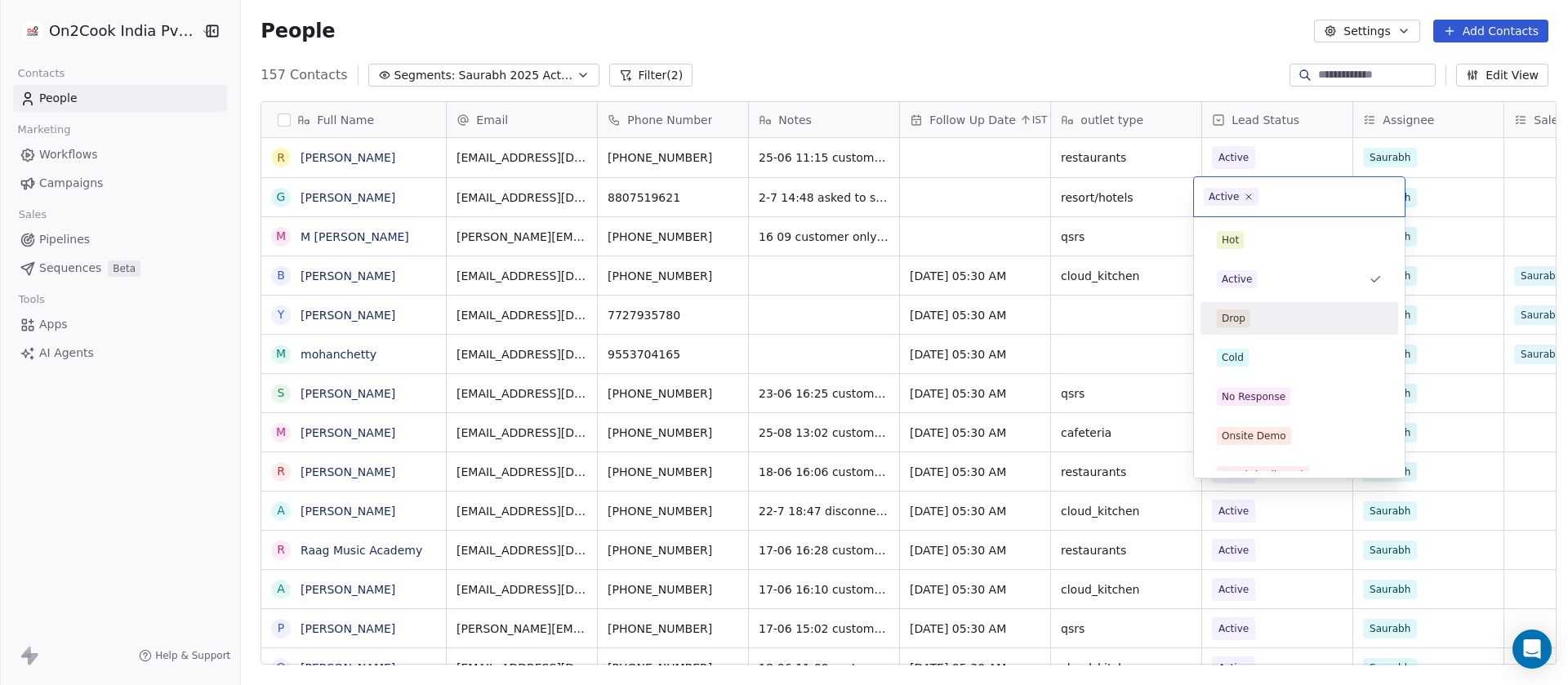
click at [1265, 317] on div "Drop" at bounding box center [1299, 318] width 165 height 18
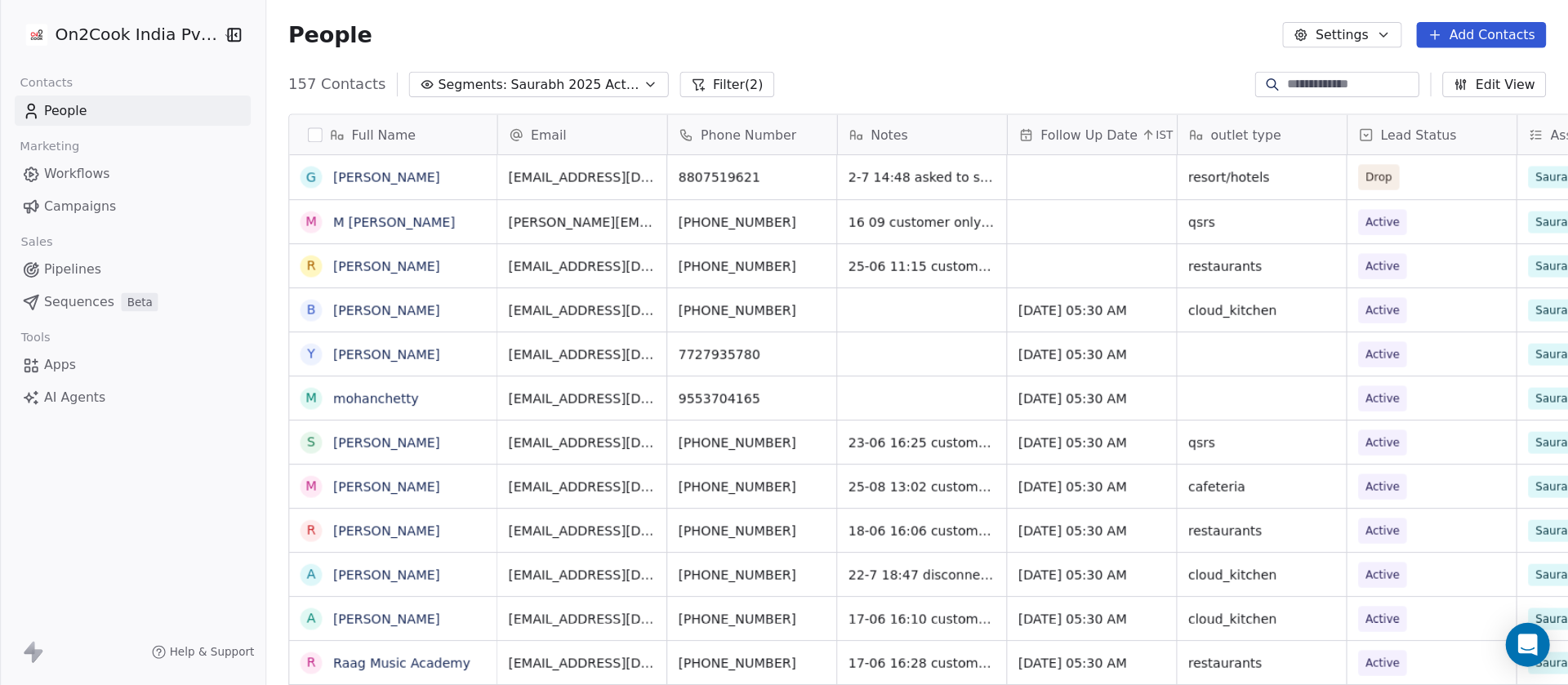
scroll to position [20, 20]
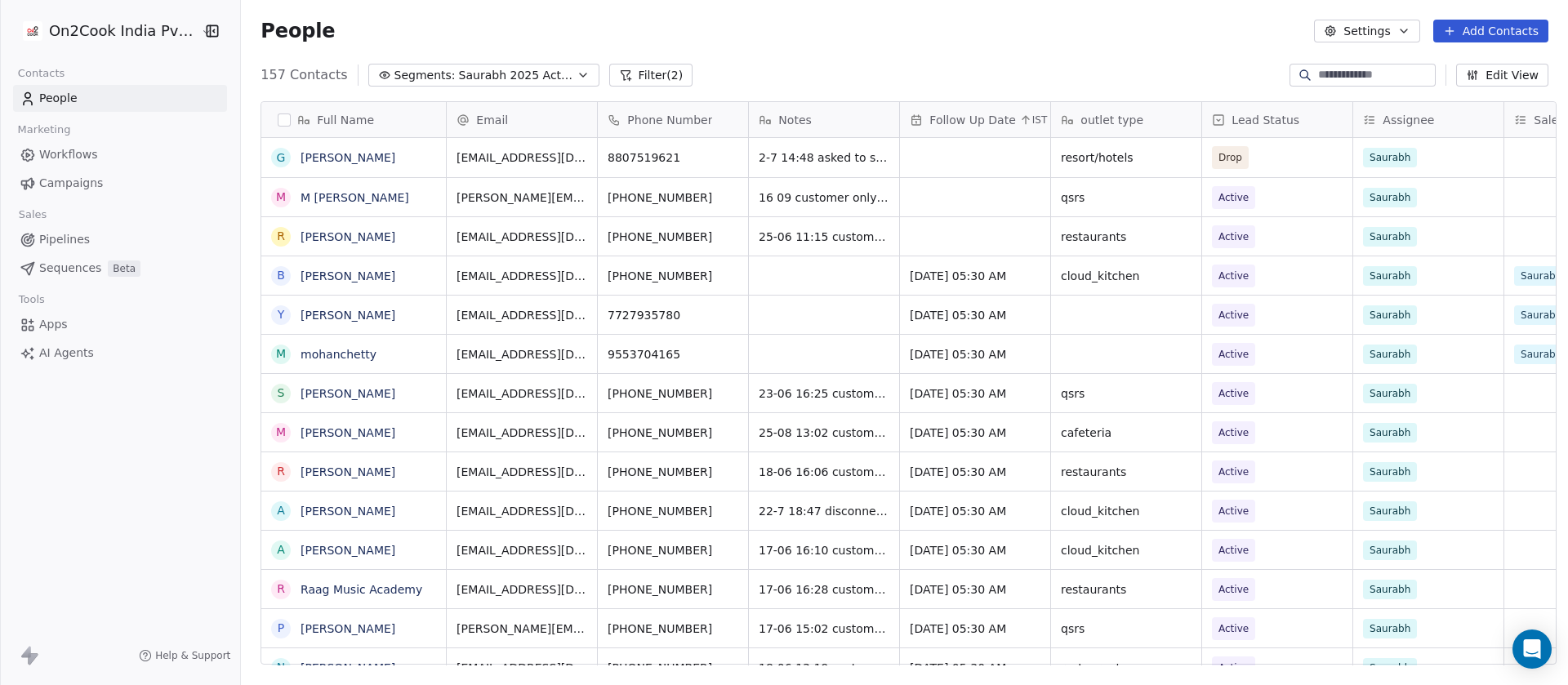
click at [204, 32] on icon "button" at bounding box center [212, 30] width 16 height 16
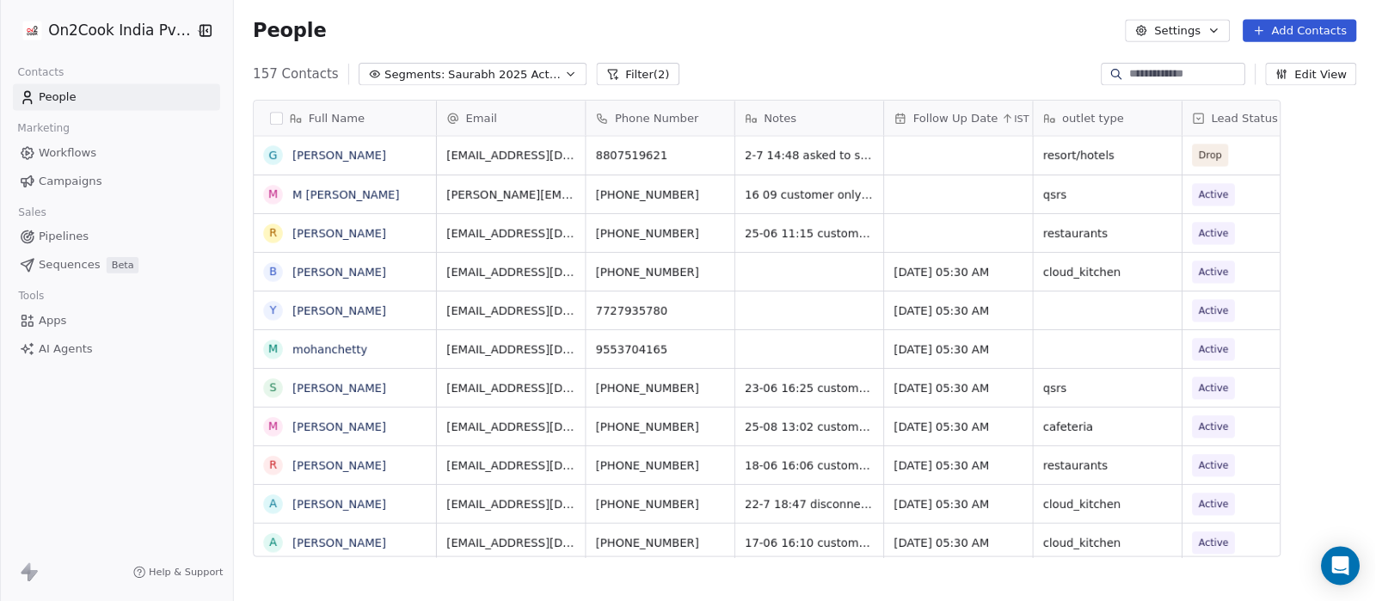
scroll to position [512, 1120]
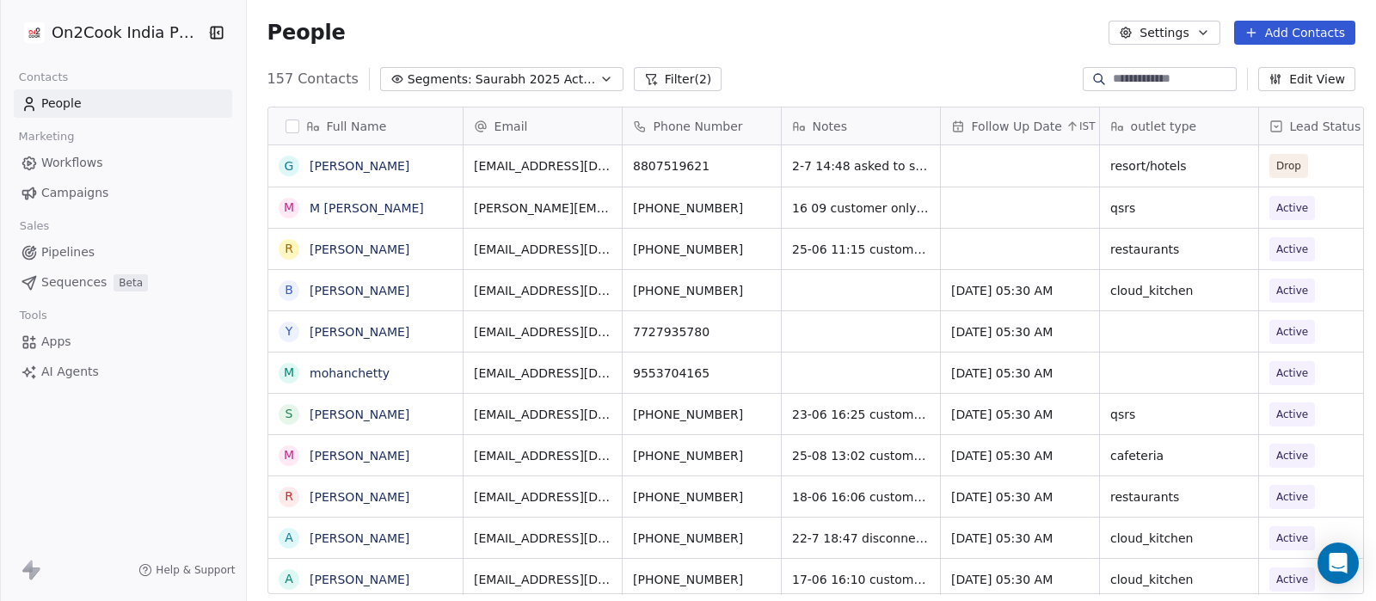
click at [208, 29] on icon "button" at bounding box center [216, 32] width 17 height 17
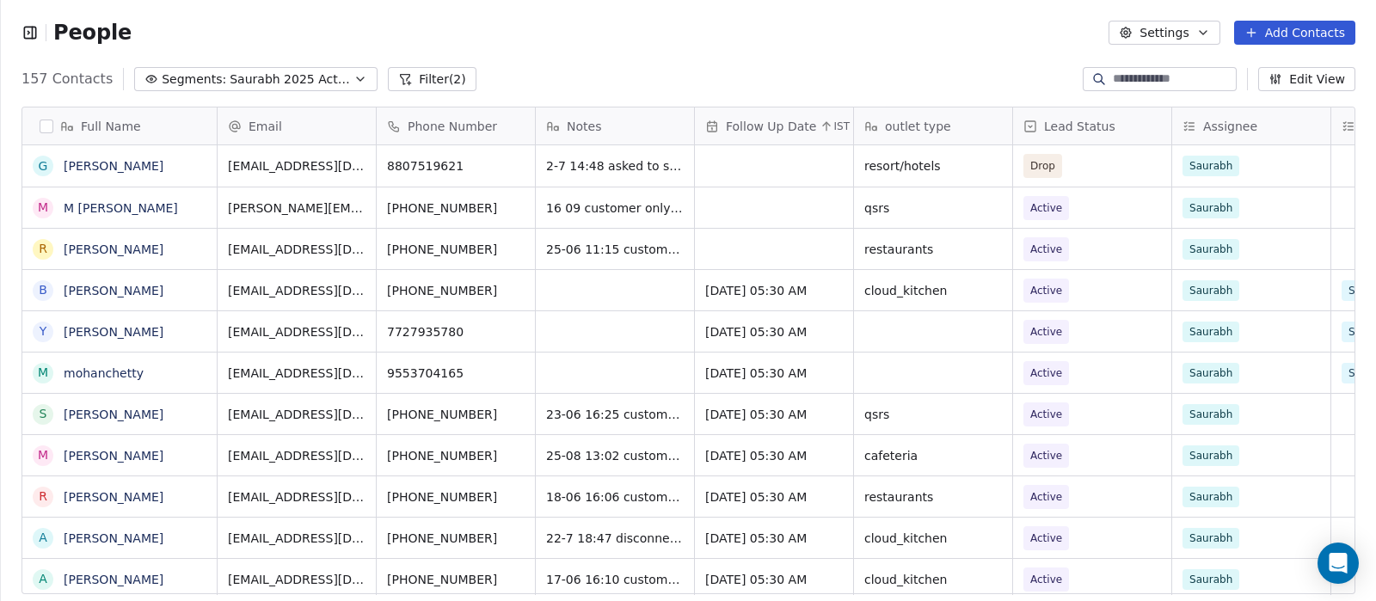
scroll to position [17, 17]
click at [28, 34] on icon "button" at bounding box center [29, 32] width 2 height 3
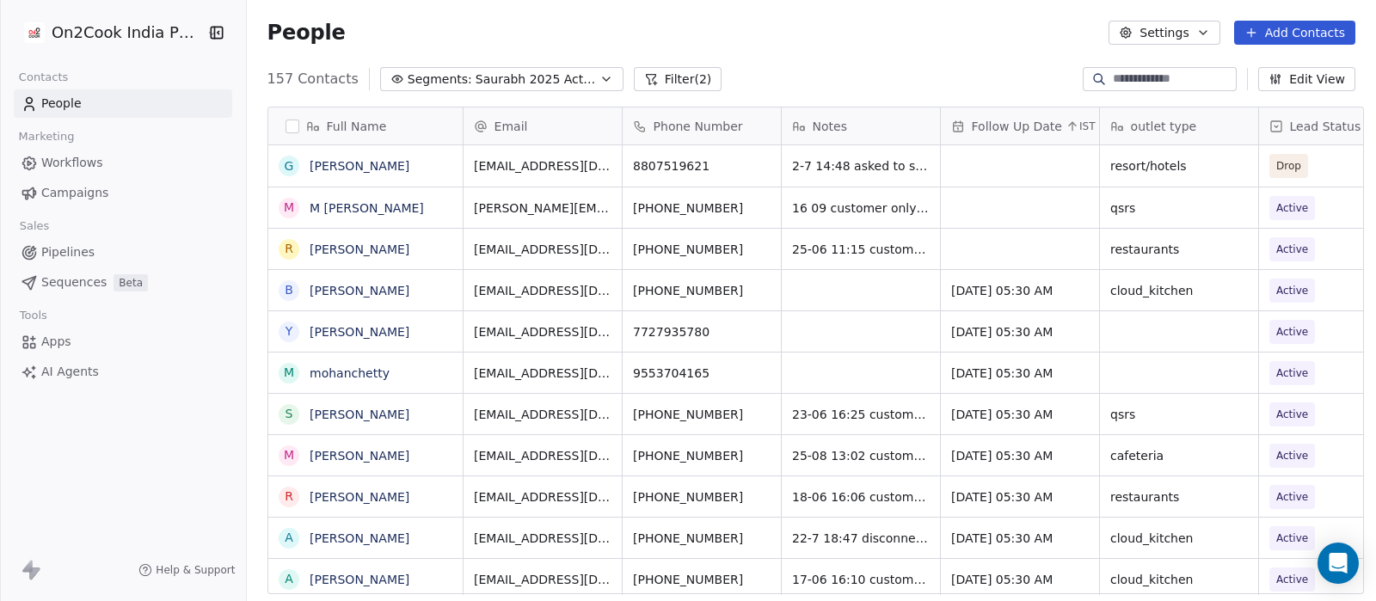
scroll to position [512, 1120]
click at [671, 76] on button "Filter (2)" at bounding box center [678, 79] width 89 height 24
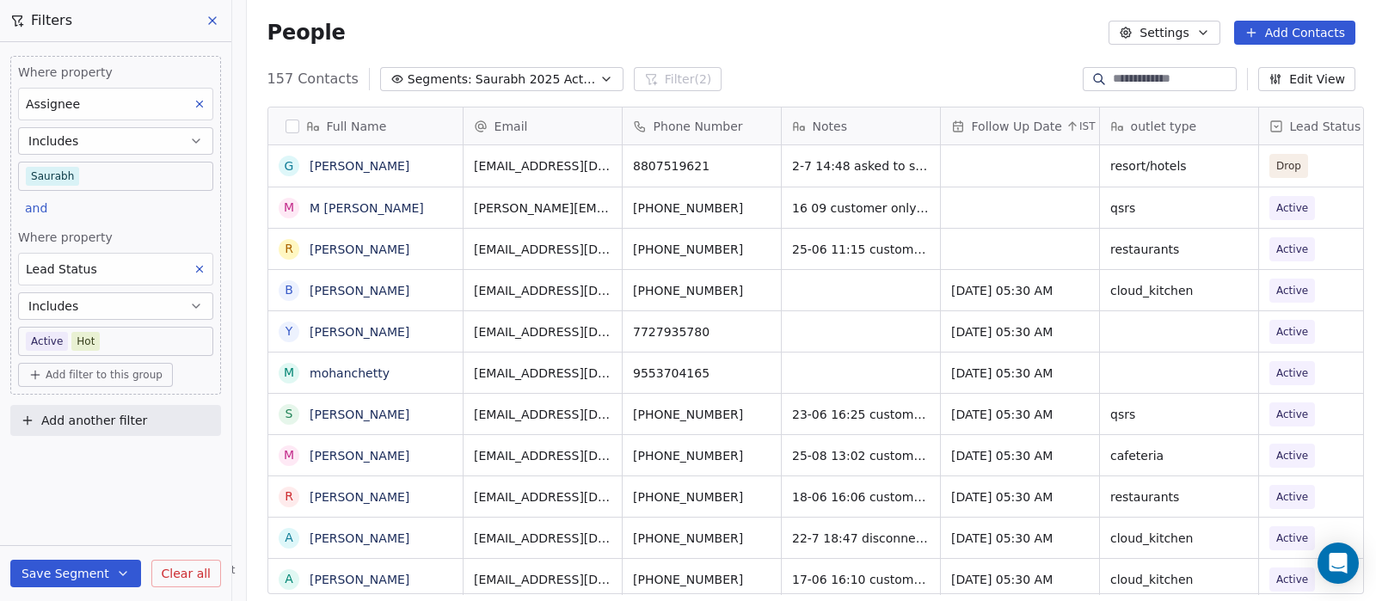
click at [111, 346] on body "On2Cook India Pvt. Ltd. Contacts People Marketing Workflows Campaigns Sales Pip…" at bounding box center [688, 300] width 1376 height 601
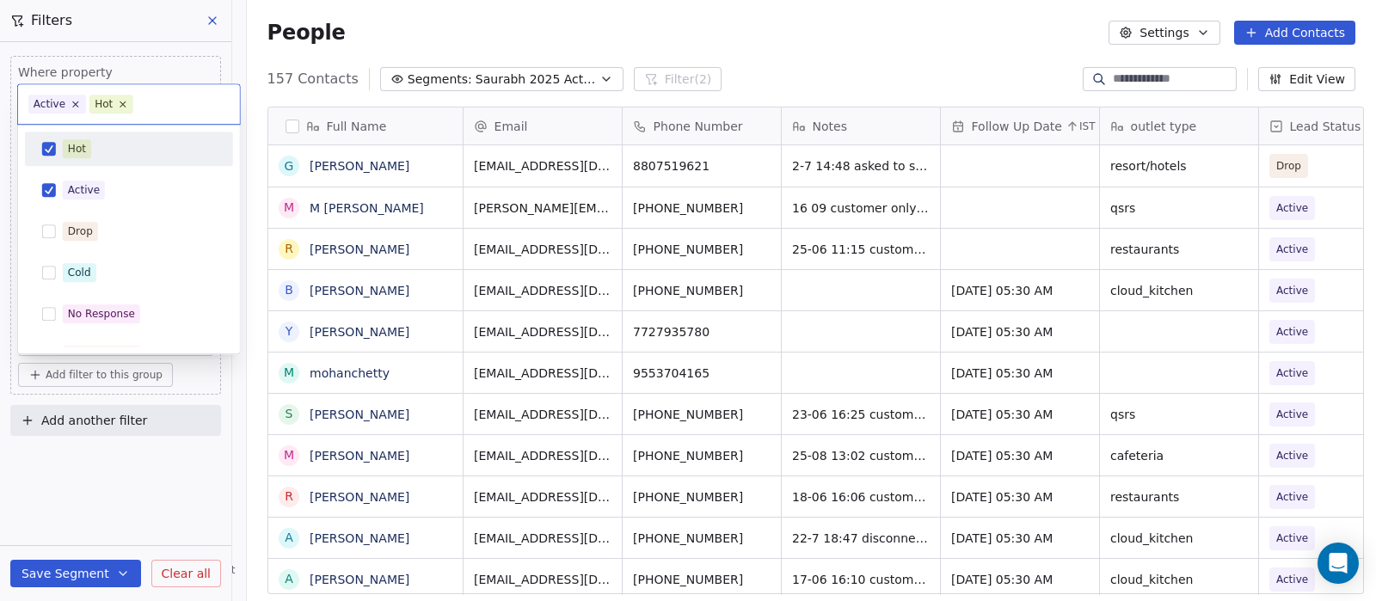
click at [72, 156] on div "Hot" at bounding box center [77, 148] width 18 height 15
click at [203, 383] on html "On2Cook India Pvt. Ltd. Contacts People Marketing Workflows Campaigns Sales Pip…" at bounding box center [688, 300] width 1376 height 601
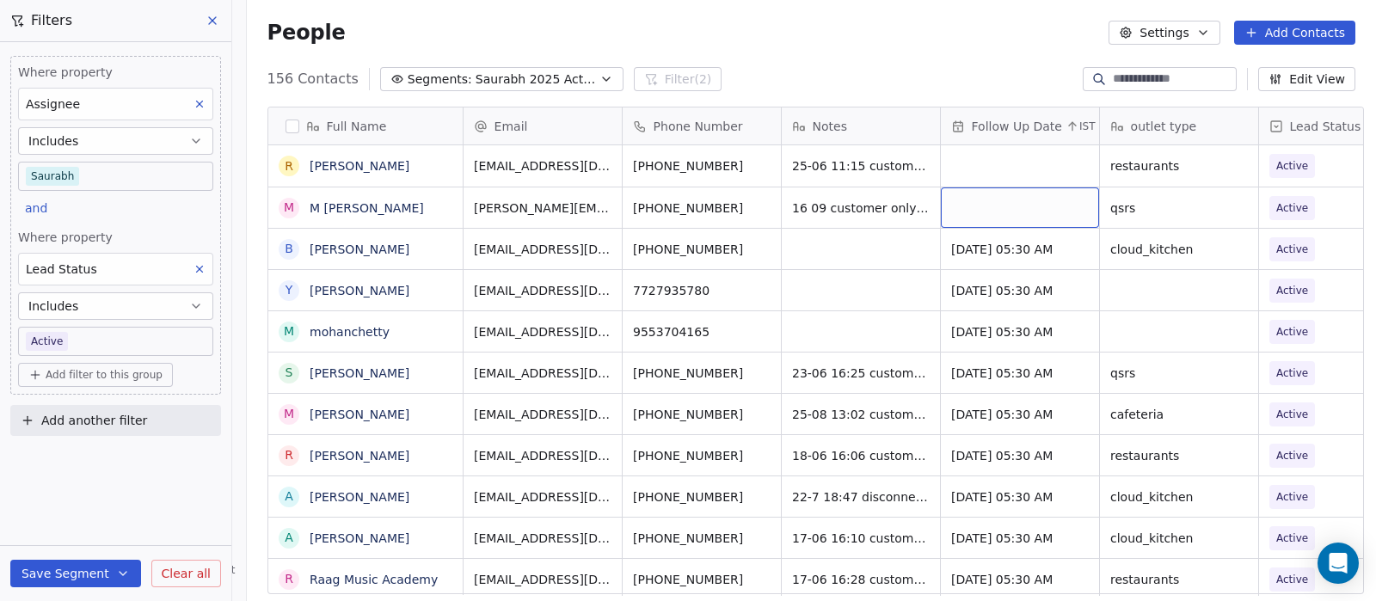
scroll to position [0, 71]
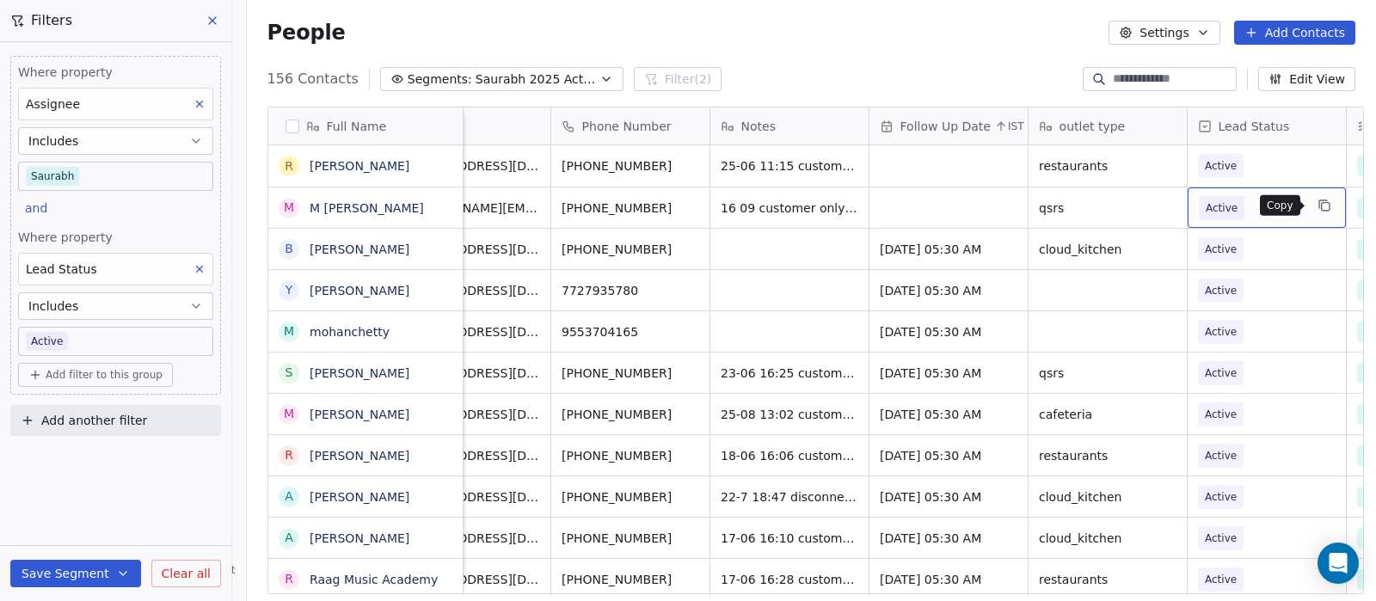
click at [1319, 208] on icon "grid" at bounding box center [1324, 206] width 14 height 14
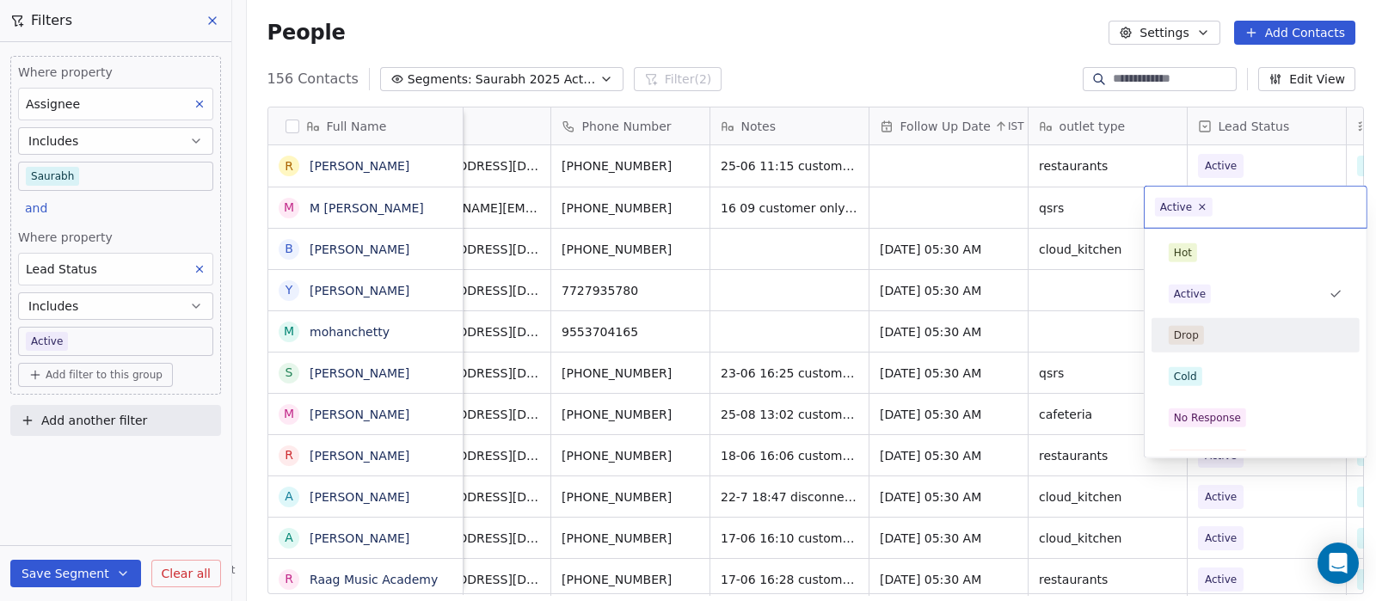
click at [1196, 334] on div "Drop" at bounding box center [1185, 335] width 25 height 15
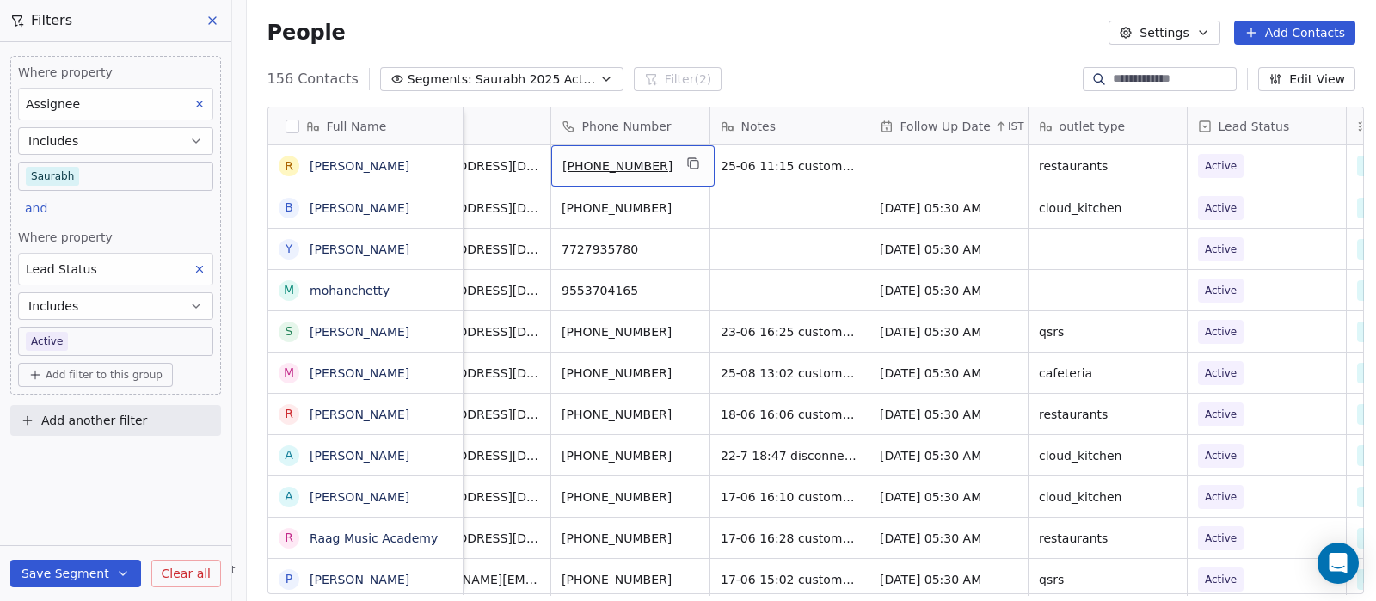
click at [910, 41] on div "People Settings Add Contacts" at bounding box center [811, 33] width 1088 height 24
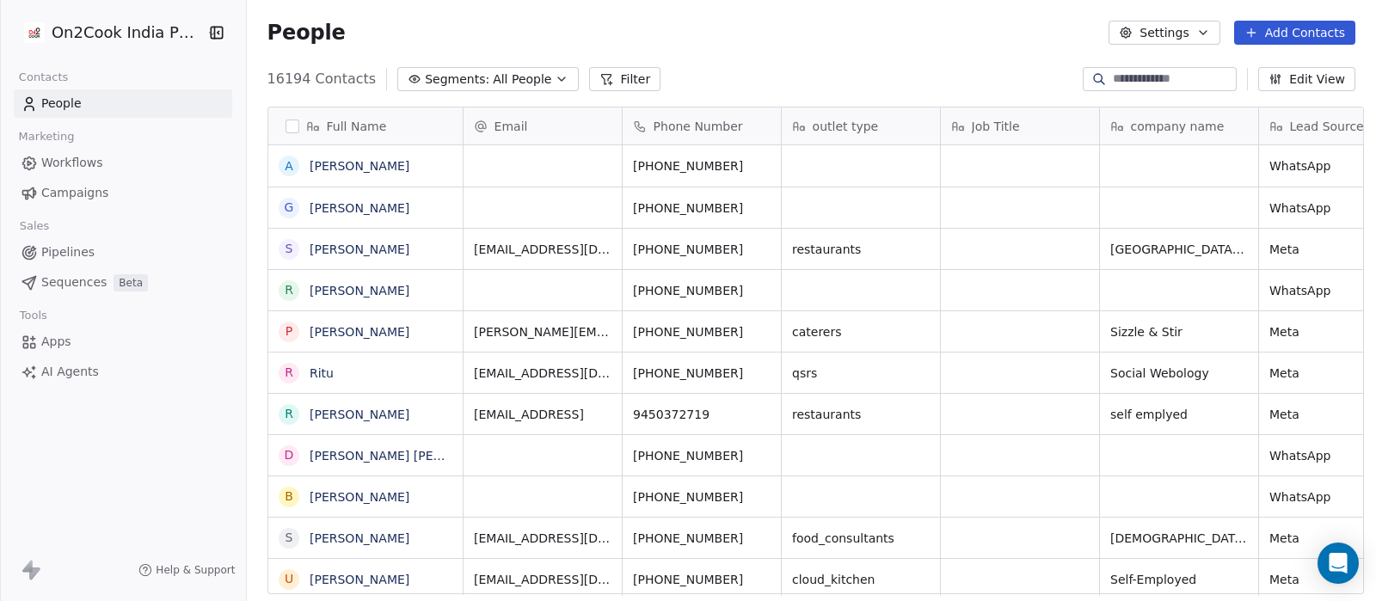
scroll to position [512, 1120]
click at [555, 76] on icon "button" at bounding box center [562, 79] width 14 height 14
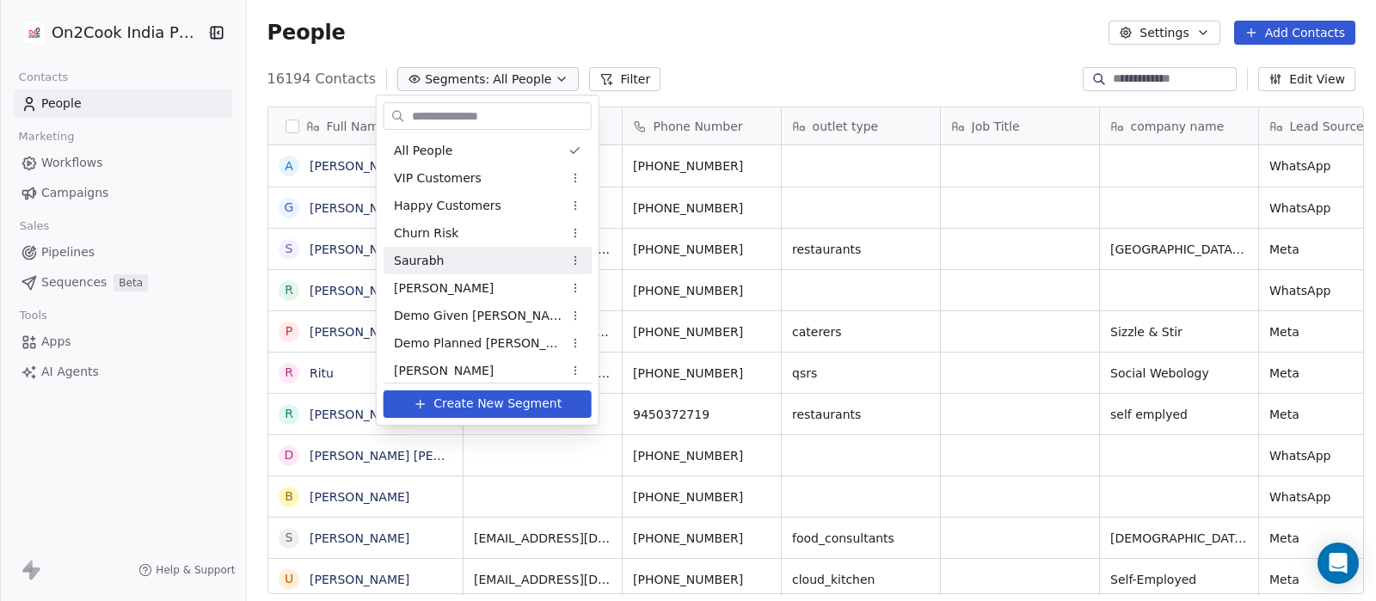
click at [477, 260] on div "Saurabh" at bounding box center [487, 261] width 208 height 28
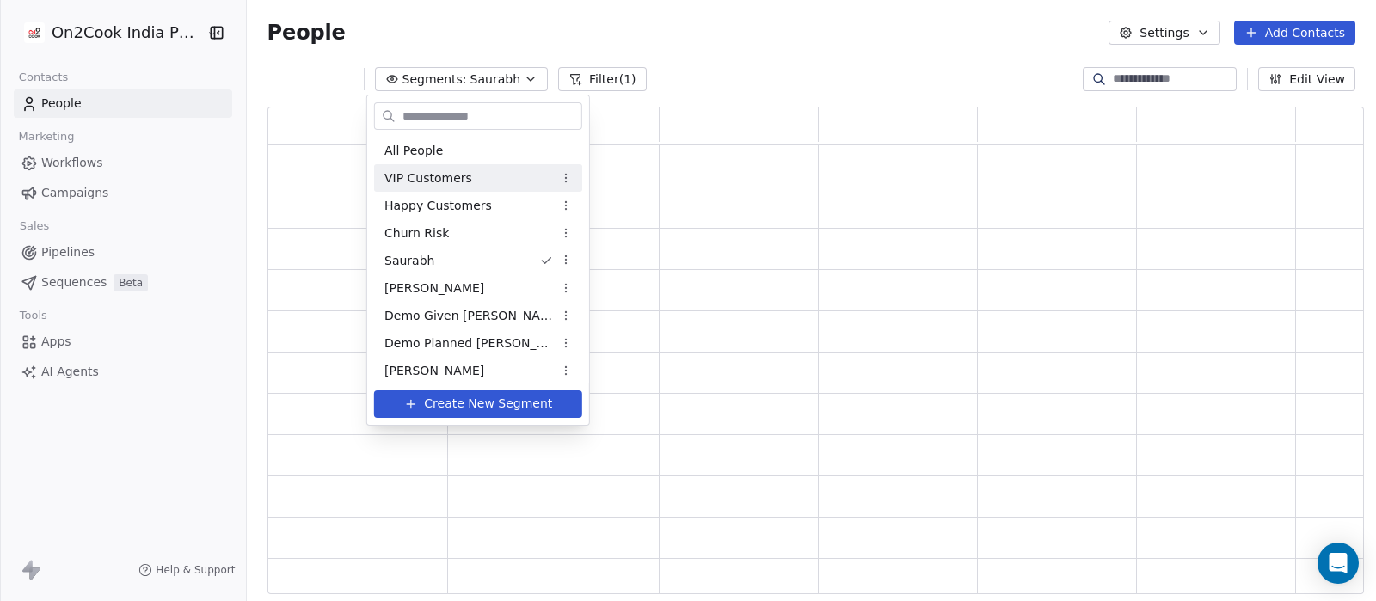
scroll to position [470, 1079]
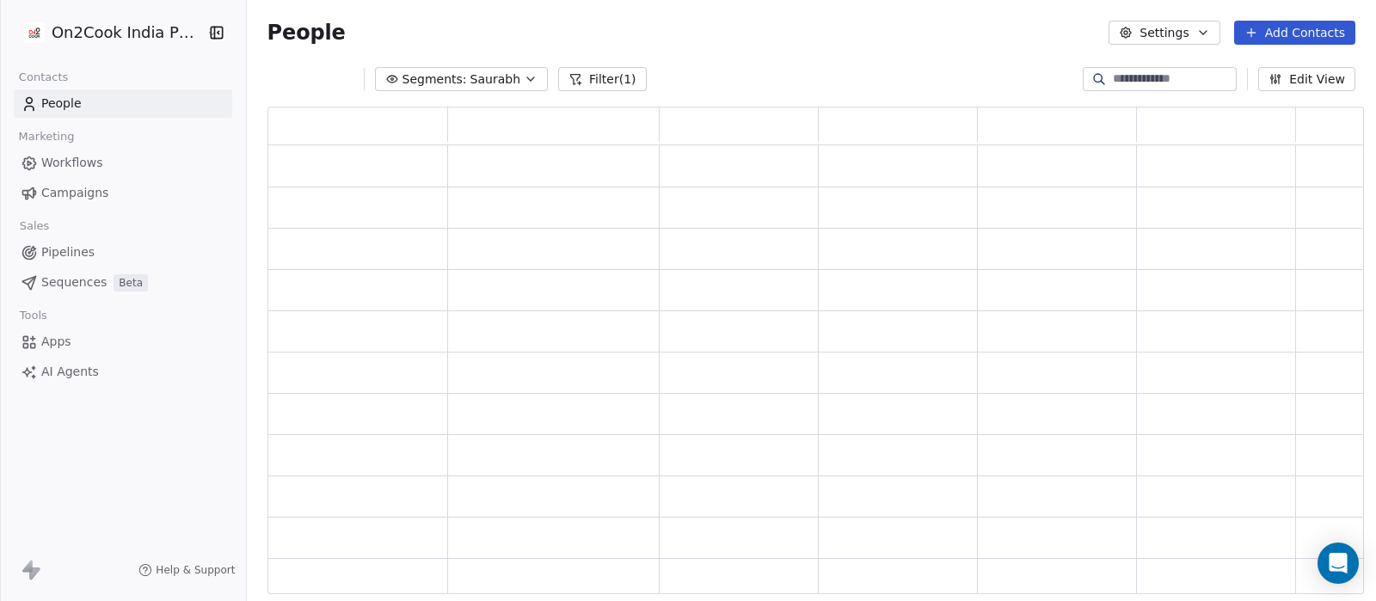
click at [592, 77] on button "Filter (1)" at bounding box center [602, 79] width 89 height 24
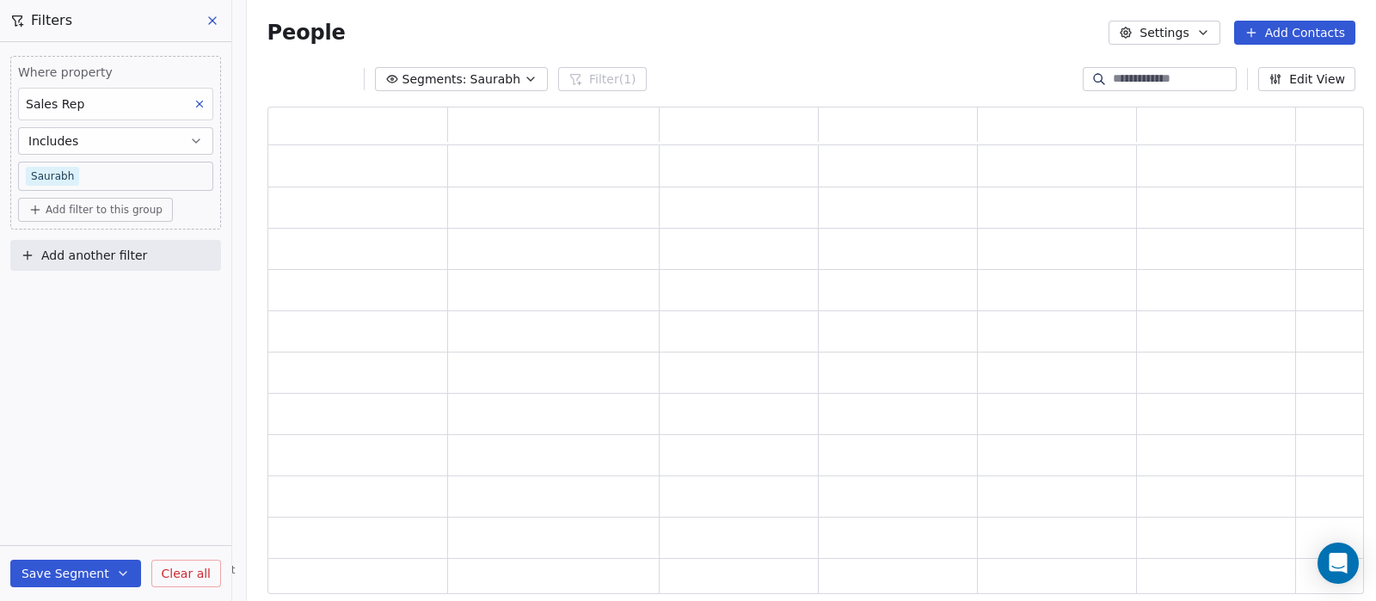
click at [110, 207] on span "Add filter to this group" at bounding box center [104, 210] width 117 height 14
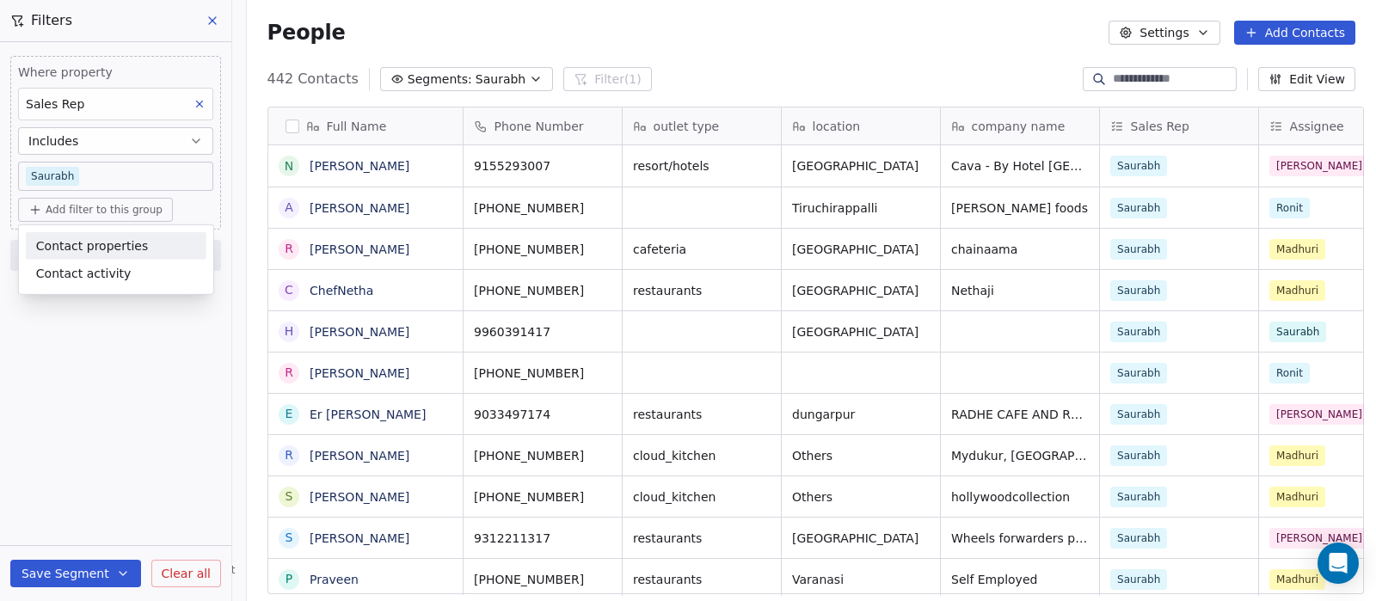
scroll to position [512, 1120]
click at [89, 269] on span "Contact activity" at bounding box center [83, 273] width 95 height 18
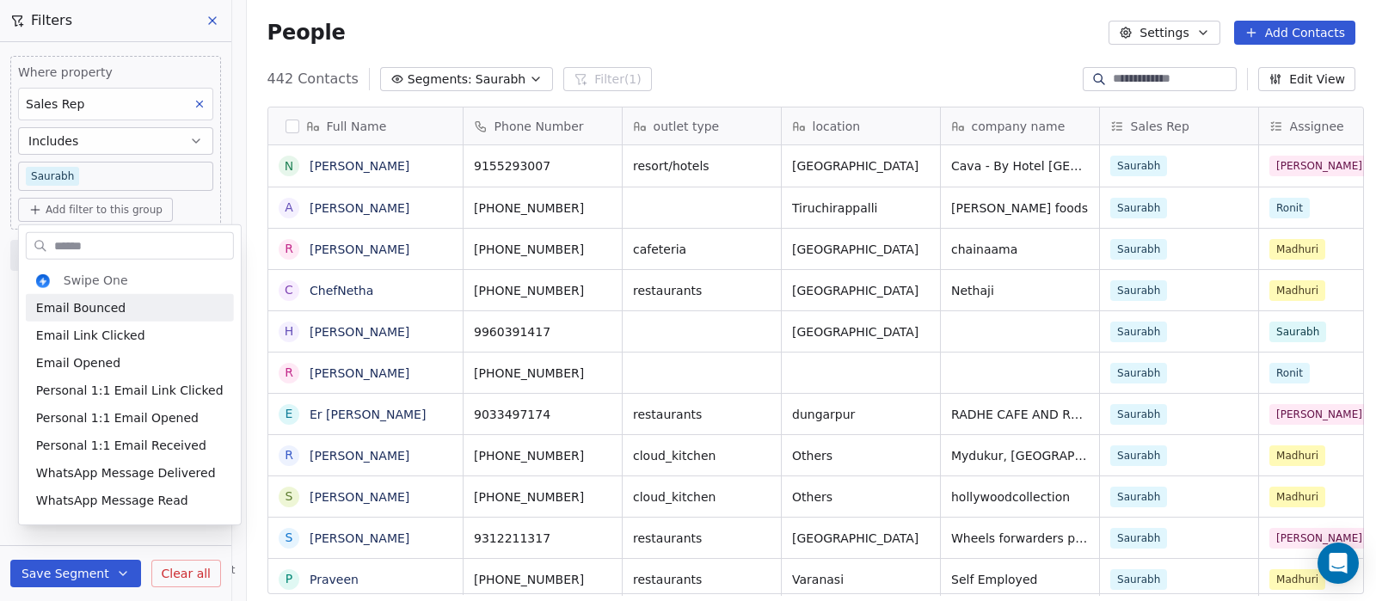
click at [94, 240] on input "text" at bounding box center [142, 245] width 182 height 25
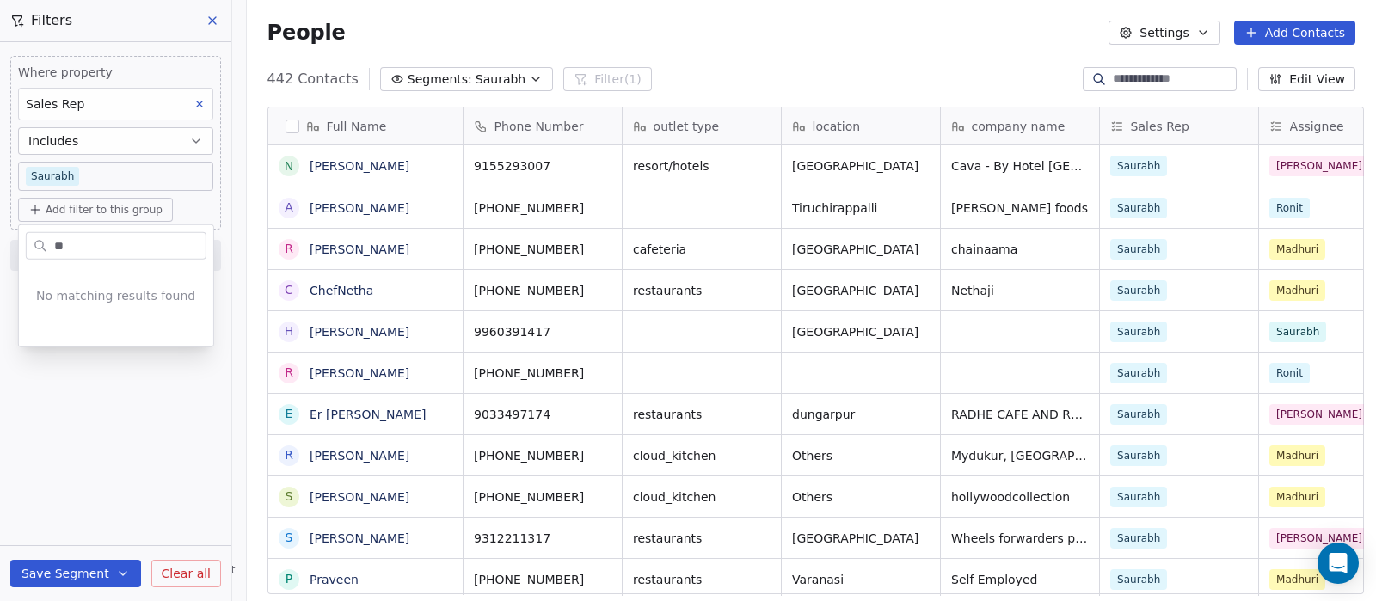
type input "*"
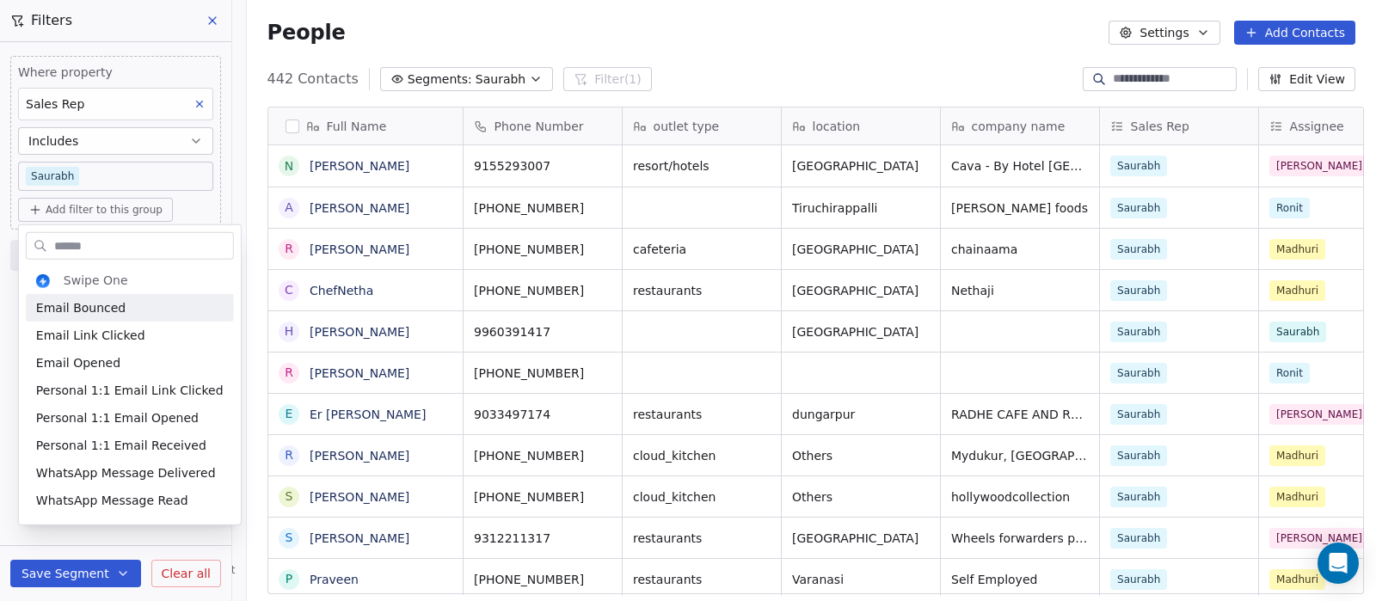
type input "*"
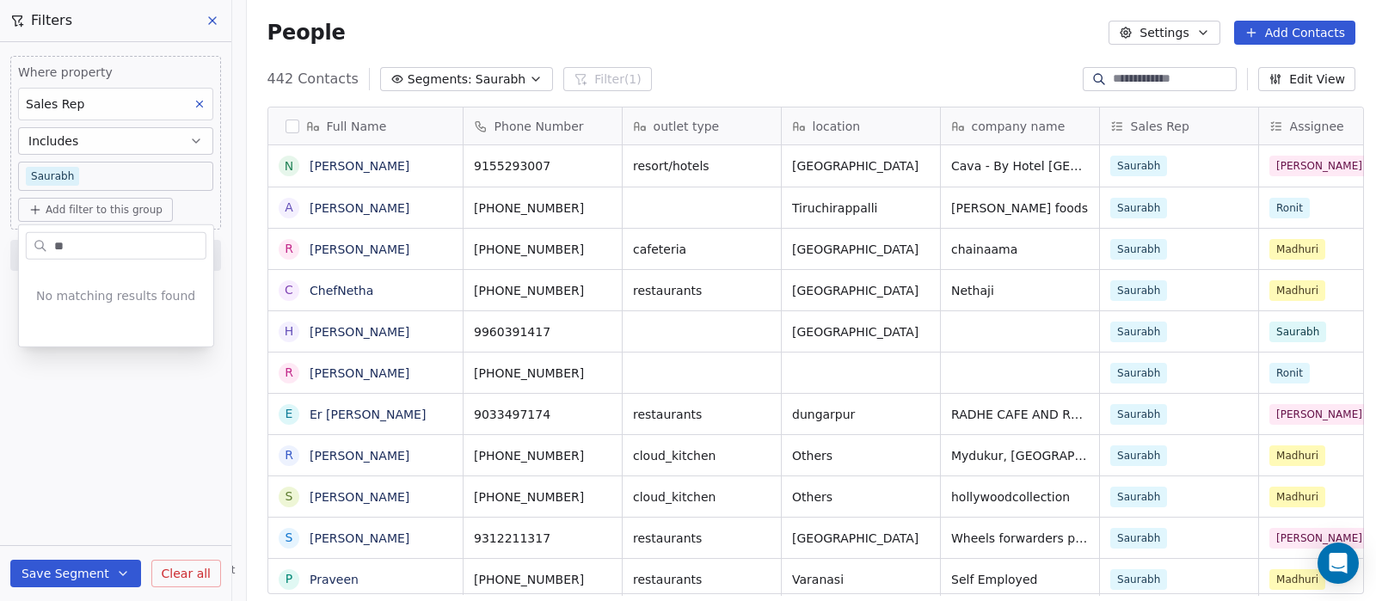
type input "*"
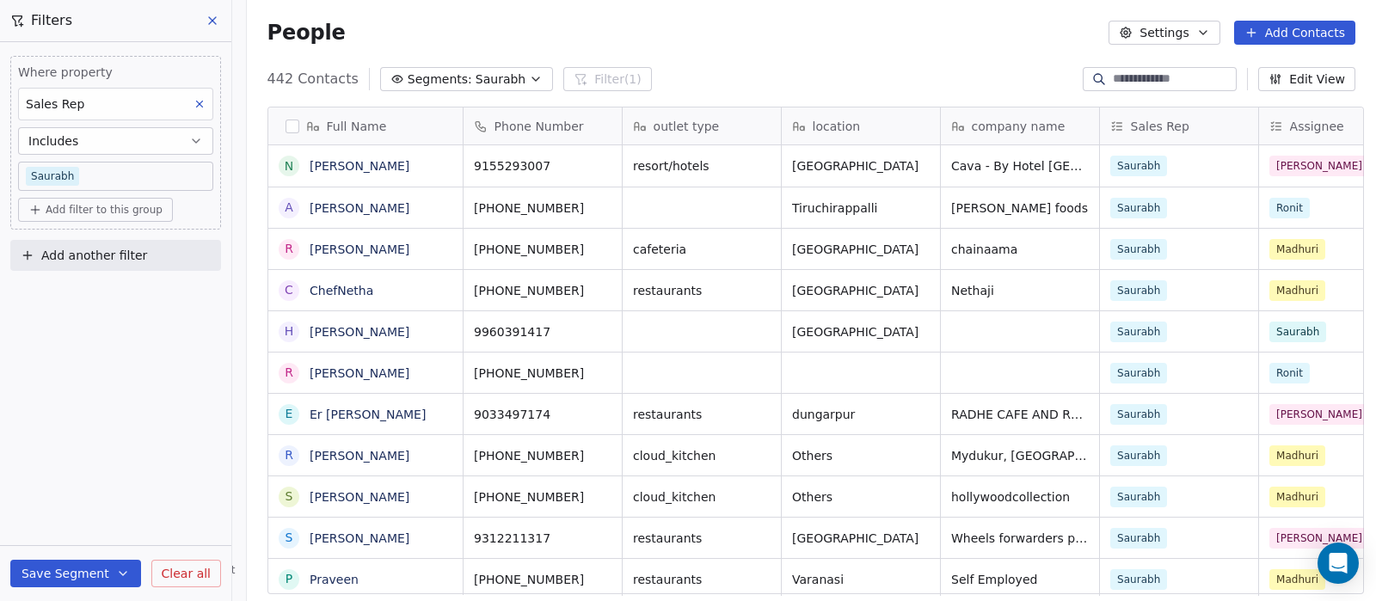
click at [95, 207] on span "Add filter to this group" at bounding box center [104, 210] width 117 height 14
click at [105, 245] on span "Contact properties" at bounding box center [92, 245] width 112 height 18
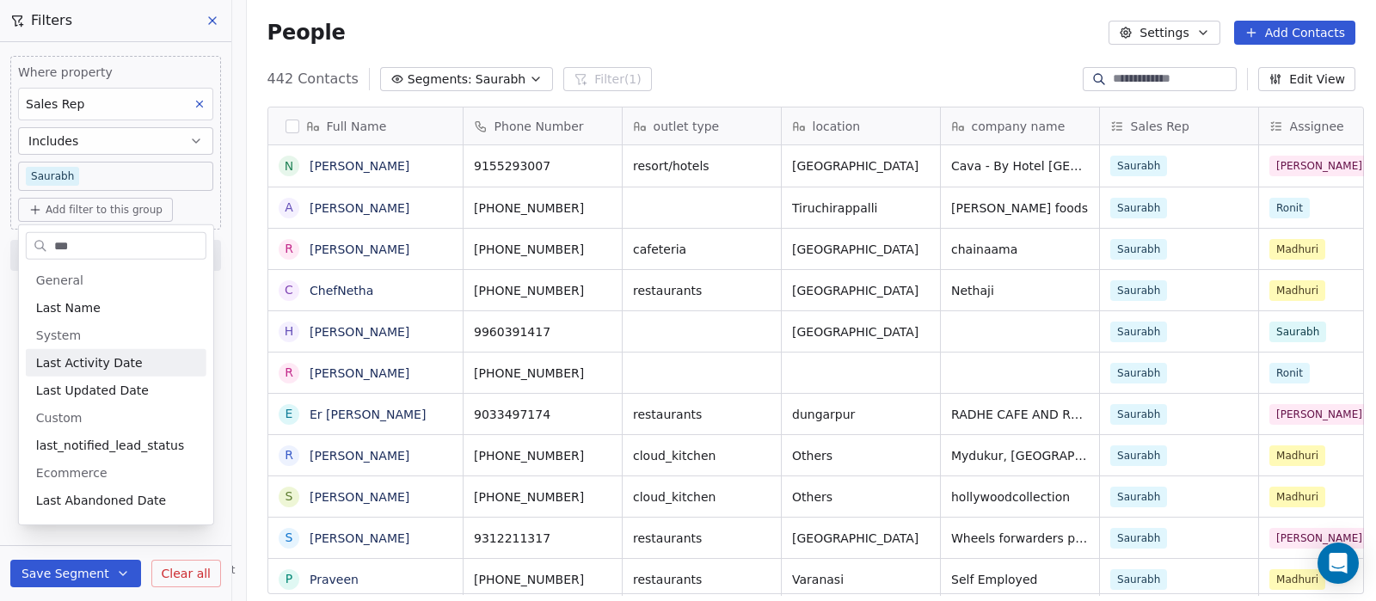
type input "***"
click at [109, 370] on span "Last Activity Date" at bounding box center [89, 362] width 107 height 17
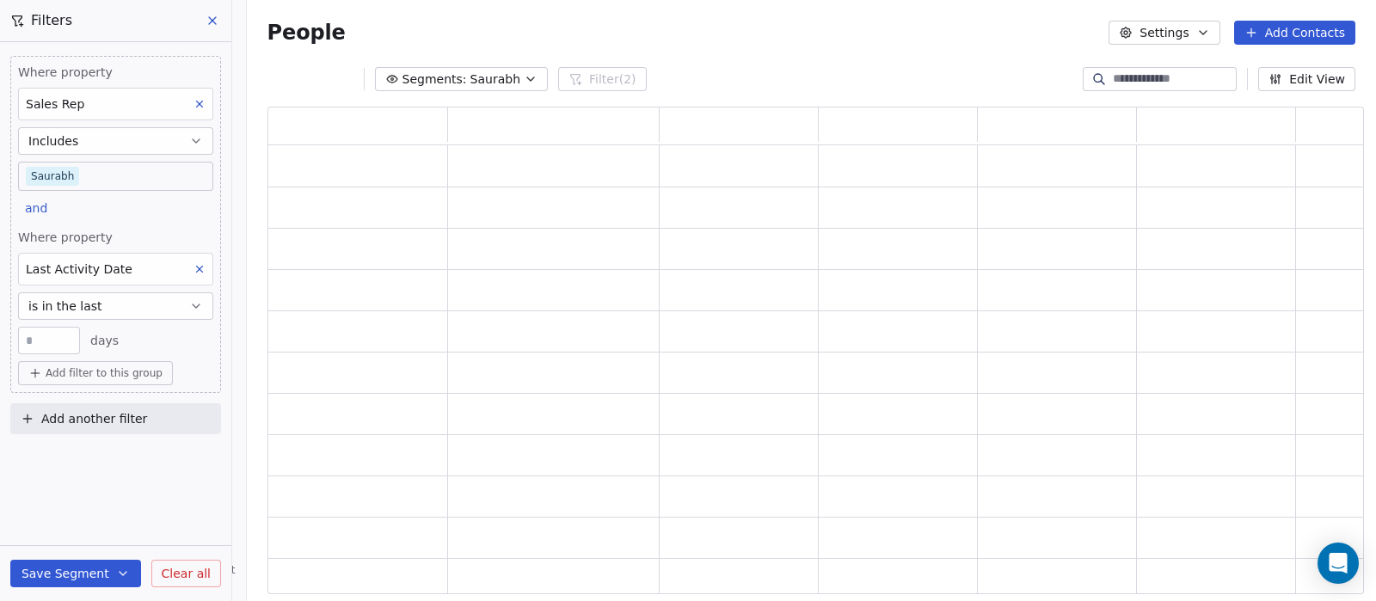
scroll to position [470, 1079]
click at [97, 293] on button "is in the last" at bounding box center [115, 306] width 195 height 28
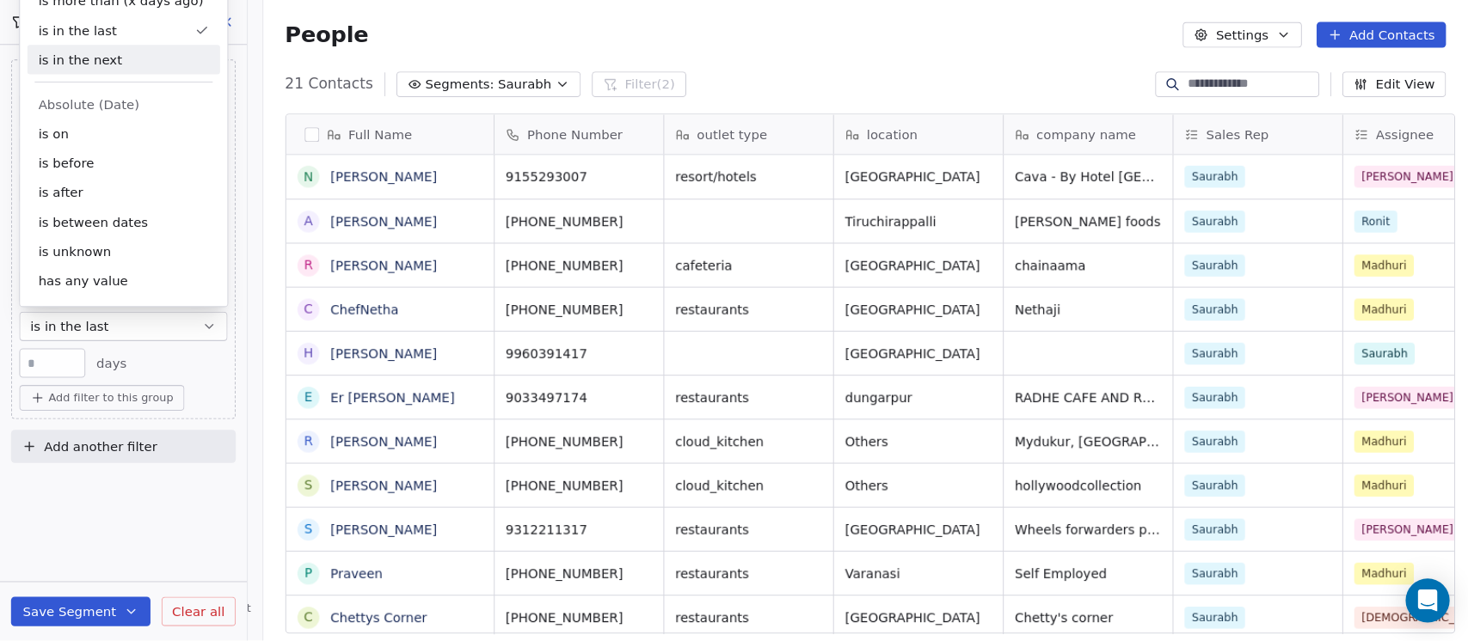
scroll to position [512, 1120]
click at [161, 337] on div "** days" at bounding box center [115, 341] width 195 height 28
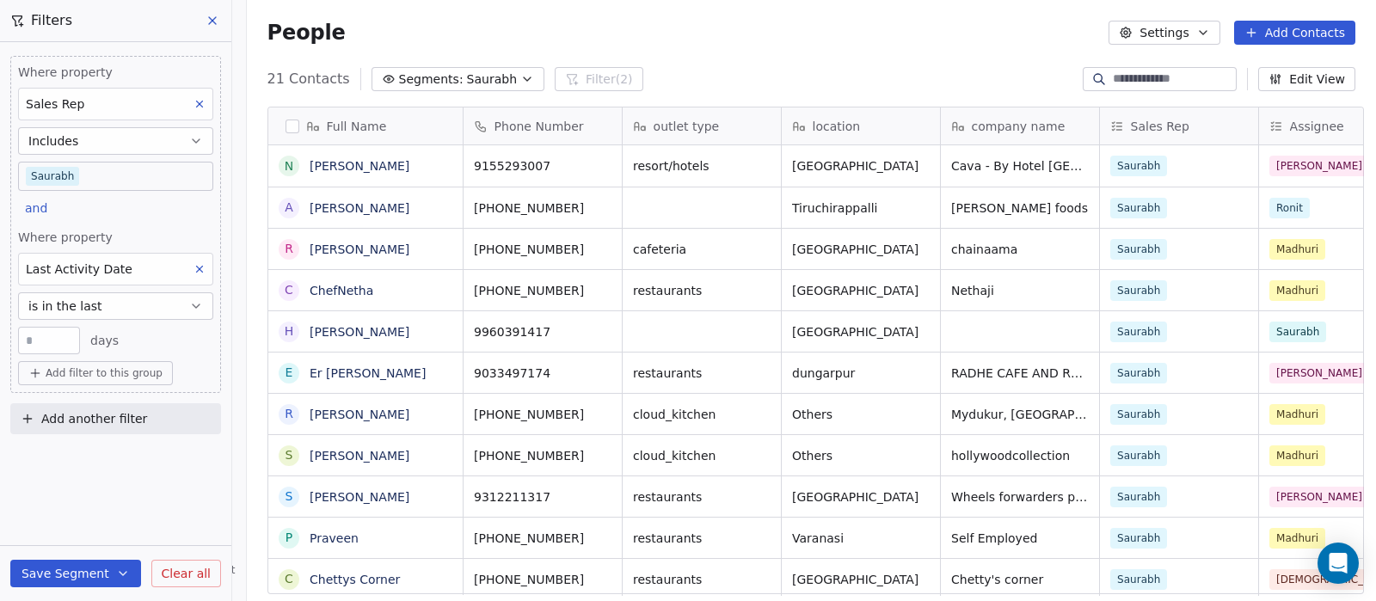
click at [146, 303] on button "is in the last" at bounding box center [115, 306] width 195 height 28
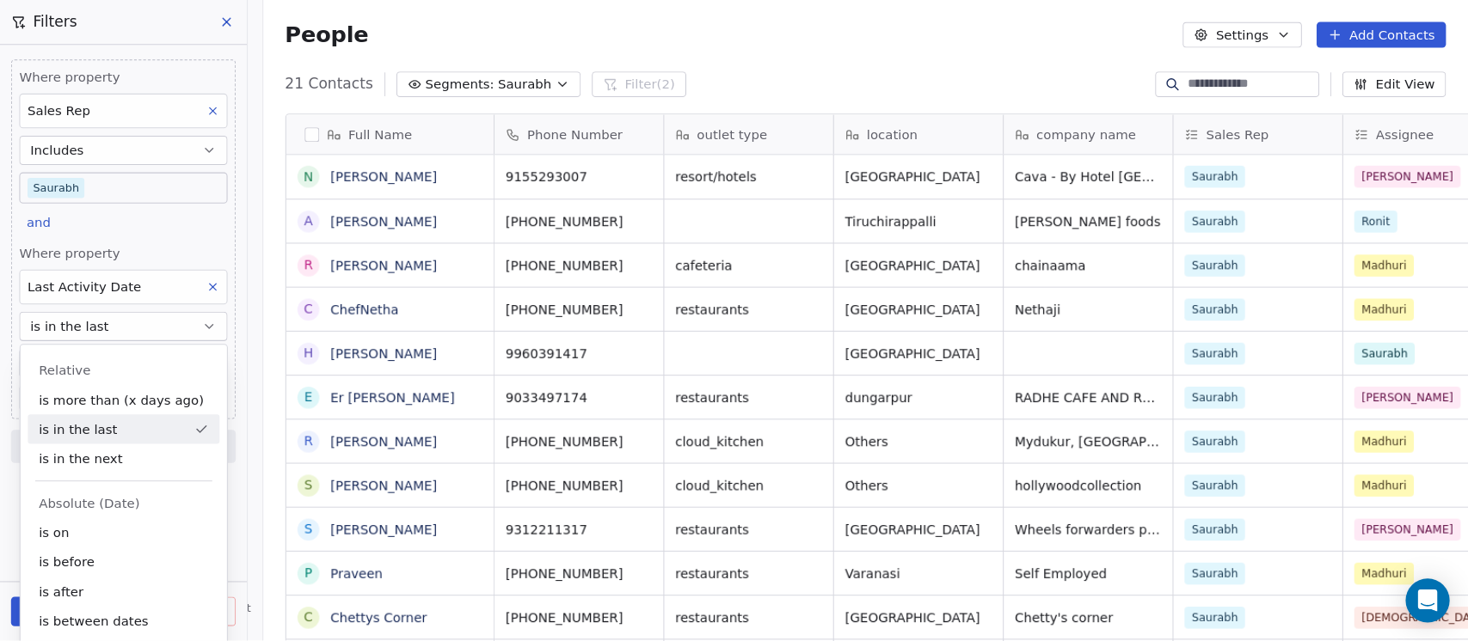
scroll to position [547, 1209]
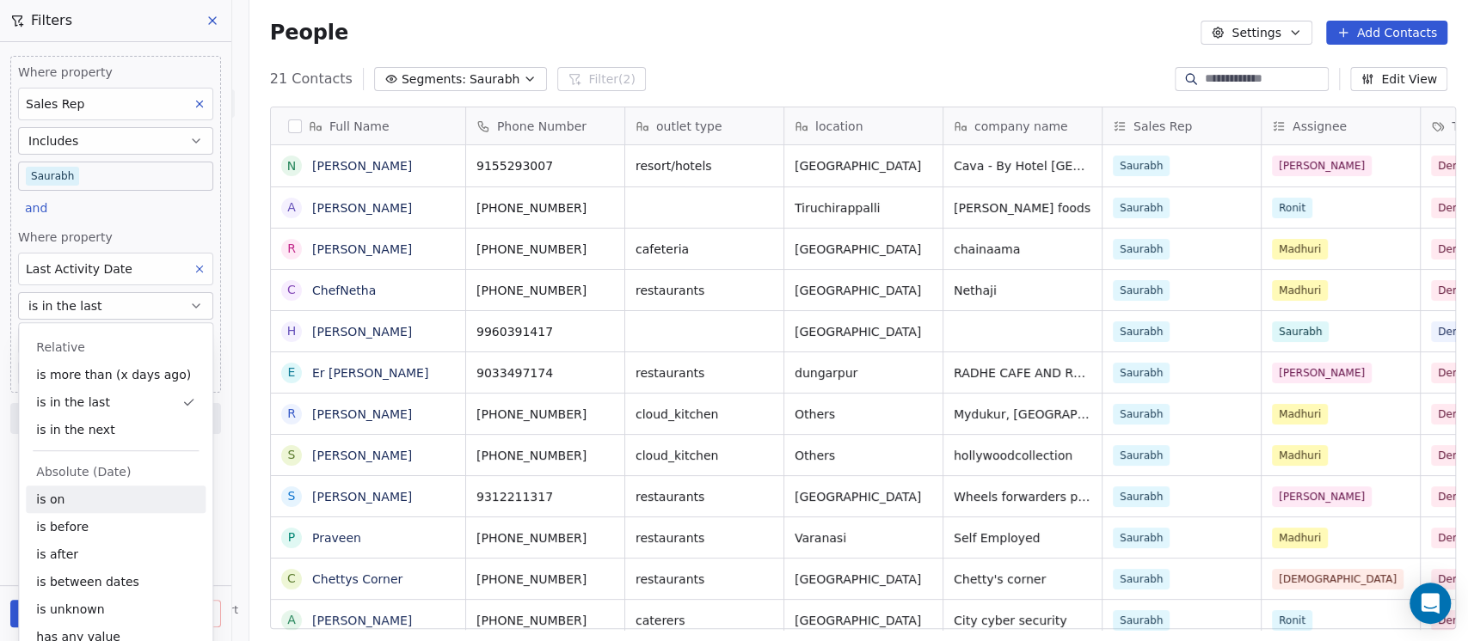
click at [80, 505] on div "is on" at bounding box center [116, 500] width 180 height 28
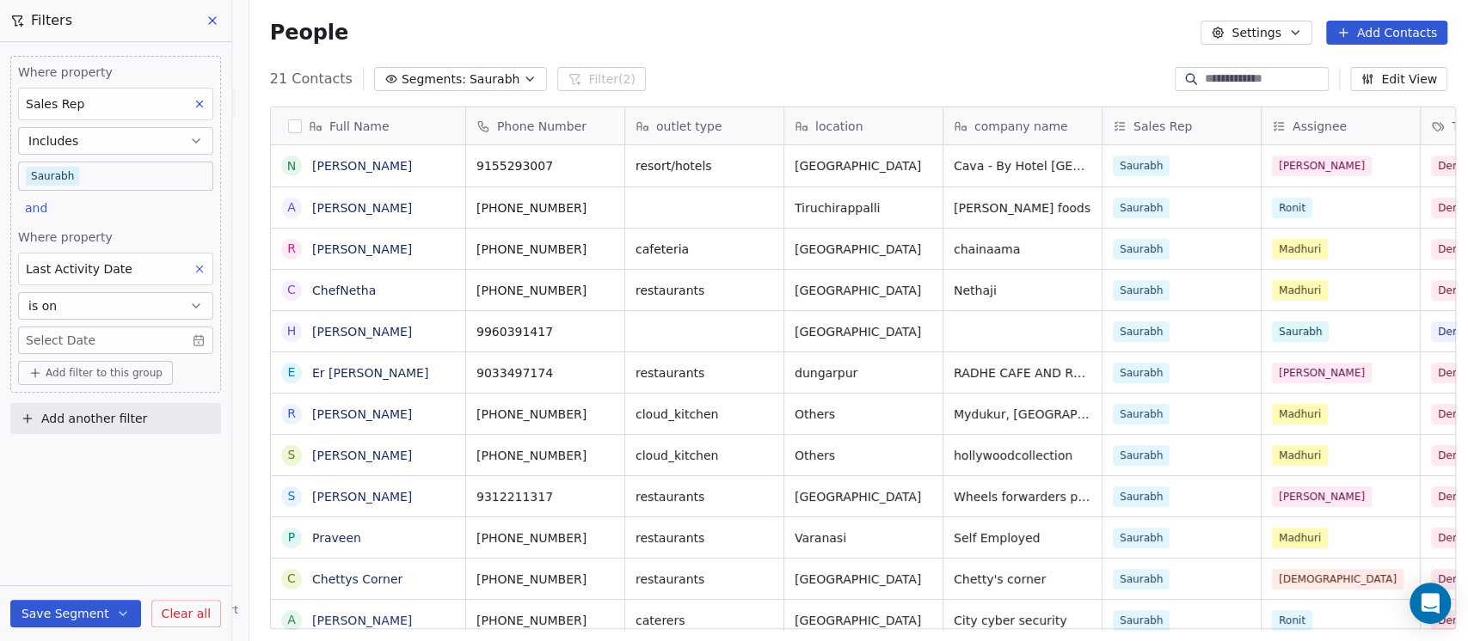
click at [123, 334] on body "On2Cook India Pvt. Ltd. Contacts People Marketing Workflows Campaigns Sales Pip…" at bounding box center [734, 320] width 1468 height 641
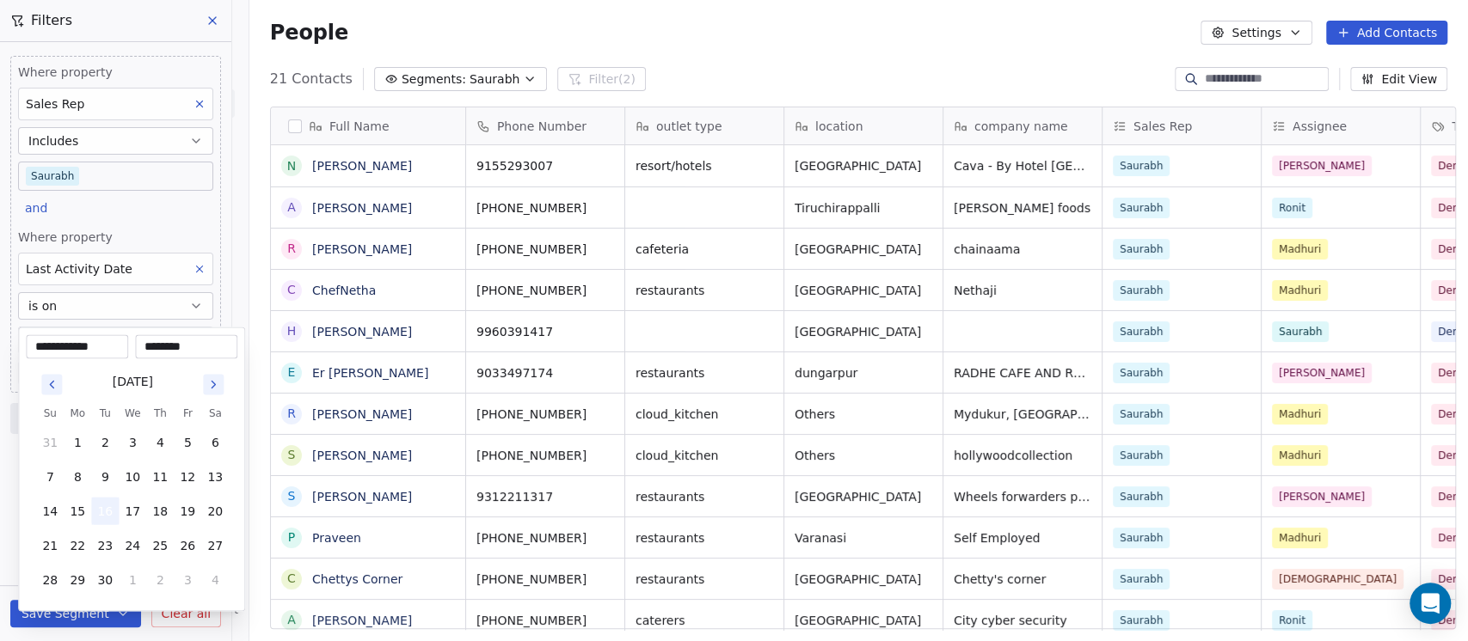
click at [105, 506] on button "16" at bounding box center [105, 511] width 28 height 28
click at [640, 31] on html "On2Cook India Pvt. Ltd. Contacts People Marketing Workflows Campaigns Sales Pip…" at bounding box center [734, 320] width 1468 height 641
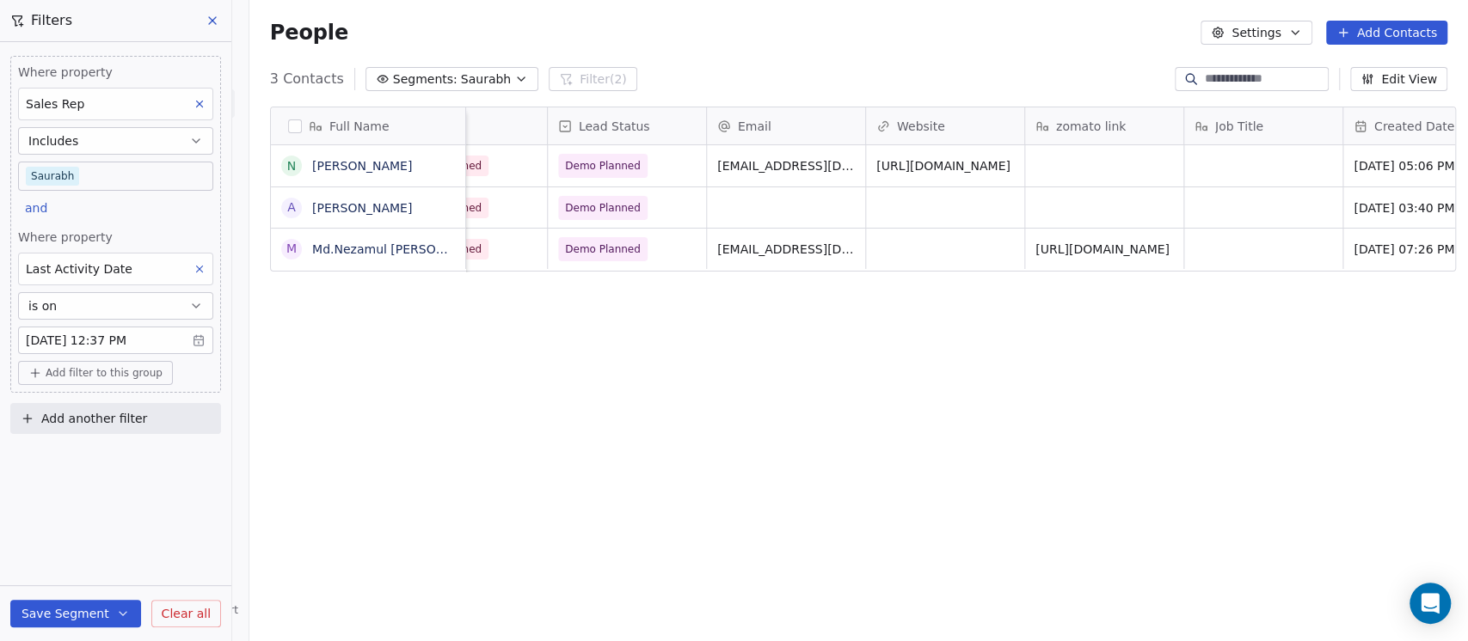
scroll to position [0, 0]
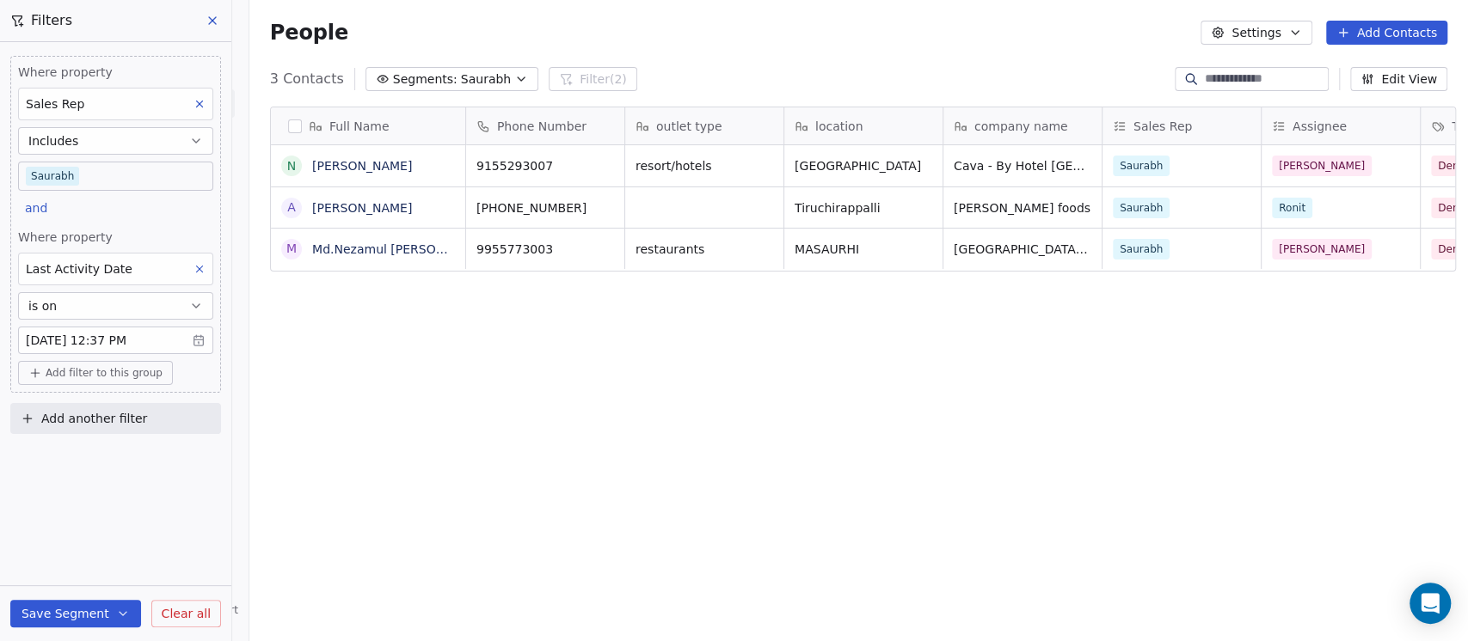
click at [96, 272] on span "Last Activity Date" at bounding box center [79, 269] width 107 height 14
type input "***"
click at [83, 371] on div "Tags" at bounding box center [115, 371] width 159 height 17
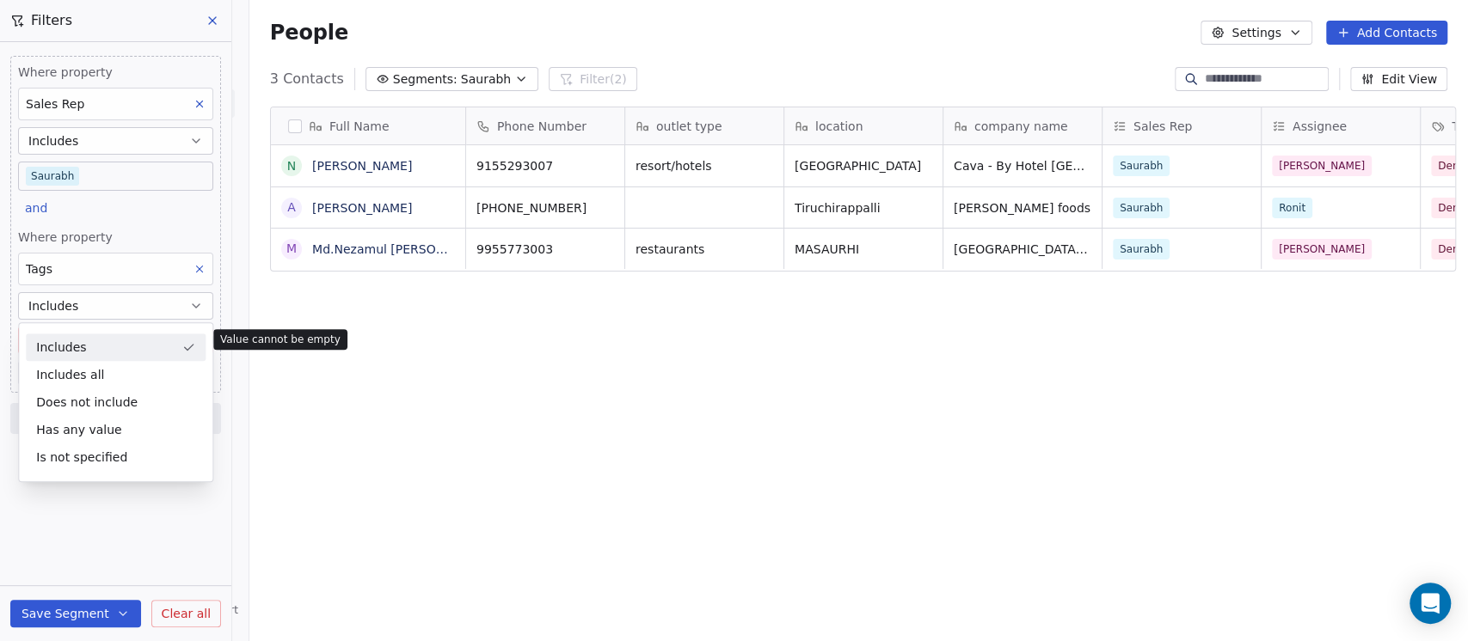
click at [83, 336] on div "Includes" at bounding box center [116, 348] width 180 height 28
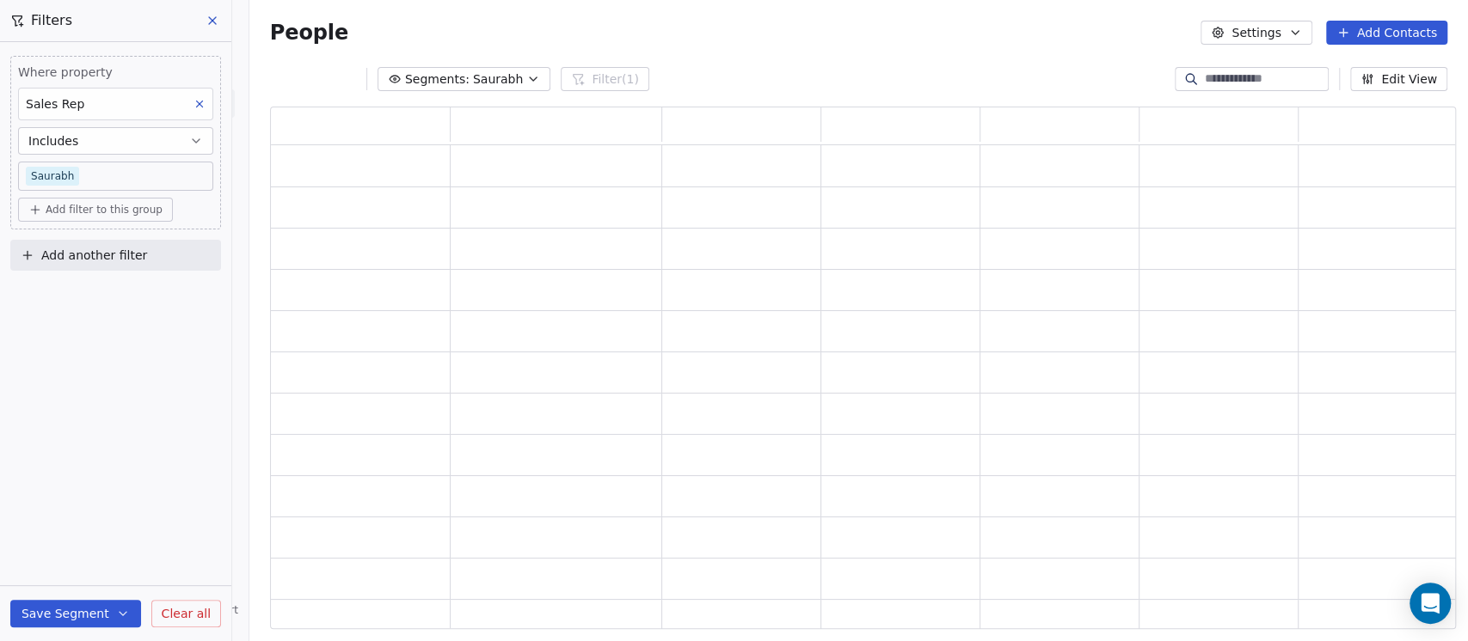
scroll to position [506, 1167]
click at [74, 210] on span "Add filter to this group" at bounding box center [104, 210] width 117 height 14
click at [87, 249] on span "Contact properties" at bounding box center [92, 246] width 112 height 18
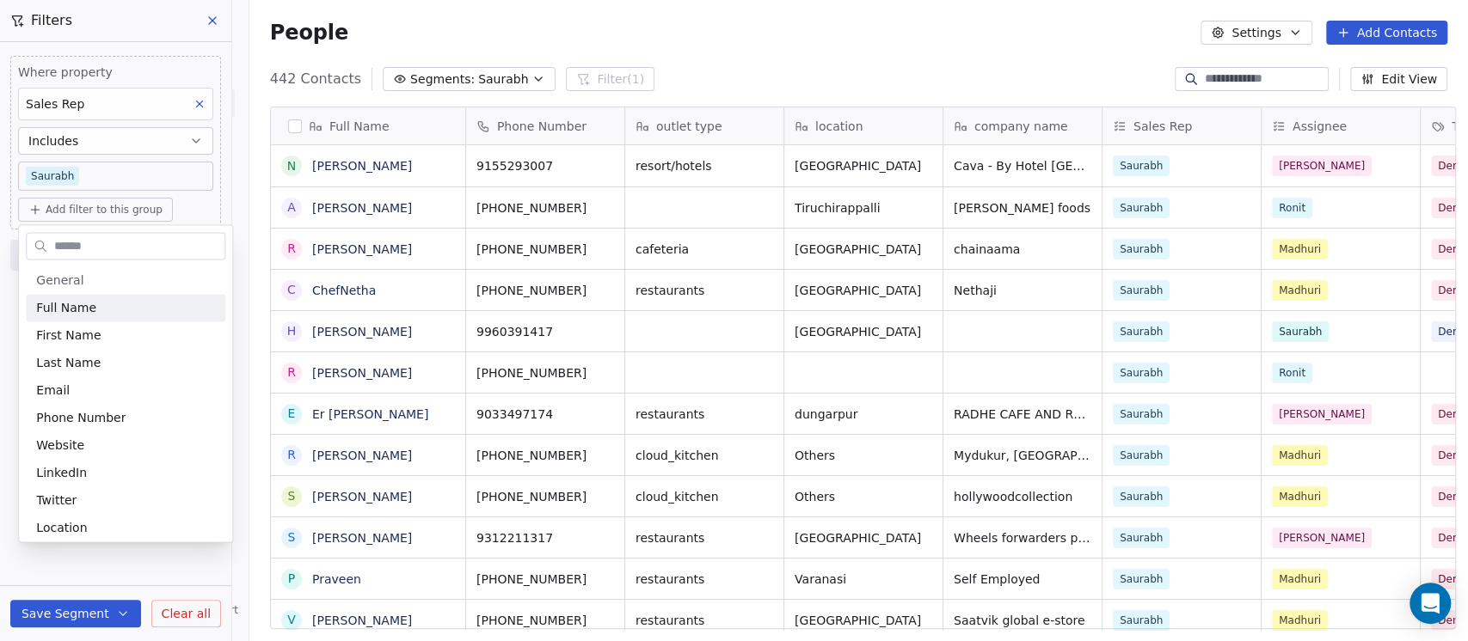
scroll to position [547, 1209]
type input "**"
click at [65, 315] on div "Tags" at bounding box center [115, 307] width 159 height 17
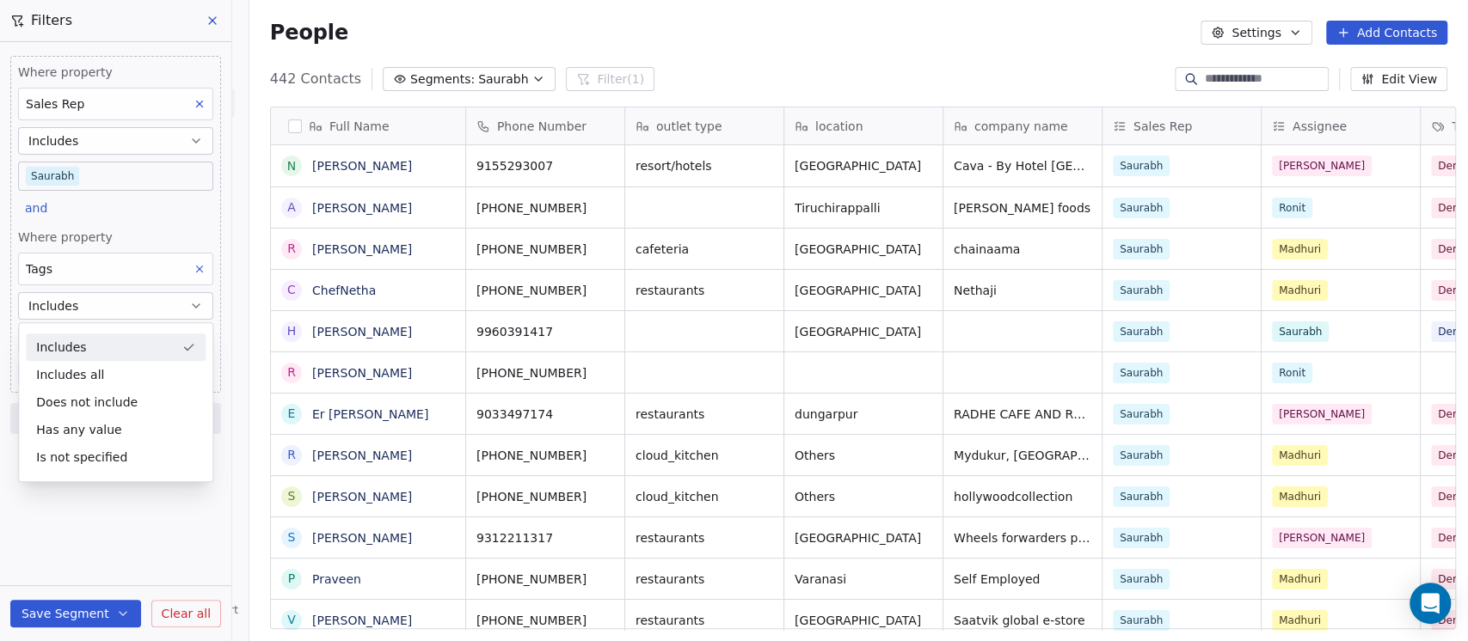
click at [138, 221] on div "Where property Sales Rep Includes Saurabh and Where property Tags Includes Sele…" at bounding box center [115, 224] width 211 height 337
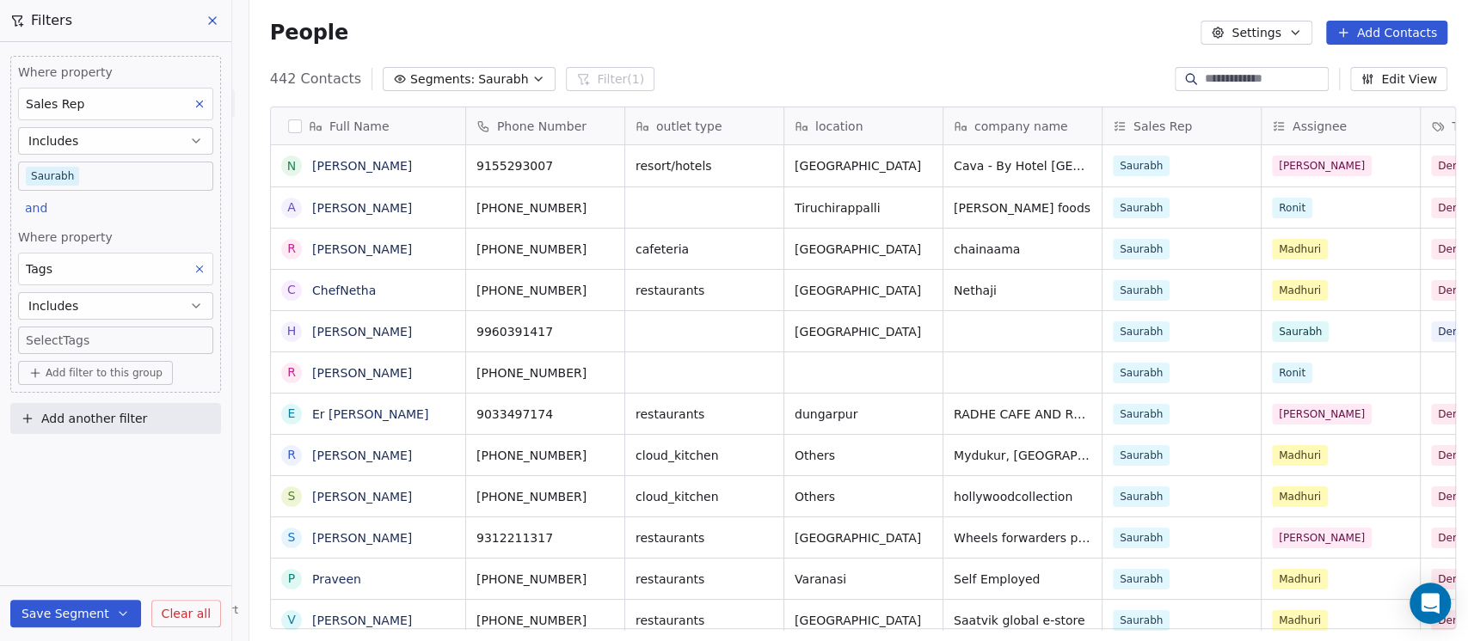
click at [81, 334] on body "On2Cook India Pvt. Ltd. Contacts People Marketing Workflows Campaigns Sales Pip…" at bounding box center [734, 320] width 1468 height 641
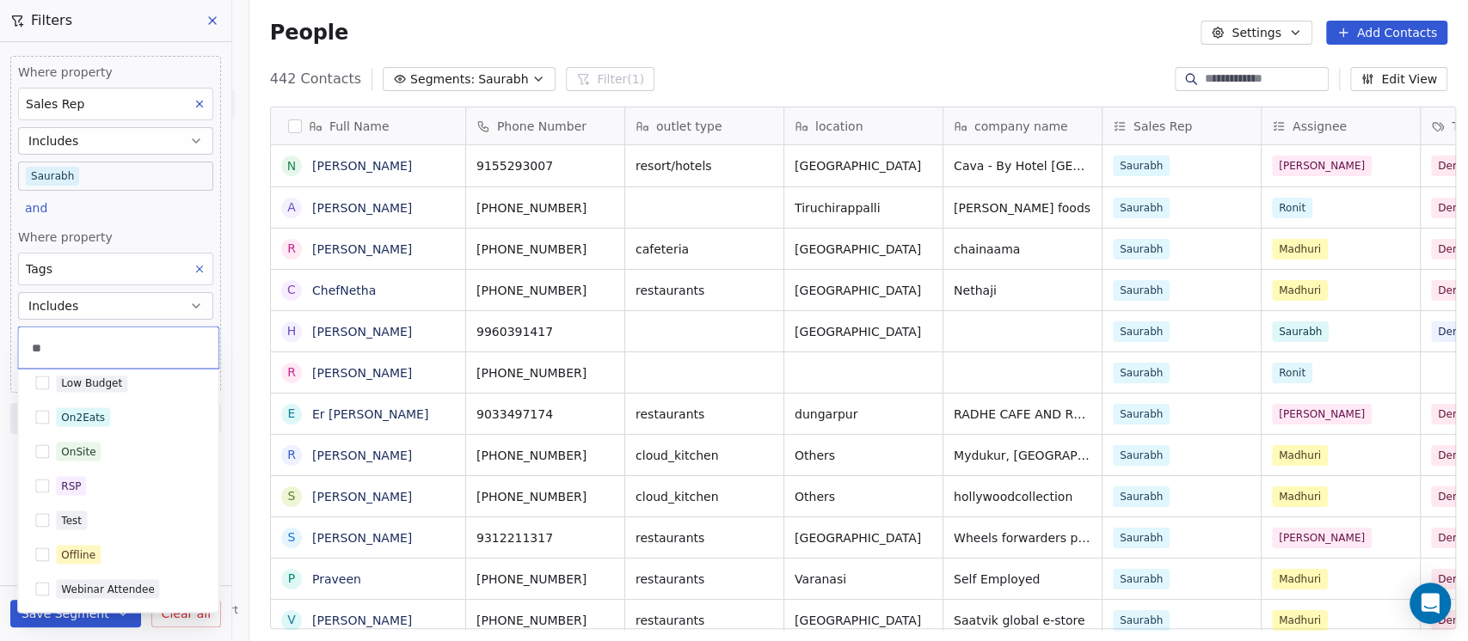
scroll to position [0, 0]
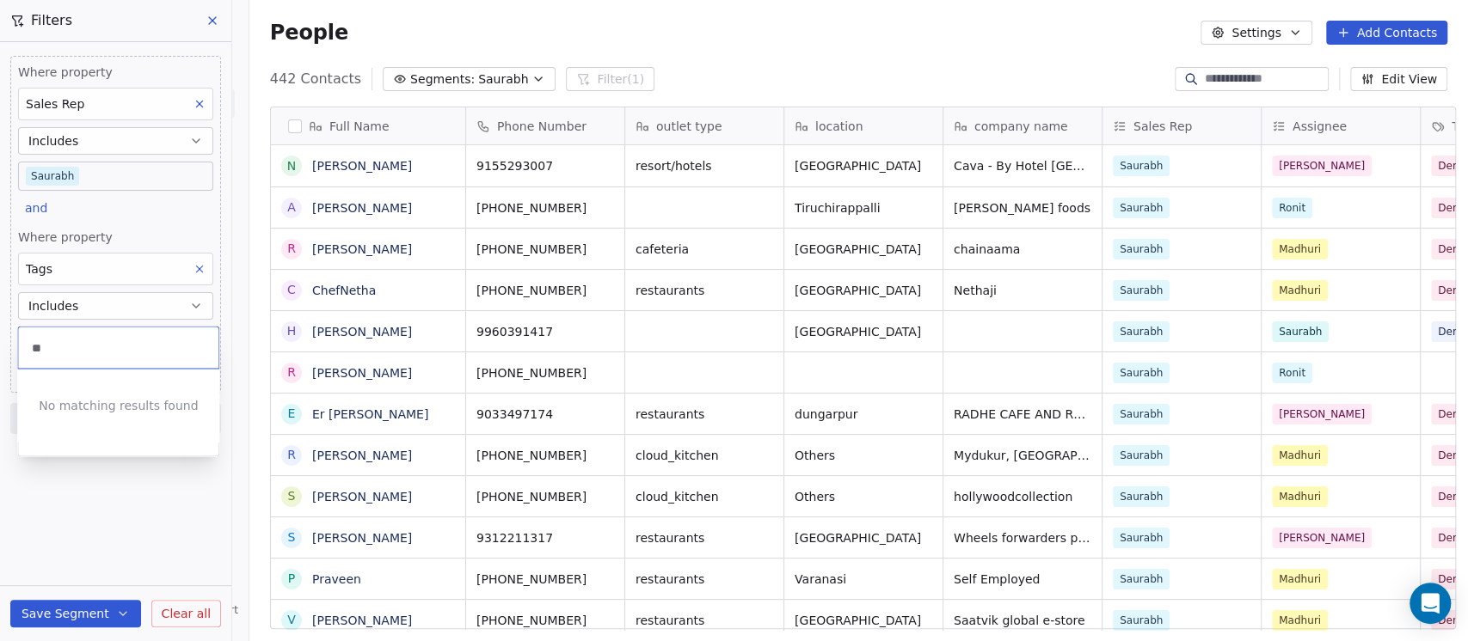
type input "*"
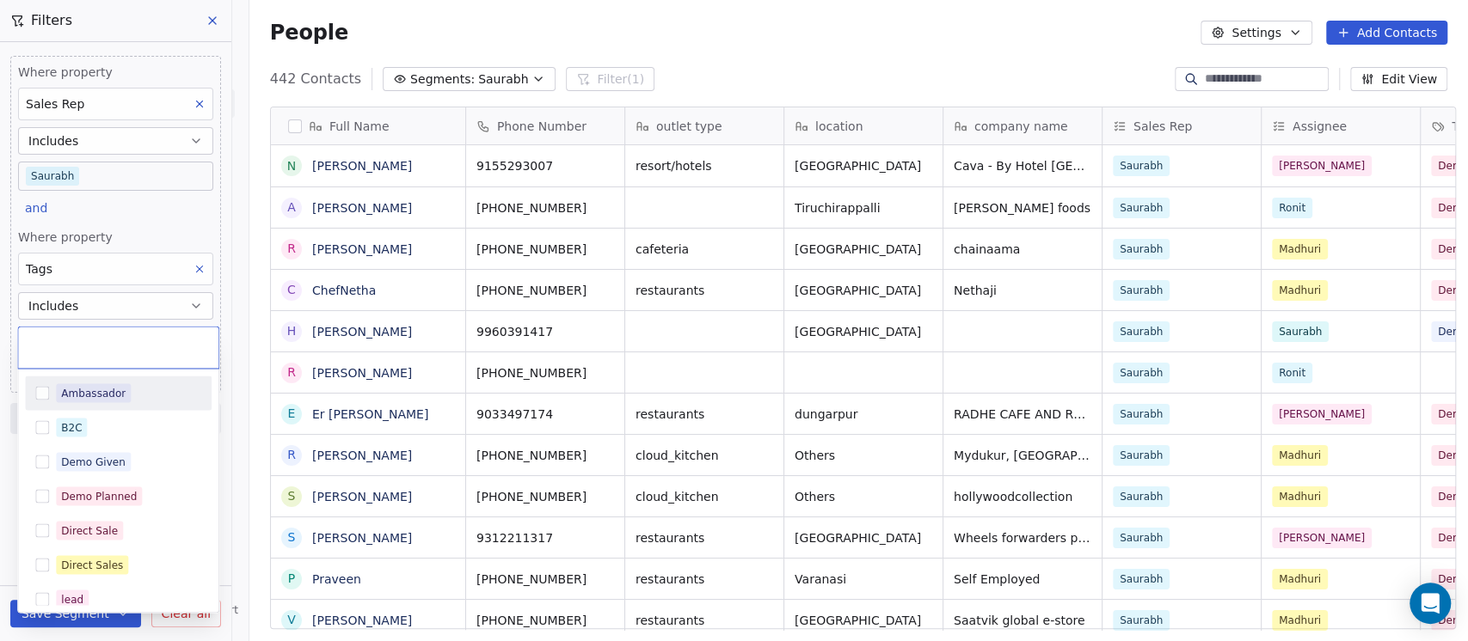
click at [180, 267] on html "On2Cook India Pvt. Ltd. Contacts People Marketing Workflows Campaigns Sales Pip…" at bounding box center [734, 320] width 1468 height 641
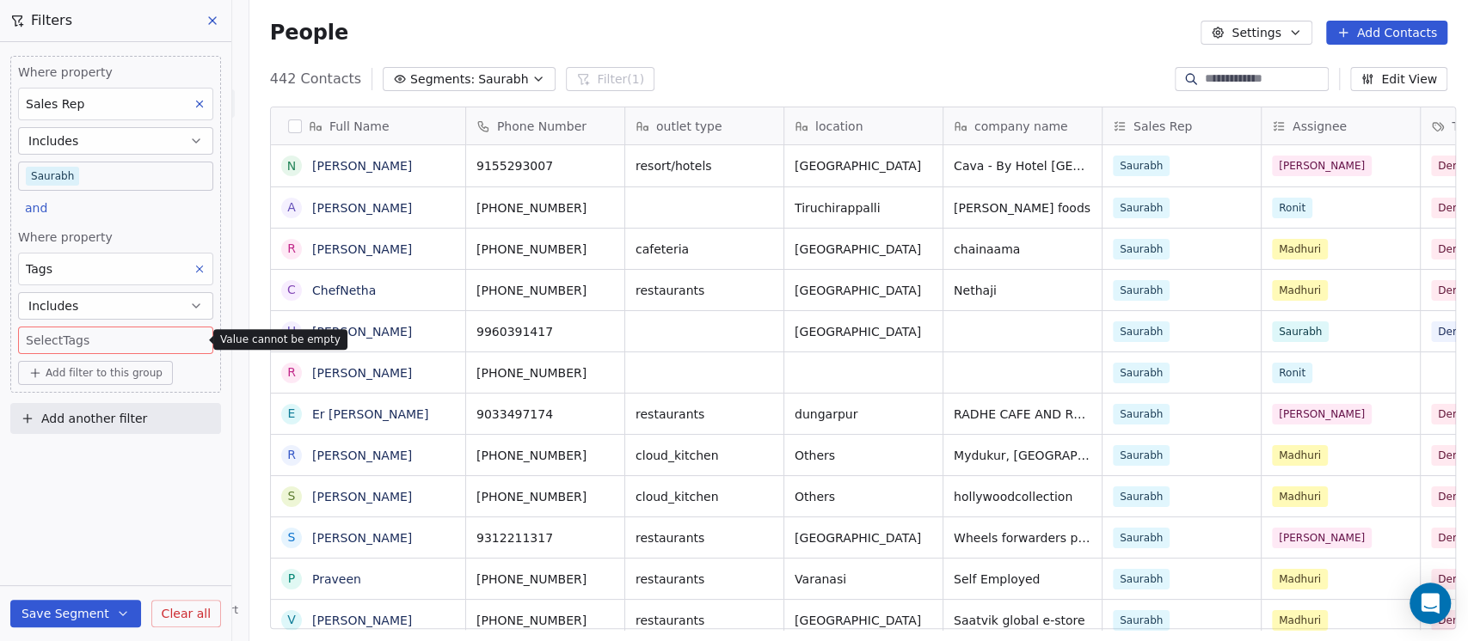
click at [193, 265] on icon at bounding box center [199, 269] width 12 height 12
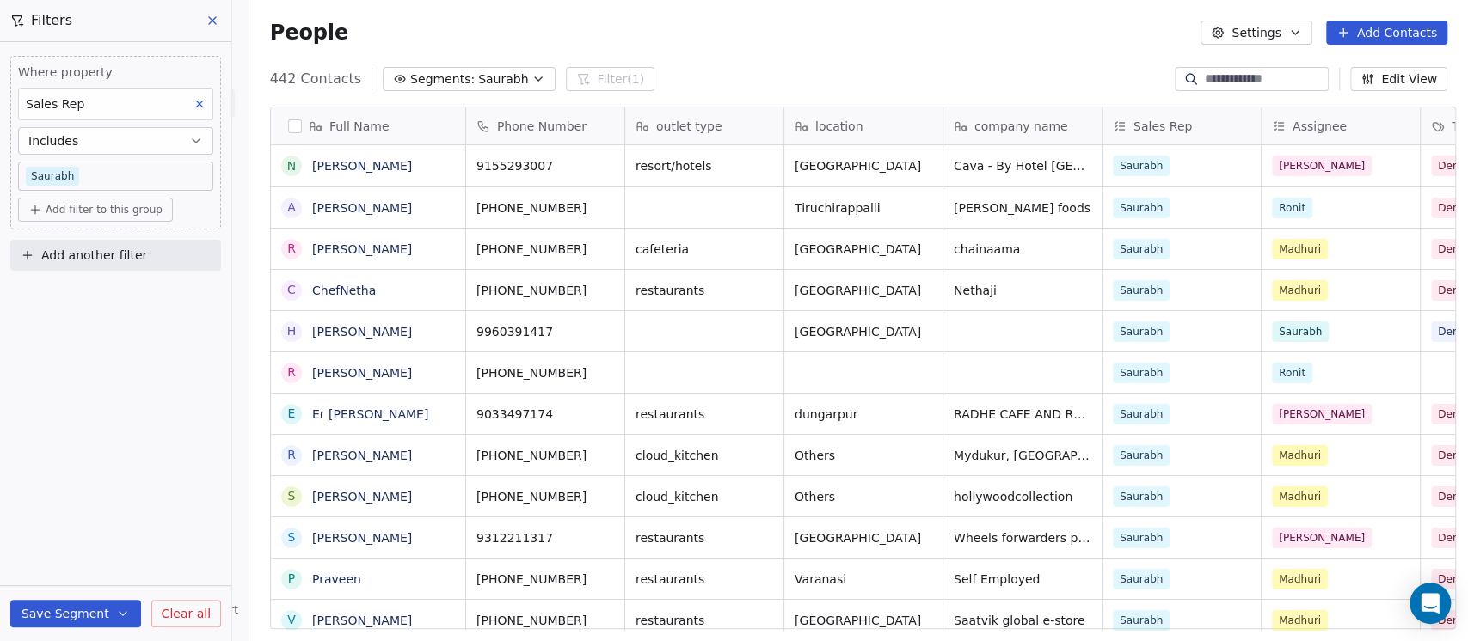
click at [112, 213] on span "Add filter to this group" at bounding box center [104, 210] width 117 height 14
click at [112, 239] on span "Contact properties" at bounding box center [92, 246] width 112 height 18
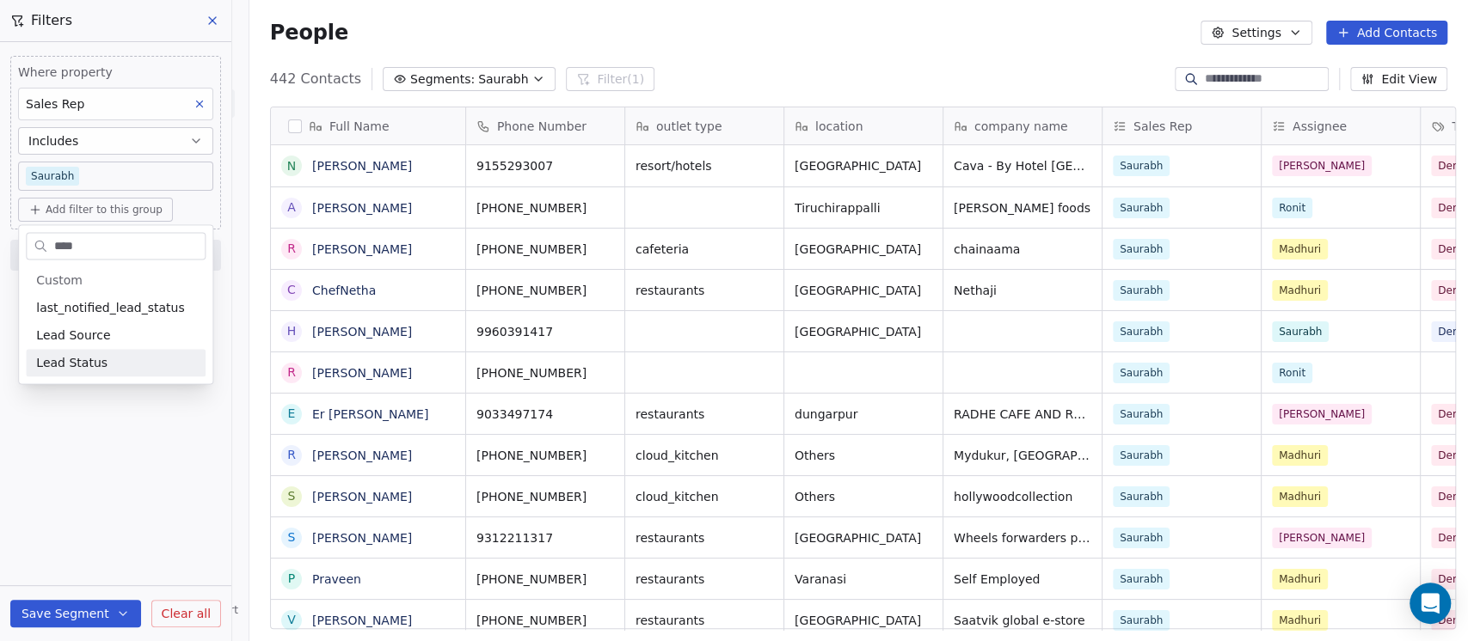
type input "****"
click at [98, 357] on span "Lead Status" at bounding box center [71, 362] width 71 height 17
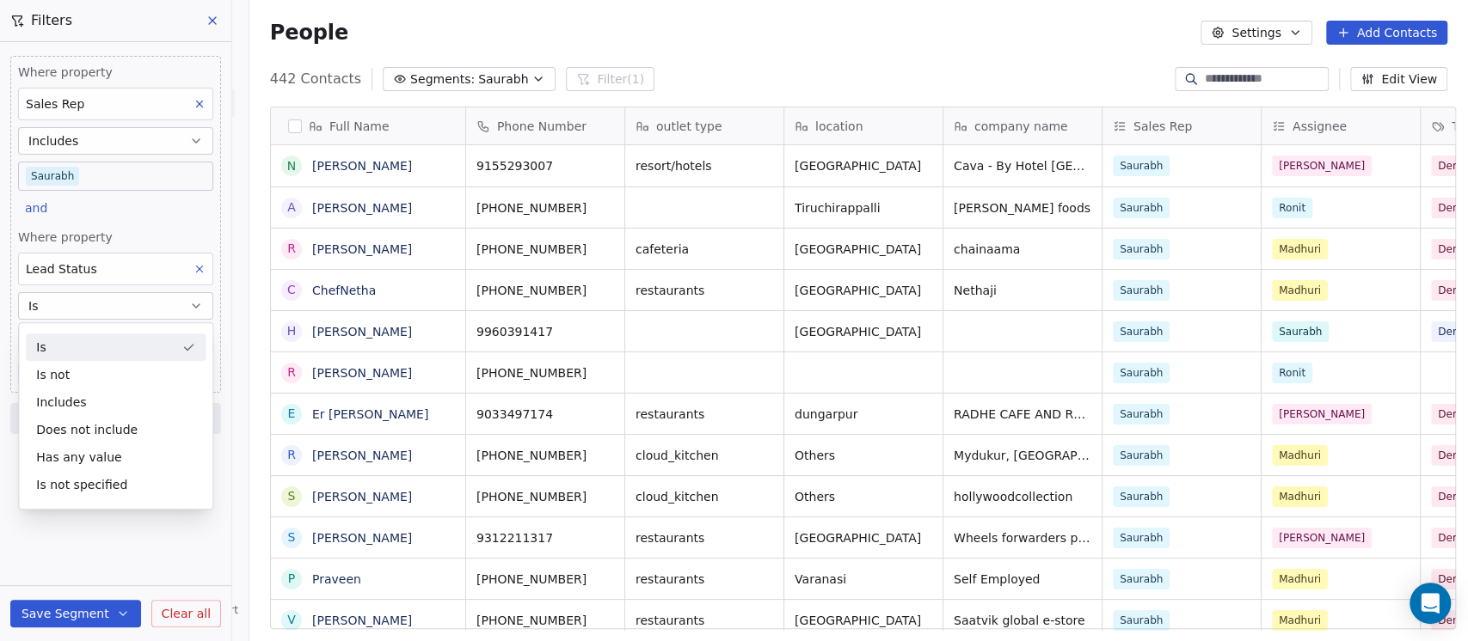
click at [132, 213] on div "Where property Sales Rep Includes Saurabh and Where property Lead Status Is Sel…" at bounding box center [115, 224] width 211 height 337
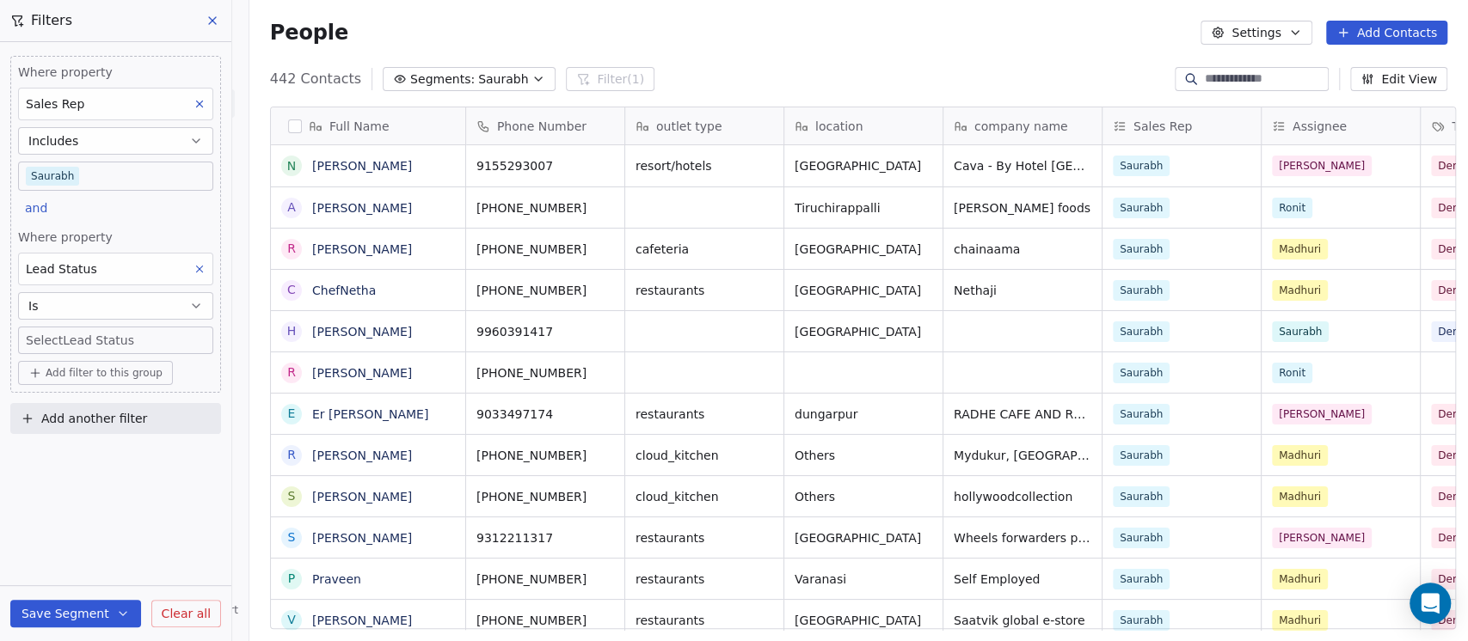
click at [80, 341] on body "On2Cook India Pvt. Ltd. Contacts People Marketing Workflows Campaigns Sales Pip…" at bounding box center [734, 320] width 1468 height 641
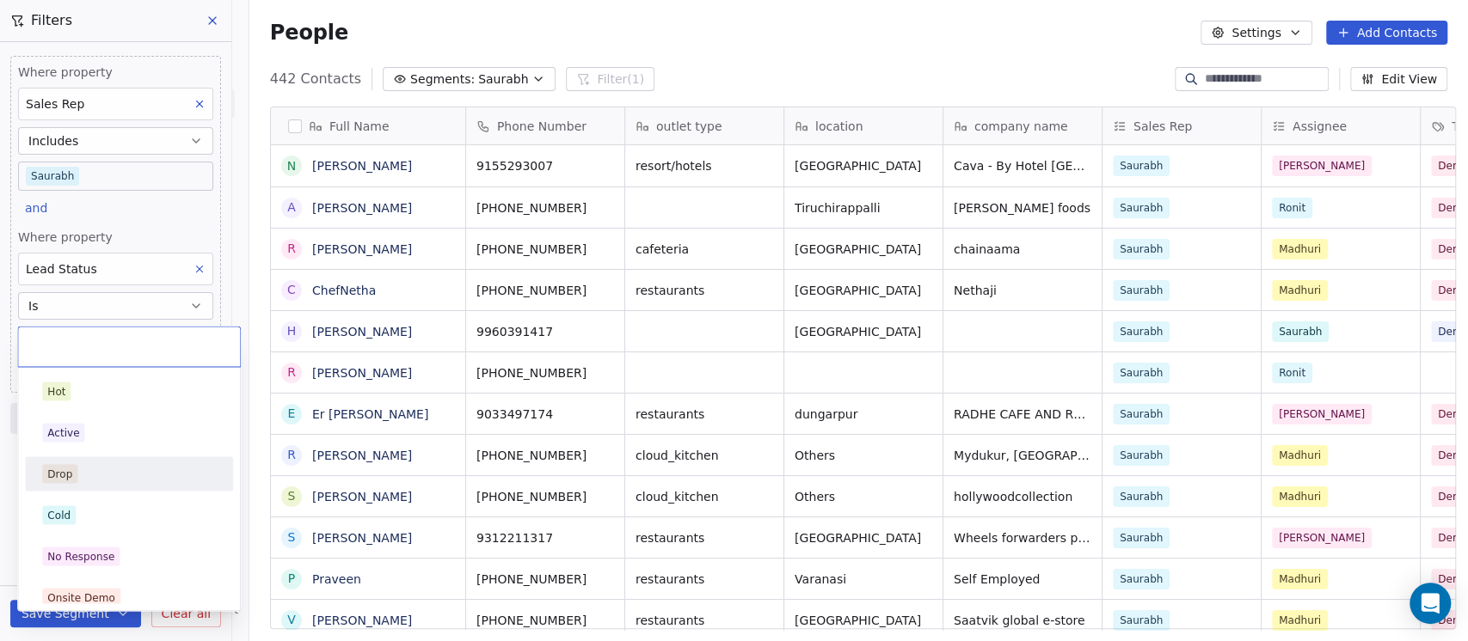
click at [90, 465] on div "Drop" at bounding box center [129, 473] width 174 height 19
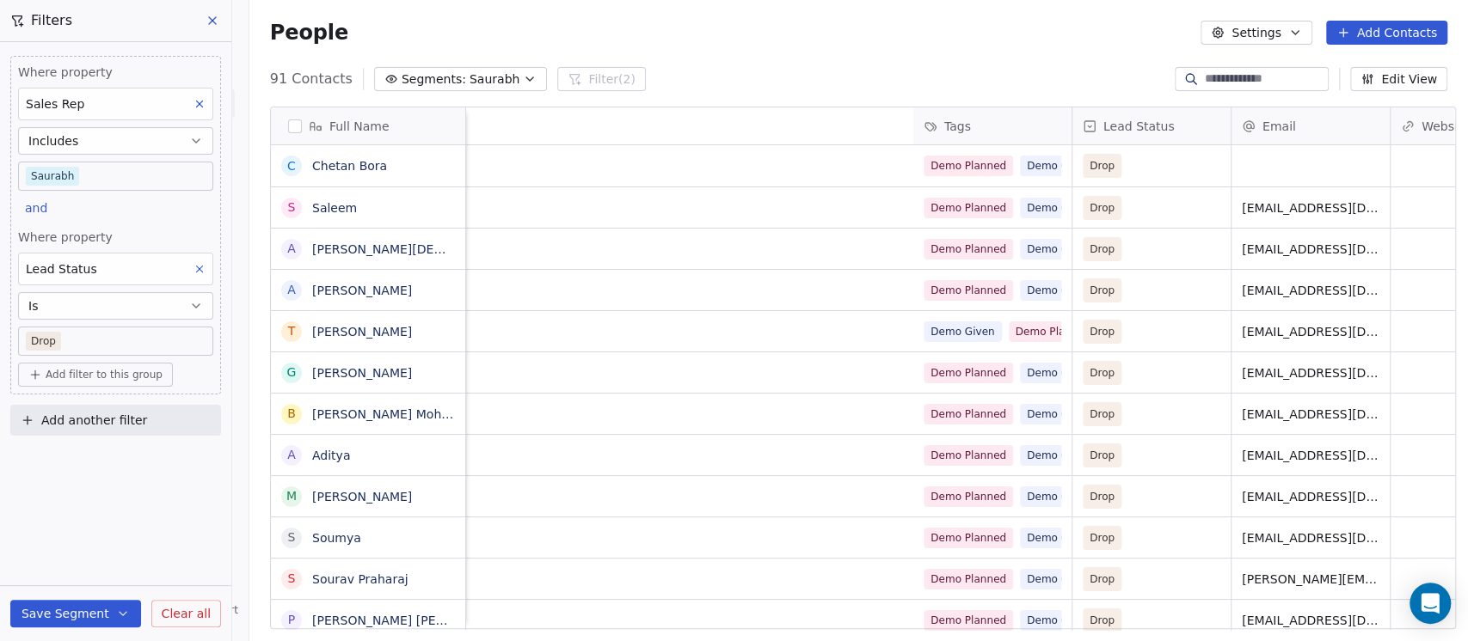
scroll to position [0, 1615]
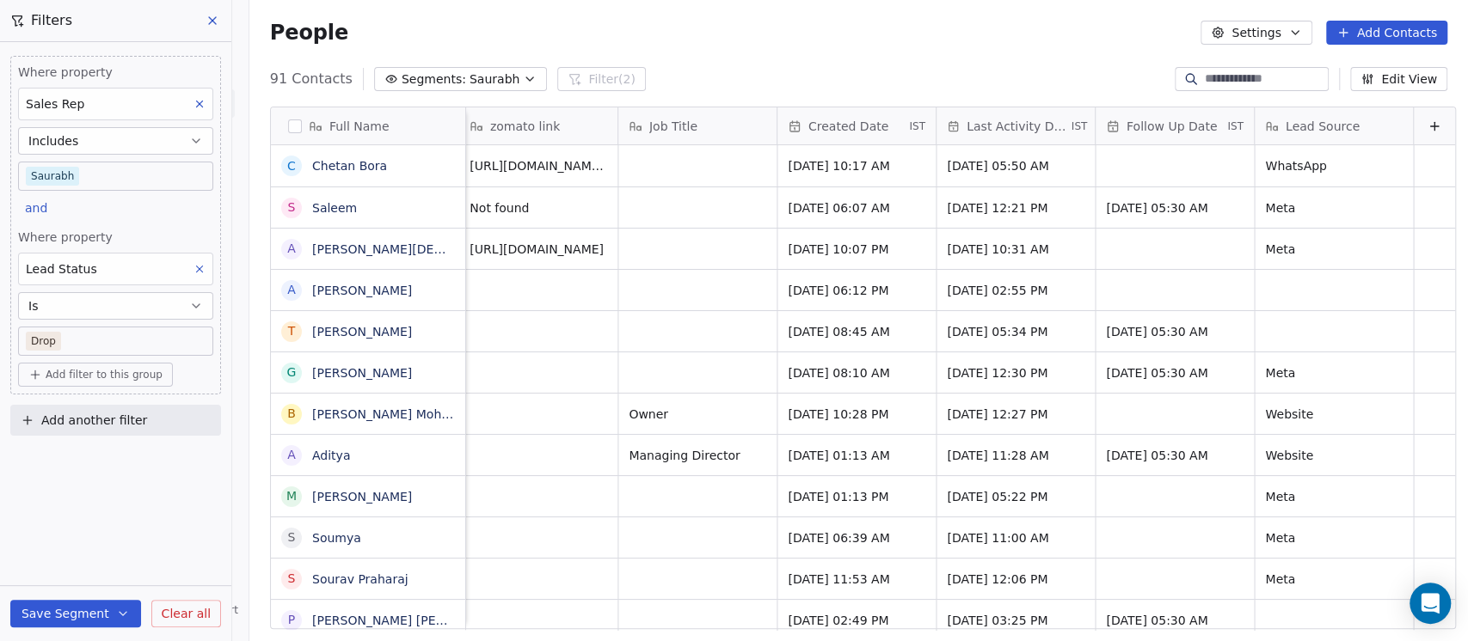
click at [1002, 132] on span "Last Activity Date" at bounding box center [1016, 126] width 101 height 17
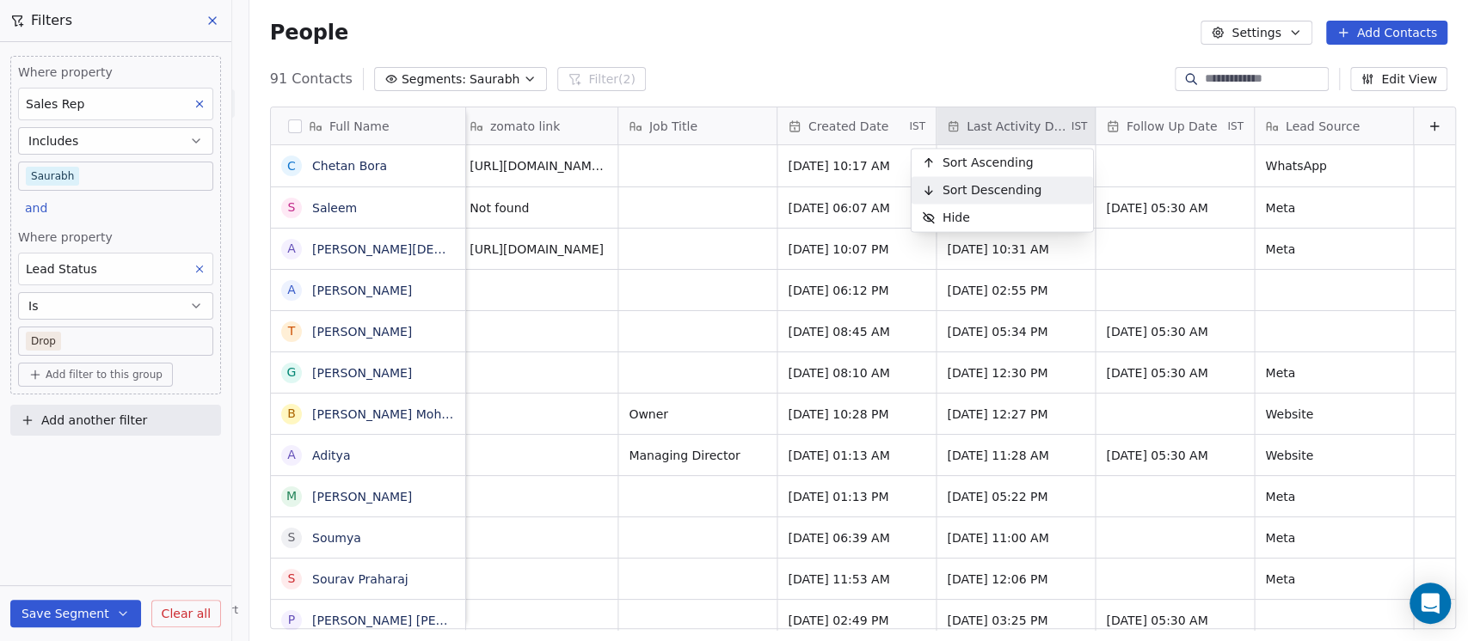
click at [986, 189] on span "Sort Descending" at bounding box center [992, 189] width 100 height 17
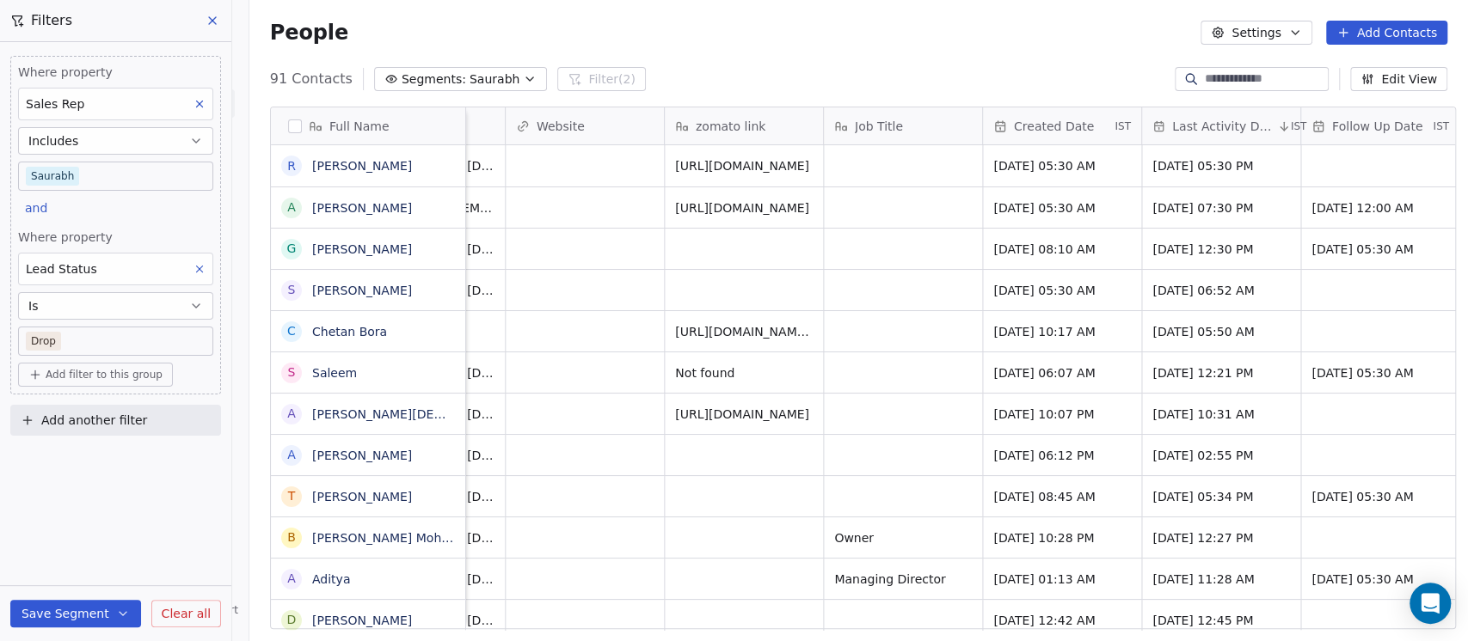
scroll to position [0, 1604]
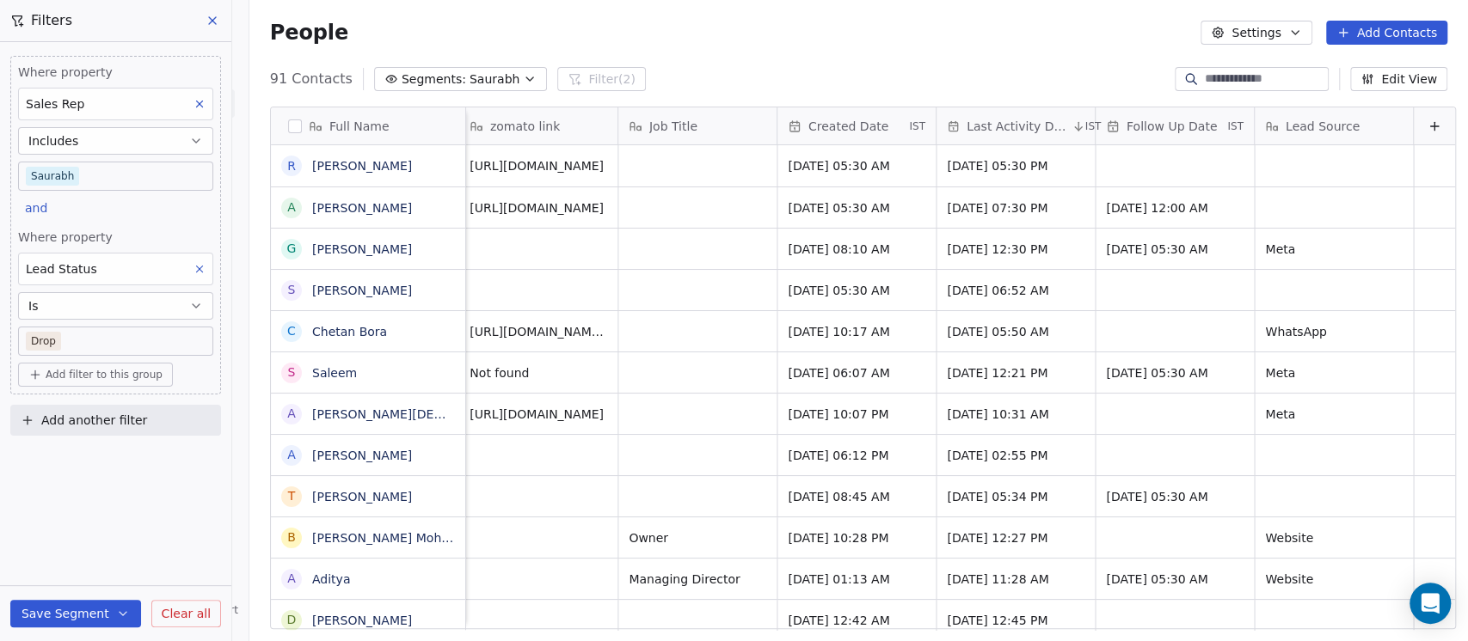
click at [996, 133] on span "Last Activity Date" at bounding box center [1016, 126] width 101 height 17
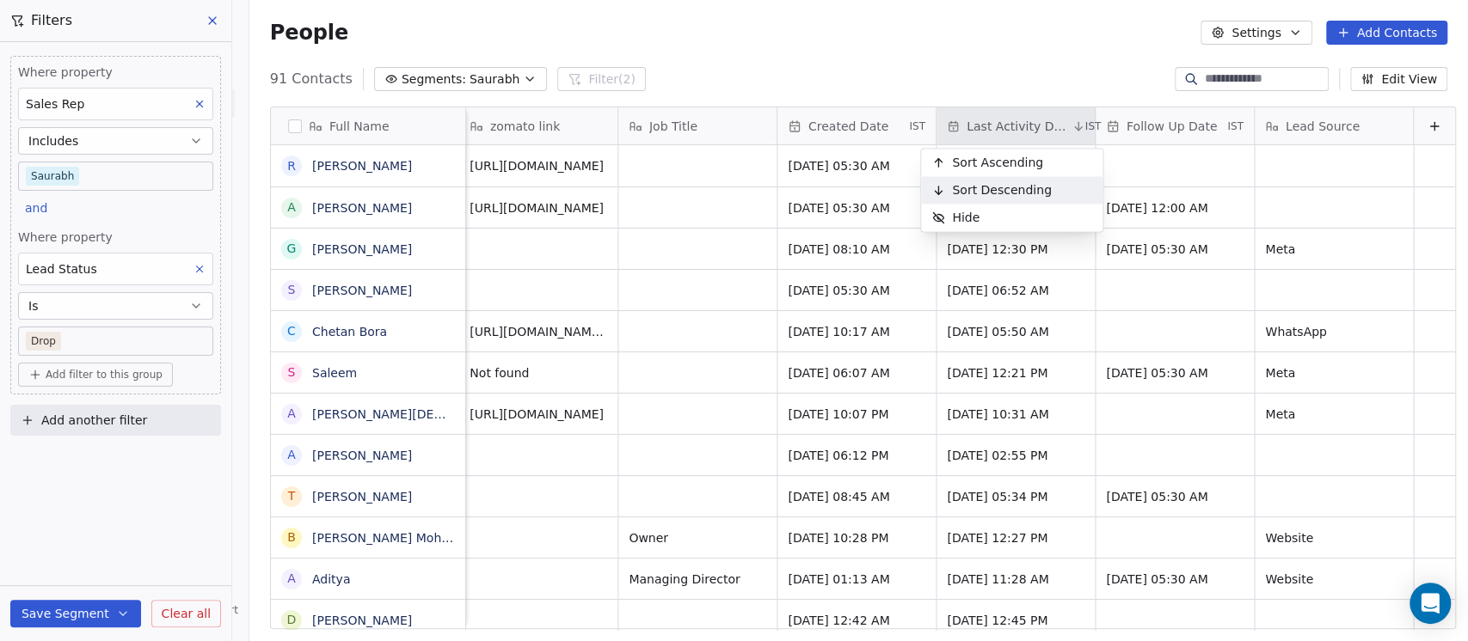
click at [1002, 182] on span "Sort Descending" at bounding box center [1002, 189] width 100 height 17
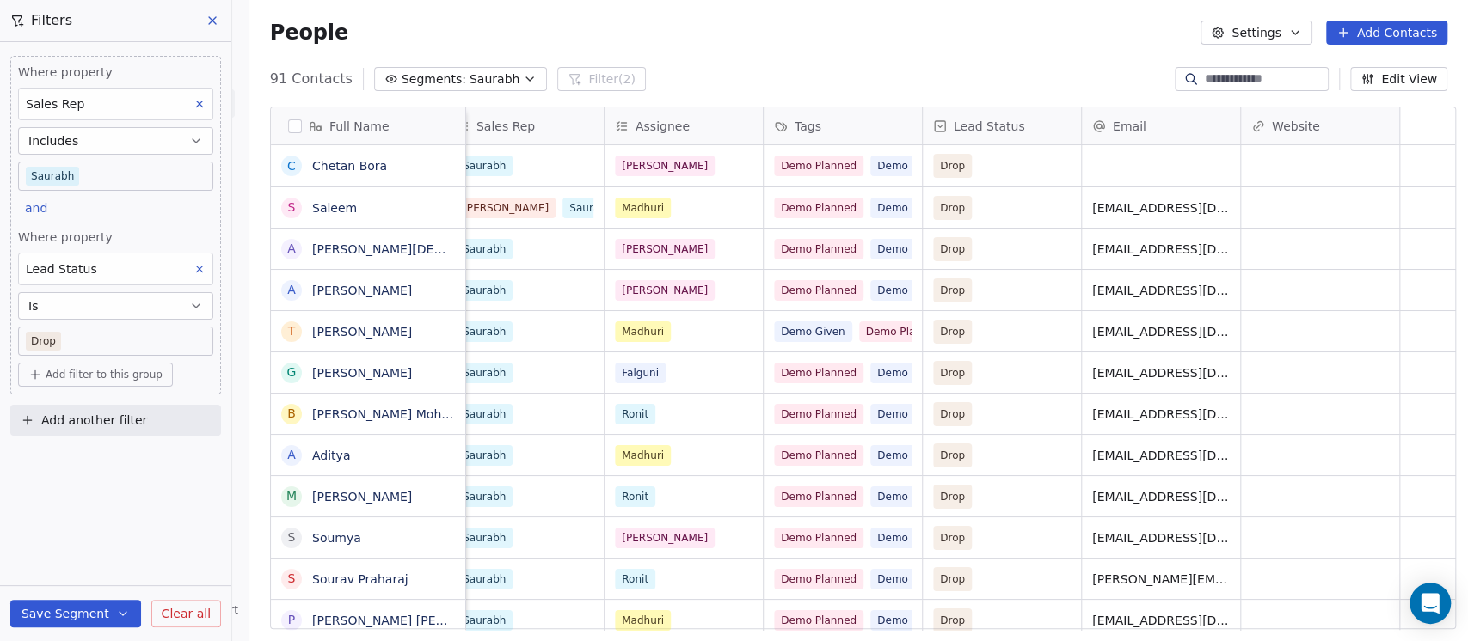
scroll to position [0, 0]
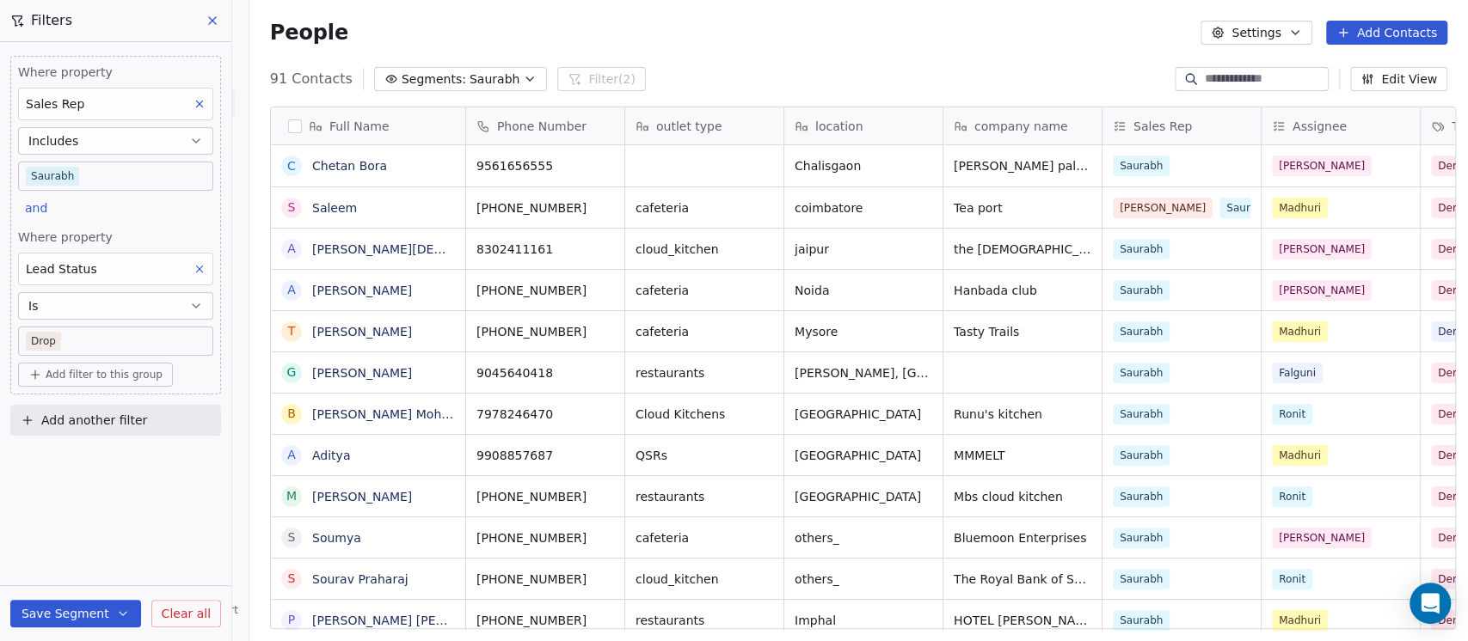
click at [110, 383] on button "Add filter to this group" at bounding box center [95, 375] width 155 height 24
click at [110, 412] on span "Contact properties" at bounding box center [92, 411] width 112 height 18
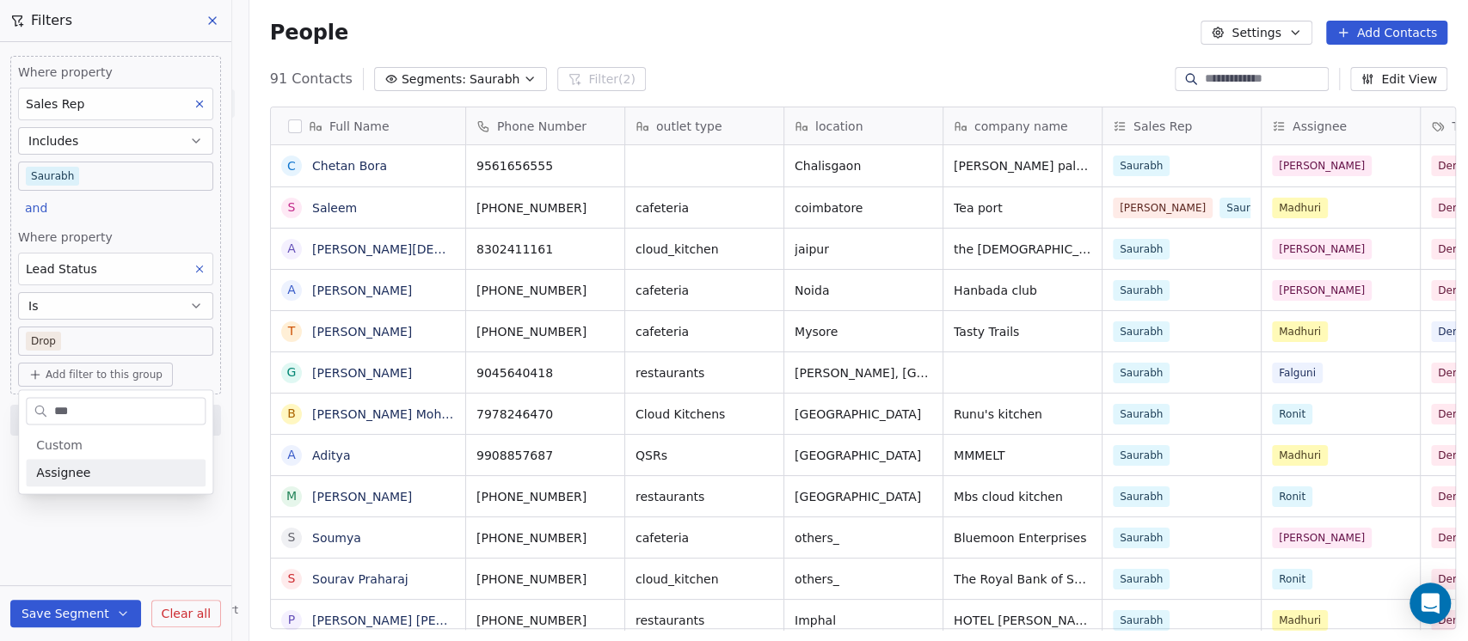
type input "***"
click at [107, 464] on div "Assignee" at bounding box center [115, 472] width 159 height 17
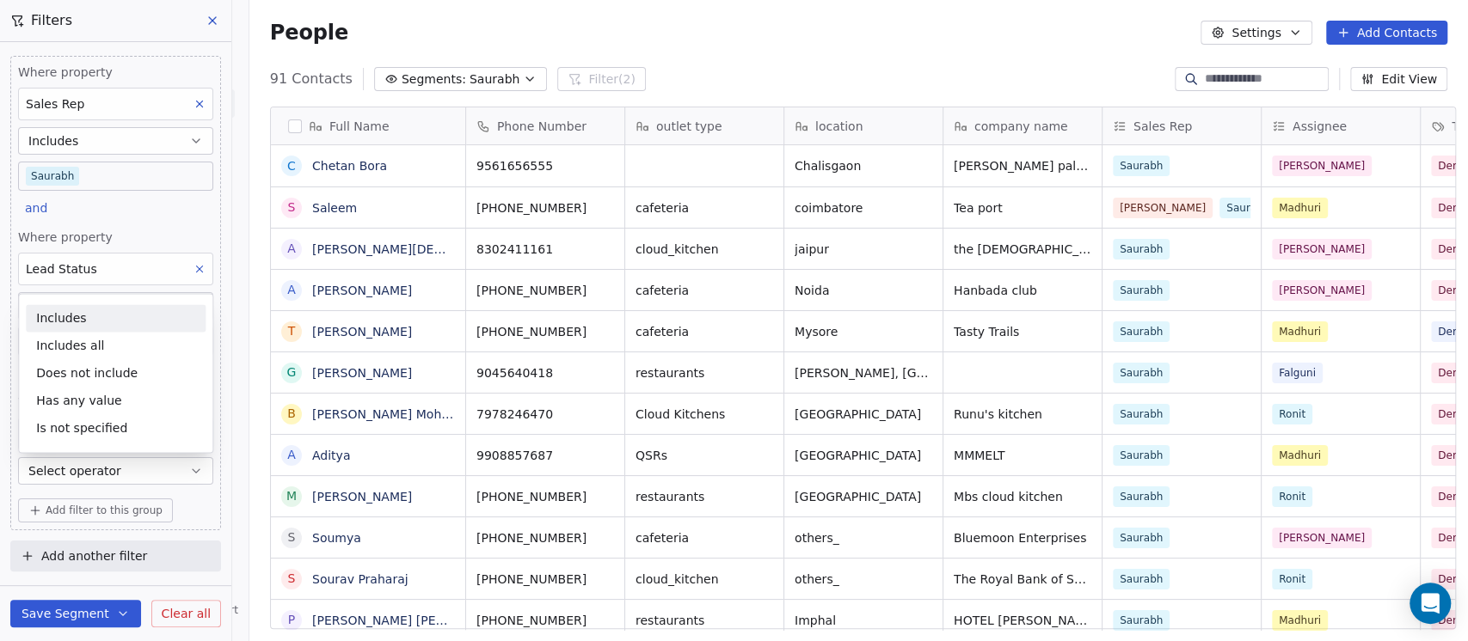
click at [82, 316] on div "Includes" at bounding box center [116, 318] width 180 height 28
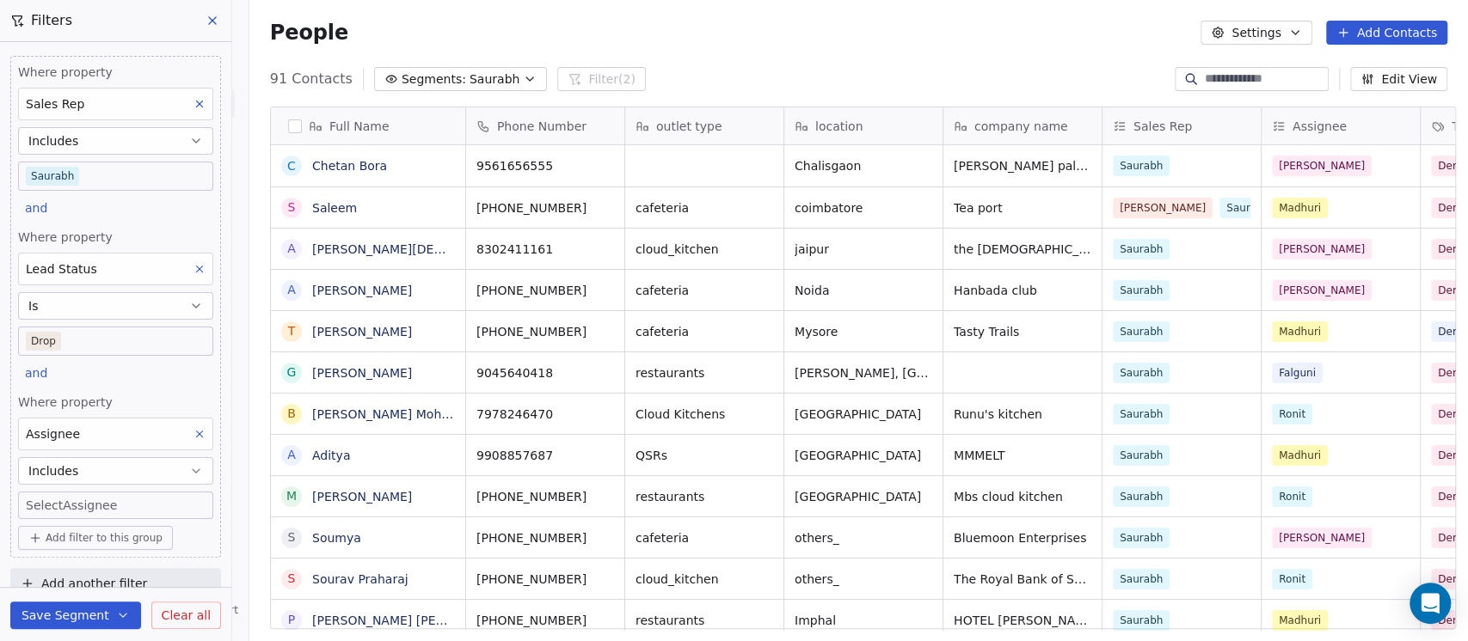
click at [86, 509] on body "On2Cook India Pvt. Ltd. Contacts People Marketing Workflows Campaigns Sales Pip…" at bounding box center [734, 320] width 1468 height 641
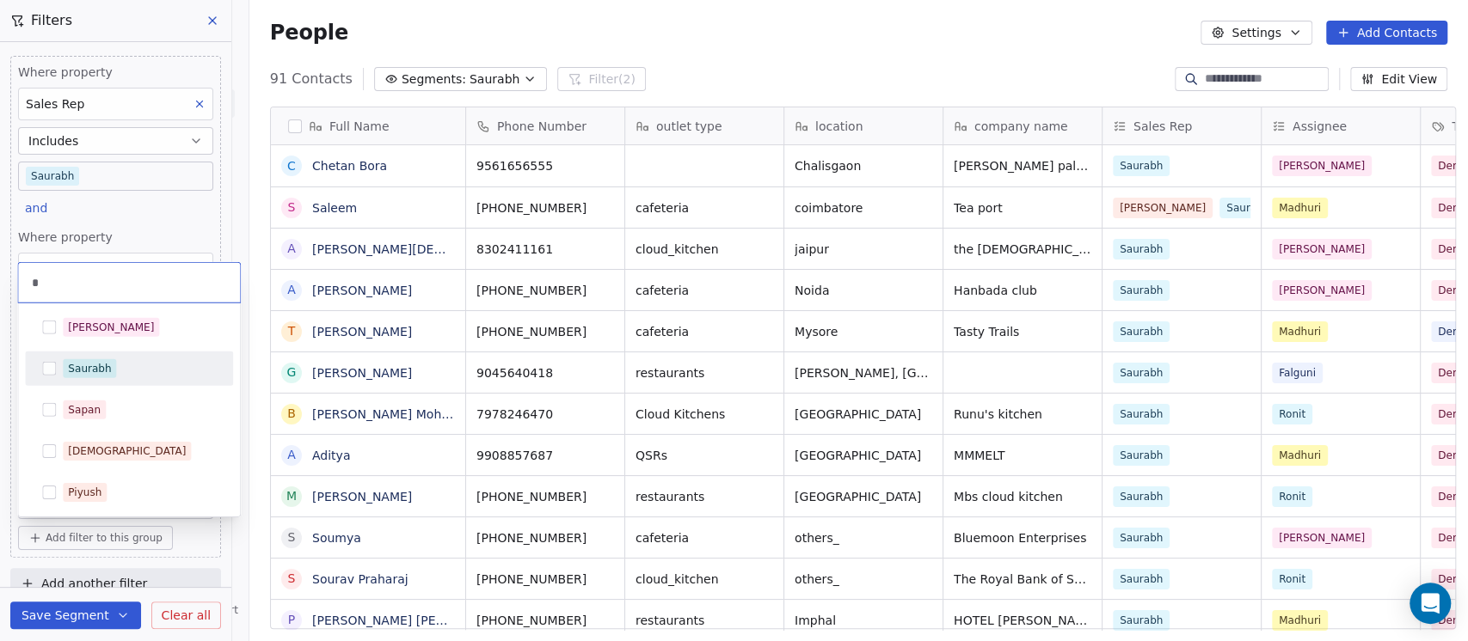
type input "*"
click at [82, 362] on div "Saurabh" at bounding box center [89, 368] width 43 height 15
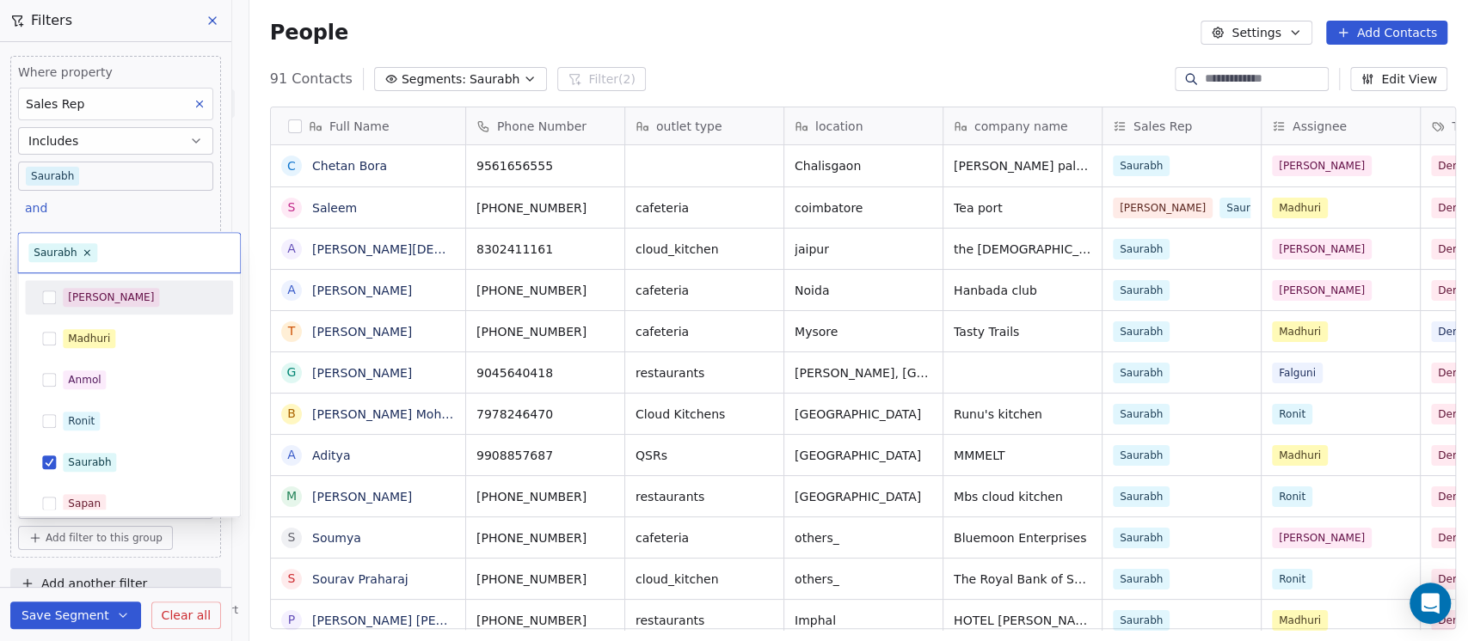
click at [455, 26] on html "On2Cook India Pvt. Ltd. Contacts People Marketing Workflows Campaigns Sales Pip…" at bounding box center [734, 320] width 1468 height 641
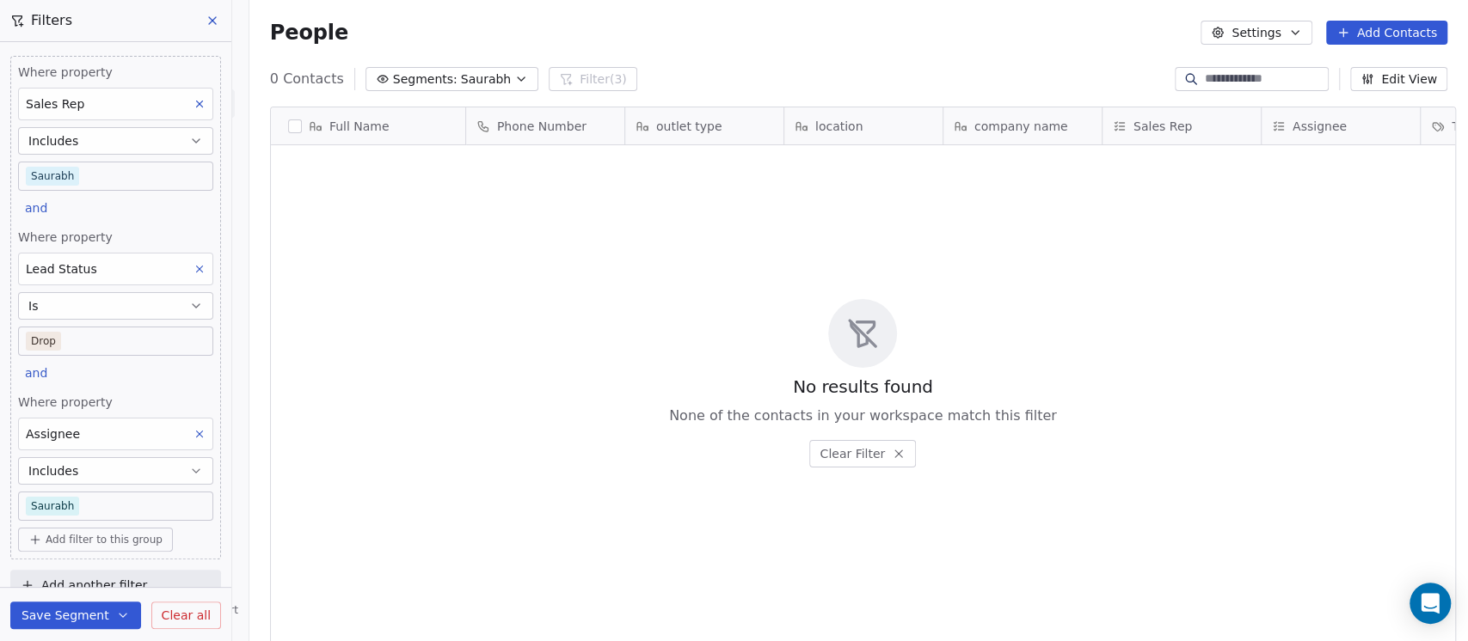
scroll to position [547, 1209]
click at [193, 266] on icon at bounding box center [199, 269] width 12 height 12
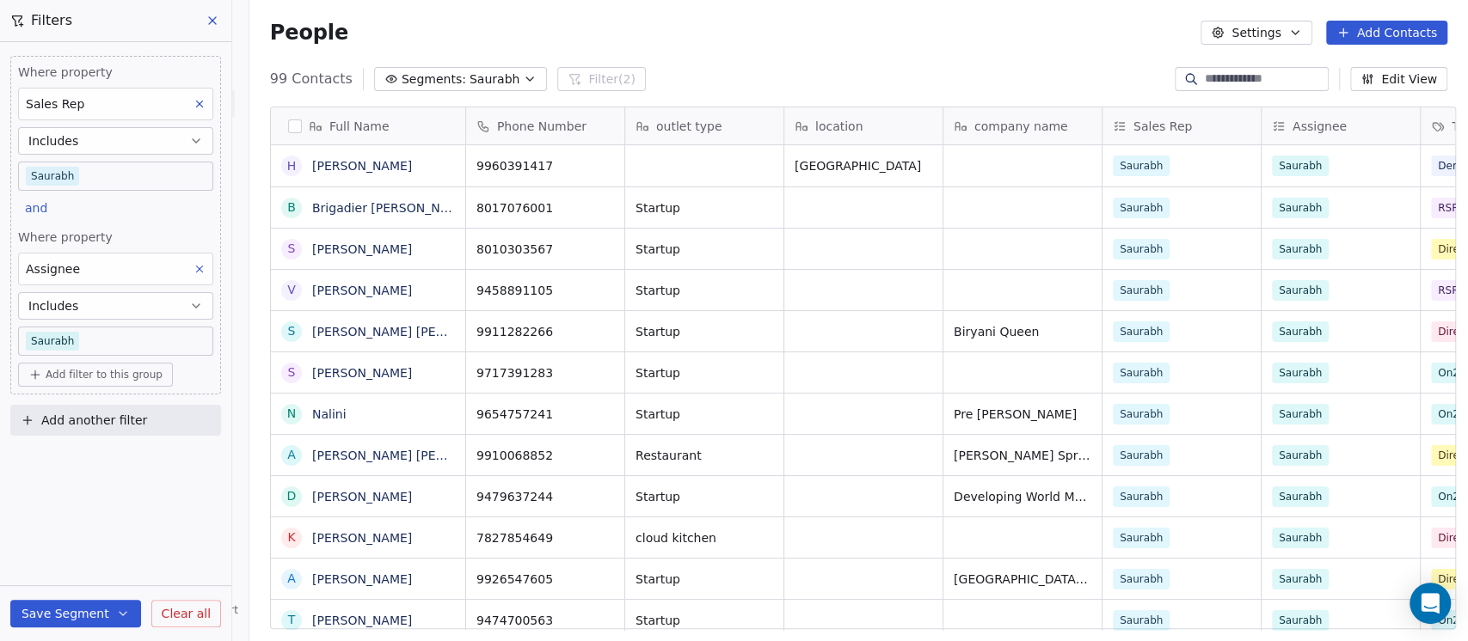
click at [198, 107] on icon at bounding box center [199, 104] width 12 height 12
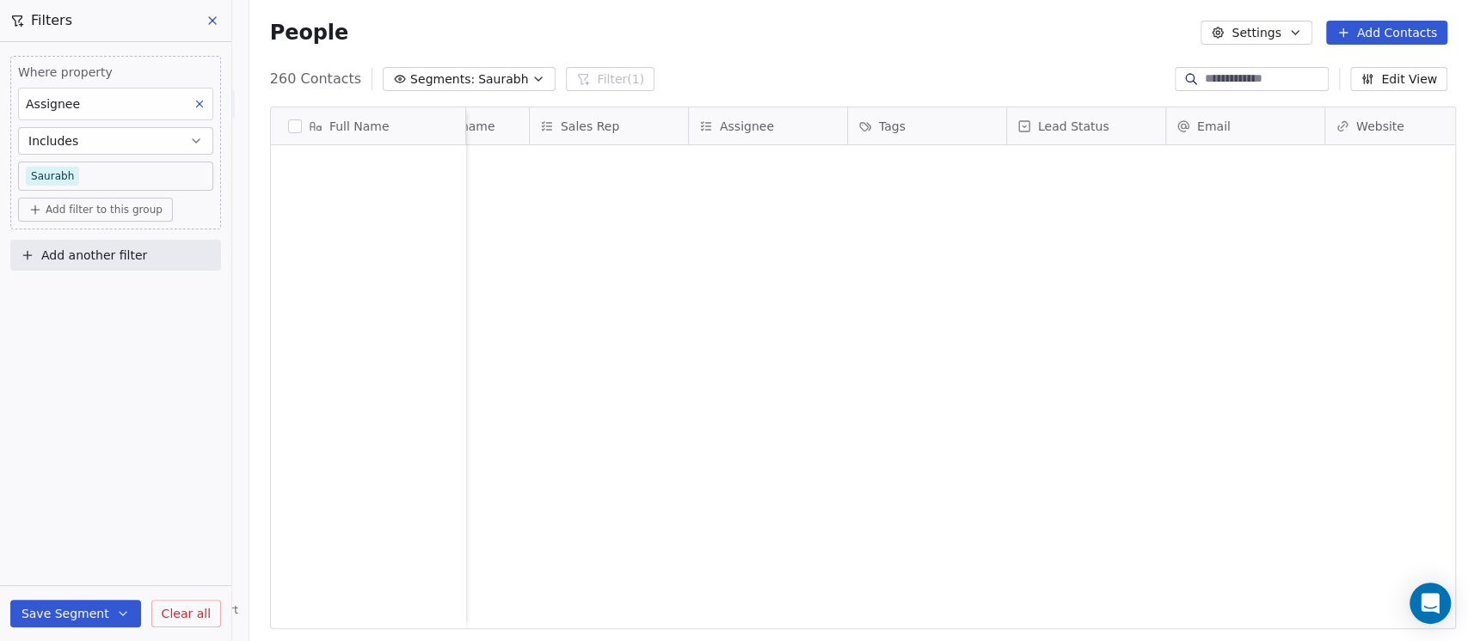
scroll to position [2445, 0]
click at [1069, 131] on span "Lead Status" at bounding box center [1073, 126] width 71 height 17
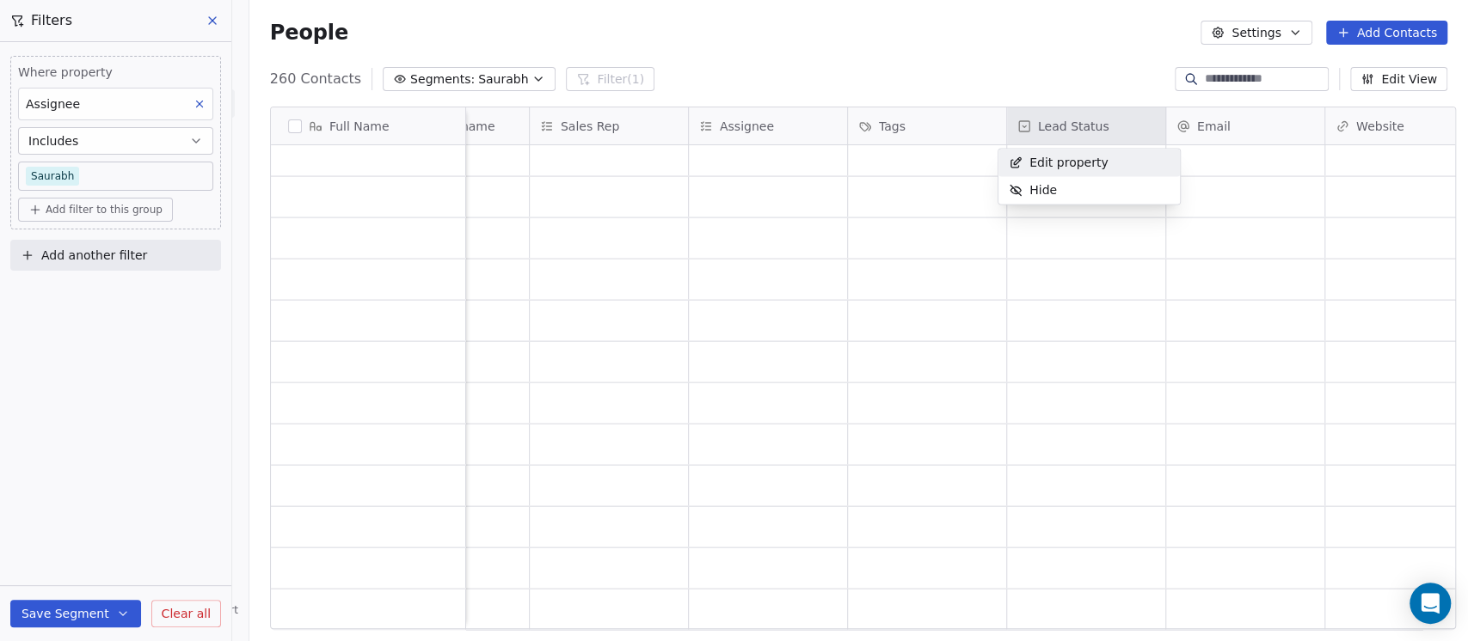
click at [1025, 46] on html "On2Cook India Pvt. Ltd. Contacts People Marketing Workflows Campaigns Sales Pip…" at bounding box center [734, 320] width 1468 height 641
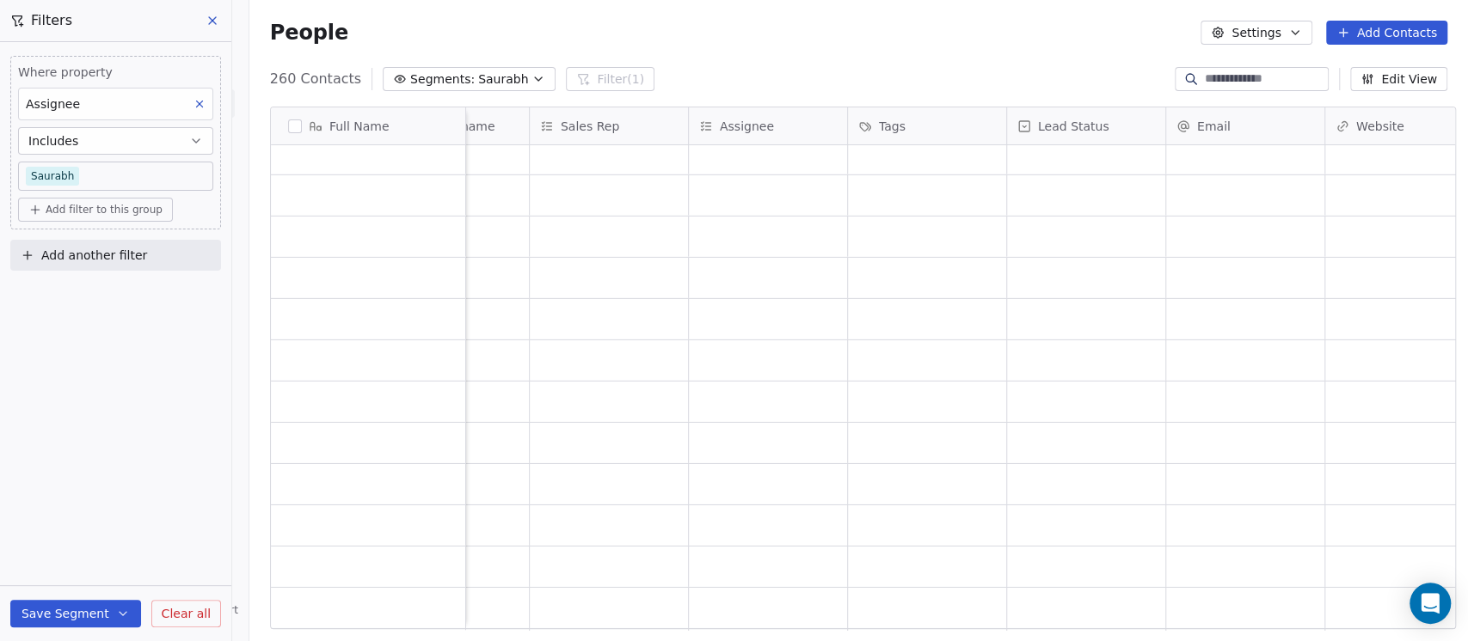
scroll to position [0, 0]
click at [96, 211] on span "Add filter to this group" at bounding box center [104, 210] width 117 height 14
click at [96, 250] on span "Contact properties" at bounding box center [92, 246] width 112 height 18
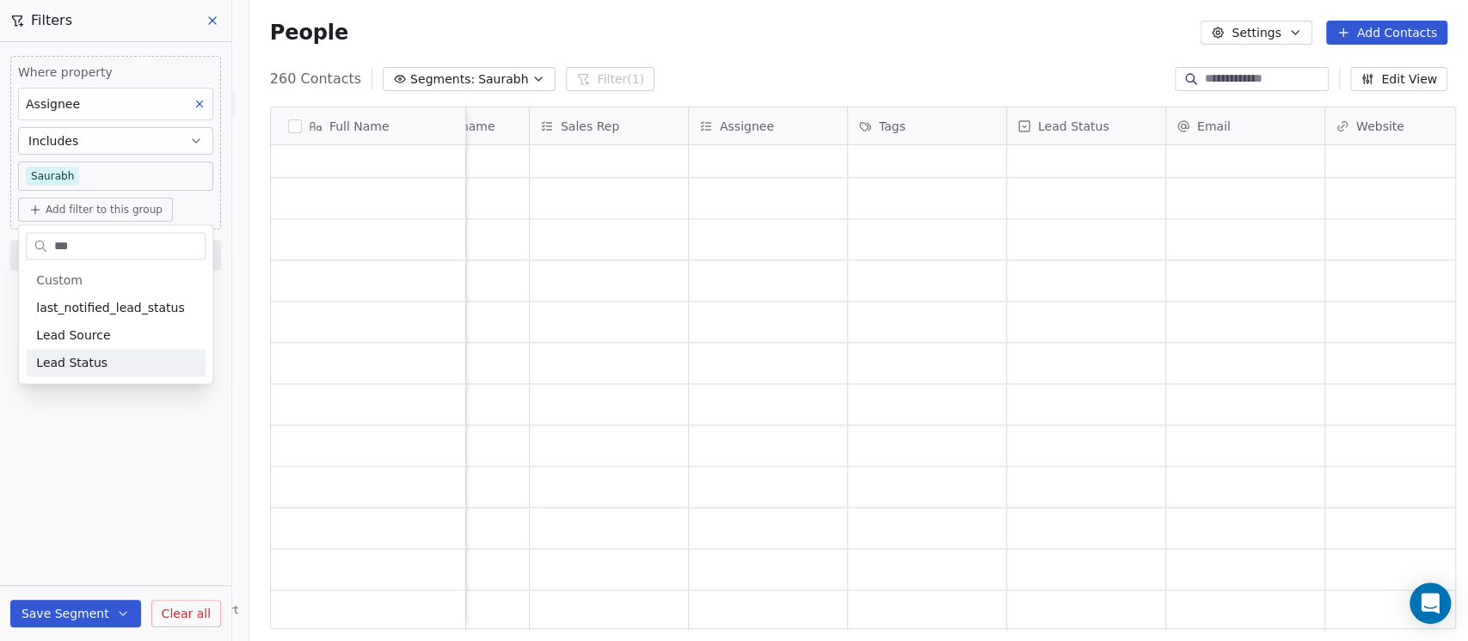
type input "***"
click at [75, 354] on span "Lead Status" at bounding box center [71, 362] width 71 height 17
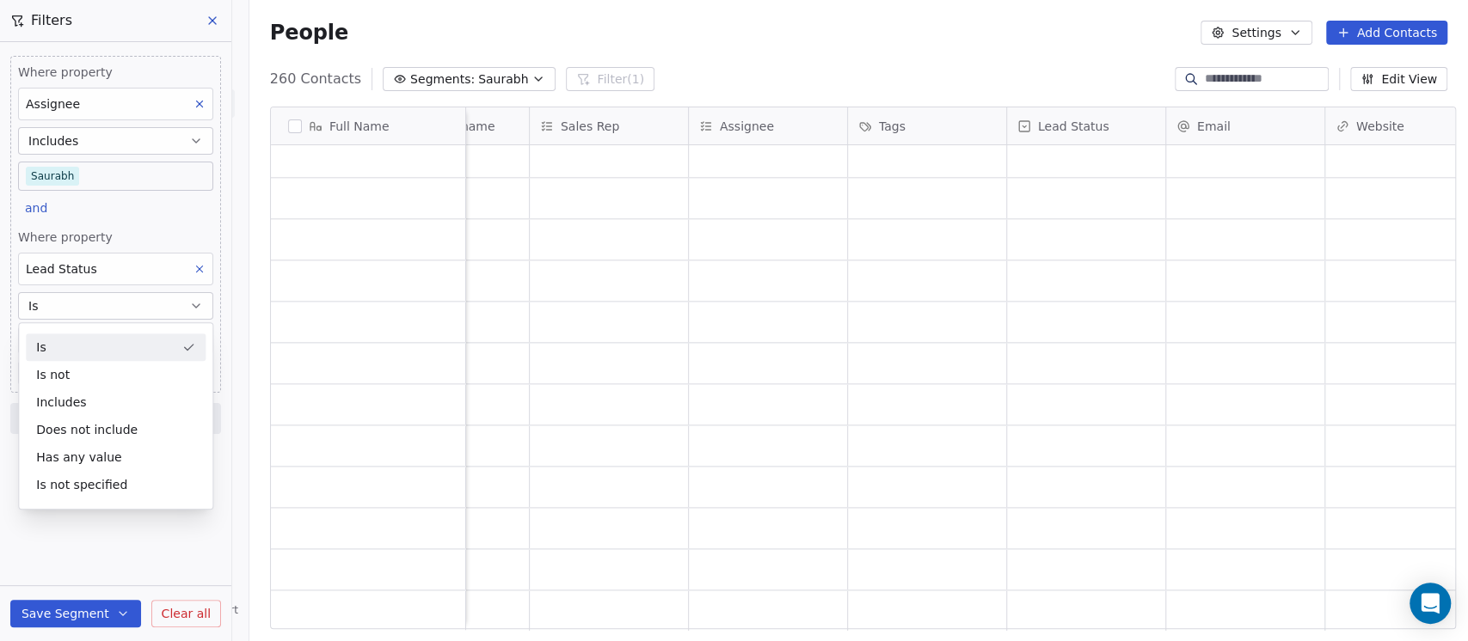
click at [72, 309] on button "Is" at bounding box center [115, 306] width 195 height 28
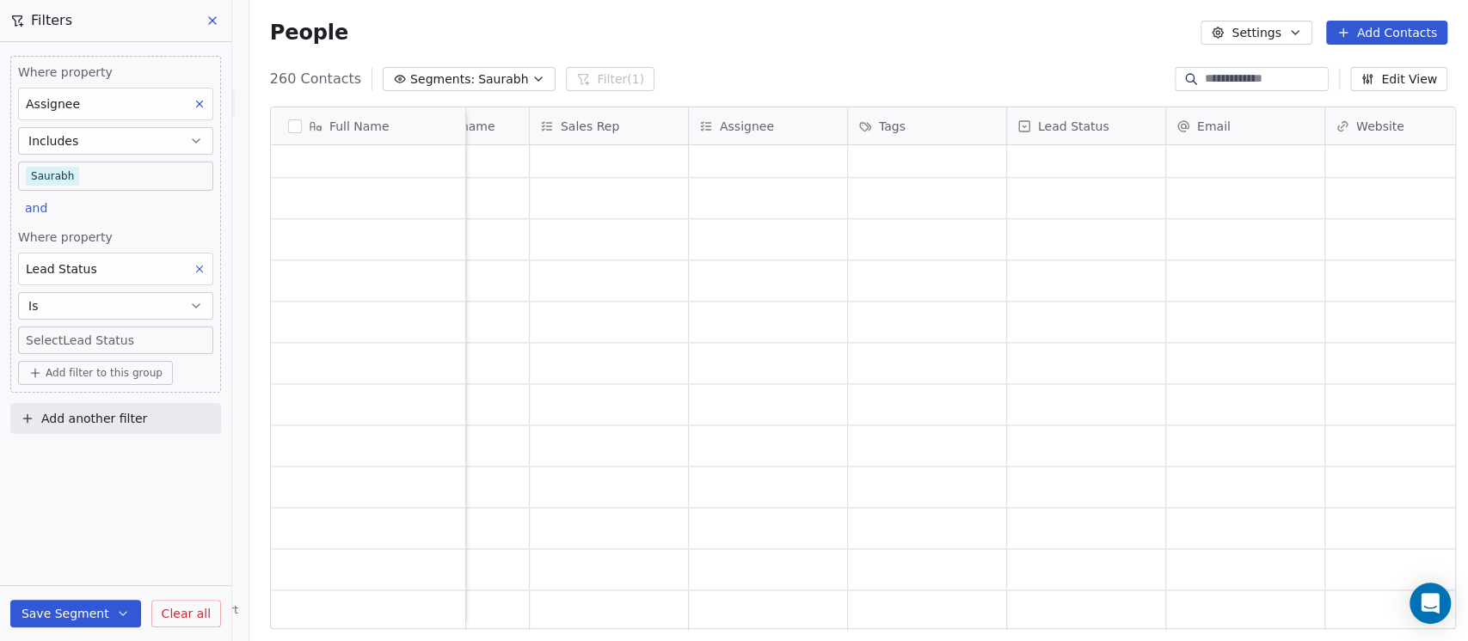
click at [69, 329] on body "On2Cook India Pvt. Ltd. Contacts People Marketing Workflows Campaigns Sales Pip…" at bounding box center [734, 320] width 1468 height 641
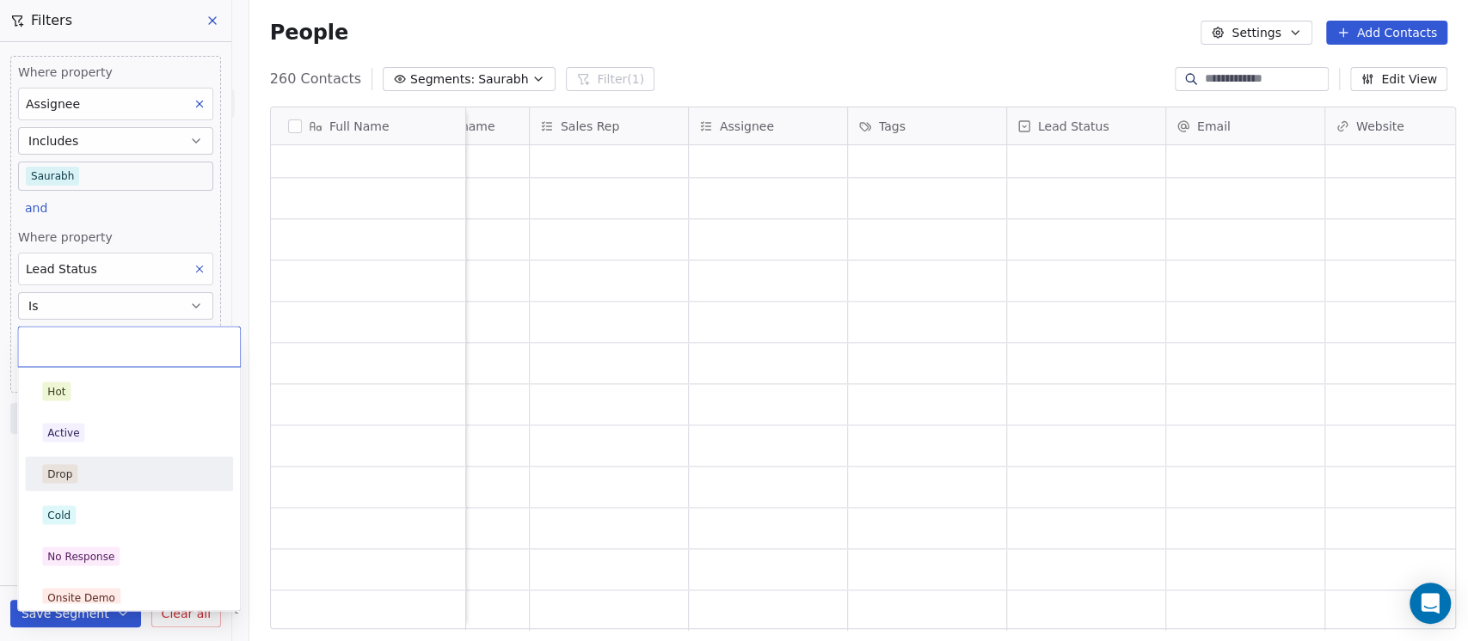
drag, startPoint x: 69, startPoint y: 473, endPoint x: 85, endPoint y: 462, distance: 19.8
click at [70, 475] on div "Drop" at bounding box center [59, 473] width 25 height 15
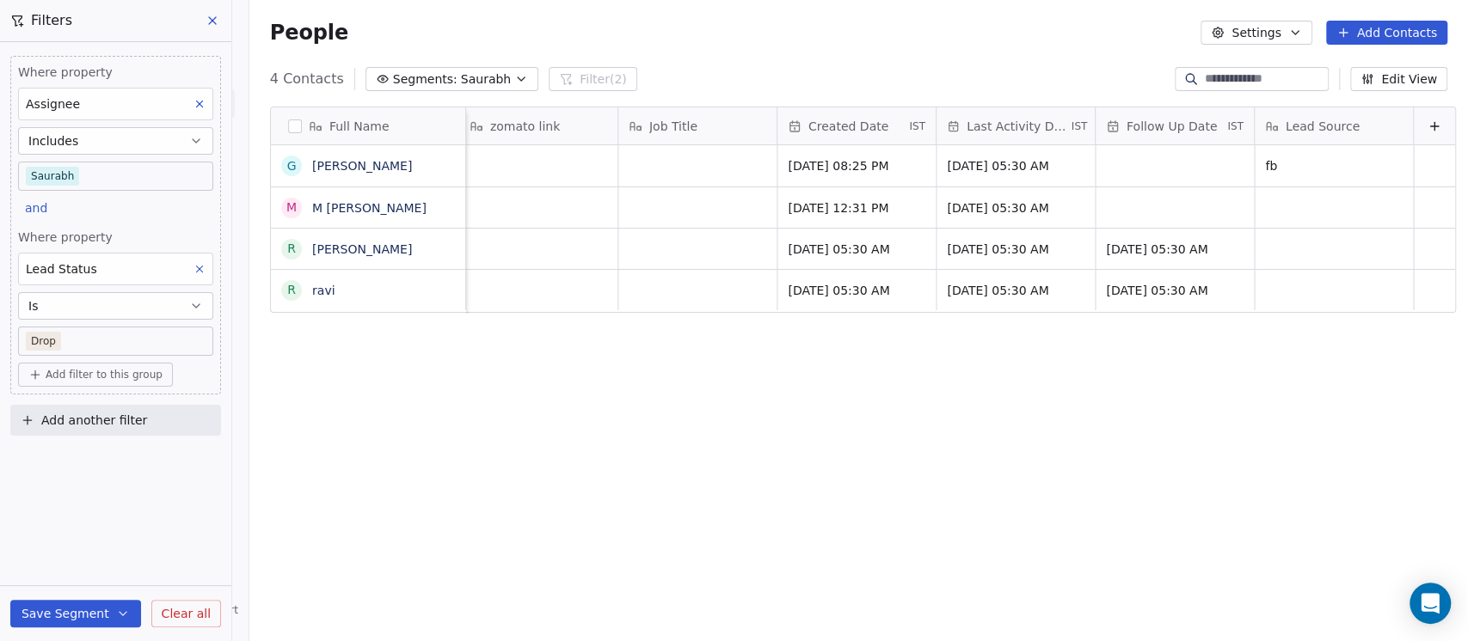
click at [1375, 86] on button "Edit View" at bounding box center [1398, 79] width 97 height 24
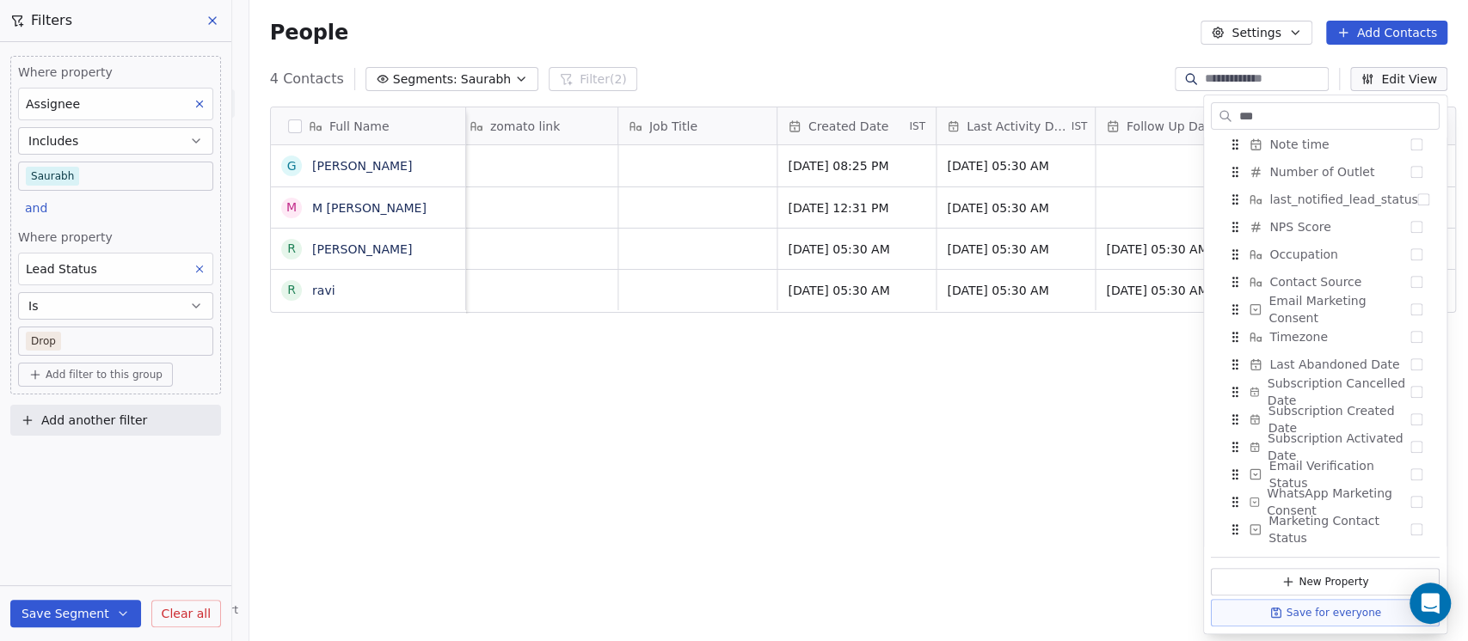
scroll to position [3, 0]
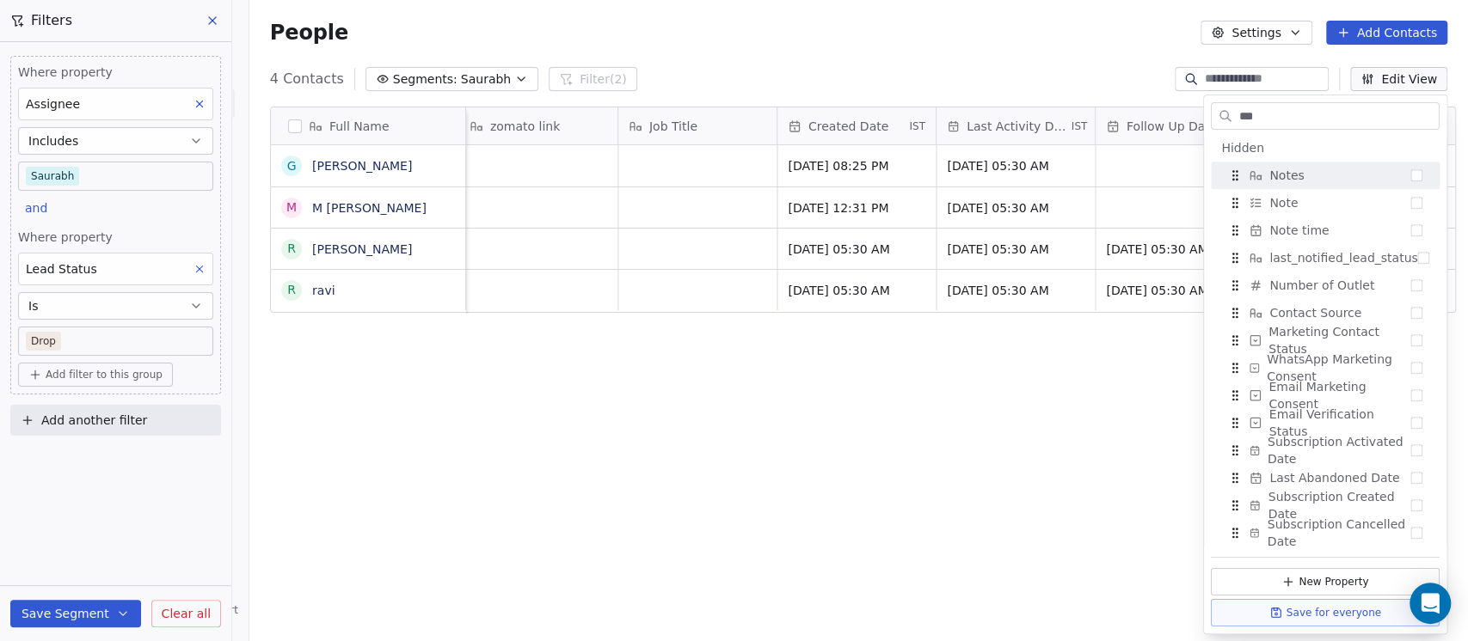
type input "***"
click at [1282, 170] on span "Notes" at bounding box center [1286, 175] width 34 height 17
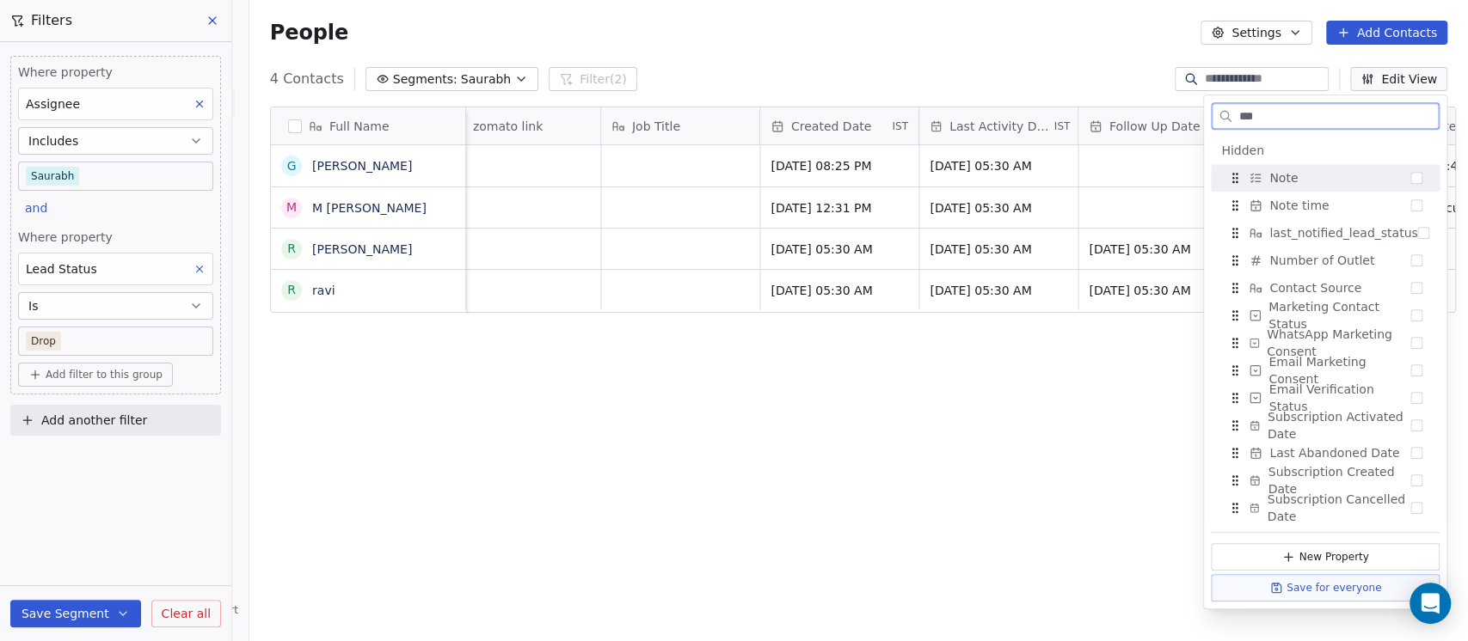
scroll to position [0, 0]
click at [1106, 52] on div "People Settings Add Contacts" at bounding box center [858, 32] width 1218 height 65
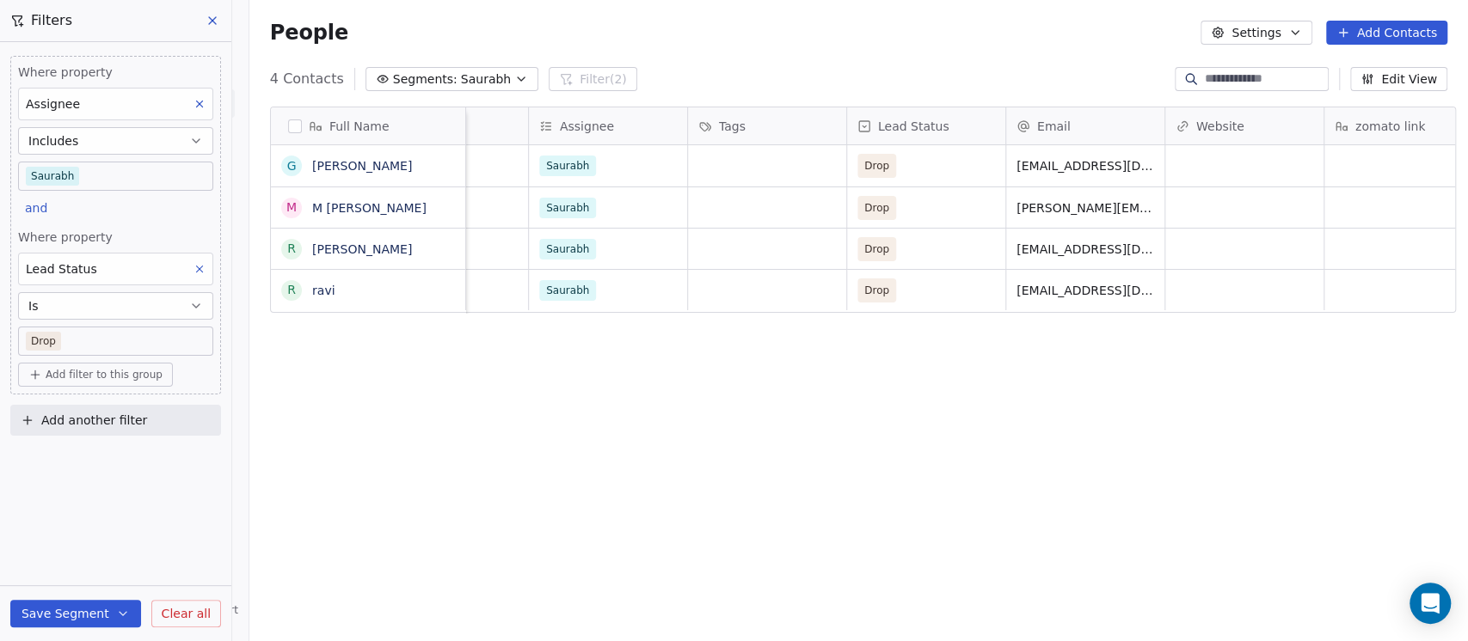
scroll to position [0, 802]
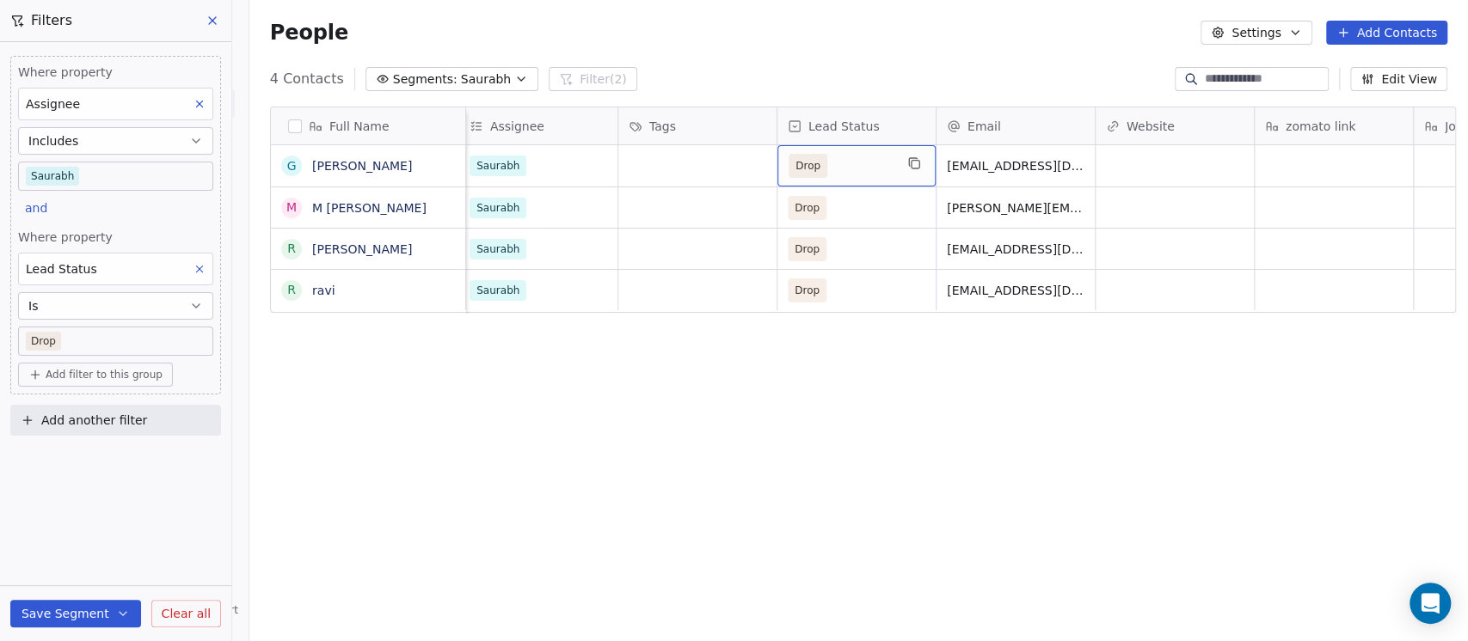
click at [848, 163] on span "Drop" at bounding box center [840, 166] width 105 height 24
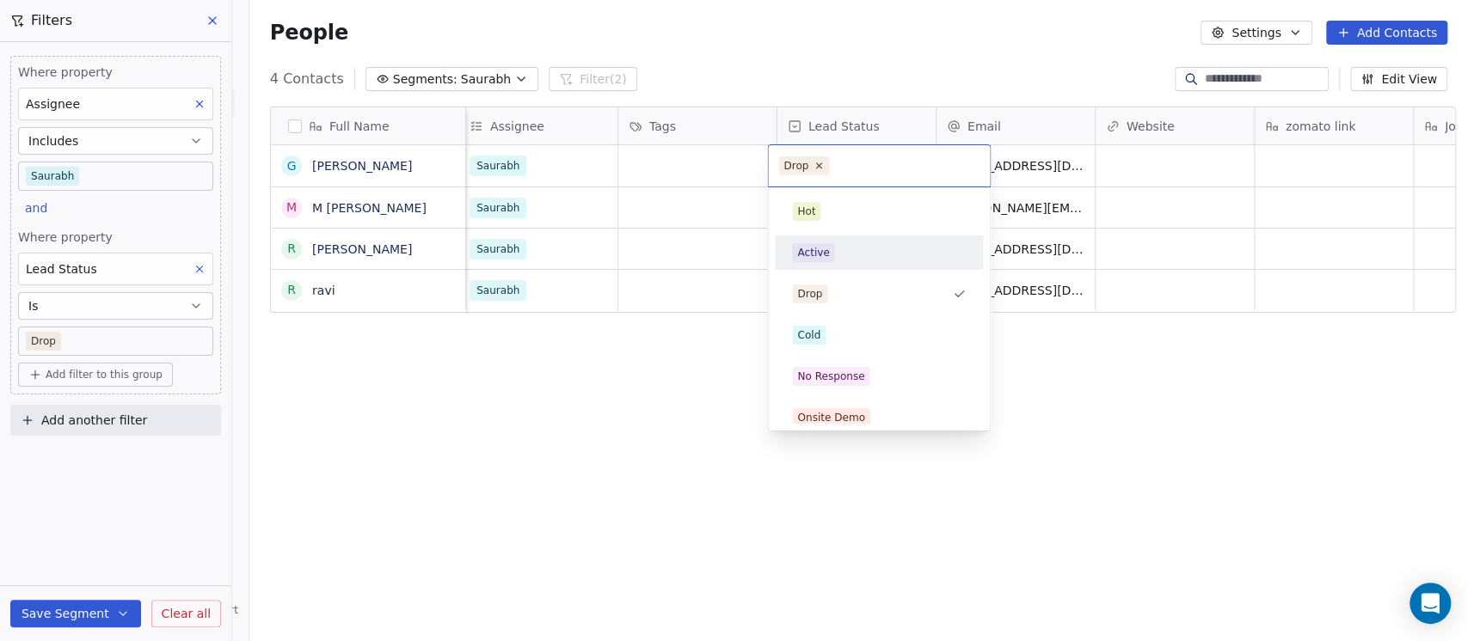
click at [848, 253] on div "Active" at bounding box center [879, 252] width 174 height 19
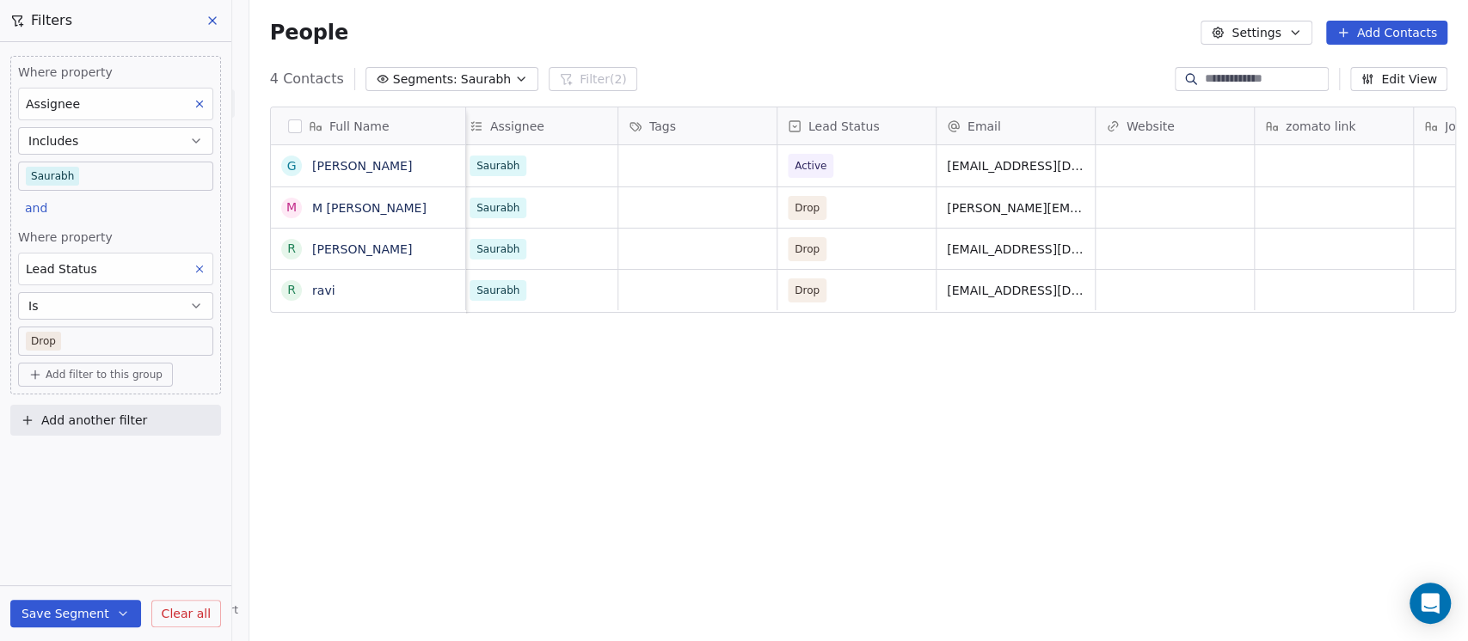
click at [916, 30] on div "People Settings Add Contacts" at bounding box center [858, 33] width 1177 height 24
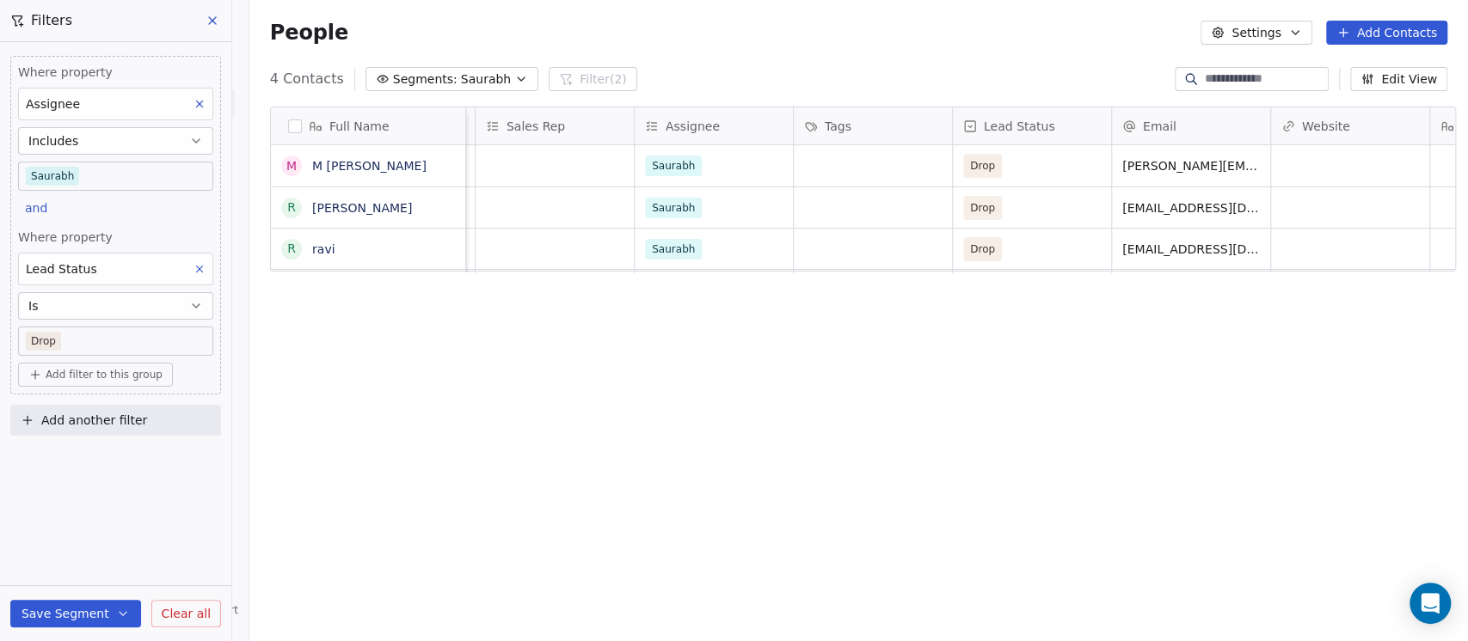
scroll to position [0, 1774]
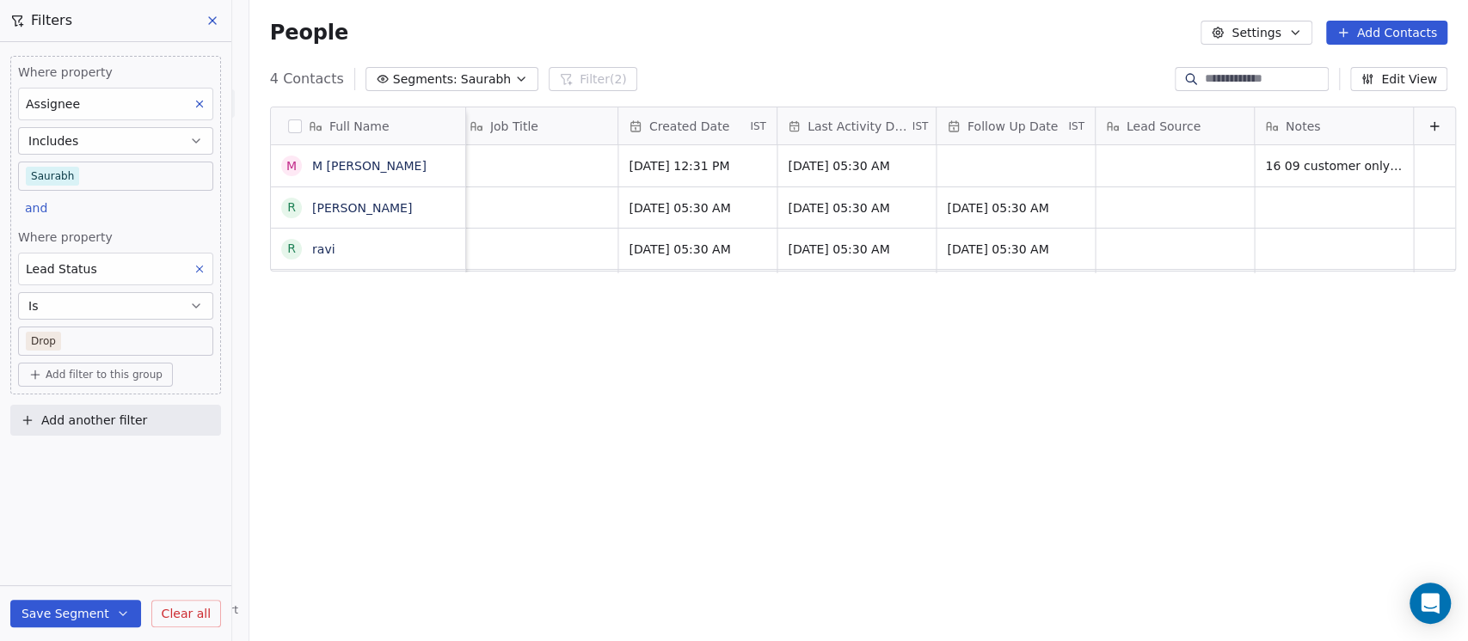
click at [223, 20] on button at bounding box center [213, 21] width 26 height 24
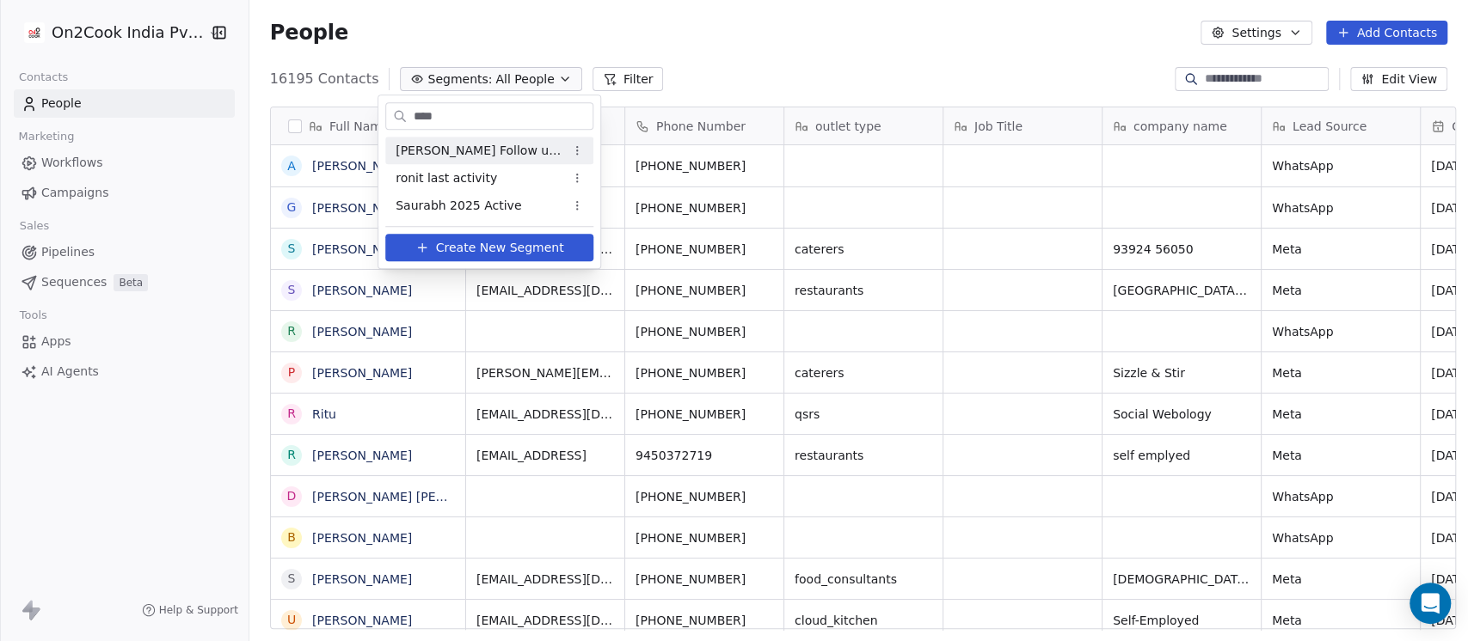
scroll to position [547, 1209]
type input "****"
click at [434, 192] on div "Saurabh 2025 Active" at bounding box center [489, 206] width 208 height 28
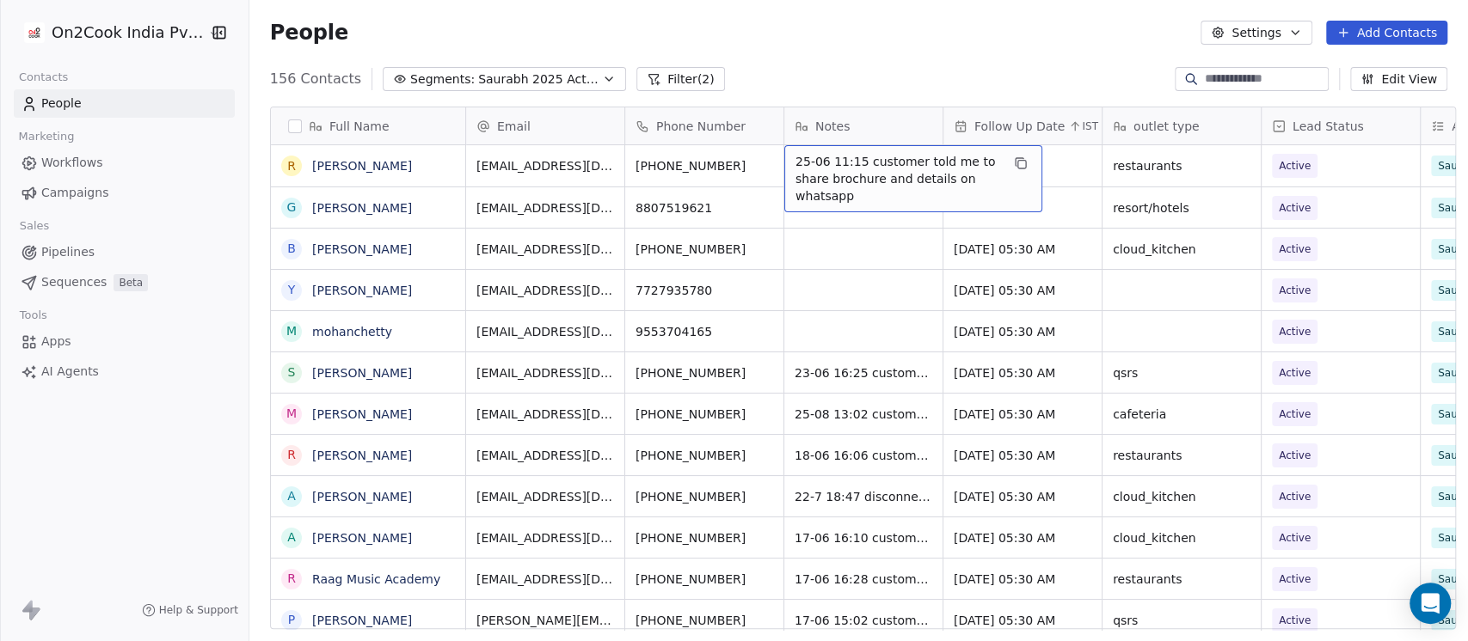
click at [795, 164] on span "25-06 11:15 customer told me to share brochure and details on whatsapp" at bounding box center [897, 179] width 205 height 52
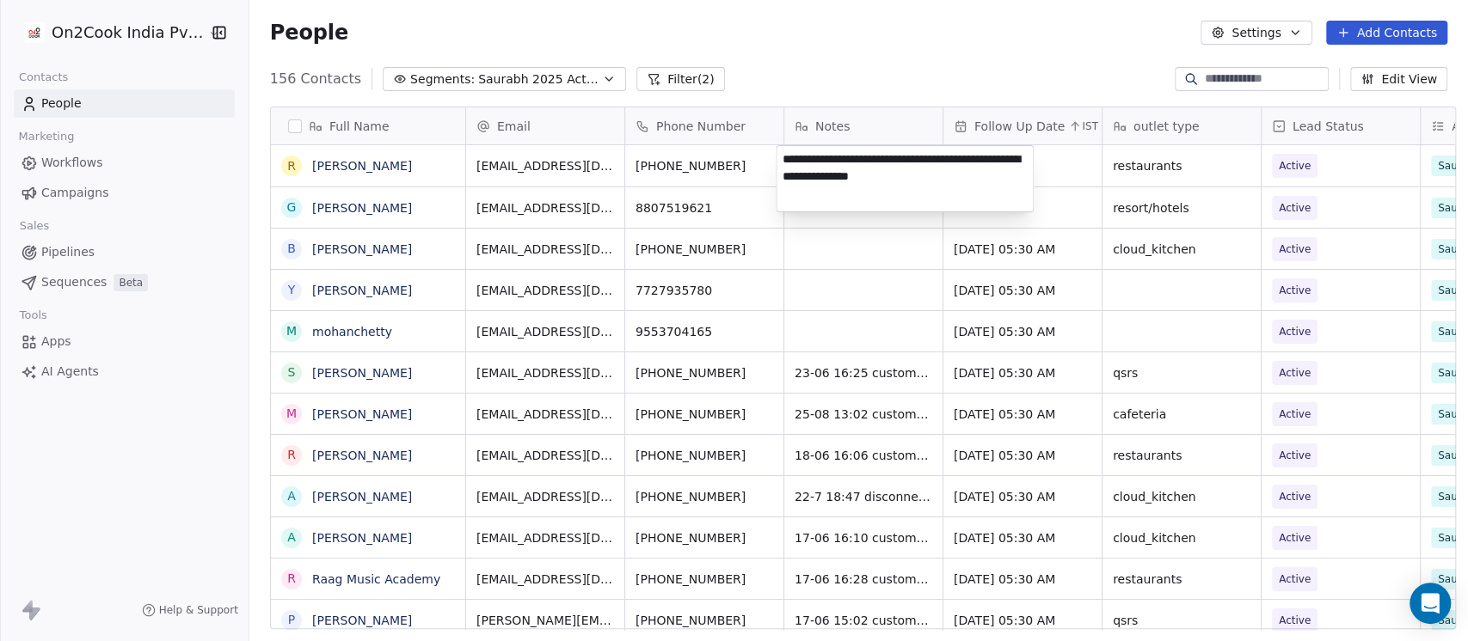
click at [784, 157] on textarea "**********" at bounding box center [904, 178] width 256 height 65
type textarea "**********"
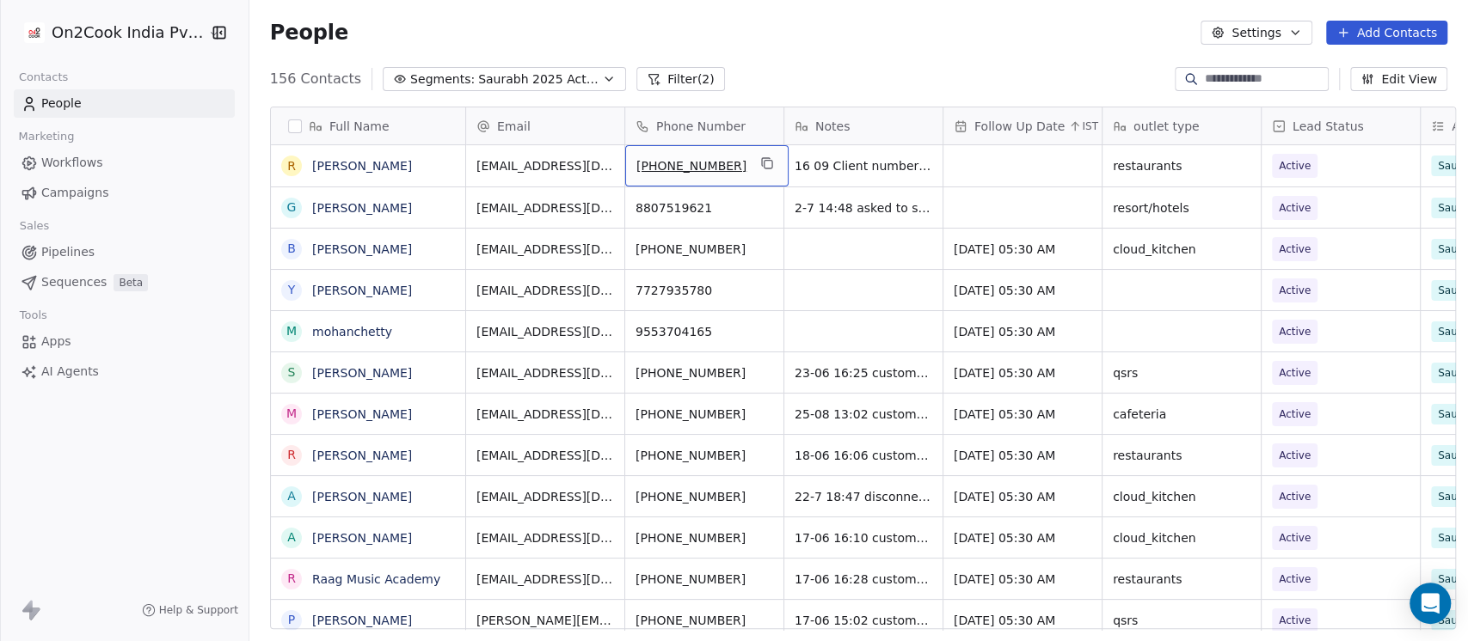
click at [683, 159] on span "[PHONE_NUMBER]" at bounding box center [691, 165] width 110 height 17
click at [671, 168] on input "**********" at bounding box center [695, 167] width 151 height 34
click at [806, 29] on html "On2Cook India Pvt. Ltd. Contacts People Marketing Workflows Campaigns Sales Pip…" at bounding box center [734, 320] width 1468 height 641
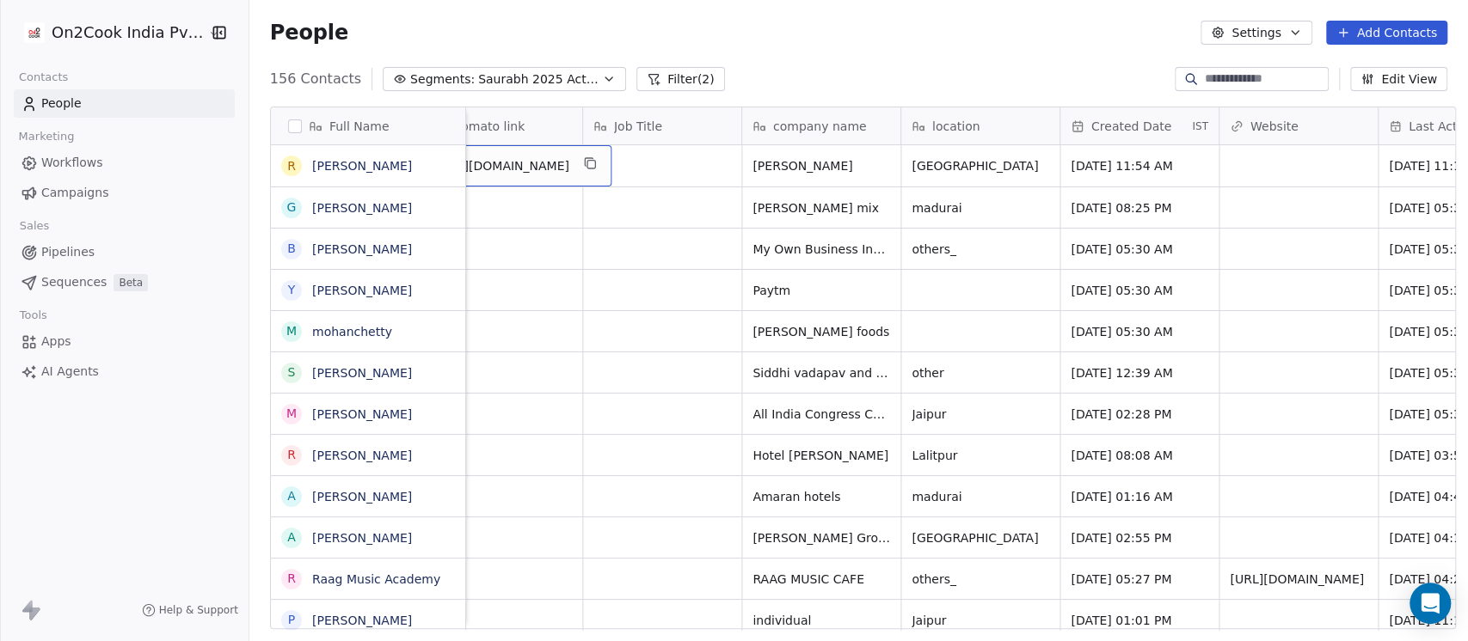
scroll to position [0, 1359]
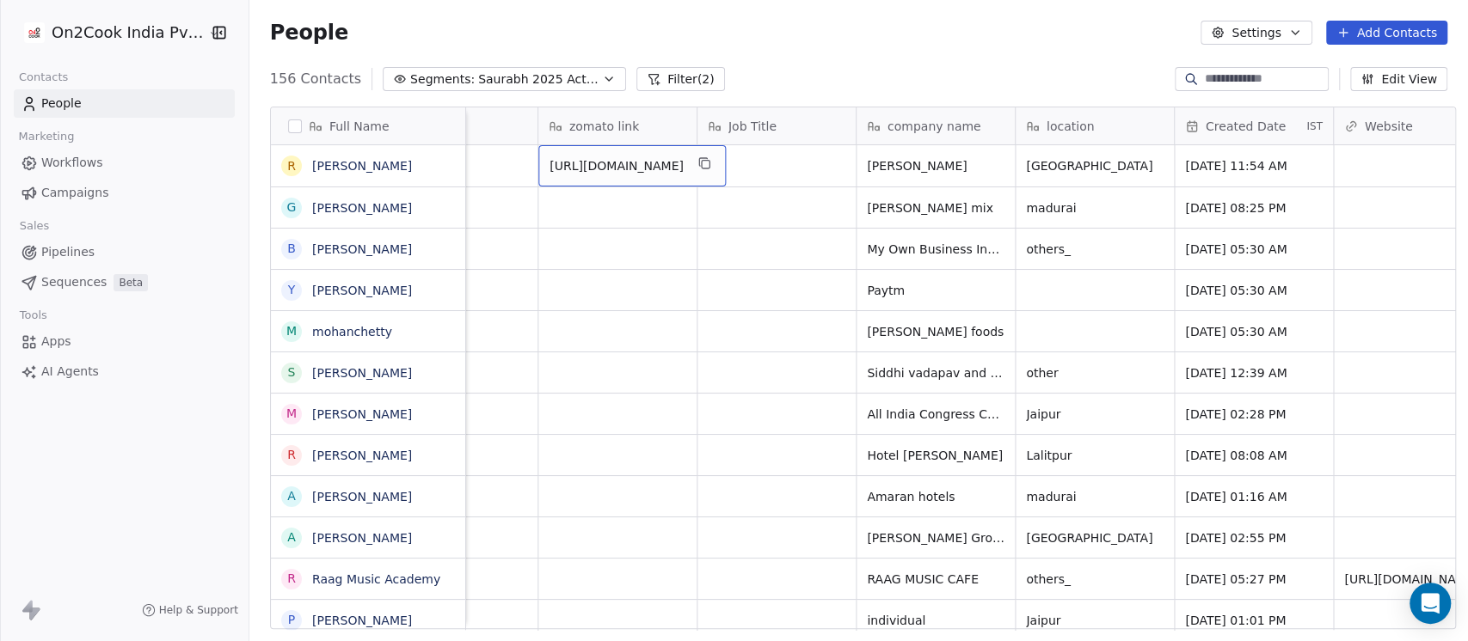
click at [668, 175] on span "[URL][DOMAIN_NAME]" at bounding box center [616, 165] width 134 height 17
click at [706, 162] on icon "grid" at bounding box center [702, 162] width 8 height 8
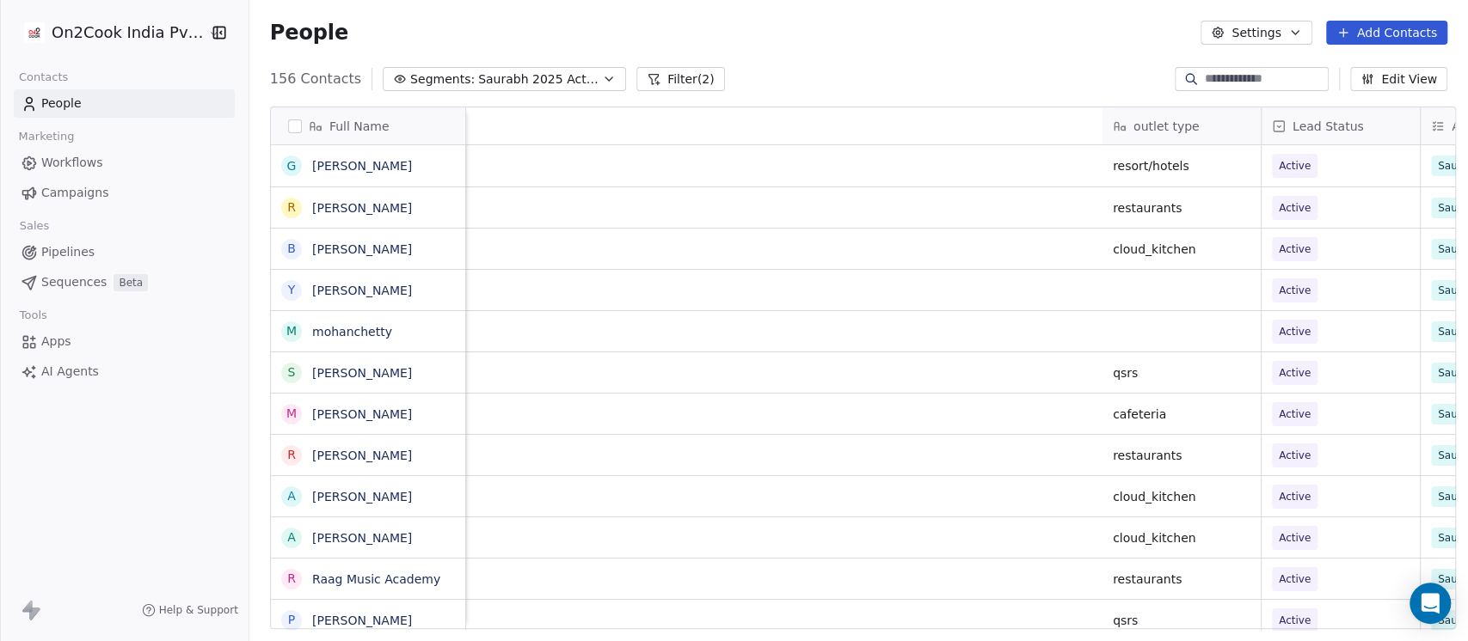
scroll to position [0, 1260]
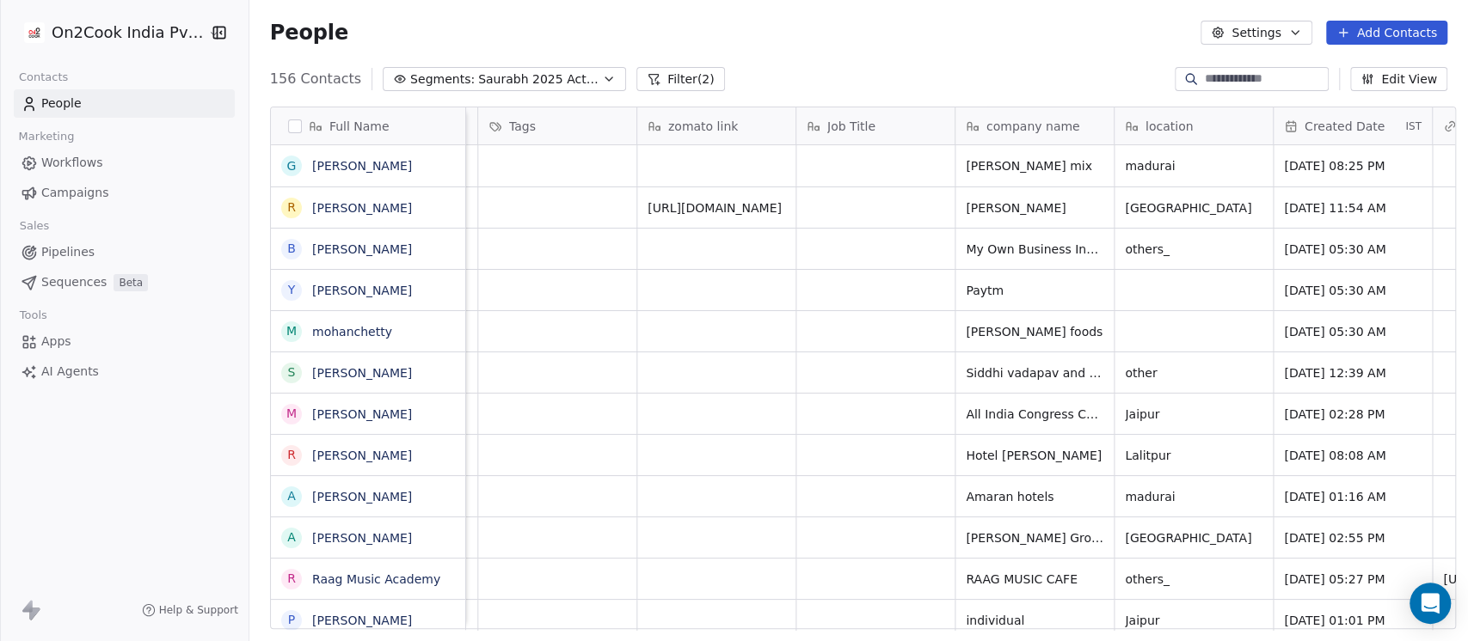
click at [1327, 130] on span "Created Date" at bounding box center [1344, 126] width 80 height 17
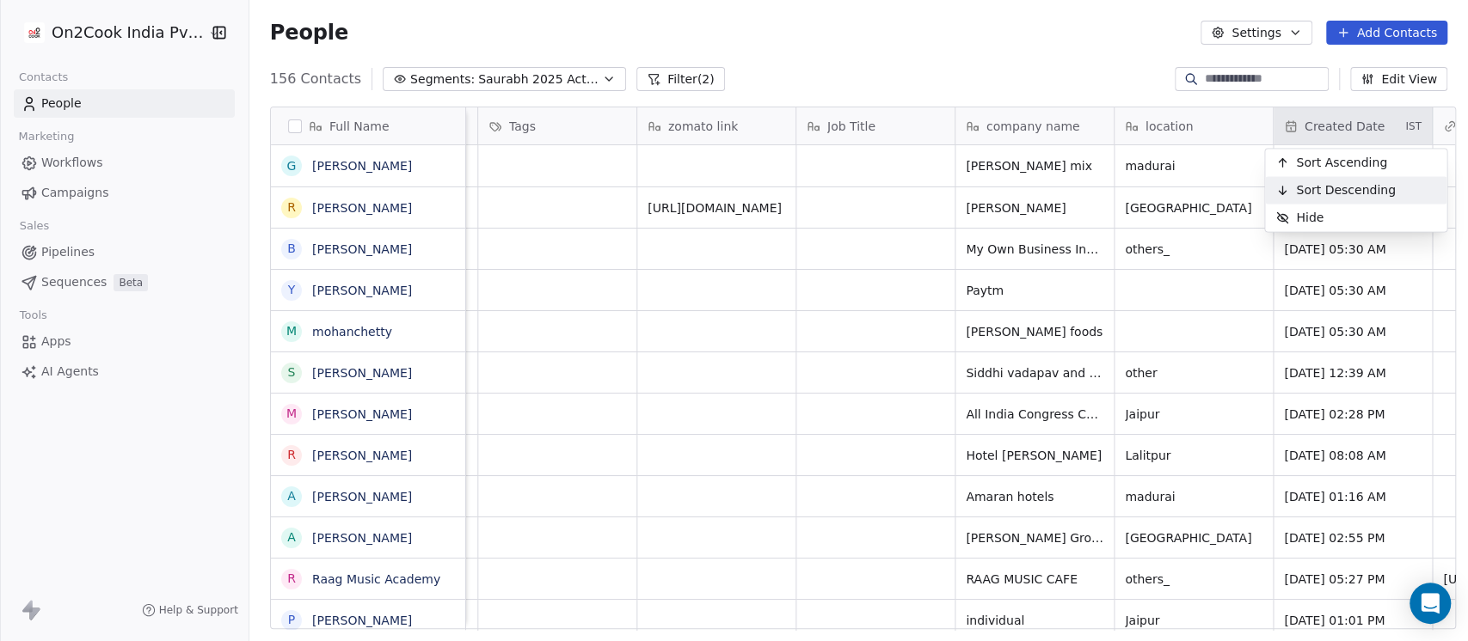
click at [1321, 192] on span "Sort Descending" at bounding box center [1346, 189] width 100 height 17
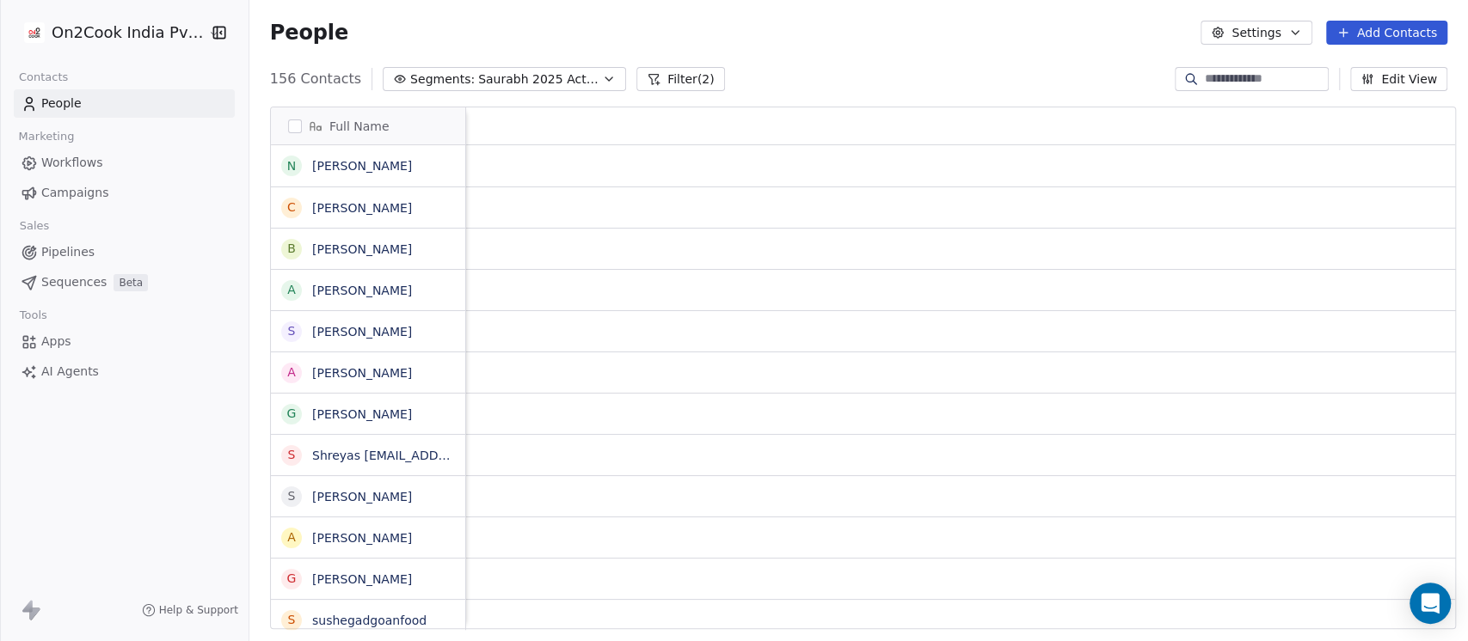
scroll to position [0, 1933]
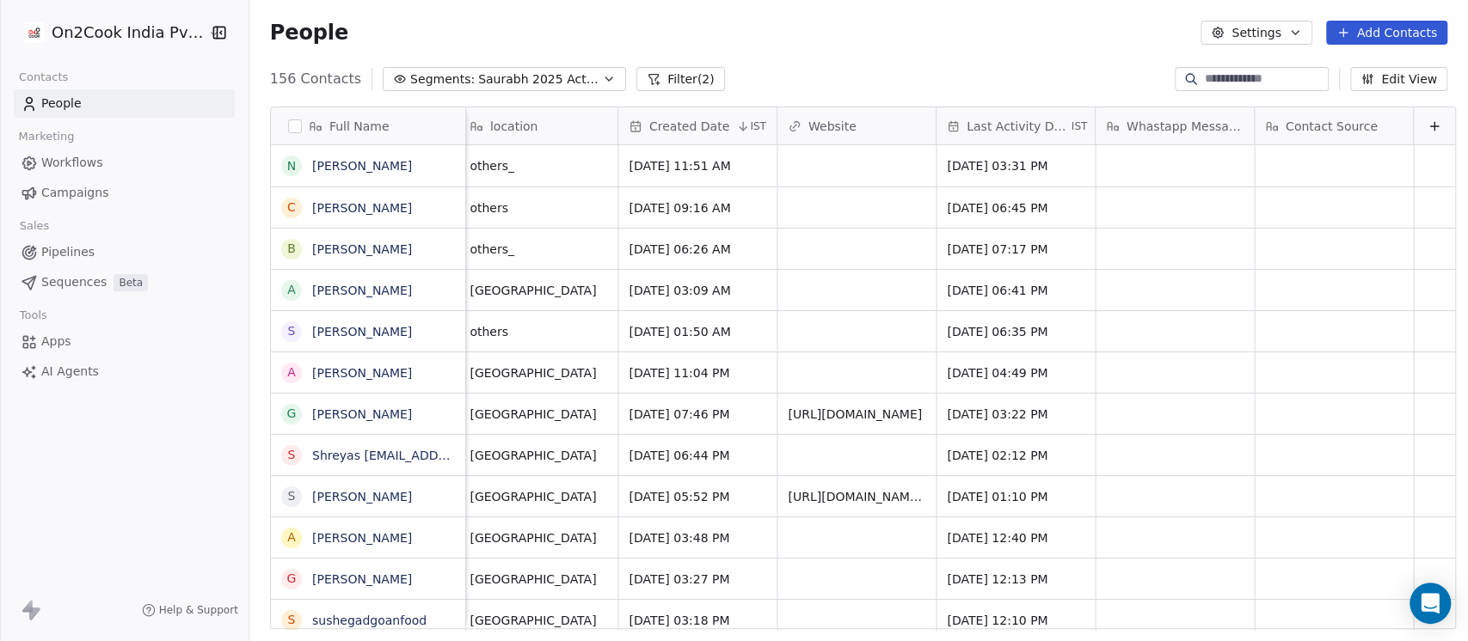
click at [981, 118] on span "Last Activity Date" at bounding box center [1016, 126] width 101 height 17
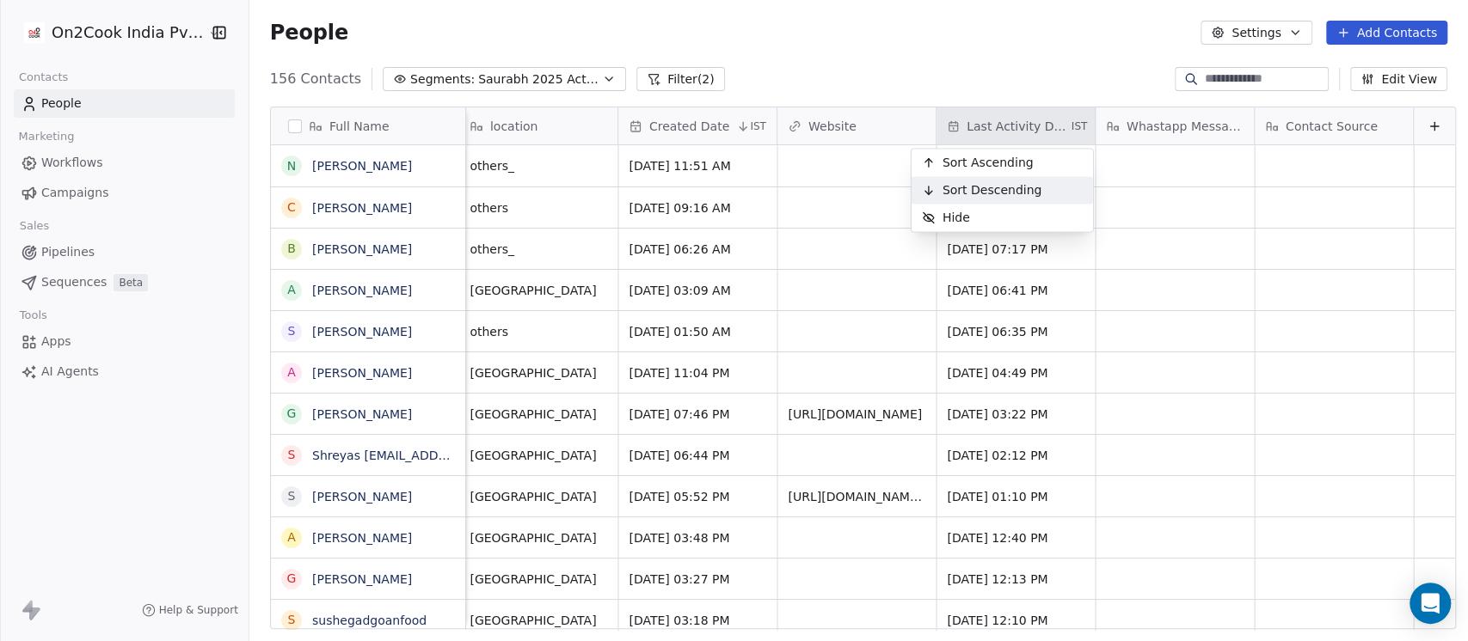
click at [990, 182] on span "Sort Descending" at bounding box center [992, 189] width 100 height 17
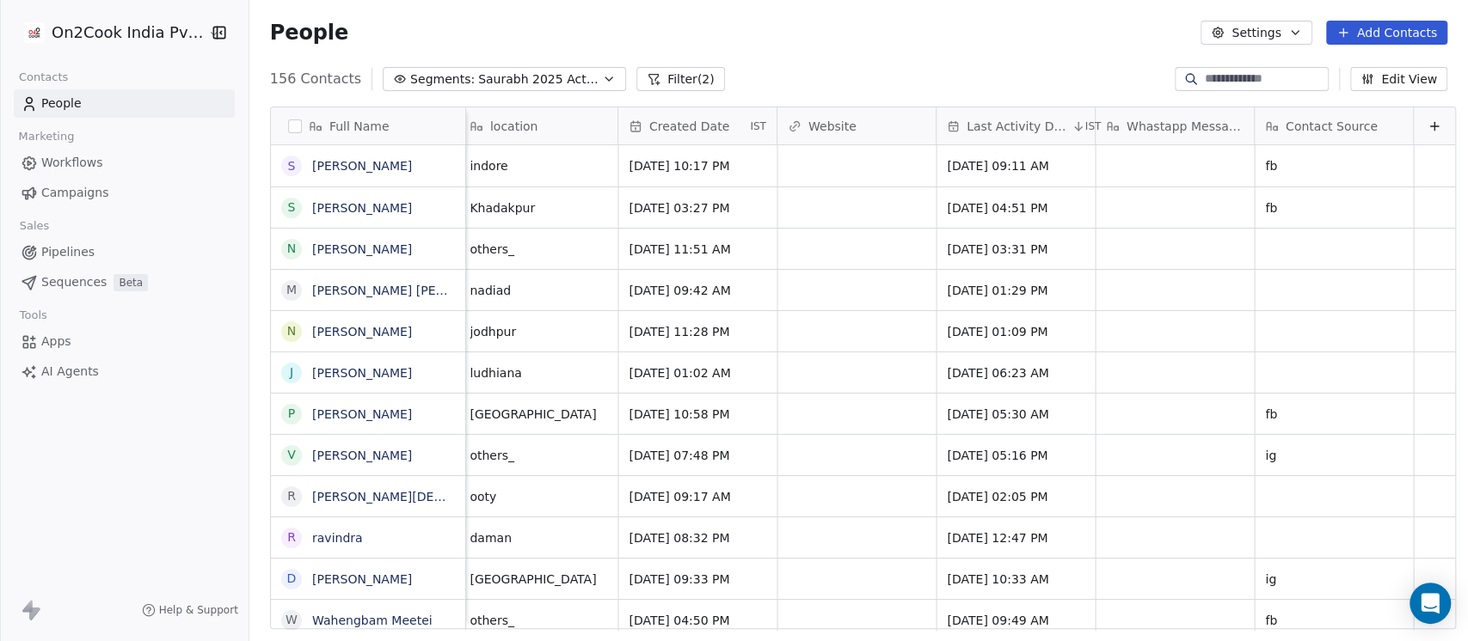
click at [990, 109] on div "Last Activity Date IST" at bounding box center [1015, 125] width 158 height 37
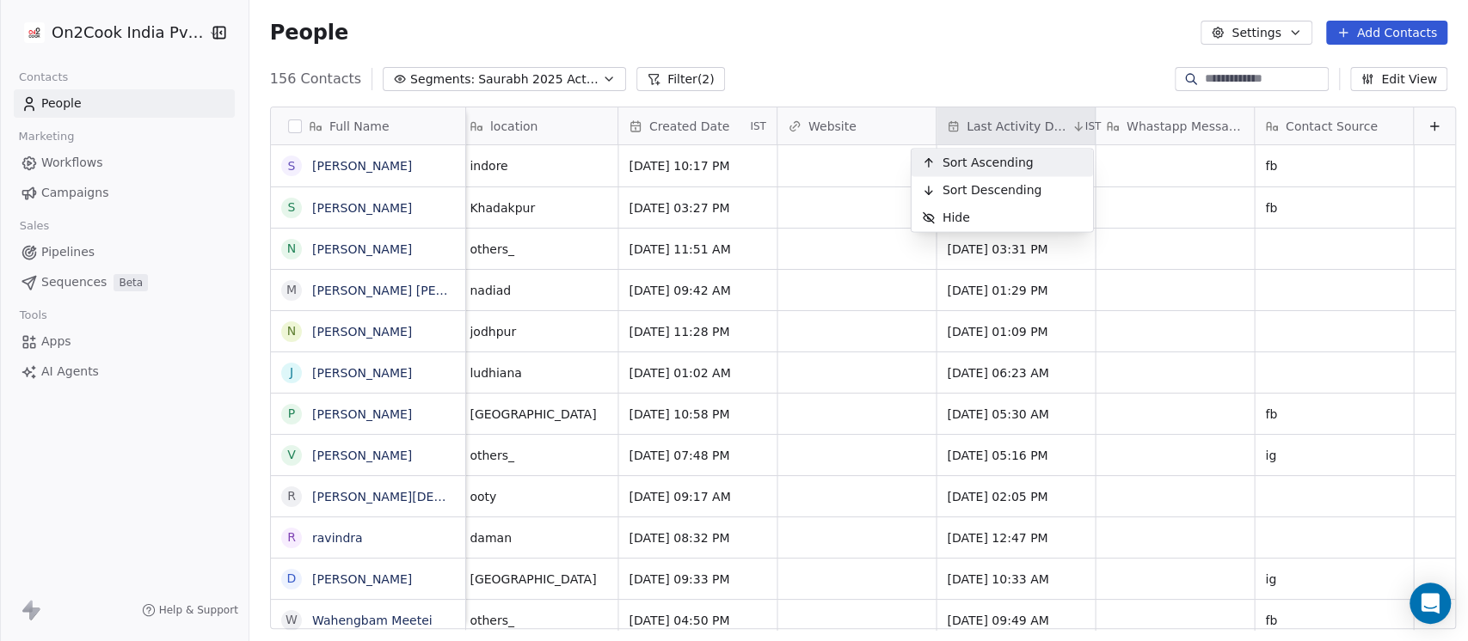
click at [986, 161] on span "Sort Ascending" at bounding box center [987, 162] width 91 height 17
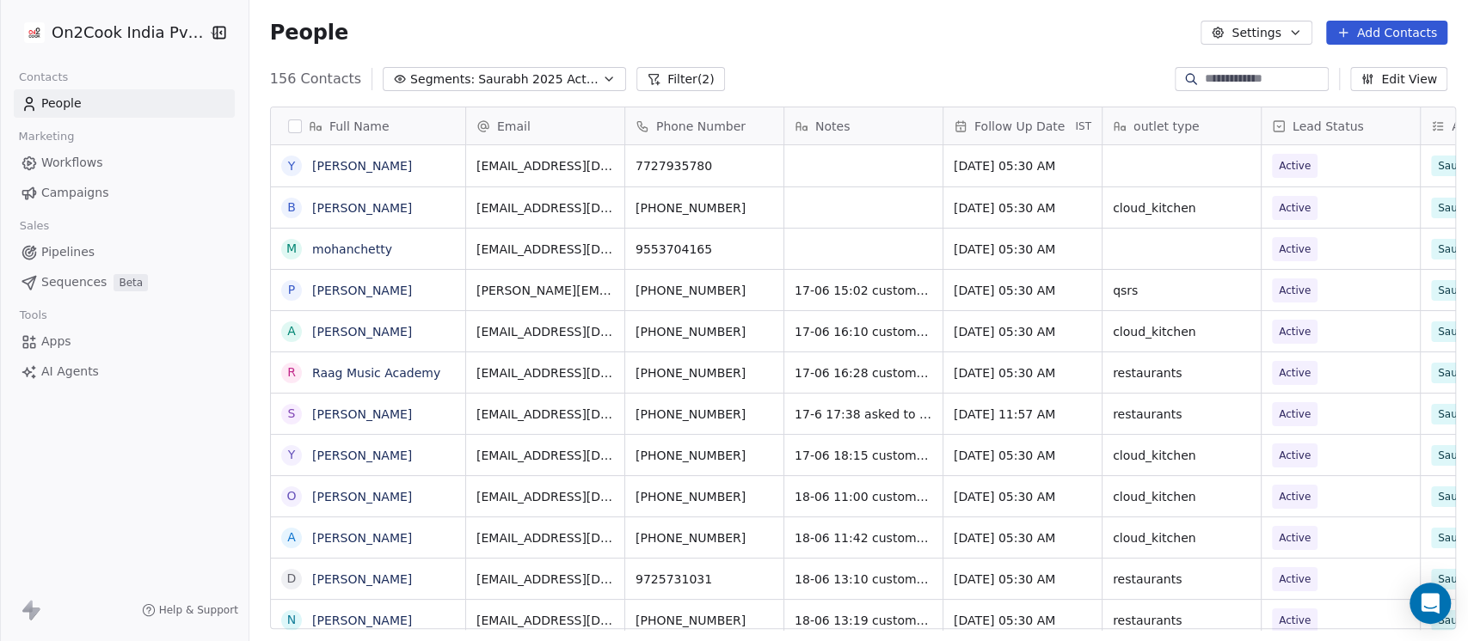
scroll to position [547, 1209]
click at [1209, 75] on input at bounding box center [1264, 78] width 120 height 17
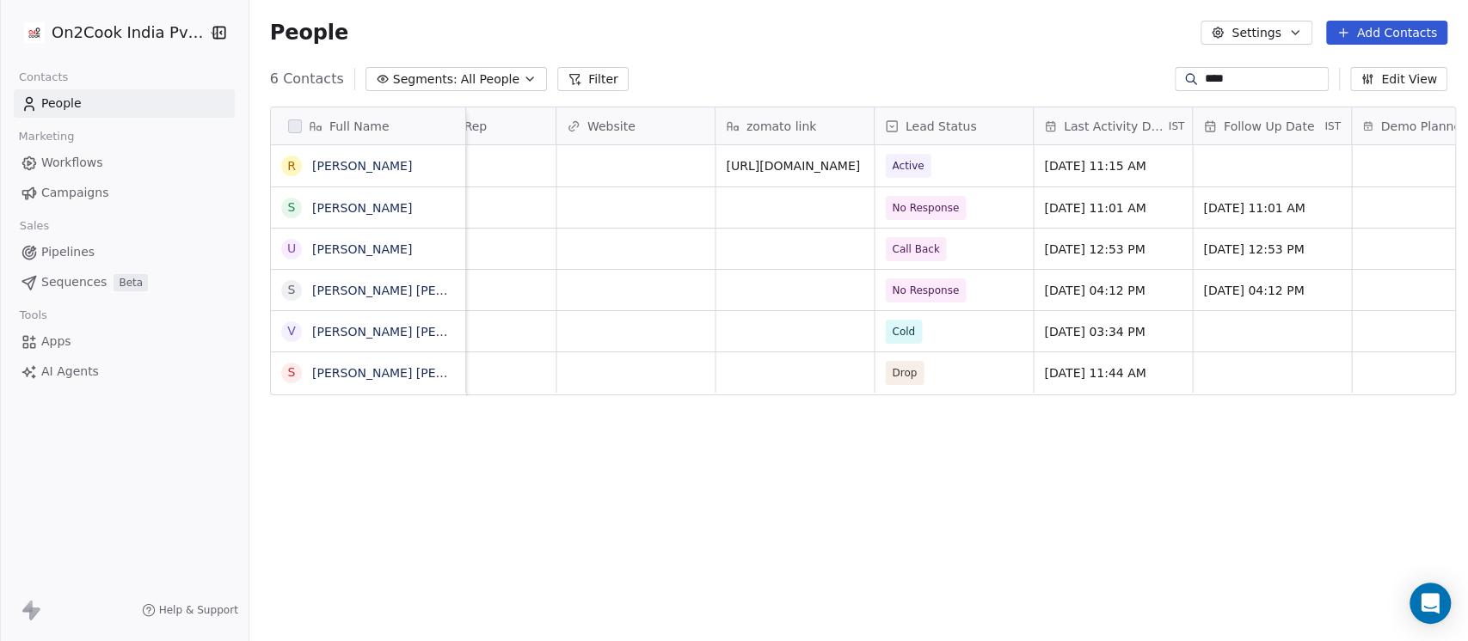
scroll to position [0, 2178]
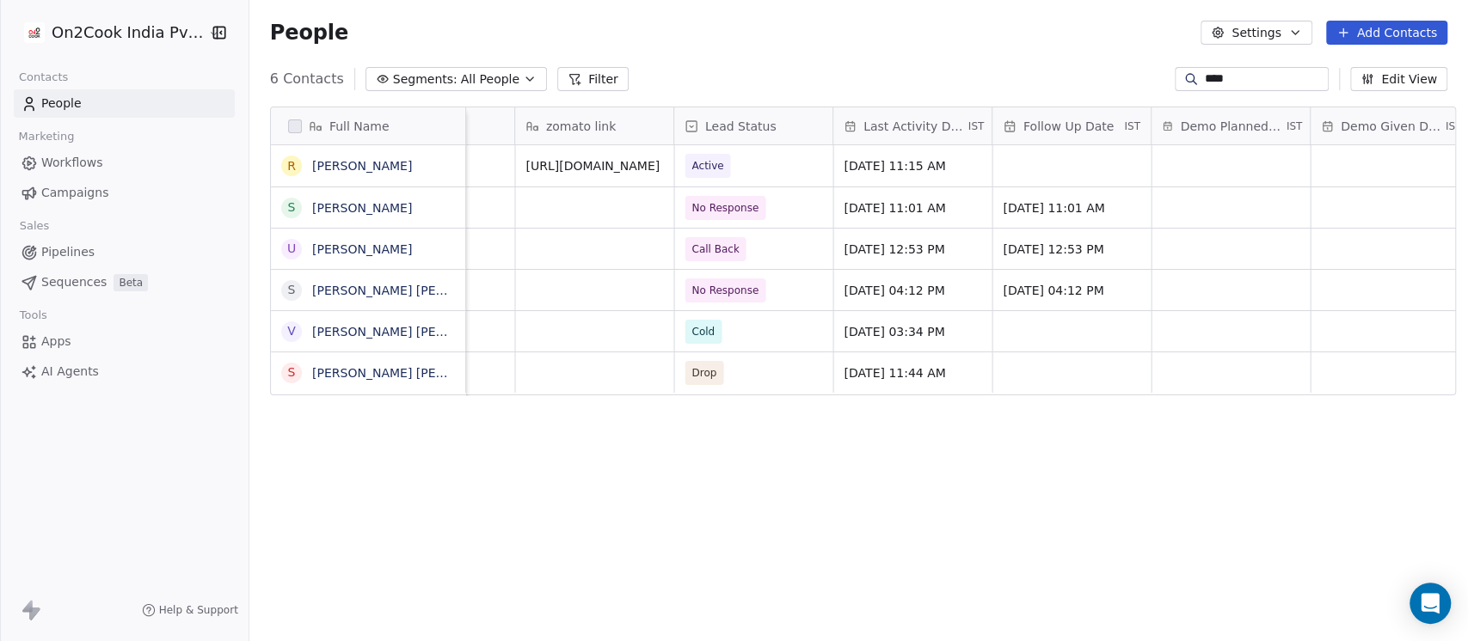
type input "****"
click at [1093, 167] on div "grid" at bounding box center [1071, 165] width 158 height 41
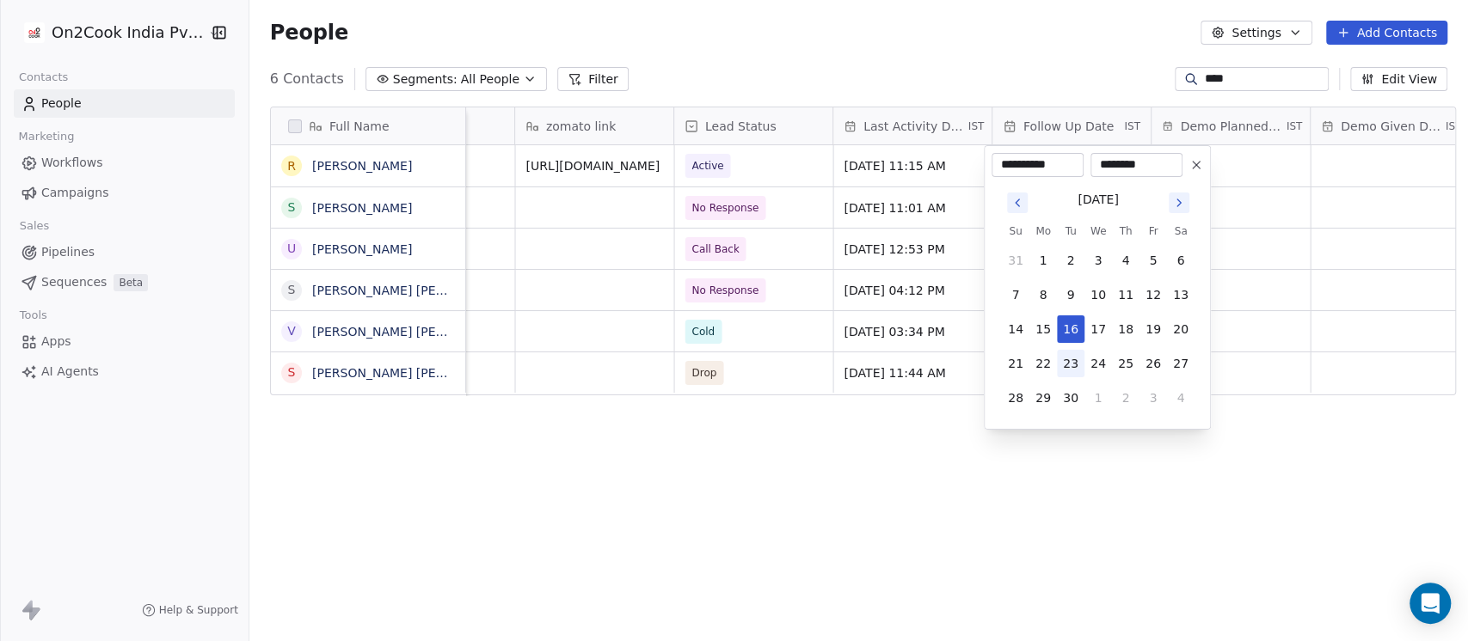
click at [1064, 352] on button "23" at bounding box center [1071, 364] width 28 height 28
type input "**********"
click at [1045, 52] on html "On2Cook India Pvt. Ltd. Contacts People Marketing Workflows Campaigns Sales Pip…" at bounding box center [734, 320] width 1468 height 641
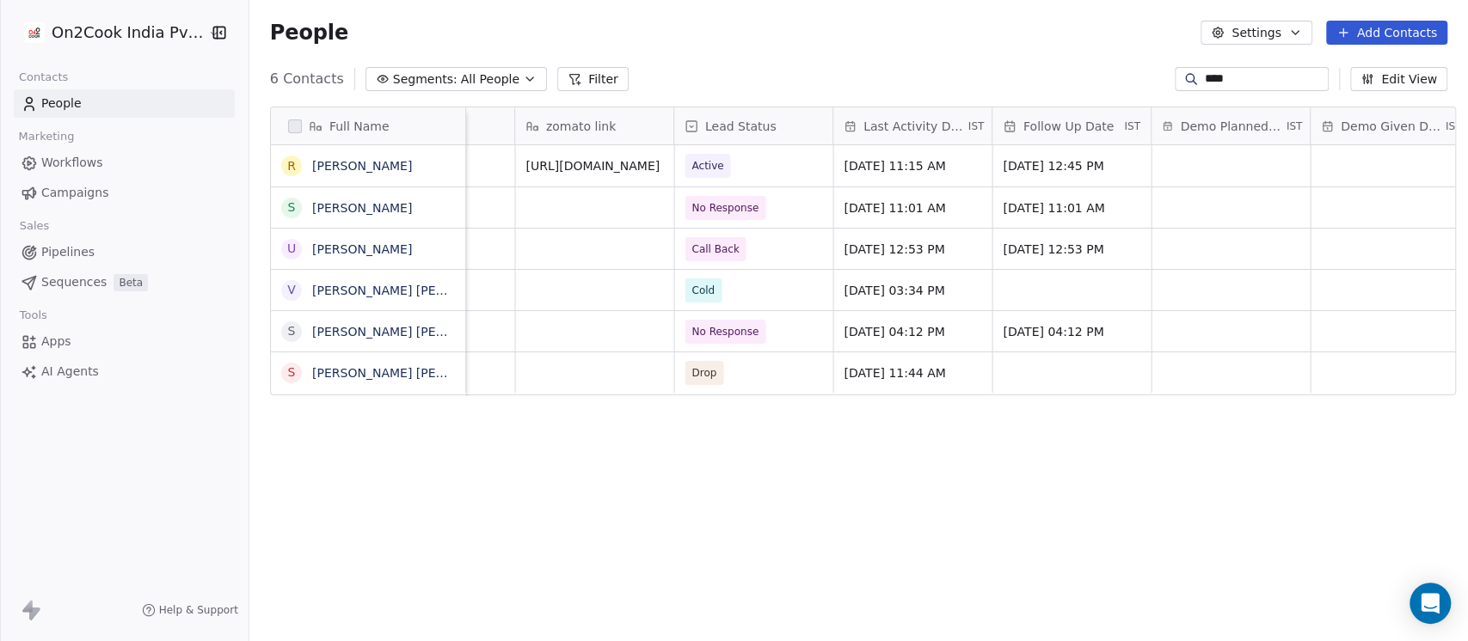
click at [1247, 74] on input "****" at bounding box center [1264, 78] width 120 height 17
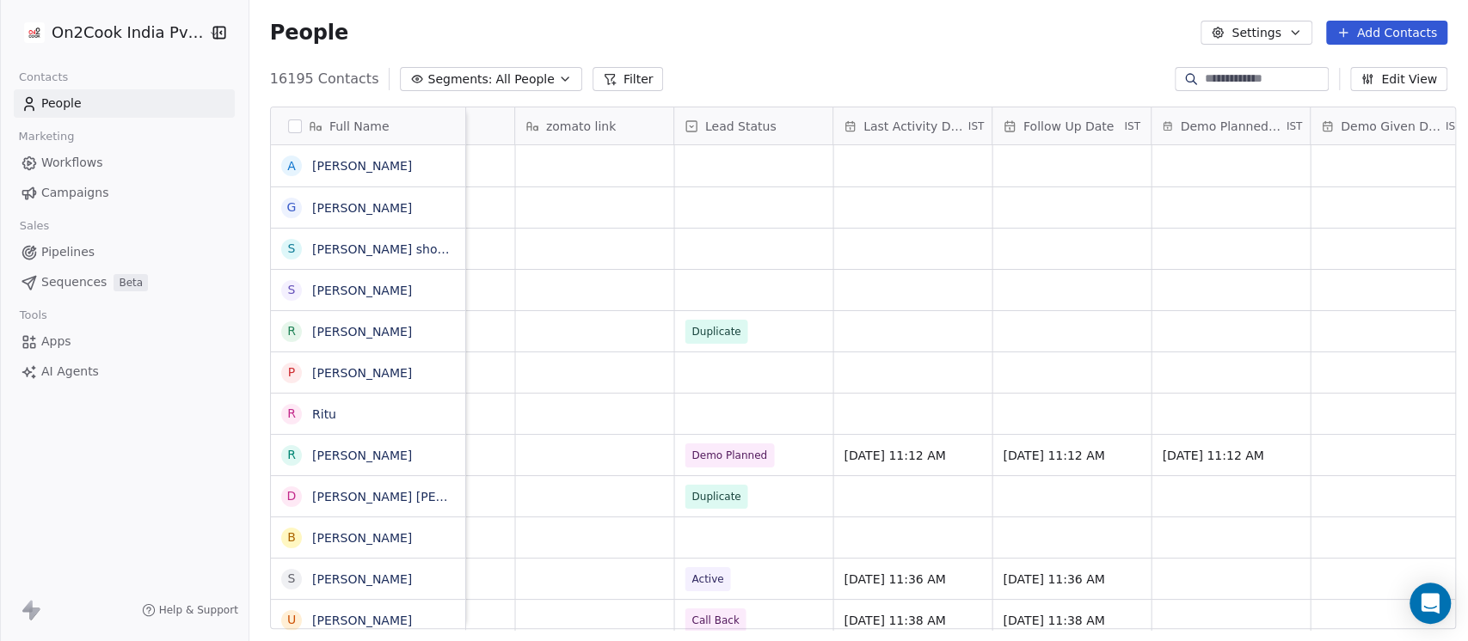
click at [953, 38] on div "People Settings Add Contacts" at bounding box center [858, 33] width 1177 height 24
click at [445, 82] on span "Segments:" at bounding box center [459, 79] width 64 height 18
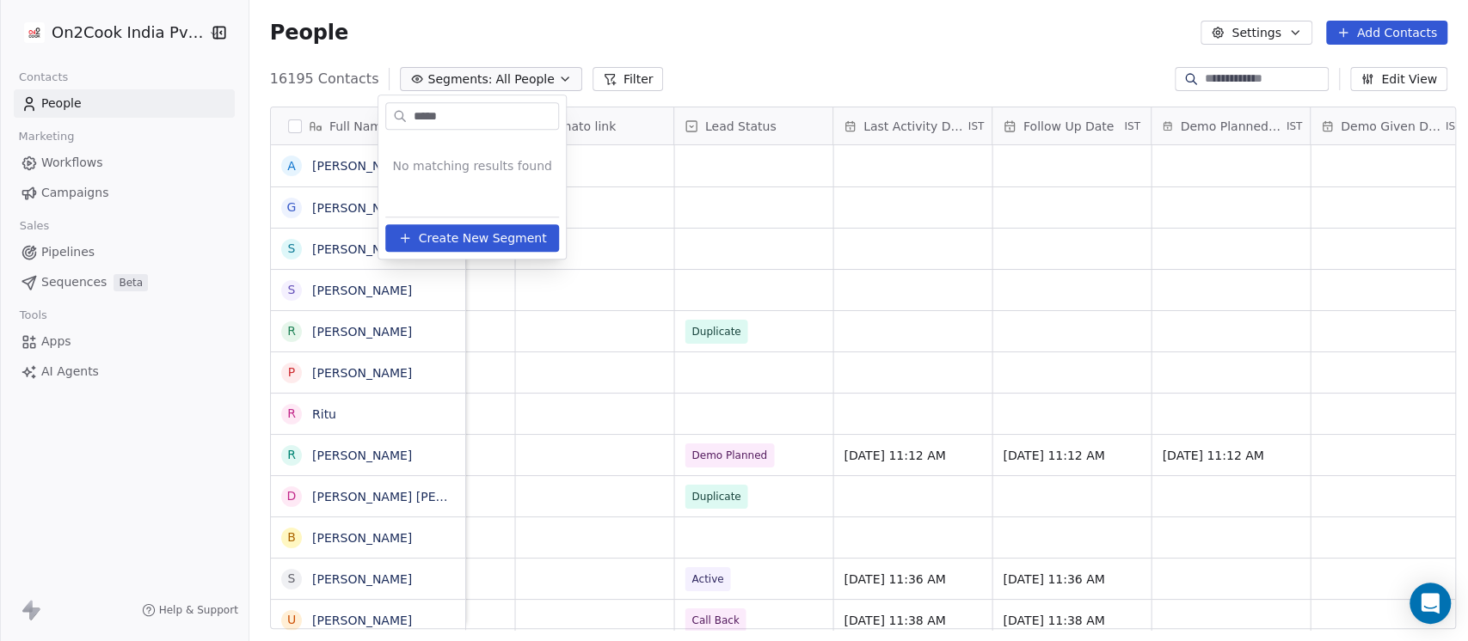
type input "****"
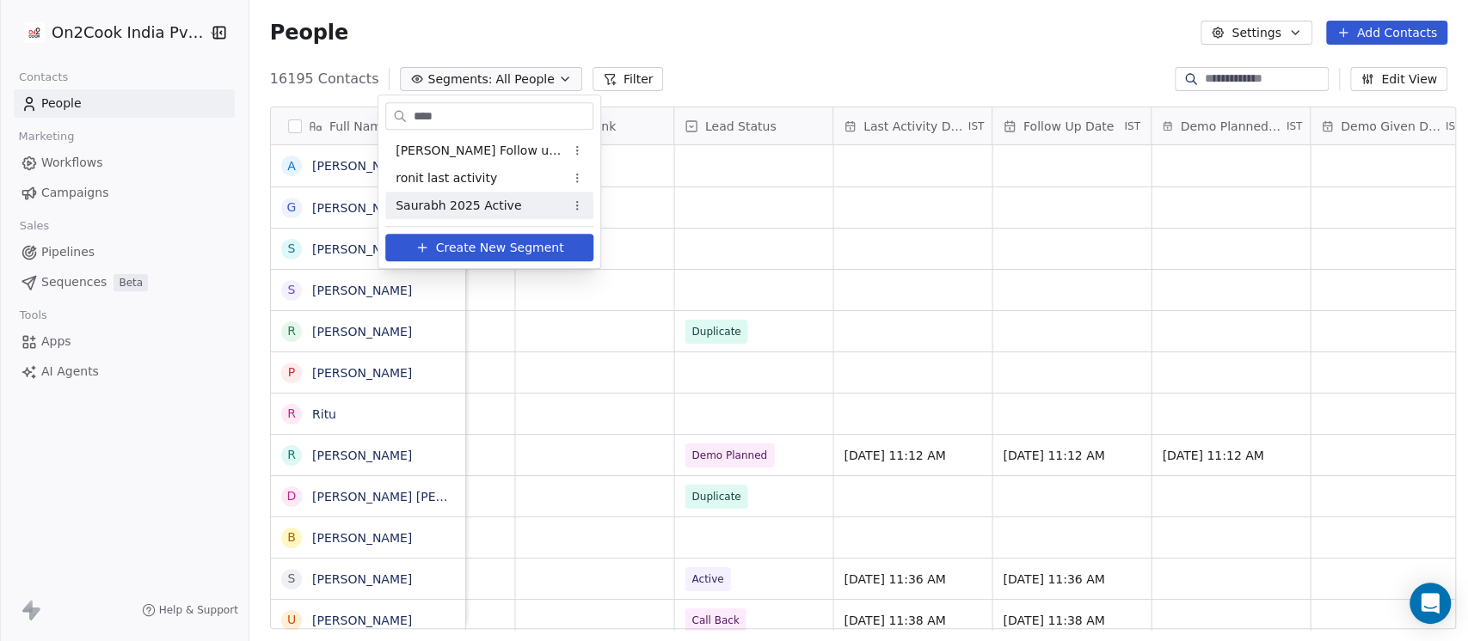
click at [458, 203] on span "Saurabh 2025 Active" at bounding box center [458, 206] width 126 height 18
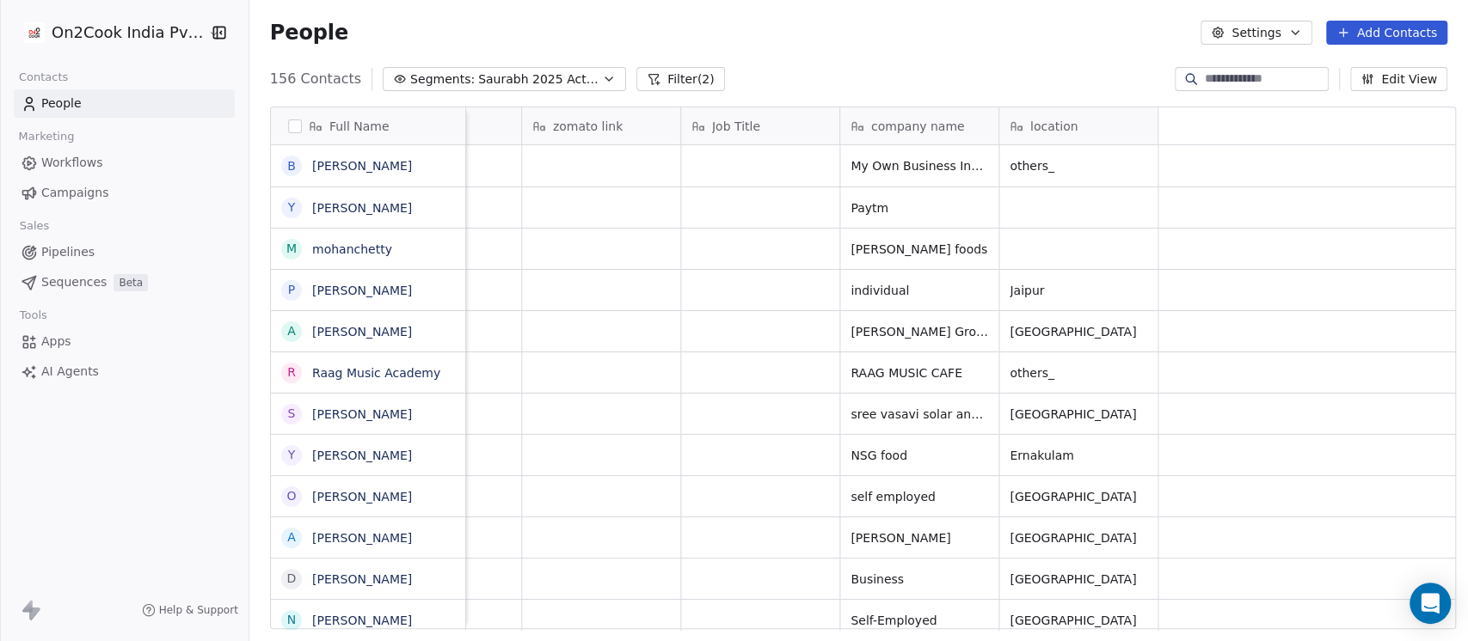
scroll to position [0, 0]
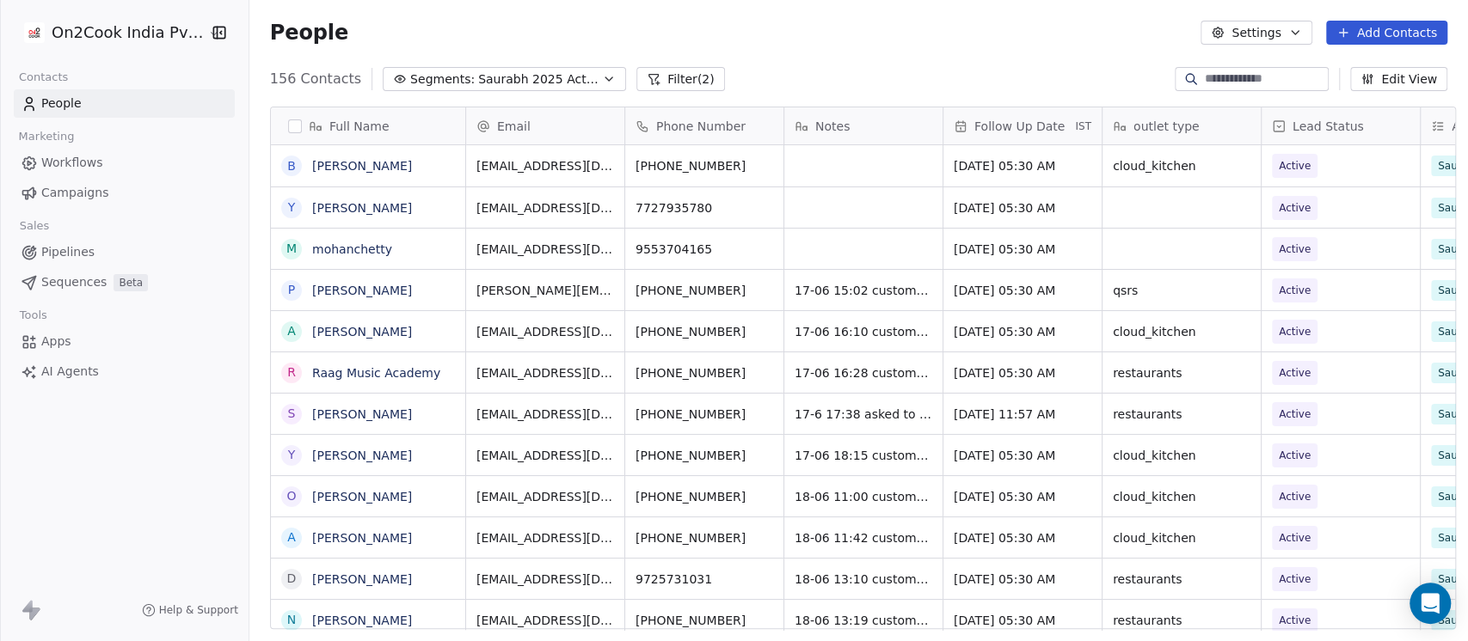
click at [1006, 118] on span "Follow Up Date" at bounding box center [1019, 126] width 90 height 17
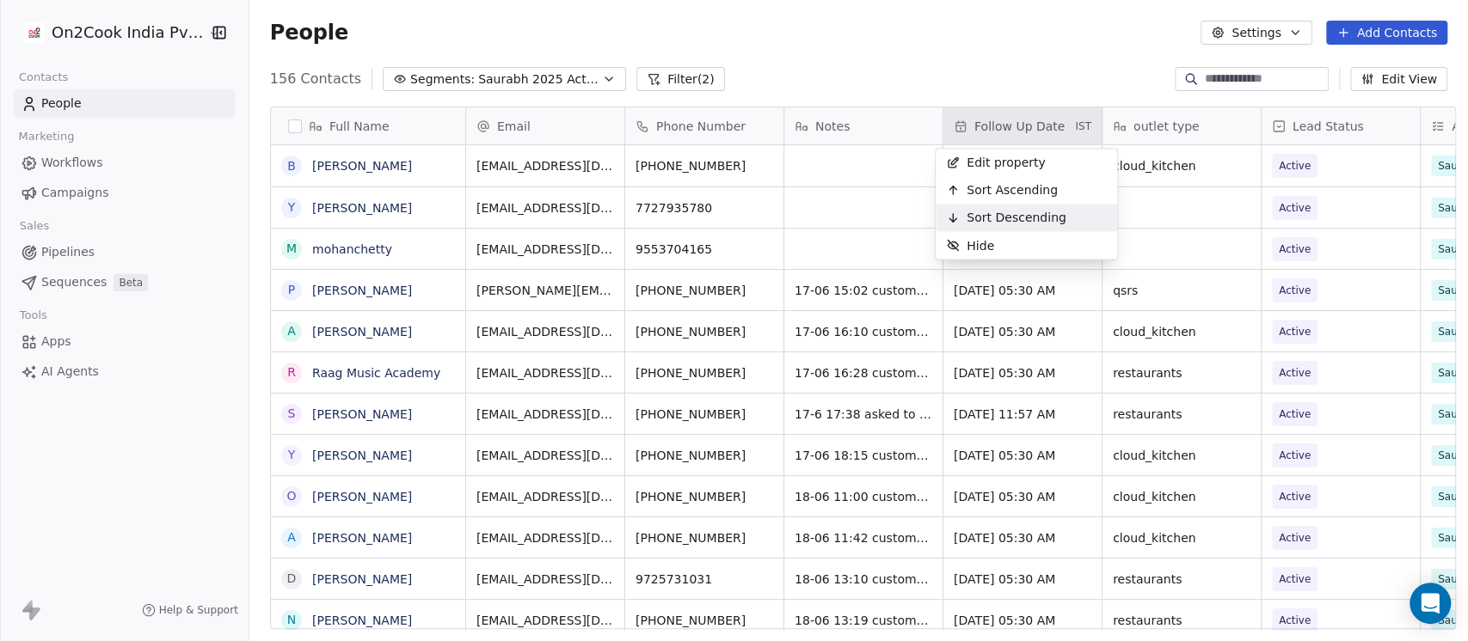
click at [1000, 216] on span "Sort Descending" at bounding box center [1016, 217] width 100 height 17
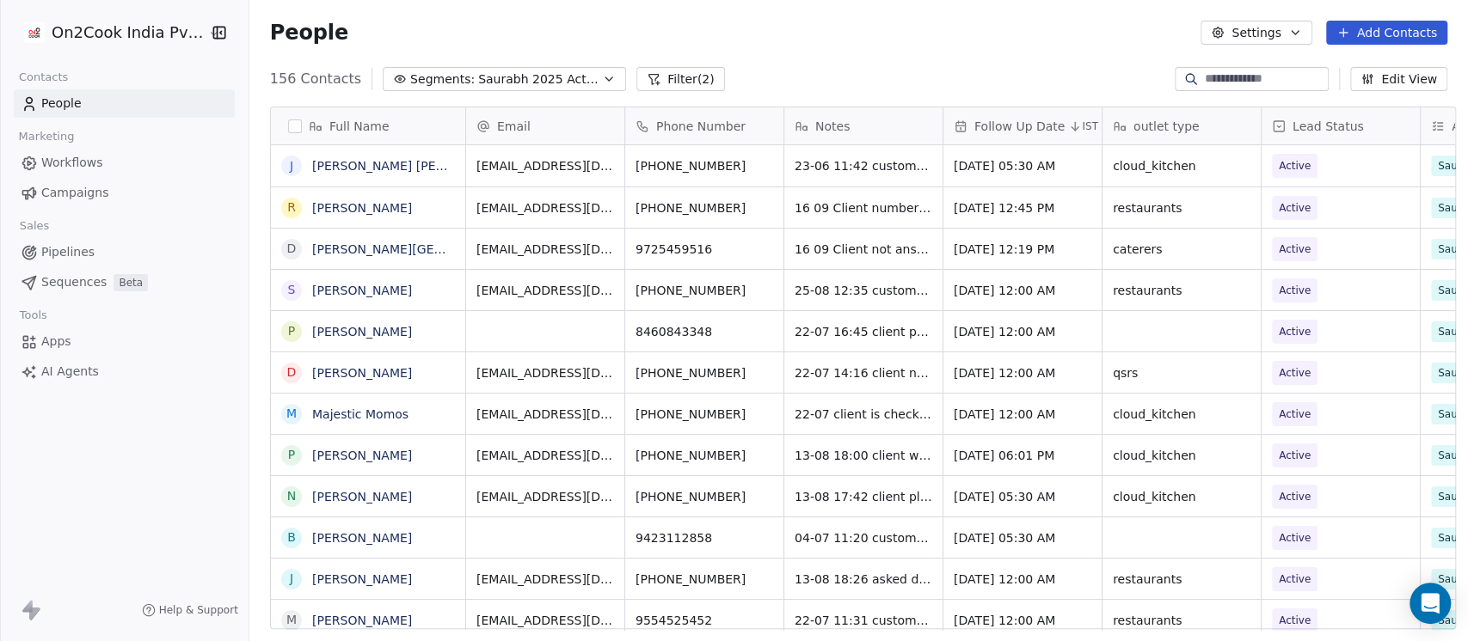
scroll to position [547, 1209]
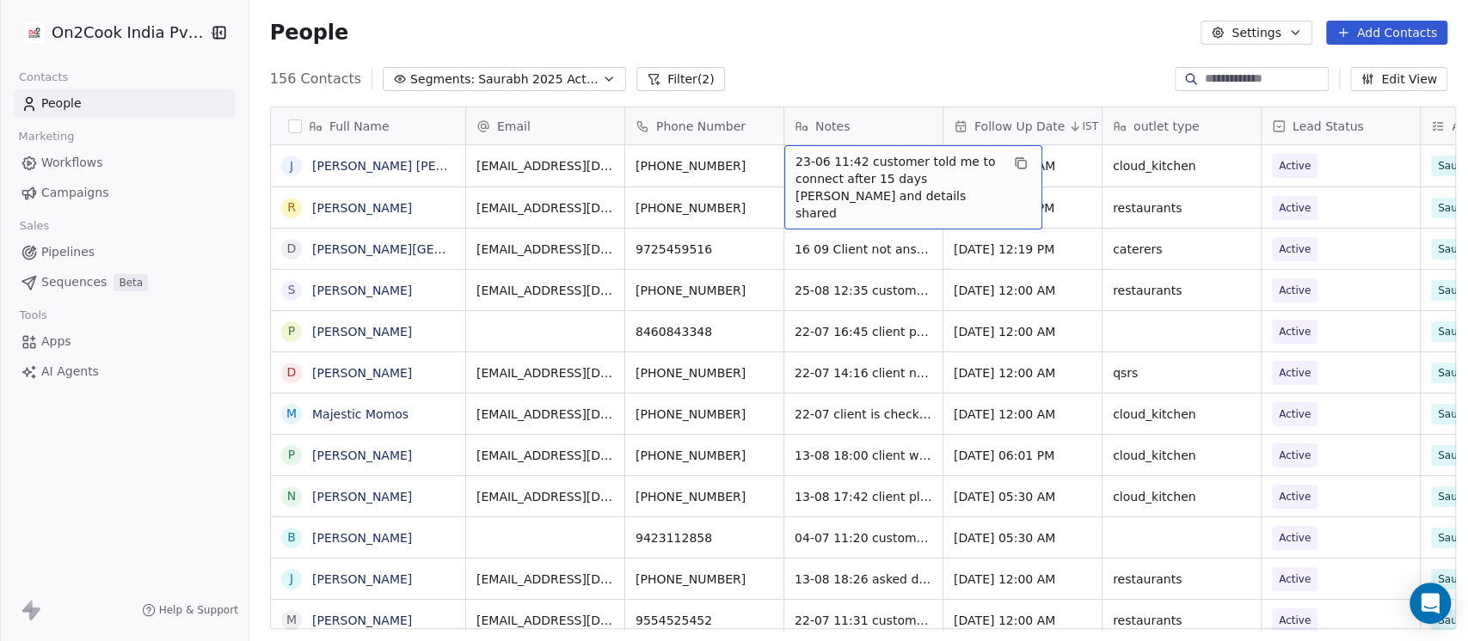
click at [883, 82] on div "156 Contacts Segments: Saurabh 2025 Active Filter (2) Edit View" at bounding box center [858, 79] width 1218 height 28
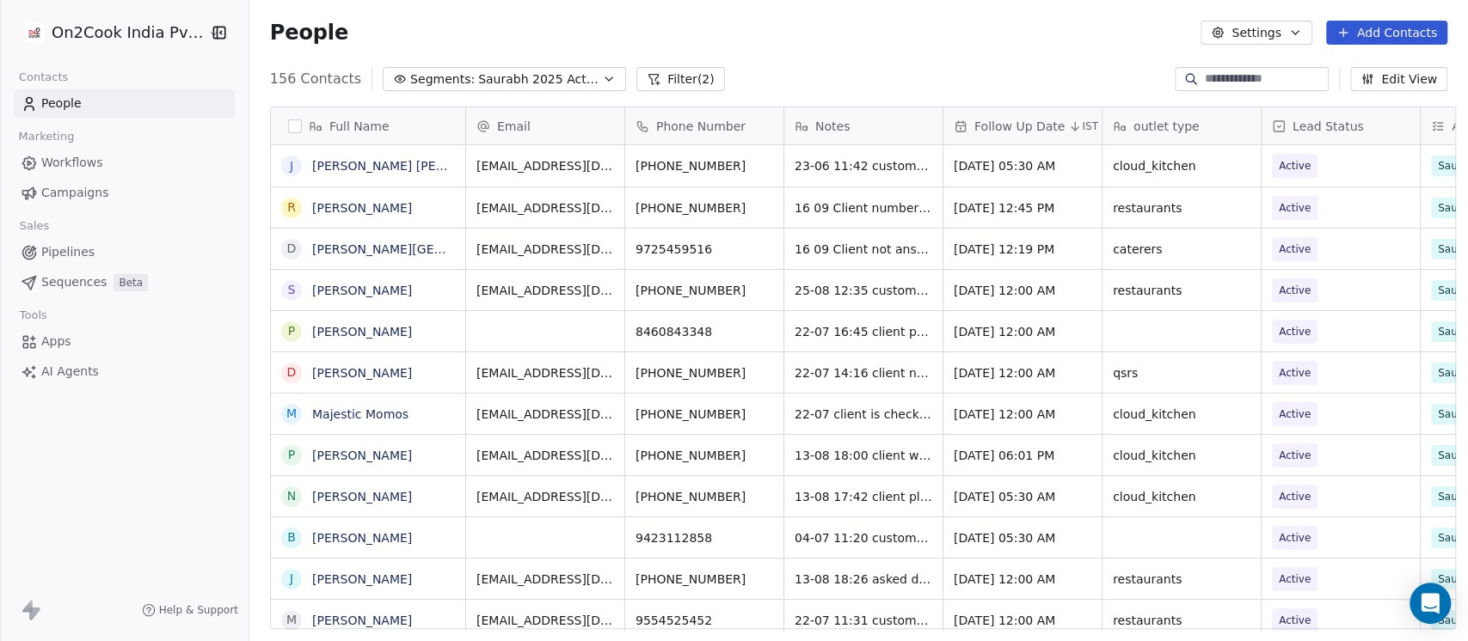
click at [852, 45] on div "People Settings Add Contacts" at bounding box center [858, 32] width 1218 height 65
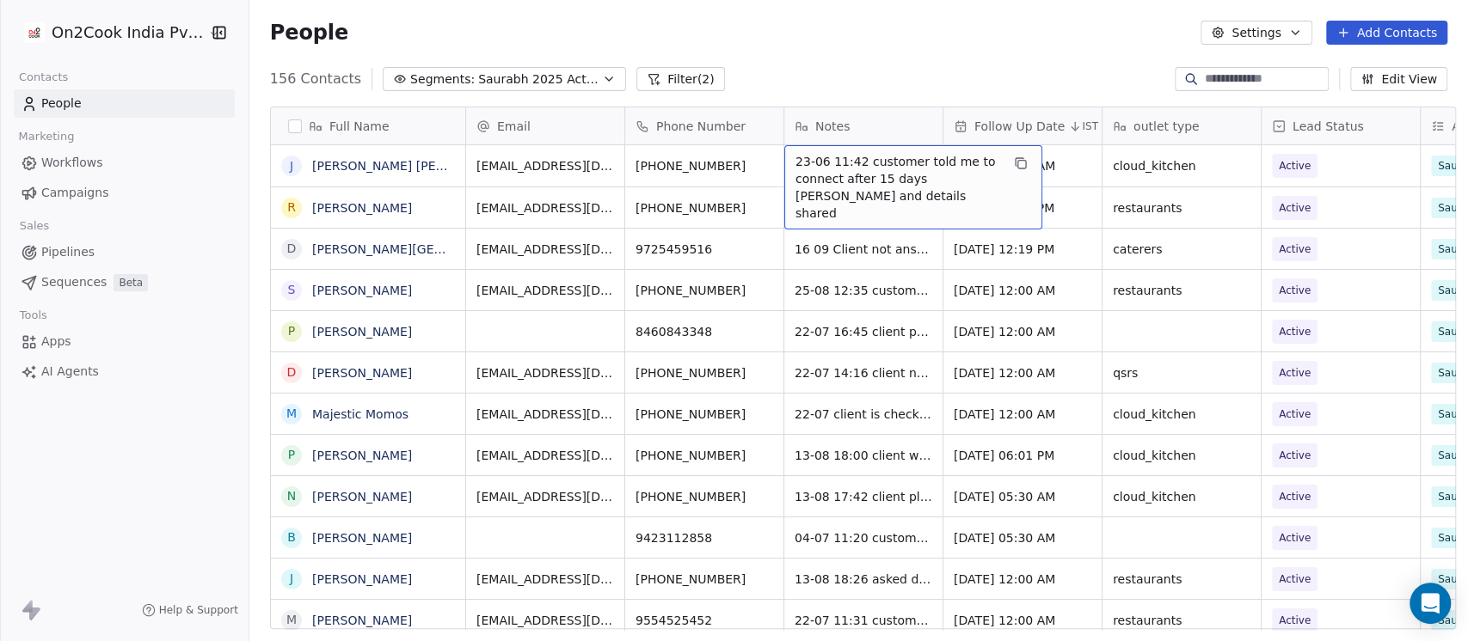
click at [898, 40] on div "People Settings Add Contacts" at bounding box center [858, 33] width 1177 height 24
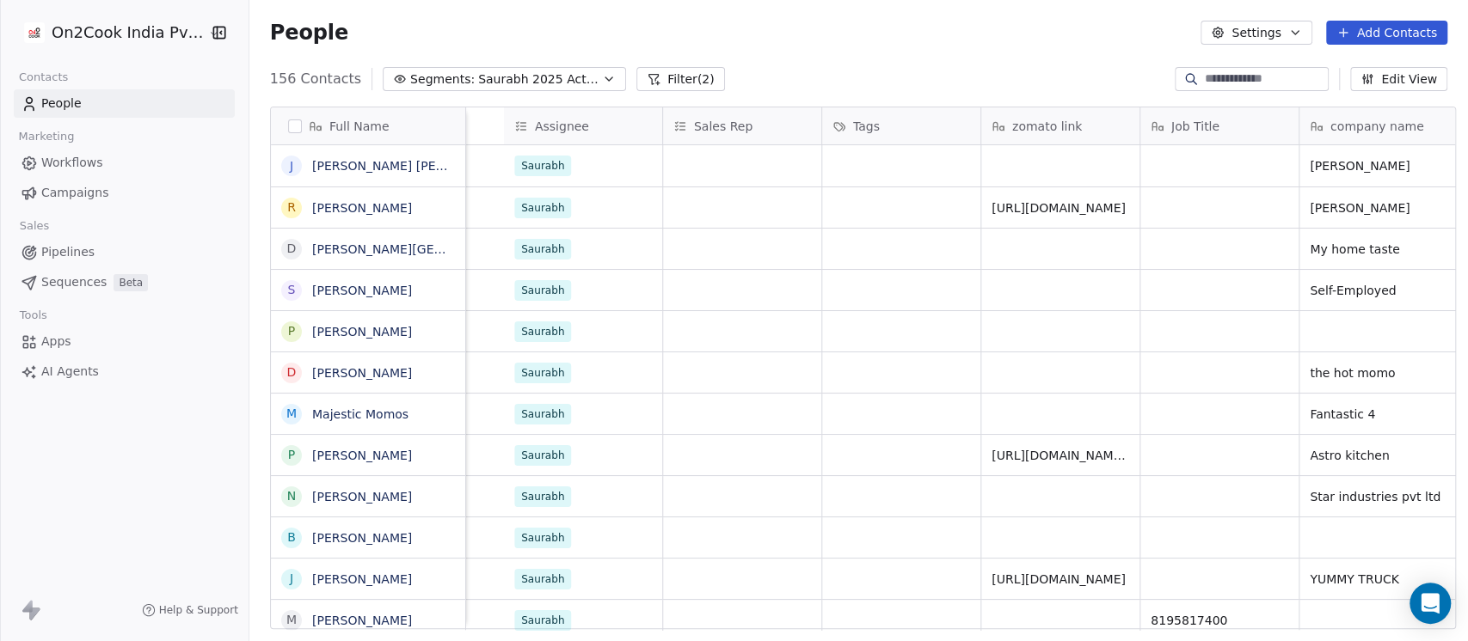
scroll to position [0, 1490]
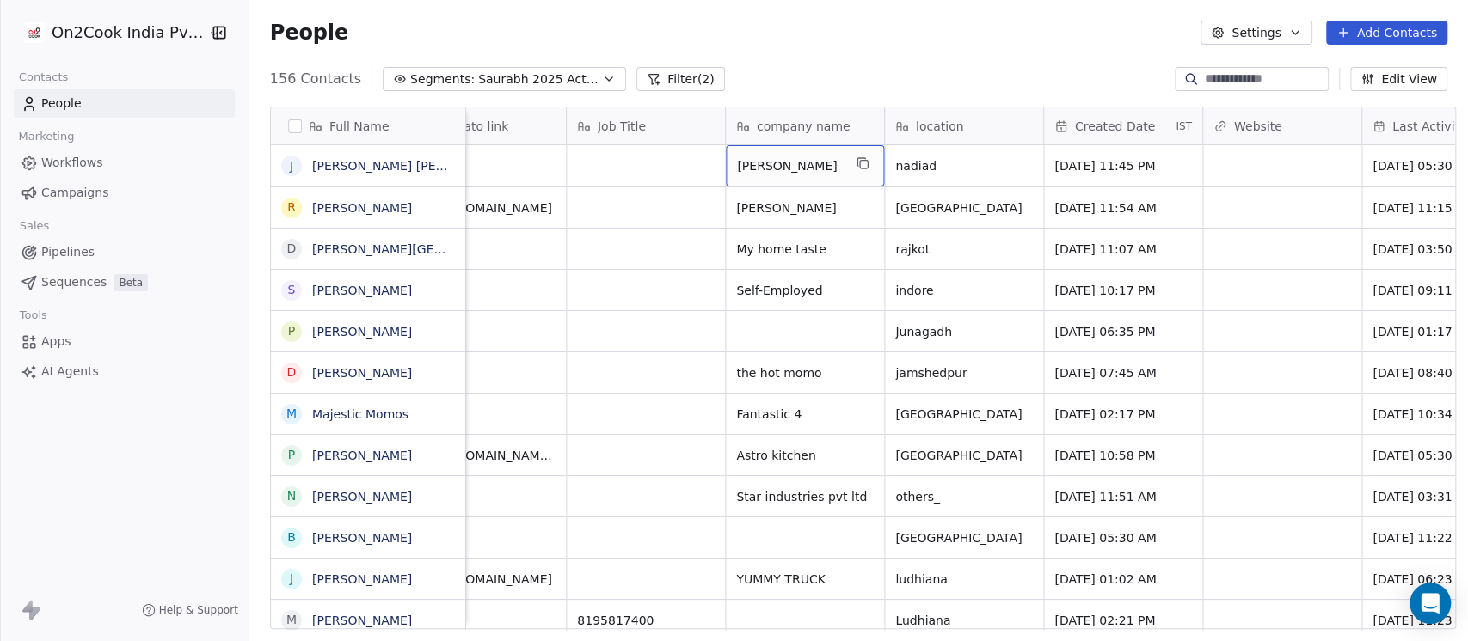
click at [852, 76] on div "156 Contacts Segments: Saurabh 2025 Active Filter (2) Edit View" at bounding box center [858, 79] width 1218 height 28
click at [922, 167] on span "nadiad" at bounding box center [948, 165] width 105 height 17
click at [896, 166] on span "nadiad" at bounding box center [948, 165] width 105 height 17
type textarea "******"
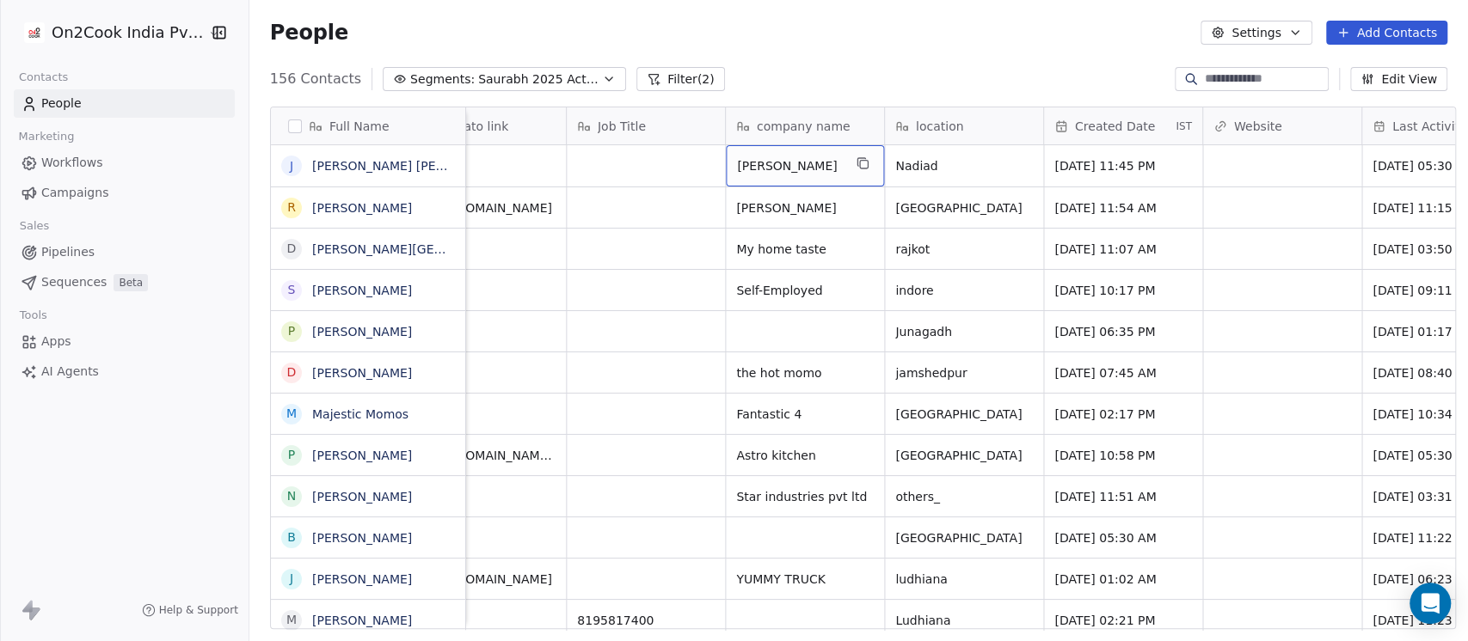
click at [829, 35] on div "People Settings Add Contacts" at bounding box center [858, 33] width 1177 height 24
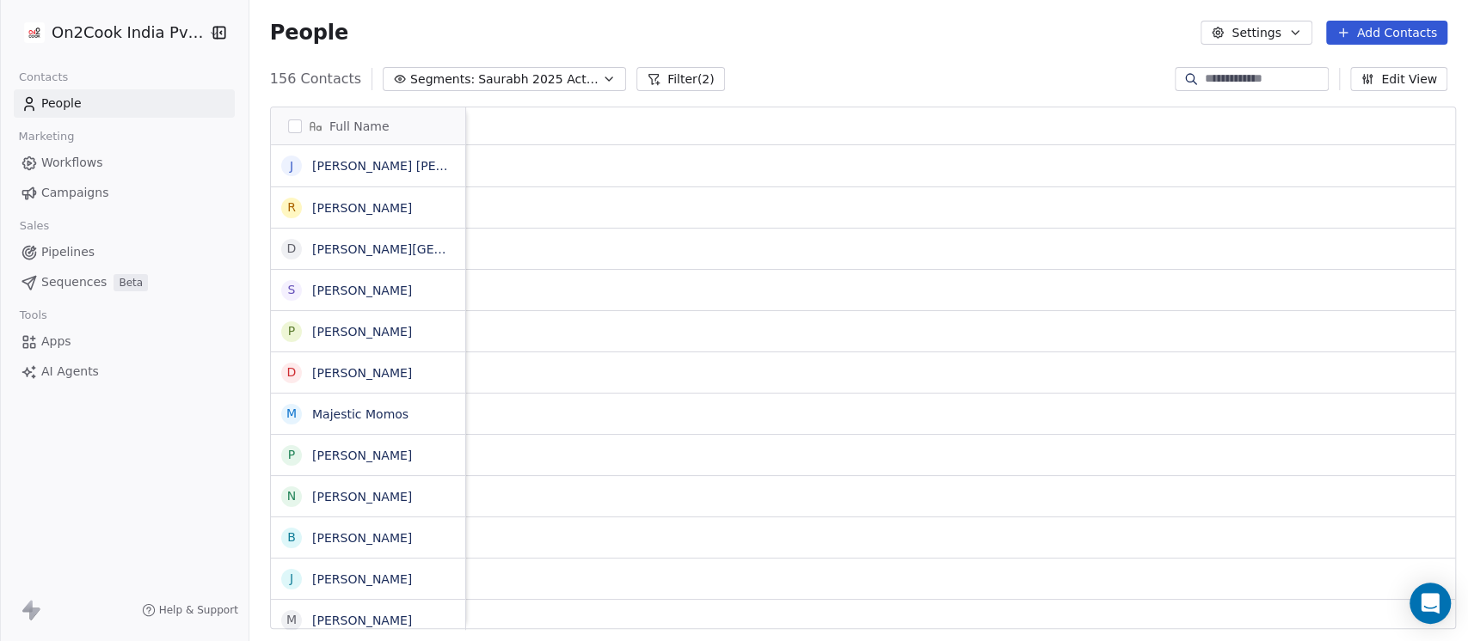
scroll to position [0, 0]
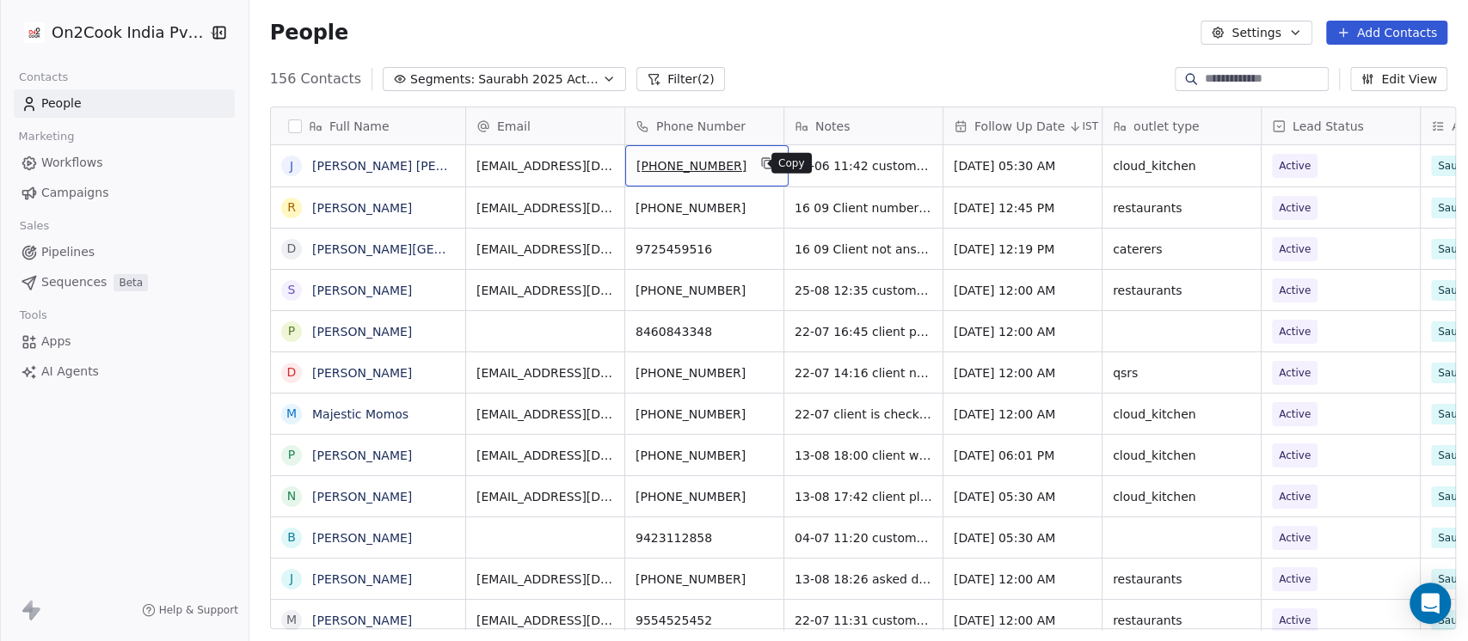
click at [757, 164] on button "grid" at bounding box center [767, 163] width 21 height 21
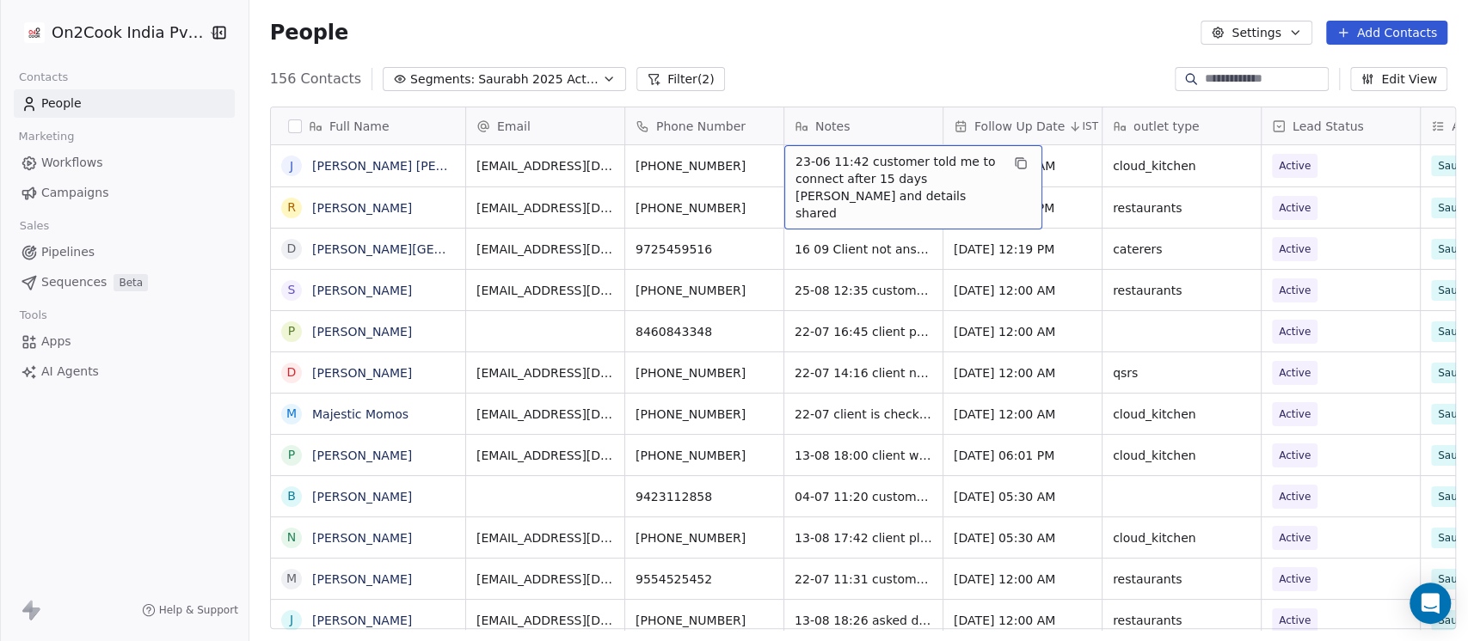
click at [795, 163] on span "23-06 11:42 customer told me to connect after 15 days [PERSON_NAME] and details…" at bounding box center [897, 187] width 205 height 69
drag, startPoint x: 854, startPoint y: 162, endPoint x: 895, endPoint y: 195, distance: 53.2
click at [895, 195] on span "23-06 11:42 customer told me to connect after 15 days [PERSON_NAME] and details…" at bounding box center [897, 187] width 205 height 69
click at [873, 193] on span "23-06 11:42 customer told me to connect after 15 days [PERSON_NAME] and details…" at bounding box center [897, 187] width 205 height 69
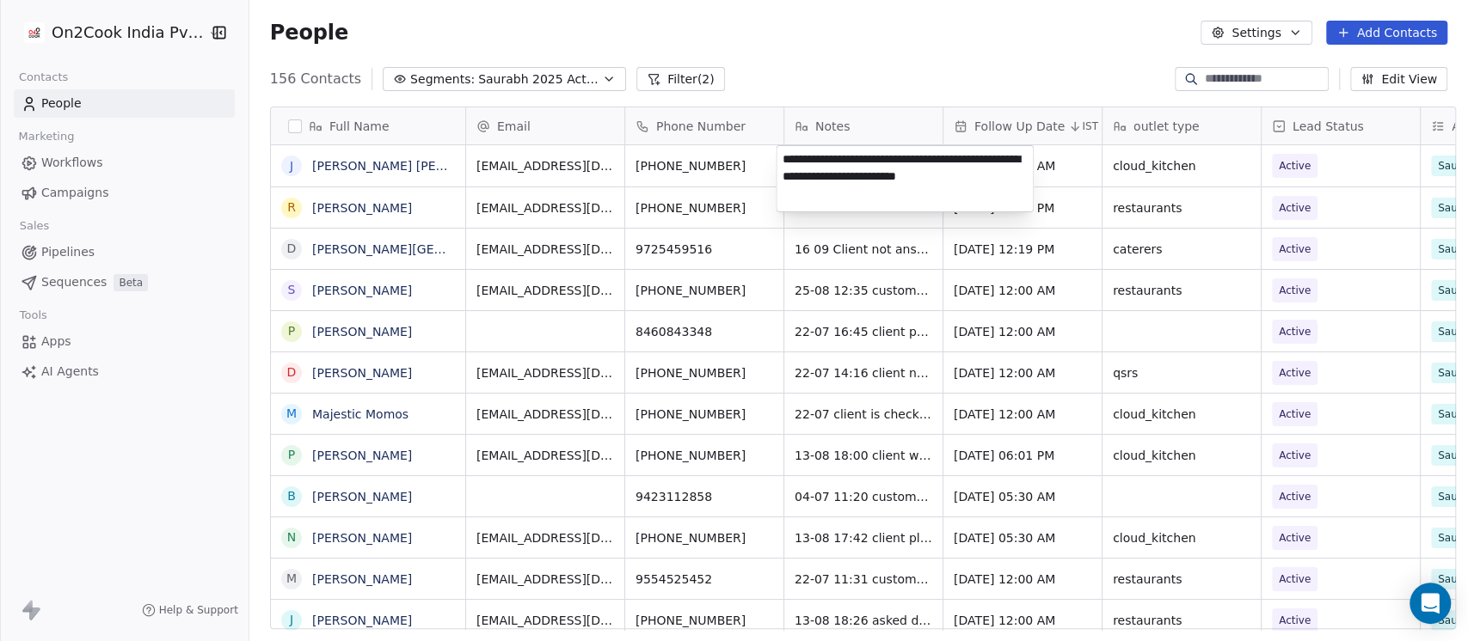
drag, startPoint x: 853, startPoint y: 162, endPoint x: 1017, endPoint y: 181, distance: 165.2
click at [1017, 181] on textarea "**********" at bounding box center [904, 178] width 256 height 65
click at [802, 169] on textarea "**********" at bounding box center [904, 178] width 256 height 65
click at [783, 157] on textarea "**********" at bounding box center [904, 178] width 256 height 65
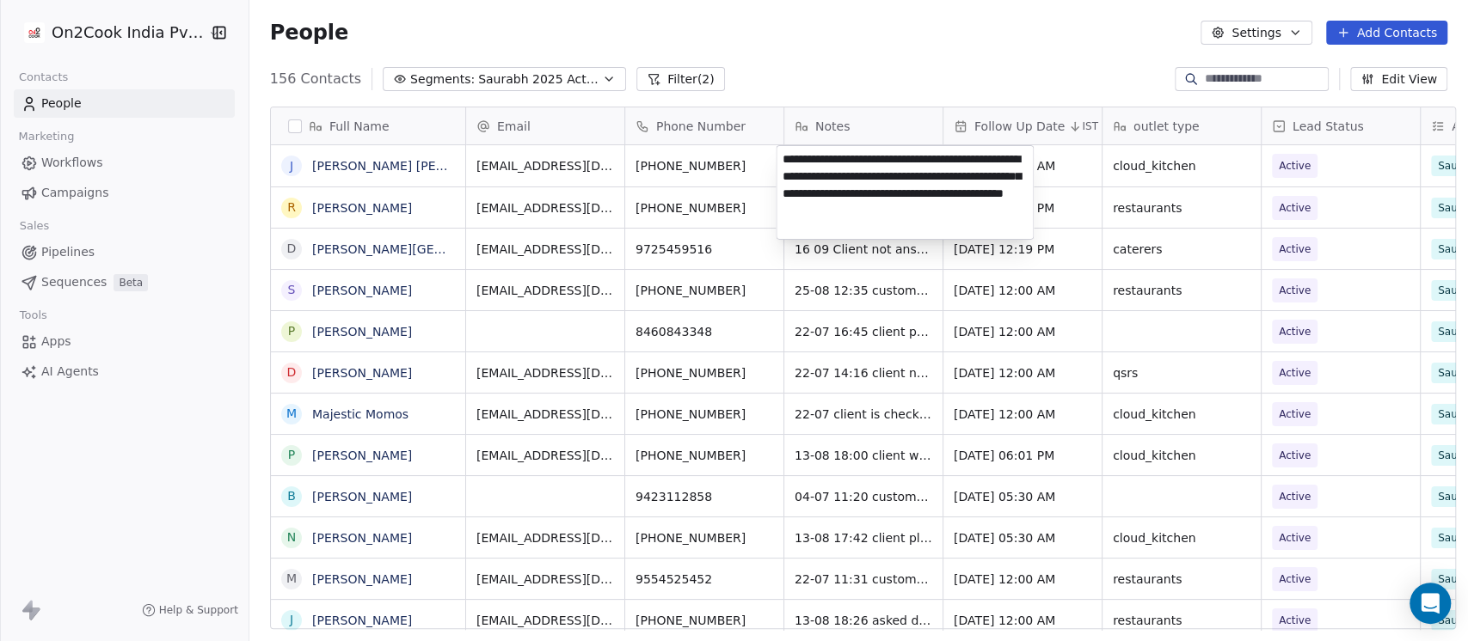
click at [850, 162] on textarea "**********" at bounding box center [904, 192] width 256 height 93
type textarea "**********"
click at [1078, 169] on html "On2Cook India Pvt. Ltd. Contacts People Marketing Workflows Campaigns Sales Pip…" at bounding box center [734, 320] width 1468 height 641
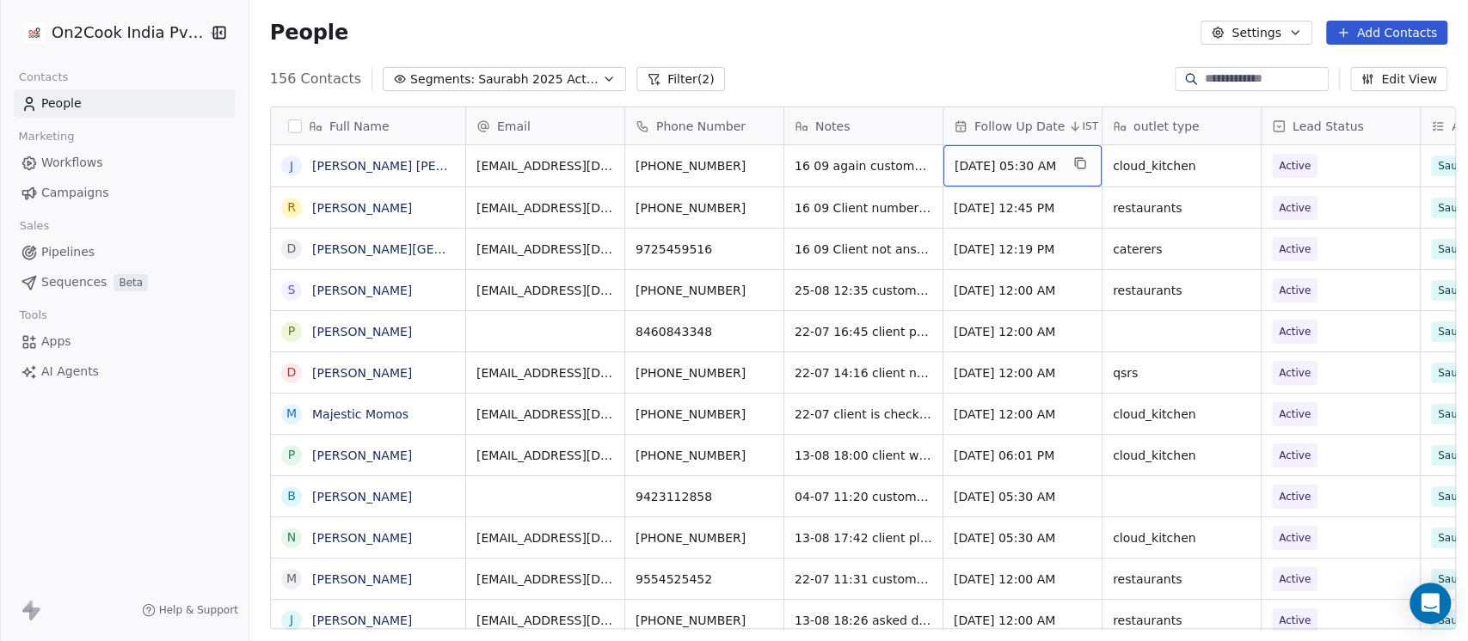
click at [1054, 165] on span "[DATE] 05:30 AM" at bounding box center [1006, 165] width 105 height 17
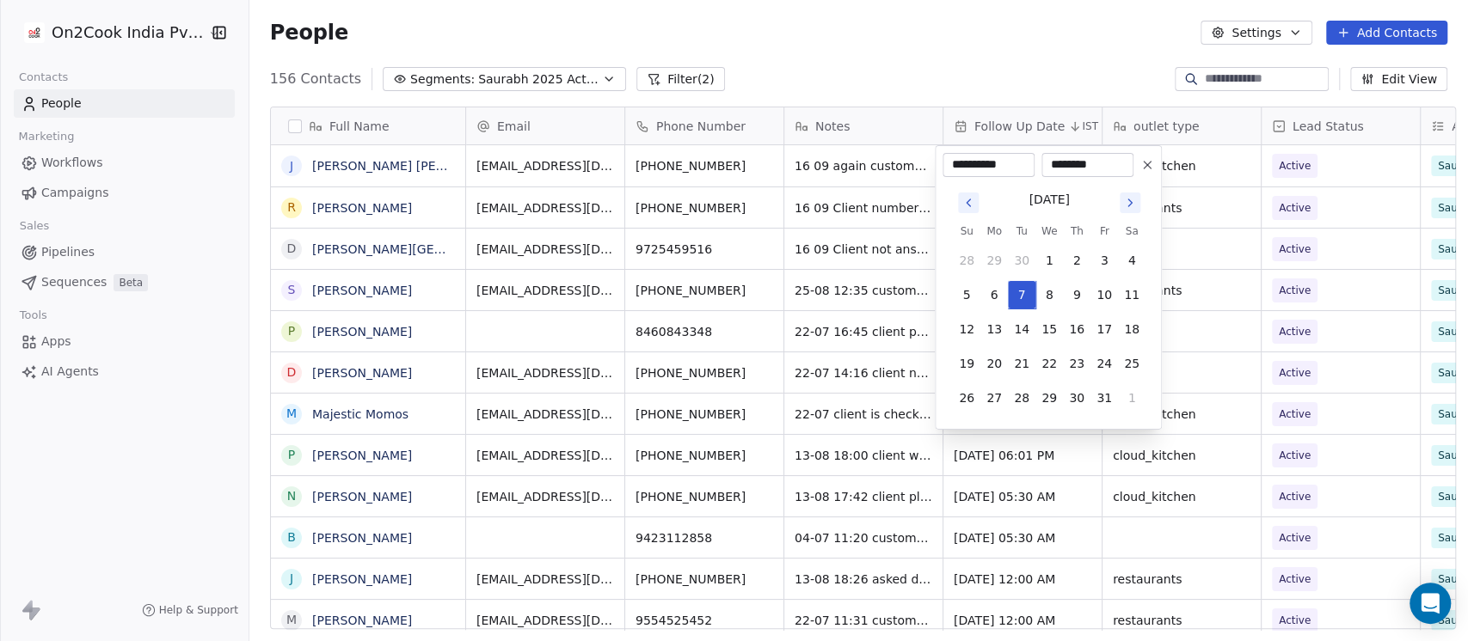
click at [971, 204] on icon "Go to previous month" at bounding box center [968, 203] width 14 height 14
click at [1020, 396] on button "30" at bounding box center [1022, 398] width 28 height 28
type input "**********"
click at [1064, 167] on input "********" at bounding box center [1087, 164] width 85 height 17
type input "********"
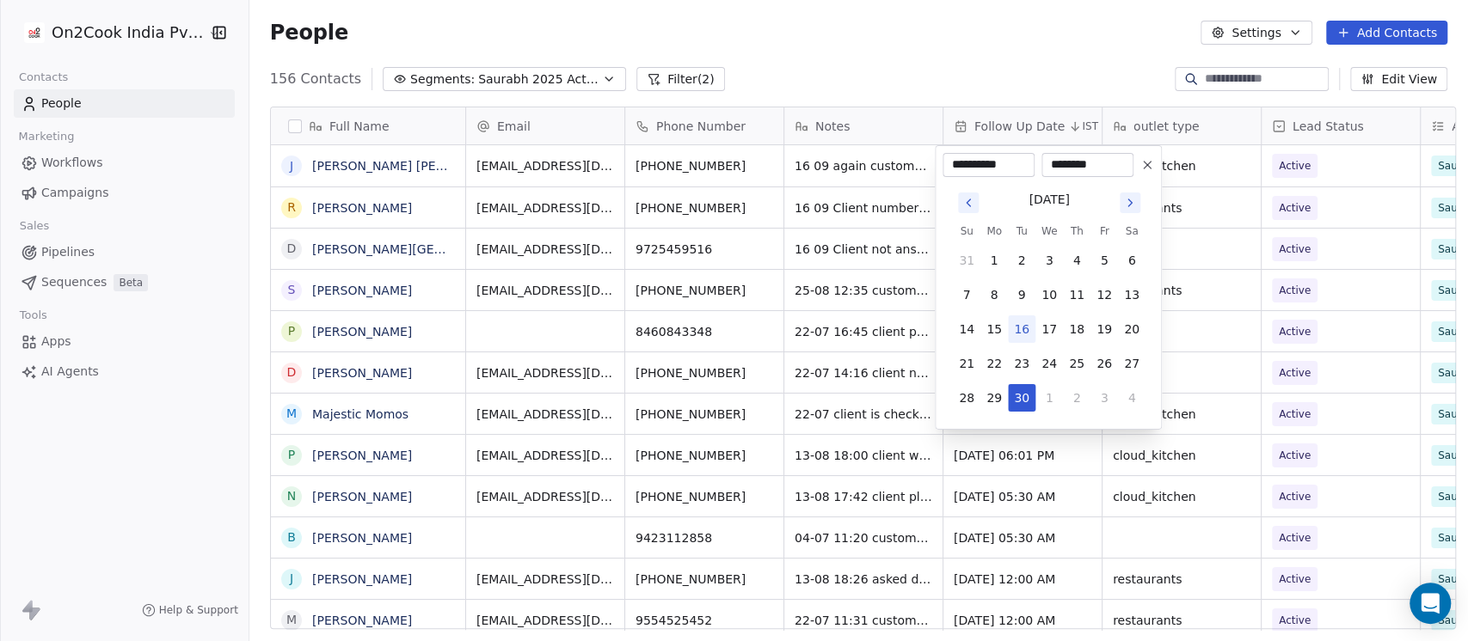
click at [1002, 45] on html "On2Cook India Pvt. Ltd. Contacts People Marketing Workflows Campaigns Sales Pip…" at bounding box center [734, 320] width 1468 height 641
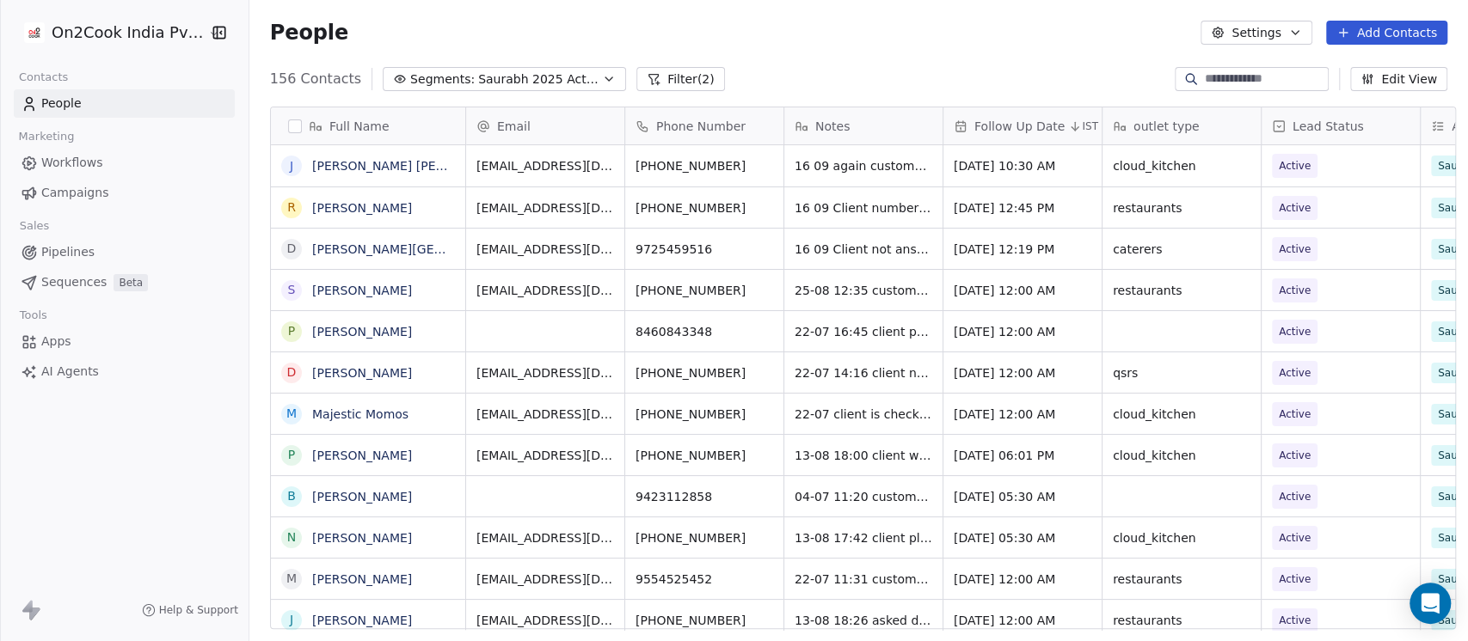
click at [1020, 124] on span "Follow Up Date" at bounding box center [1019, 126] width 90 height 17
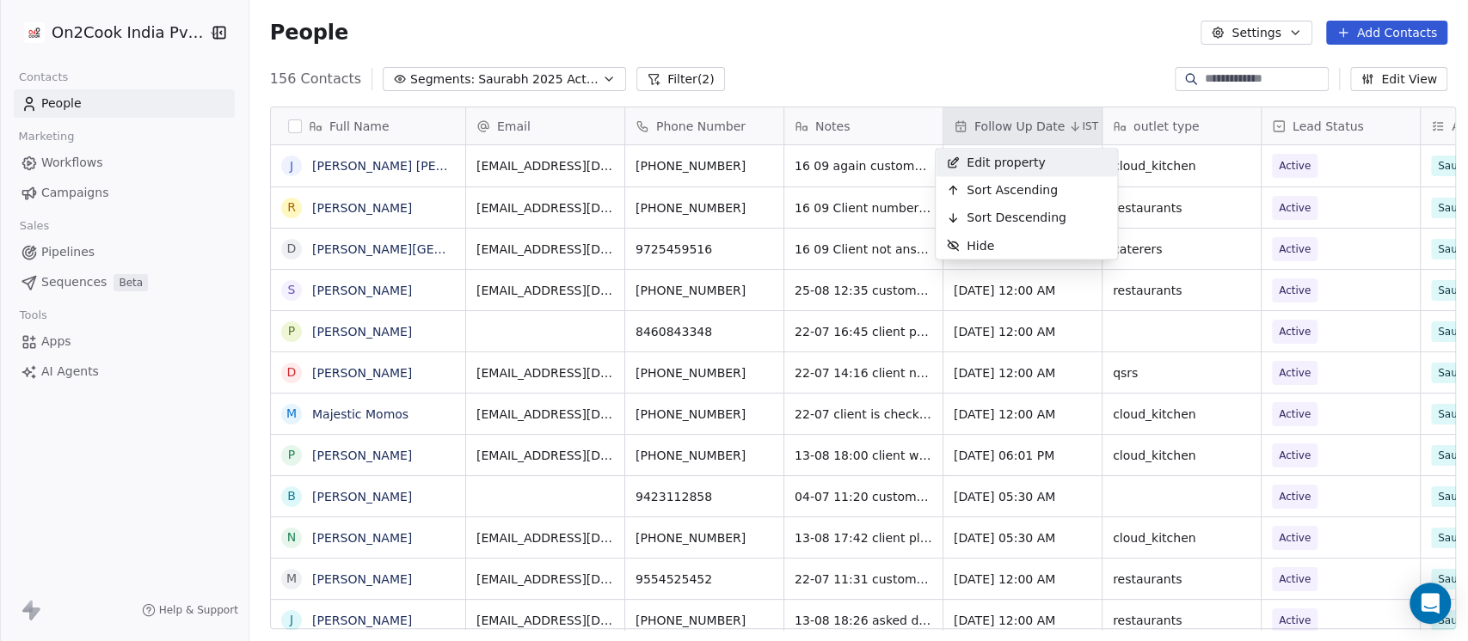
click at [957, 46] on html "On2Cook India Pvt. Ltd. Contacts People Marketing Workflows Campaigns Sales Pip…" at bounding box center [734, 320] width 1468 height 641
